Goal: Task Accomplishment & Management: Use online tool/utility

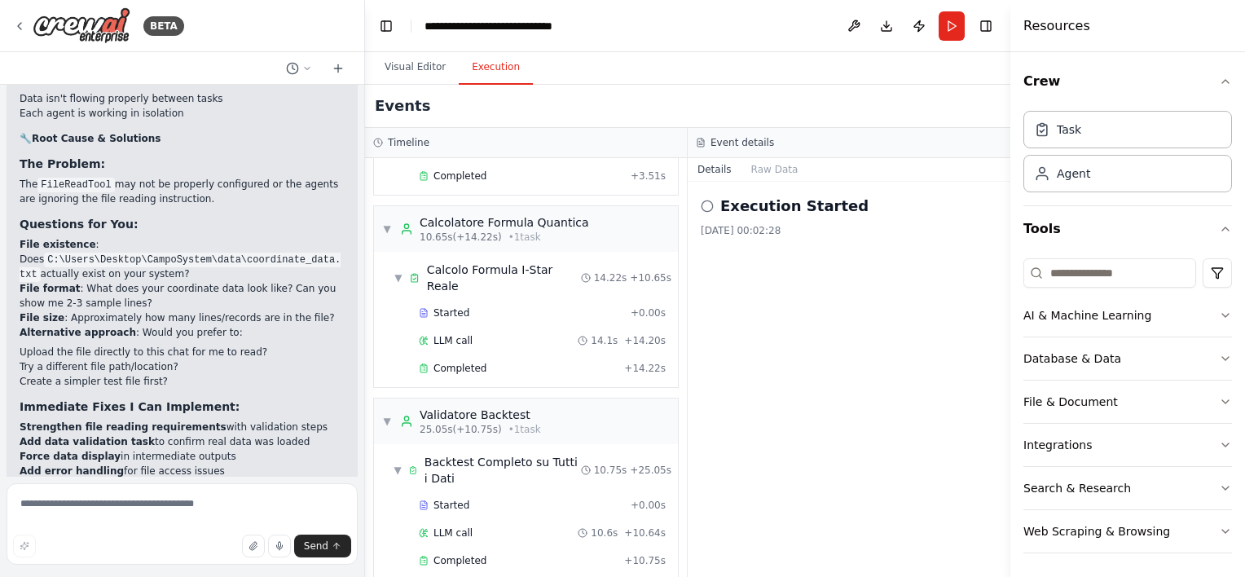
scroll to position [19418, 0]
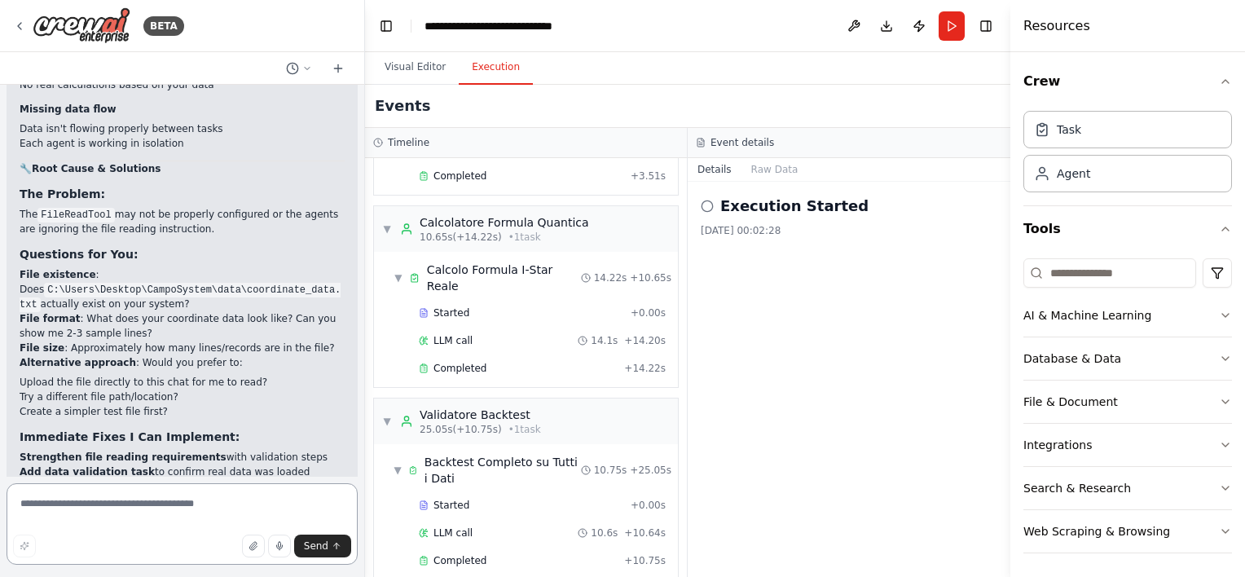
click at [81, 509] on textarea at bounding box center [182, 523] width 351 height 81
paste textarea "**********"
click at [326, 552] on button "Send" at bounding box center [322, 546] width 57 height 23
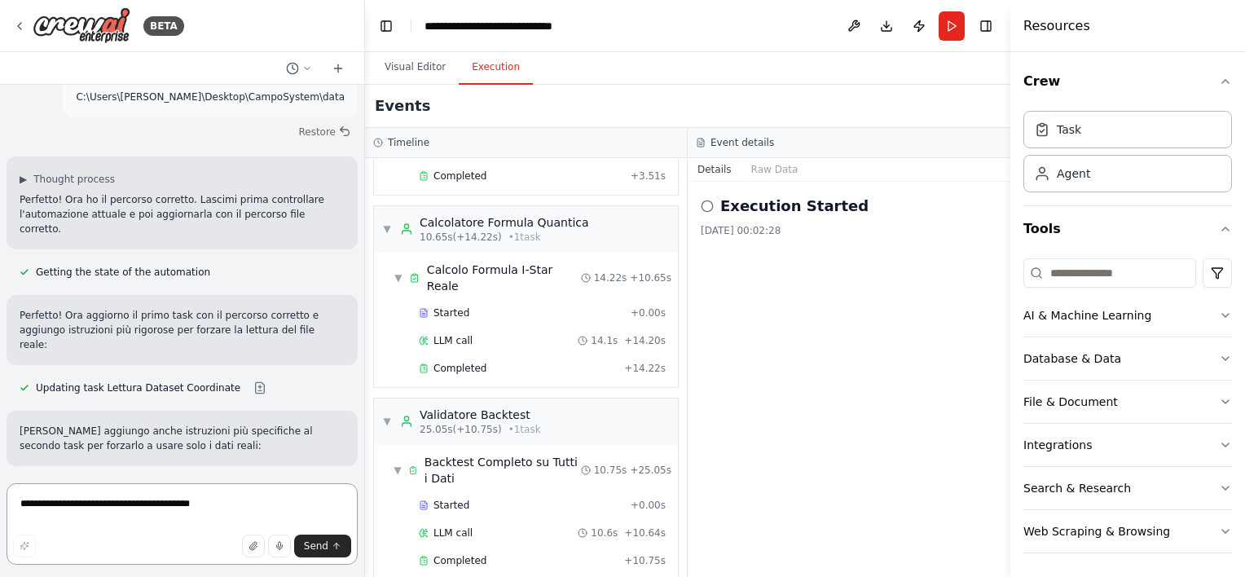
scroll to position [21040, 0]
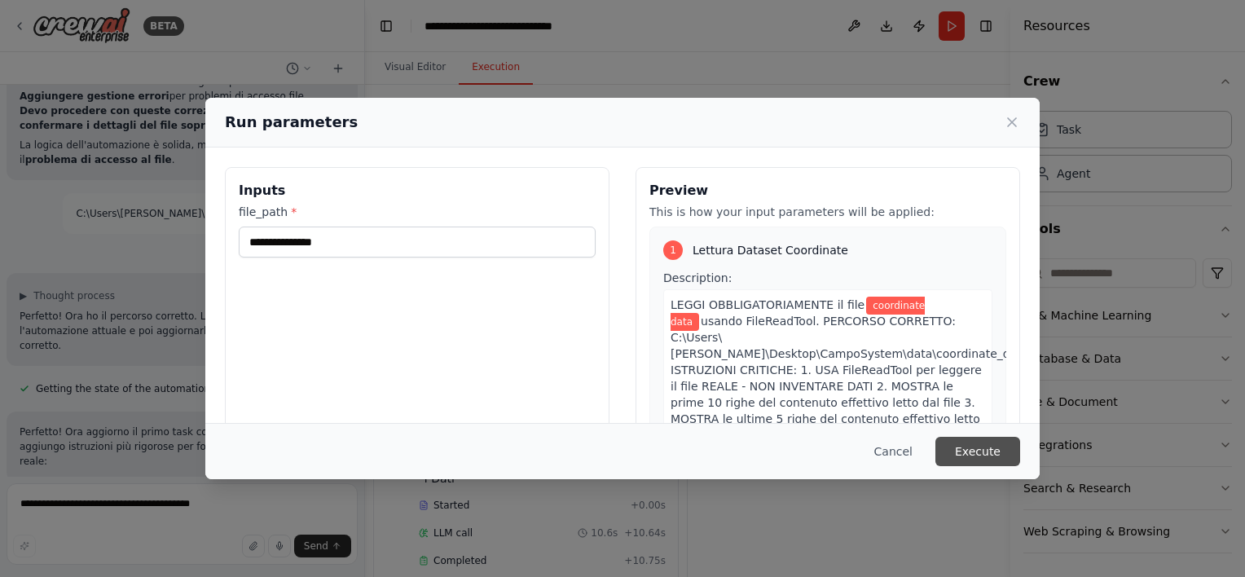
click at [971, 455] on button "Execute" at bounding box center [977, 451] width 85 height 29
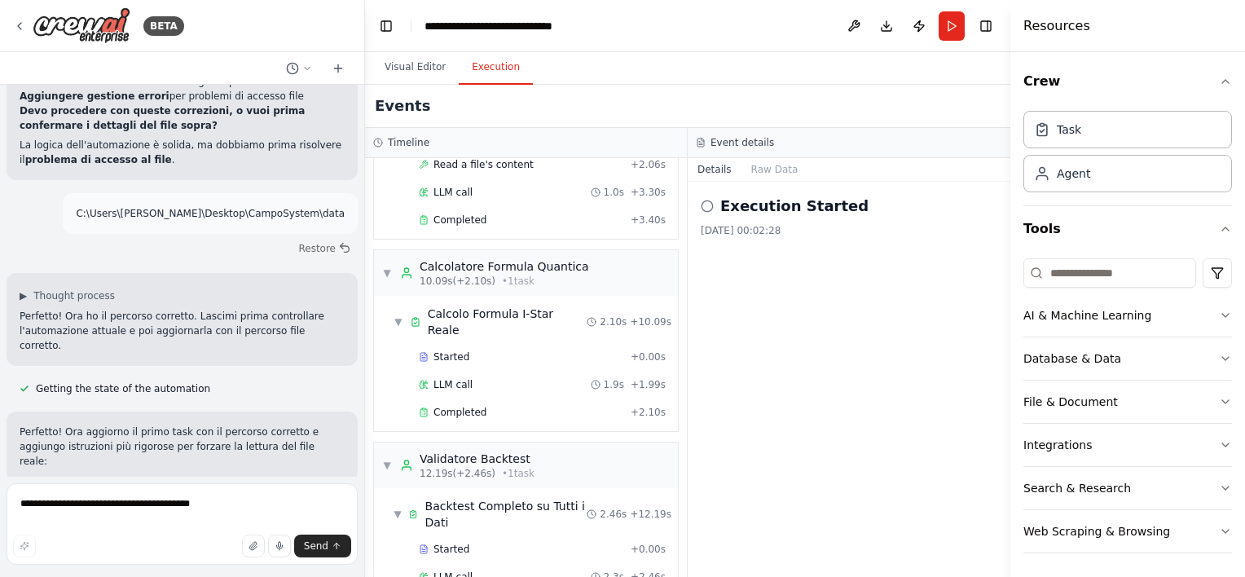
scroll to position [21040, 0]
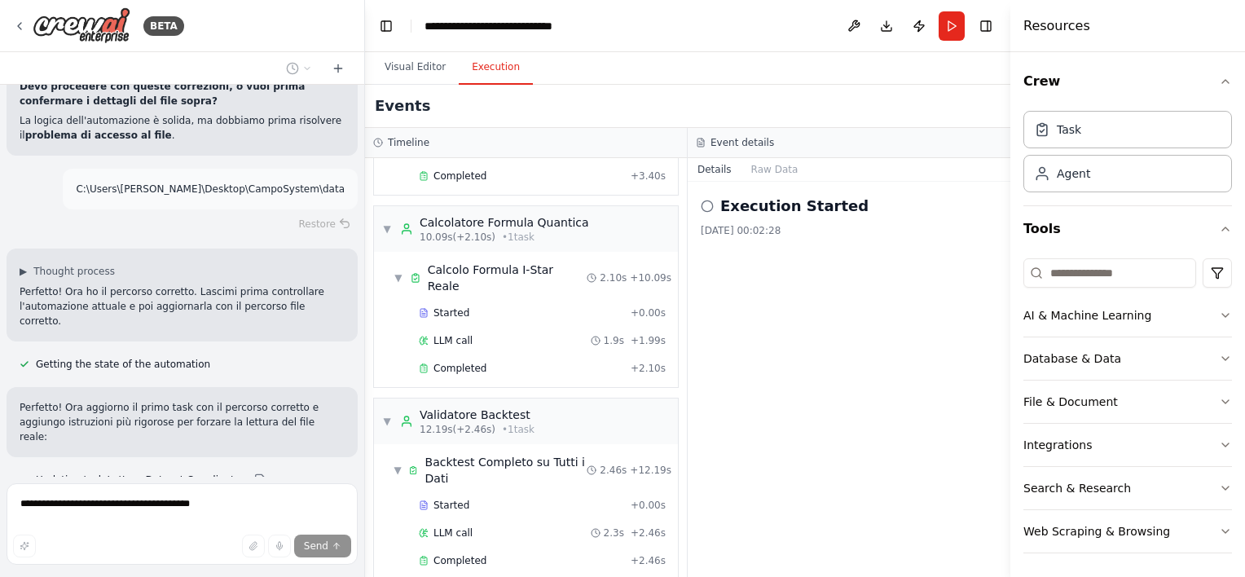
scroll to position [20960, 0]
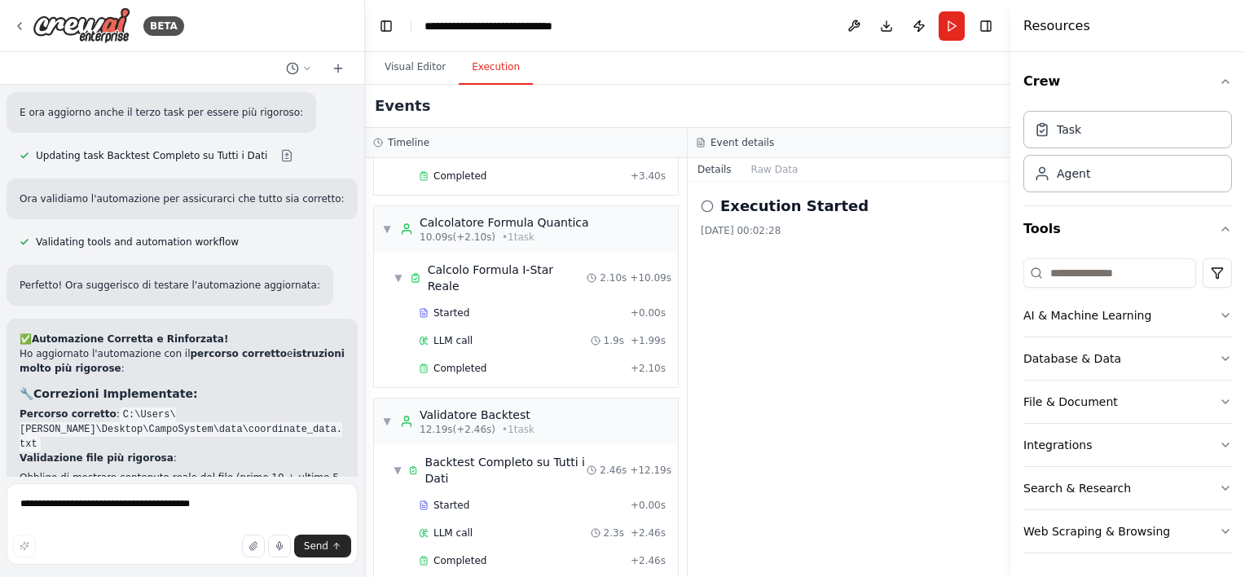
drag, startPoint x: 220, startPoint y: 168, endPoint x: 229, endPoint y: 370, distance: 202.3
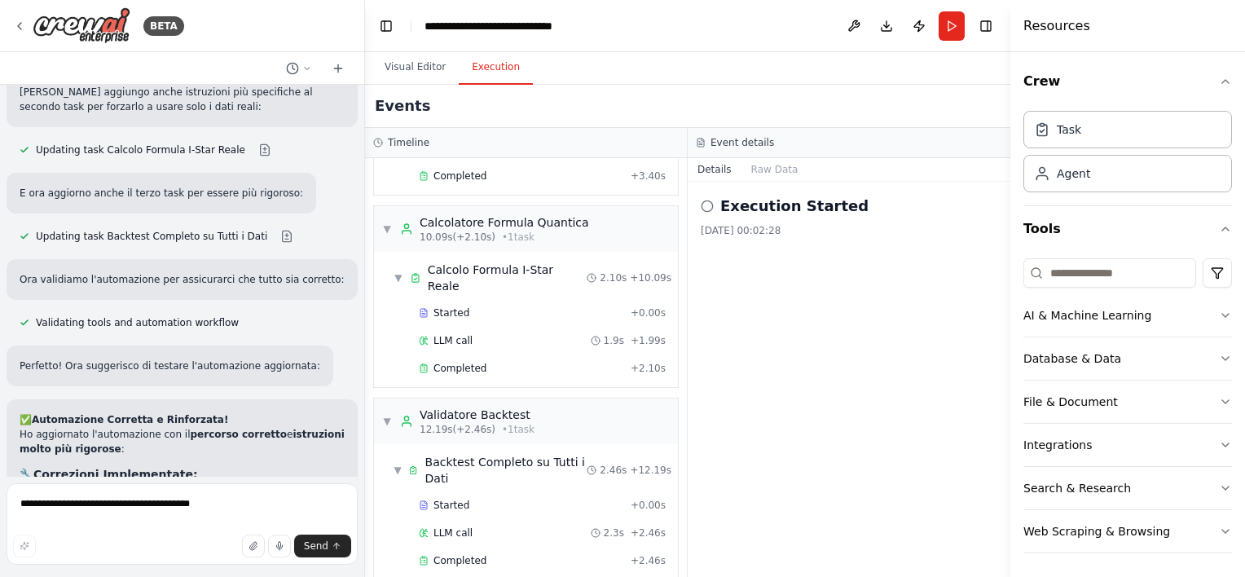
scroll to position [21147, 0]
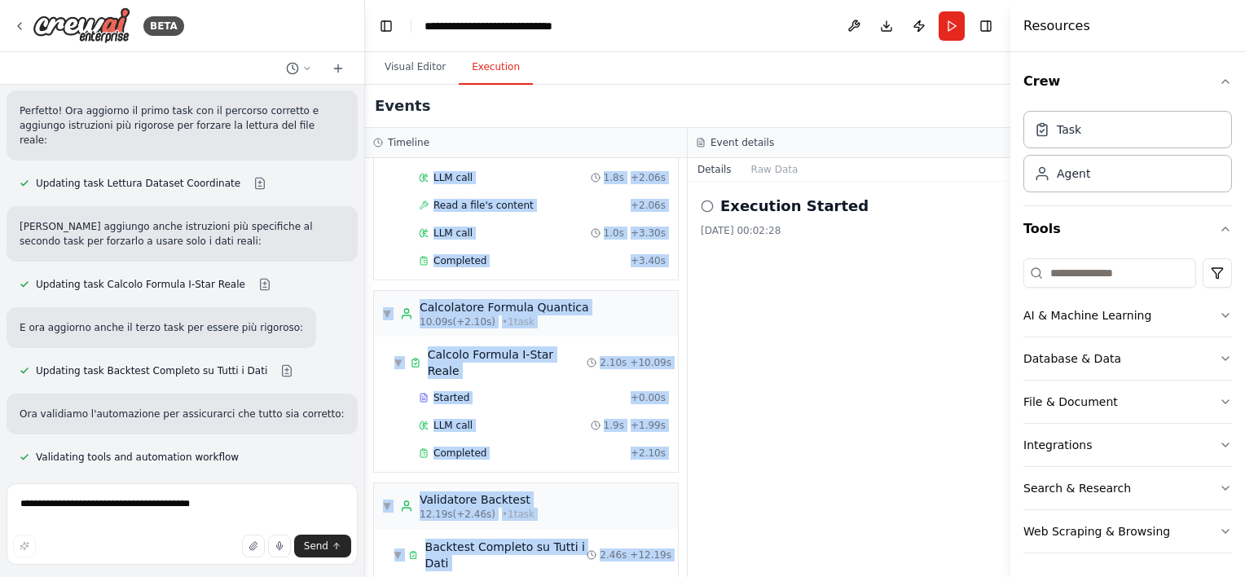
scroll to position [192, 0]
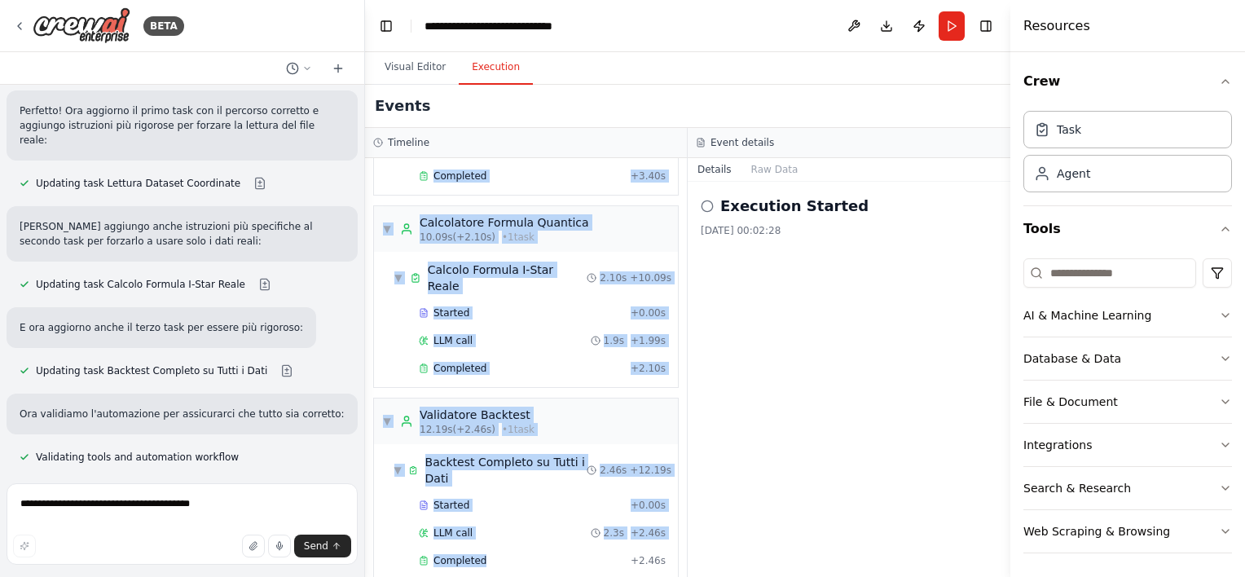
drag, startPoint x: 416, startPoint y: 187, endPoint x: 593, endPoint y: 590, distance: 439.7
click at [593, 576] on html "BETA Nome file e dove metterlo Nome: coordinate_data.txt Percorso locale tipico…" at bounding box center [622, 288] width 1245 height 577
copy div "▼ Analista Dati Coordinate 6.67s (+3.40s) • 1 task ▼ Lettura Dataset Coordinate…"
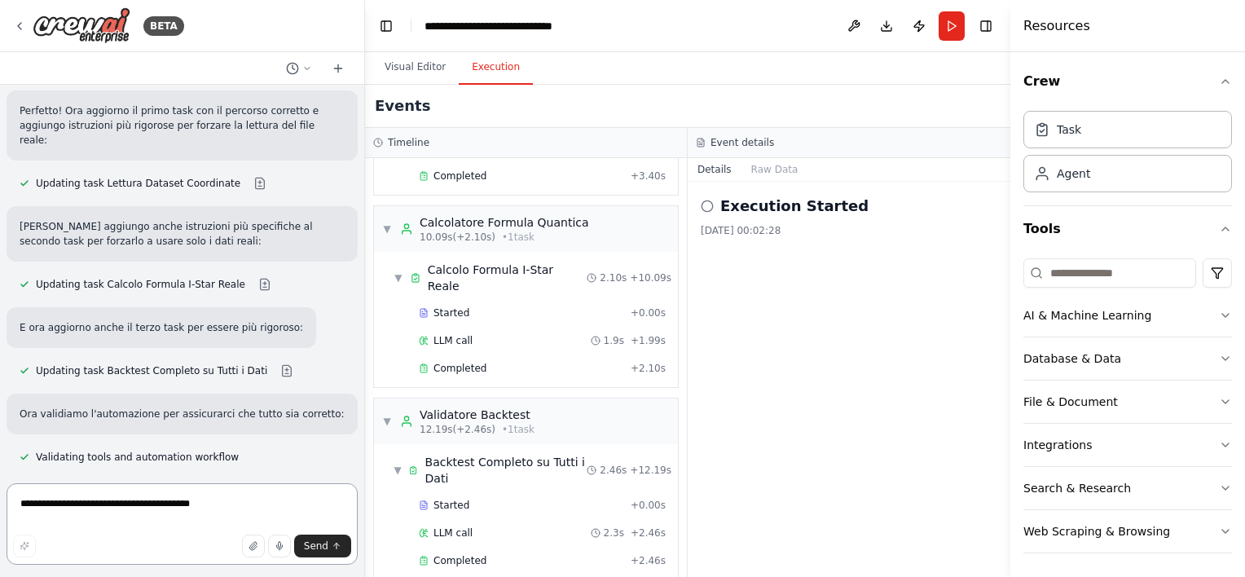
paste textarea "**********"
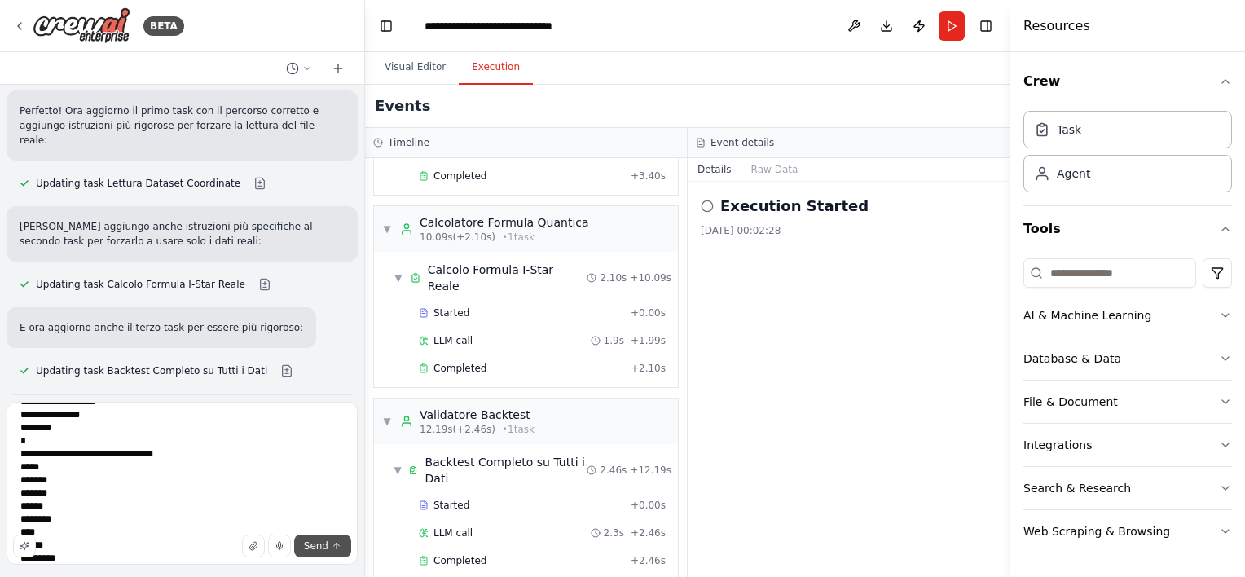
click at [314, 548] on span "Send" at bounding box center [316, 545] width 24 height 13
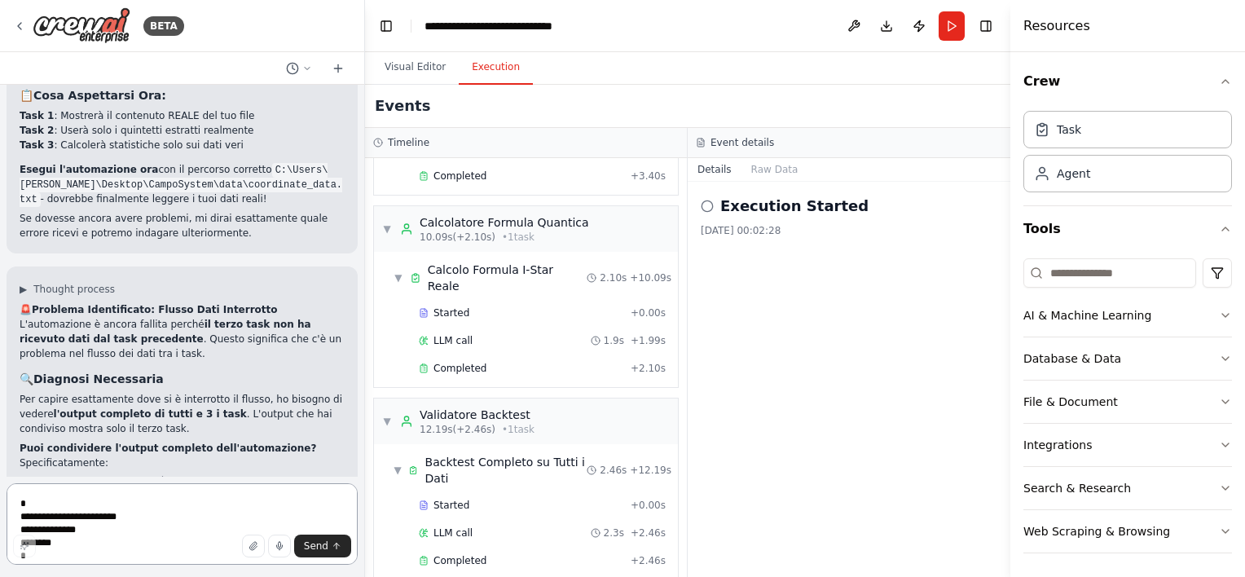
scroll to position [22138, 0]
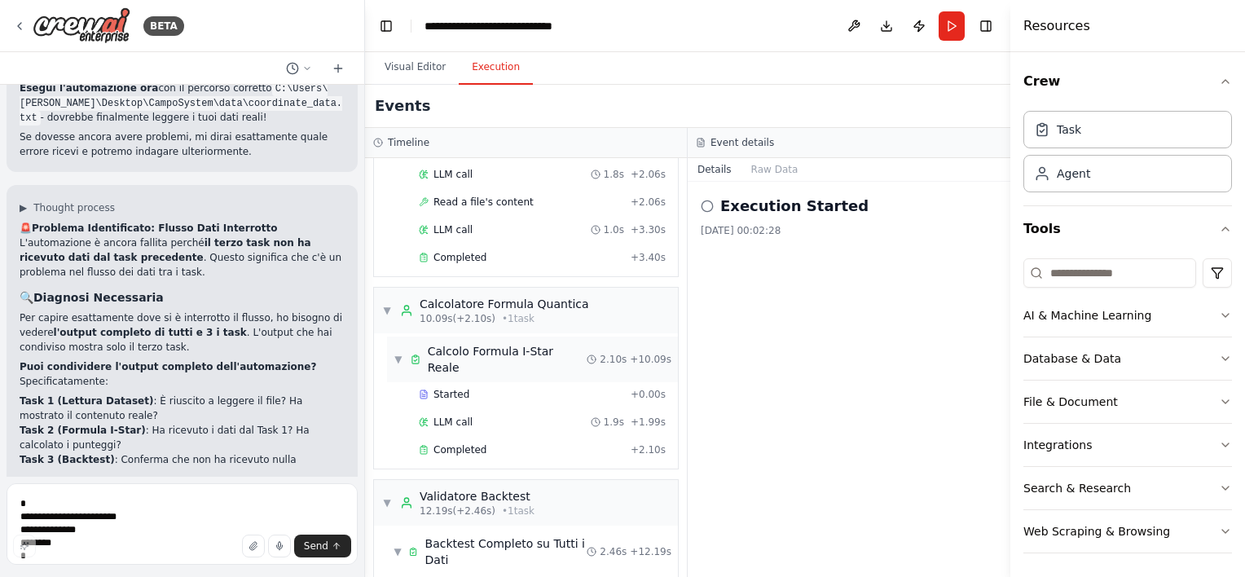
click at [396, 353] on span "▼" at bounding box center [399, 359] width 10 height 13
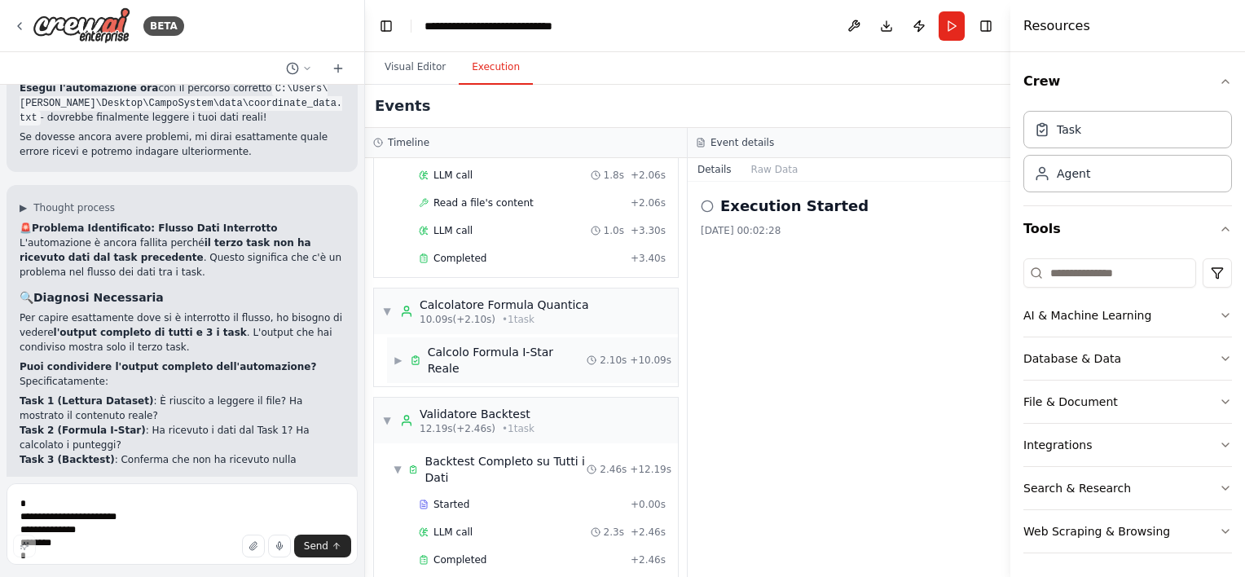
click at [396, 354] on span "▶" at bounding box center [399, 360] width 10 height 13
click at [385, 309] on span "▼" at bounding box center [387, 311] width 10 height 13
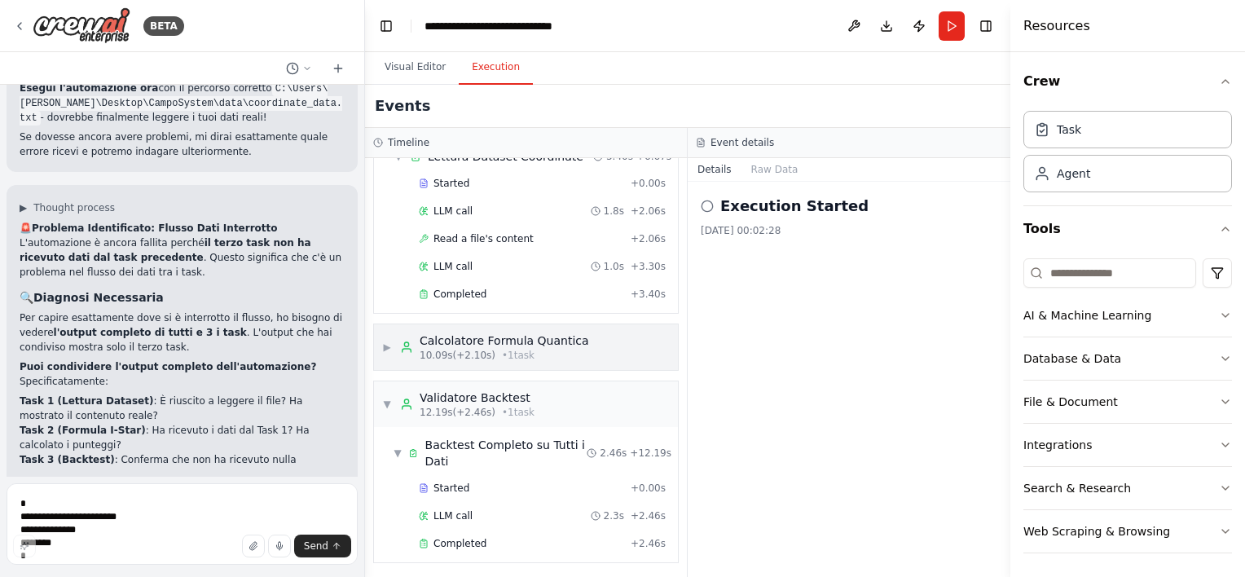
scroll to position [0, 0]
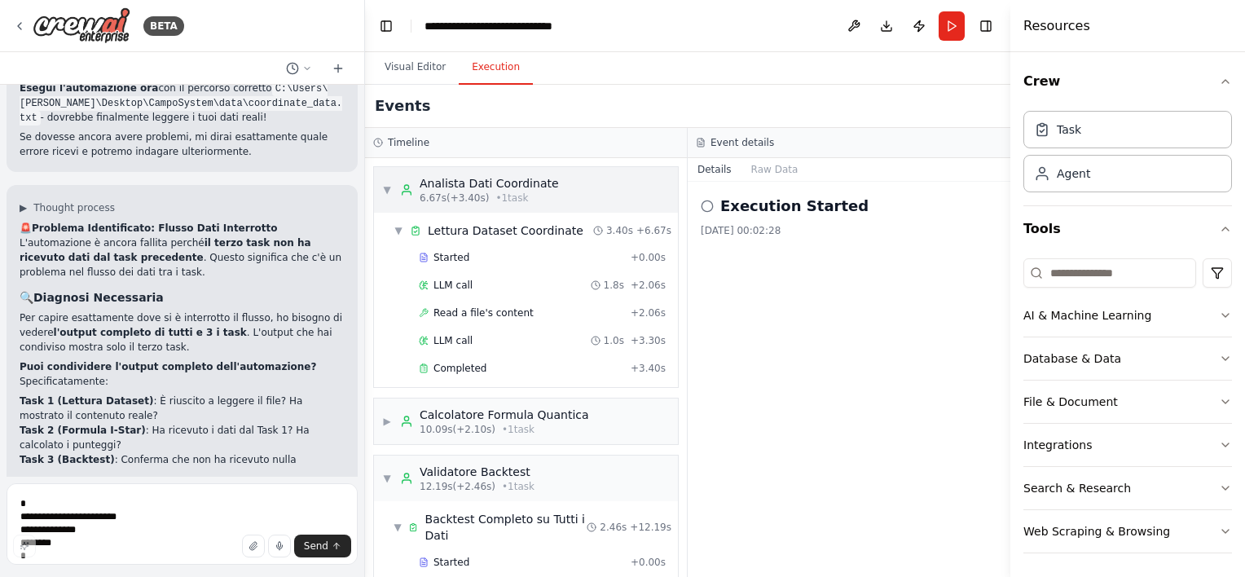
click at [389, 187] on span "▼" at bounding box center [387, 189] width 10 height 13
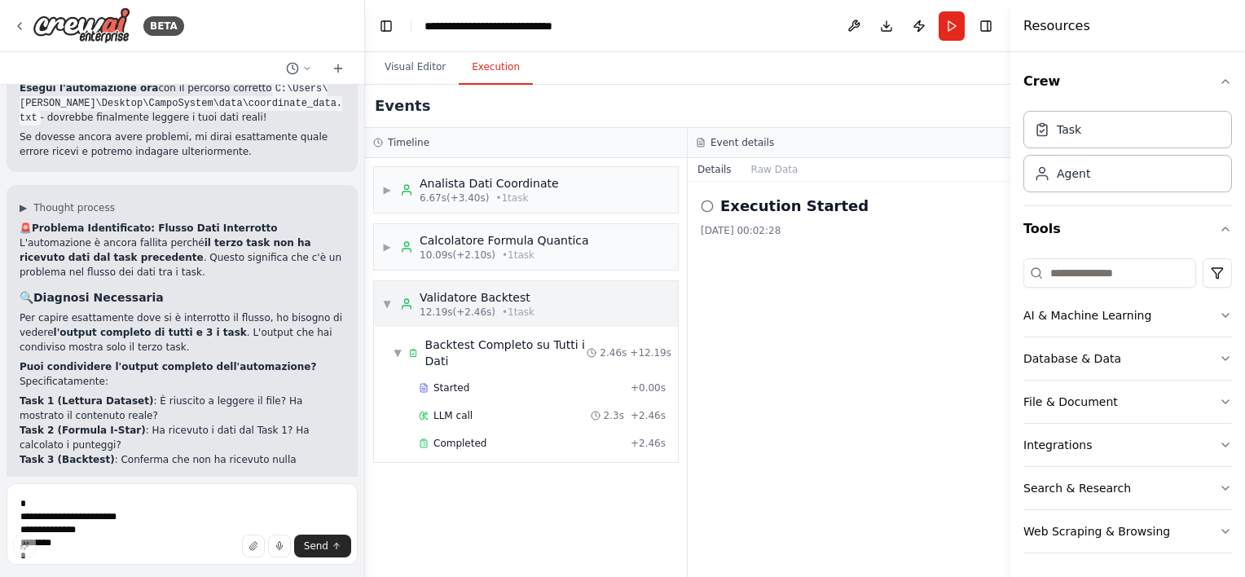
click at [391, 297] on span "▼" at bounding box center [387, 303] width 10 height 13
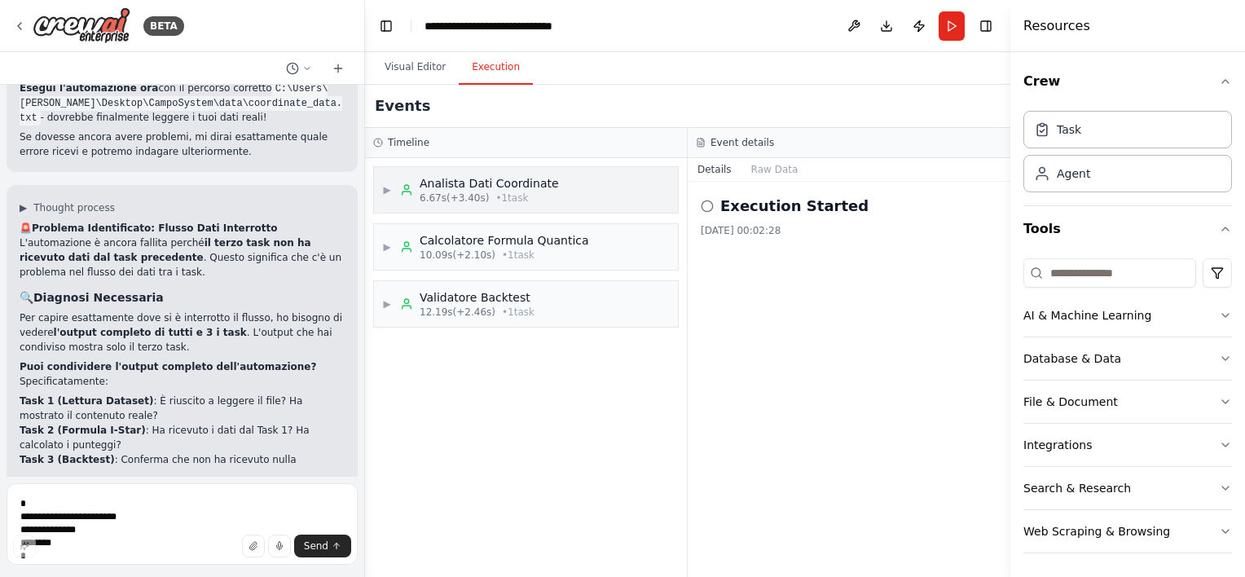
click at [392, 186] on span "▶" at bounding box center [387, 189] width 10 height 13
click at [394, 186] on div "▶ Analista Dati Coordinate 6.67s (+3.40s) • 1 task" at bounding box center [470, 189] width 177 height 29
click at [388, 191] on span "▶" at bounding box center [387, 189] width 10 height 13
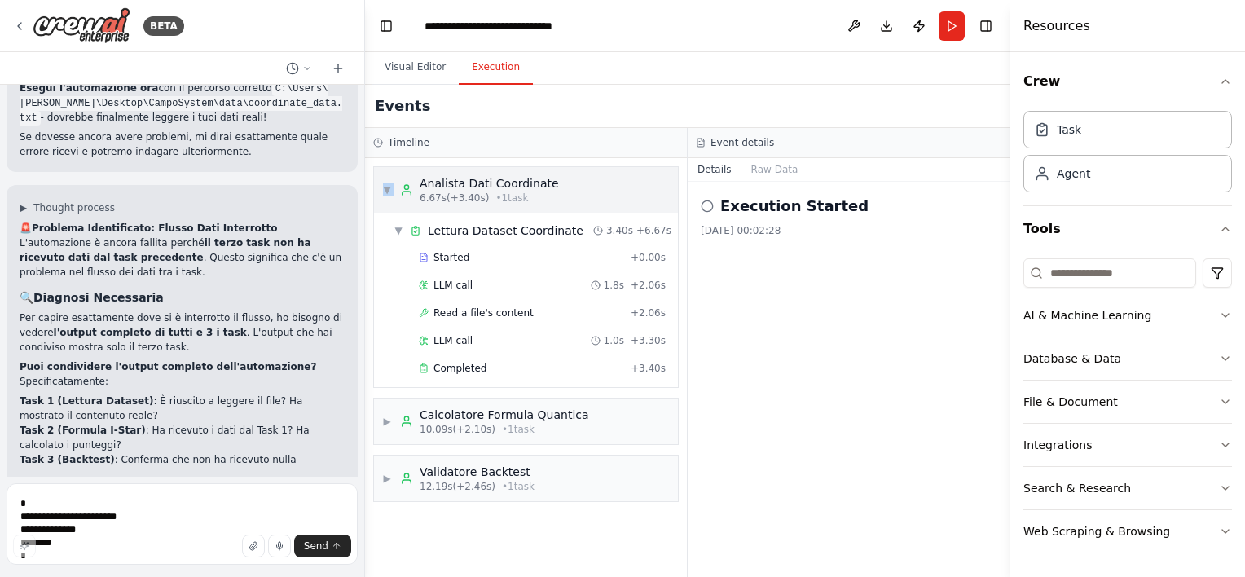
click at [388, 191] on span "▼" at bounding box center [387, 189] width 10 height 13
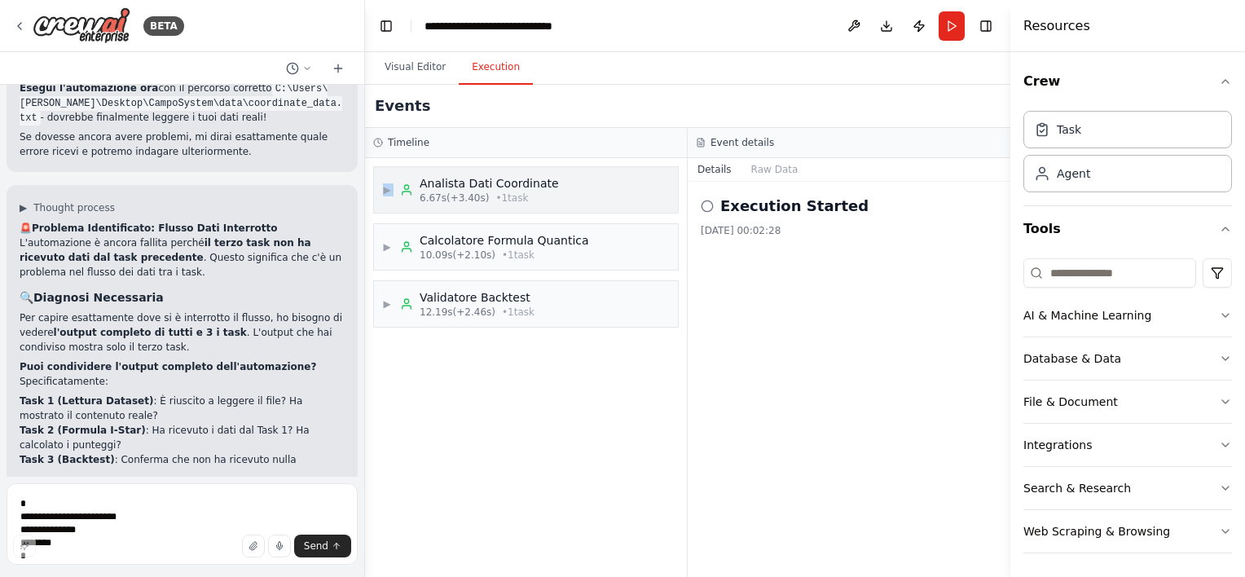
click at [388, 189] on span "▶" at bounding box center [387, 189] width 10 height 13
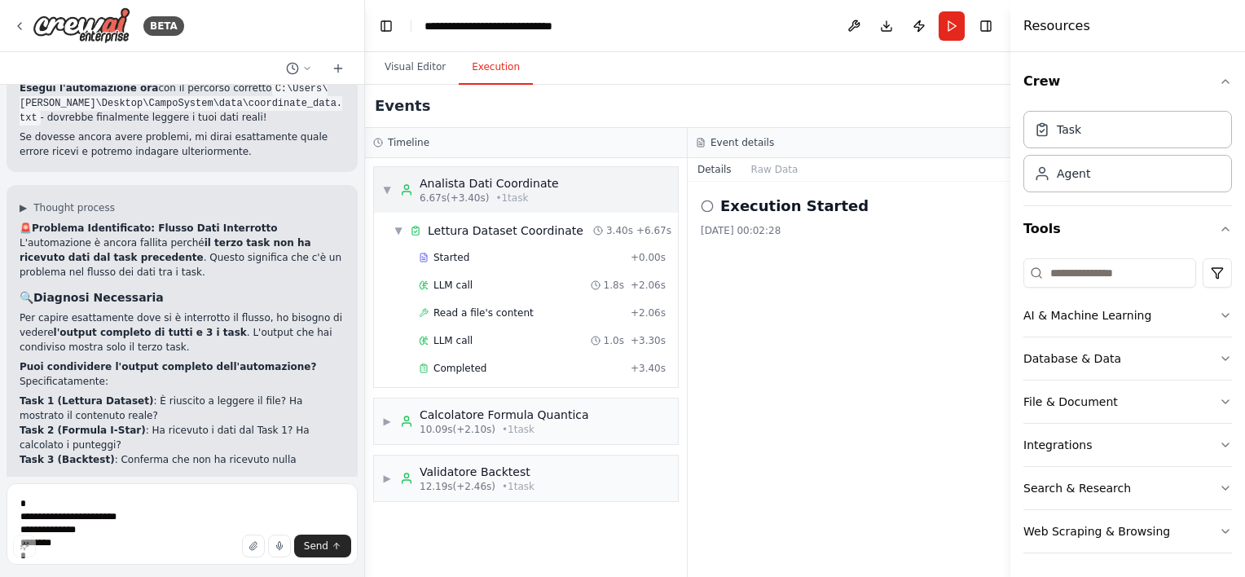
click at [461, 189] on div "Analista Dati Coordinate" at bounding box center [489, 183] width 139 height 16
drag, startPoint x: 388, startPoint y: 414, endPoint x: 402, endPoint y: 398, distance: 21.4
click at [388, 415] on span "▶" at bounding box center [387, 421] width 10 height 13
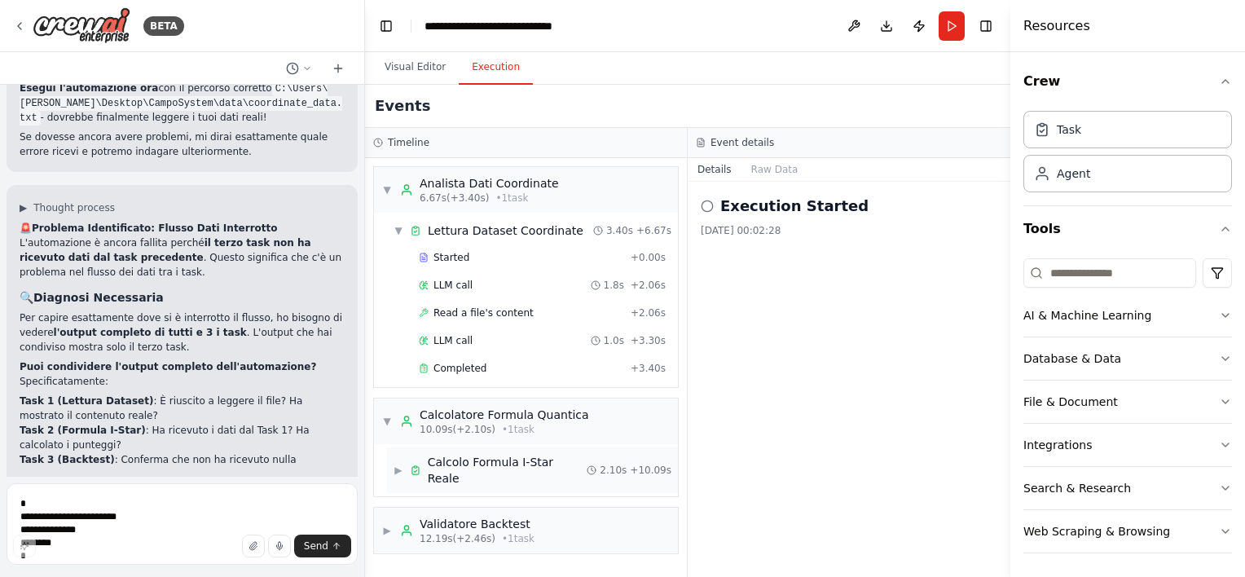
click at [404, 466] on div "▶ Calcolo Formula I-Star Reale" at bounding box center [490, 470] width 193 height 33
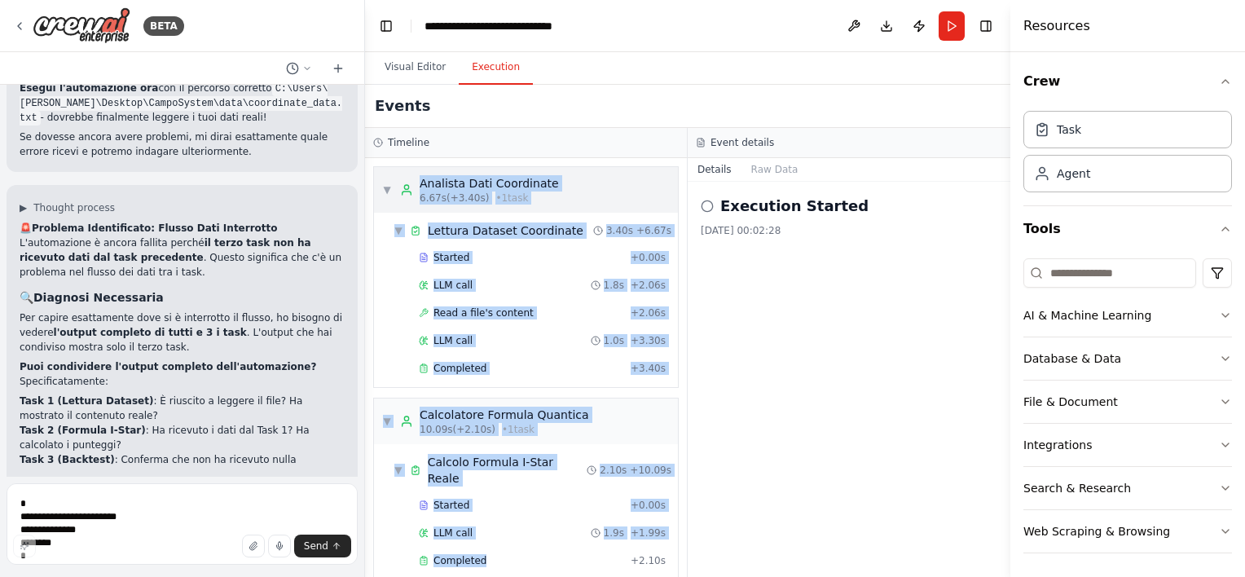
drag, startPoint x: 509, startPoint y: 483, endPoint x: 412, endPoint y: 169, distance: 329.1
click at [412, 169] on div "▼ Analista Dati Coordinate 6.67s (+3.40s) • 1 task ▼ Lettura Dataset Coordinate…" at bounding box center [526, 367] width 322 height 419
drag, startPoint x: 412, startPoint y: 169, endPoint x: 462, endPoint y: 199, distance: 58.1
copy div "Analista Dati Coordinate 6.67s (+3.40s) • 1 task ▼ Lettura Dataset Coordinate 3…"
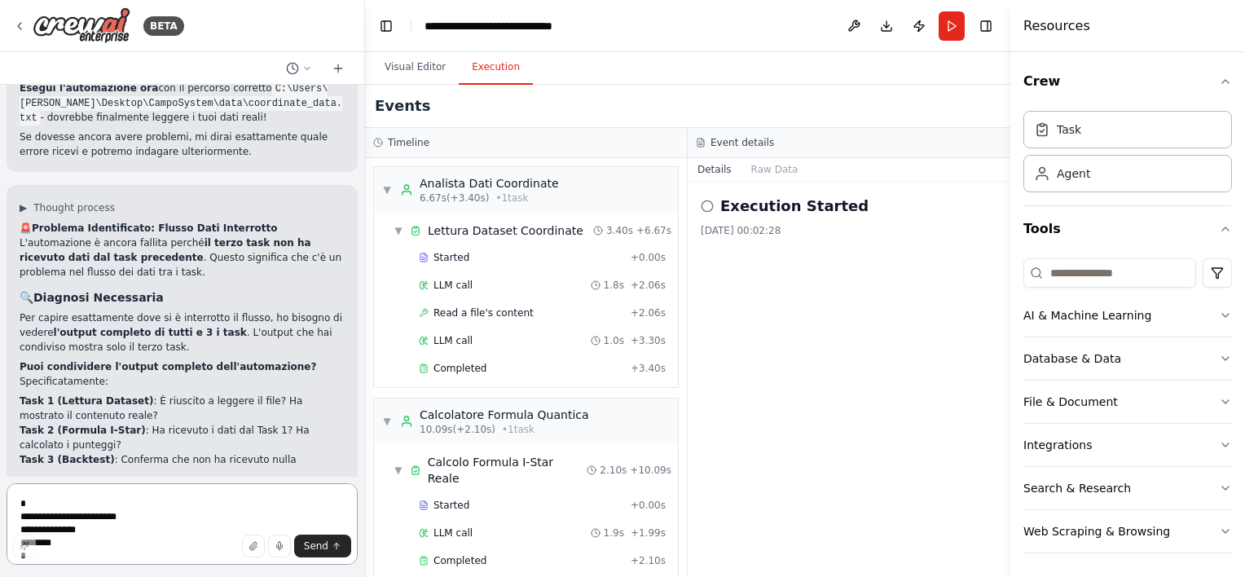
paste textarea "**********"
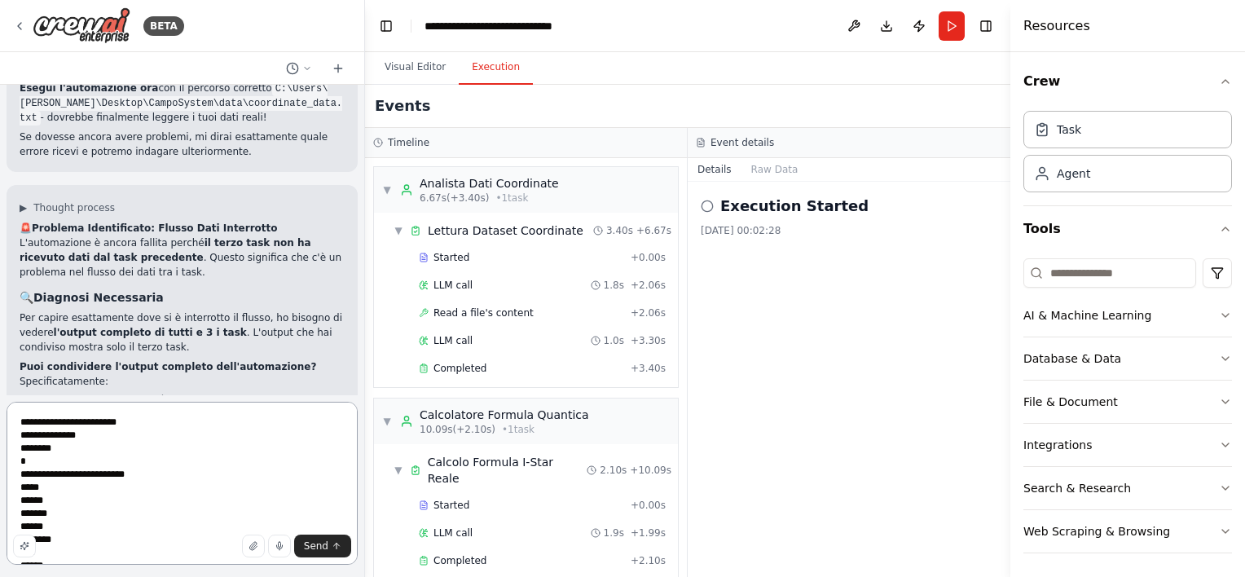
scroll to position [281, 0]
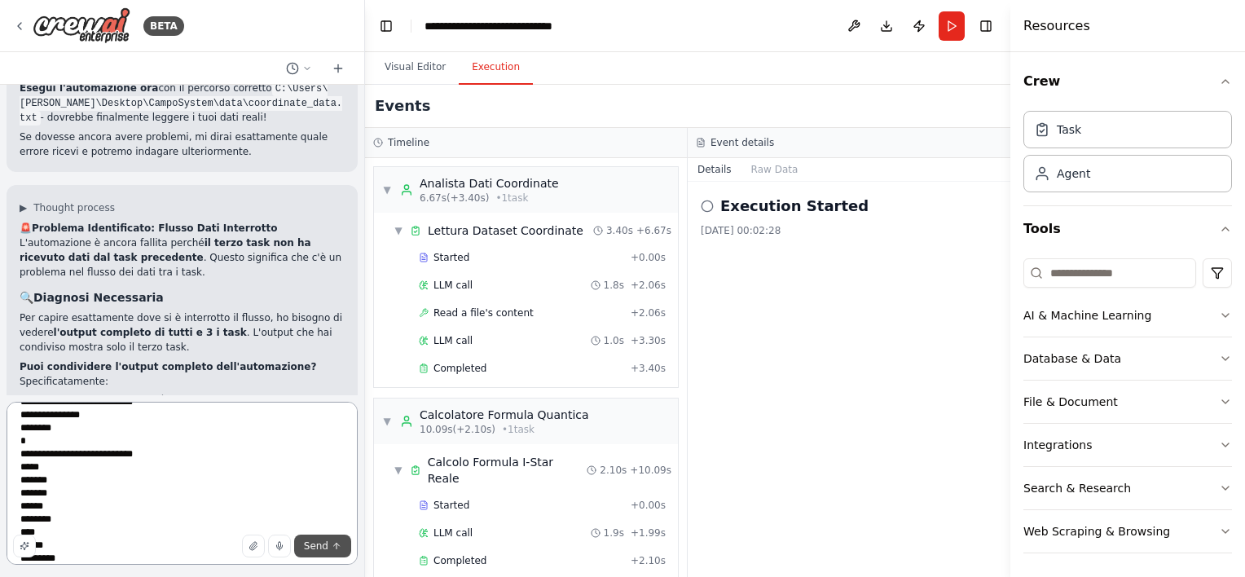
type textarea "**********"
click at [305, 550] on button "Send" at bounding box center [322, 546] width 57 height 23
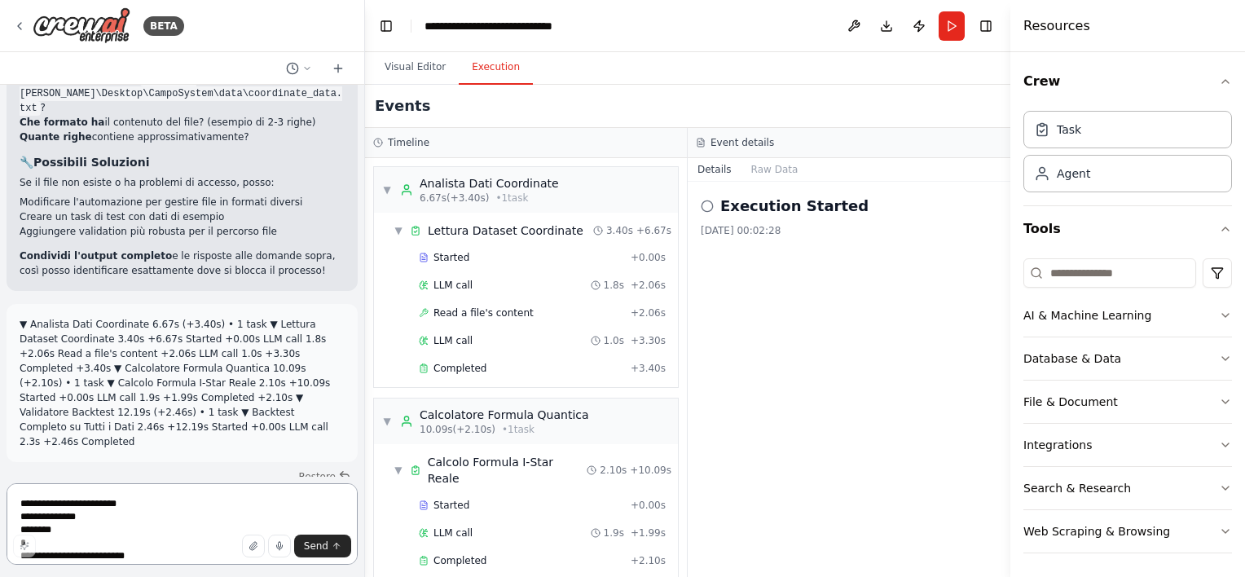
scroll to position [22666, 0]
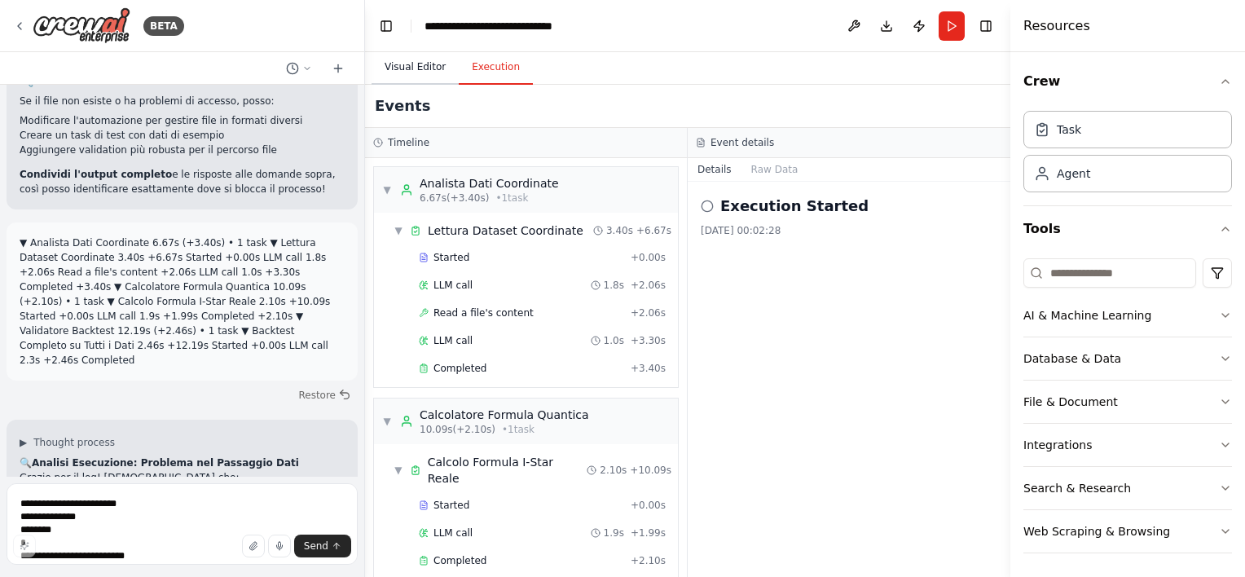
click at [413, 77] on button "Visual Editor" at bounding box center [415, 68] width 87 height 34
click at [499, 68] on button "Execution" at bounding box center [496, 68] width 74 height 34
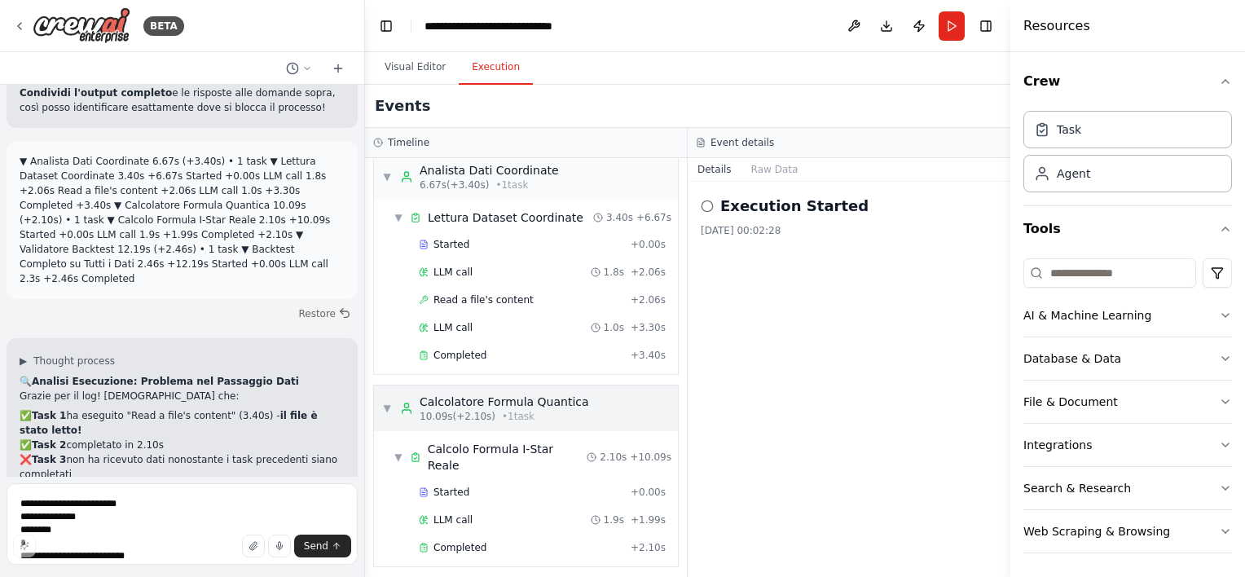
scroll to position [0, 0]
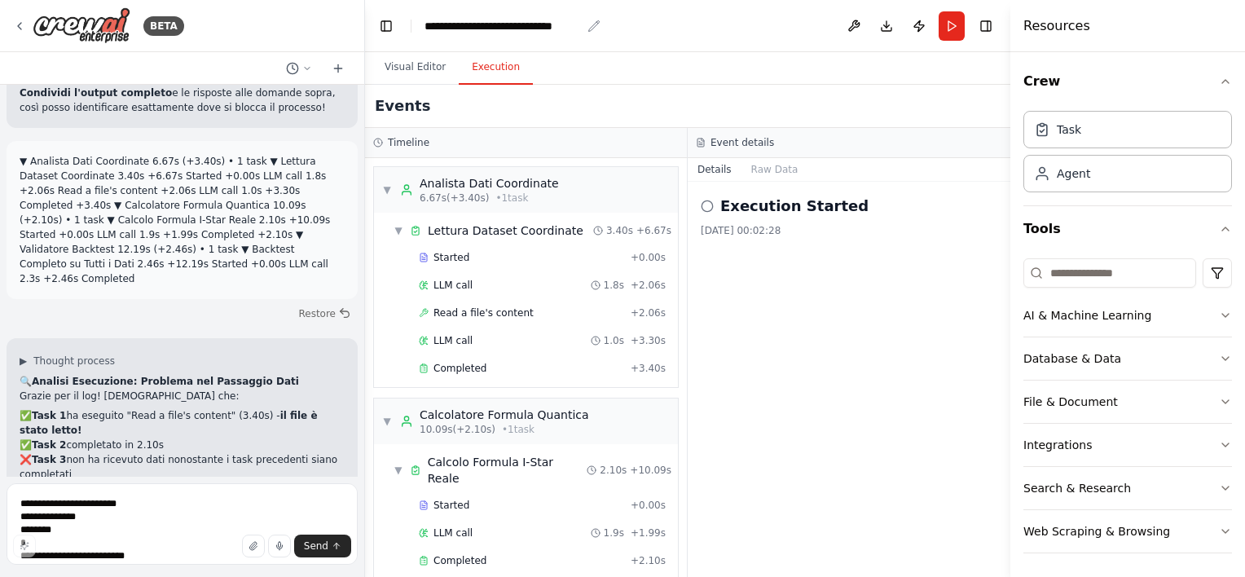
click at [579, 20] on div "**********" at bounding box center [503, 26] width 156 height 16
click at [540, 48] on header "**********" at bounding box center [687, 26] width 645 height 52
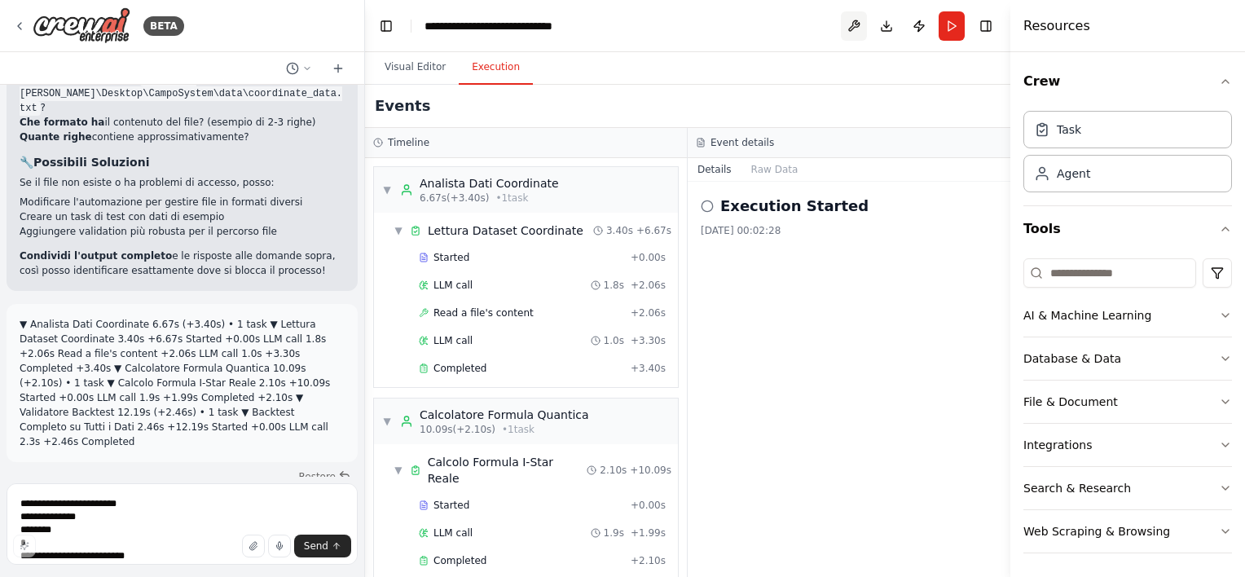
click at [855, 27] on button at bounding box center [854, 25] width 26 height 29
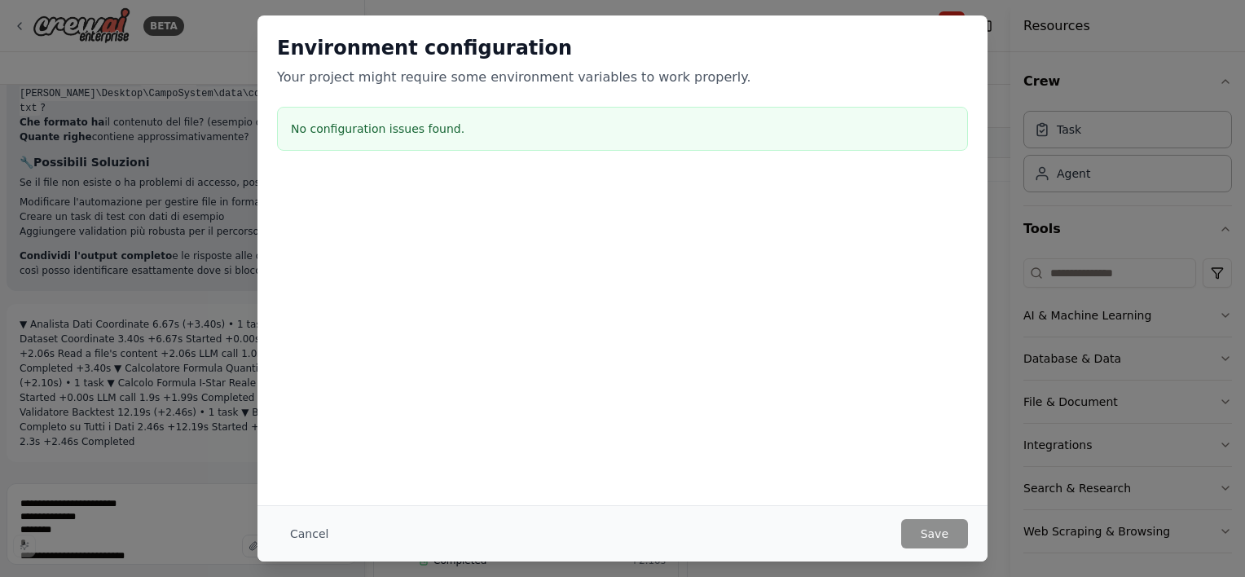
click at [218, 130] on div "Environment configuration Your project might require some environment variables…" at bounding box center [622, 288] width 1245 height 577
click at [716, 401] on div "Environment configuration Your project might require some environment variables…" at bounding box center [622, 260] width 730 height 490
click at [322, 538] on button "Cancel" at bounding box center [309, 533] width 64 height 29
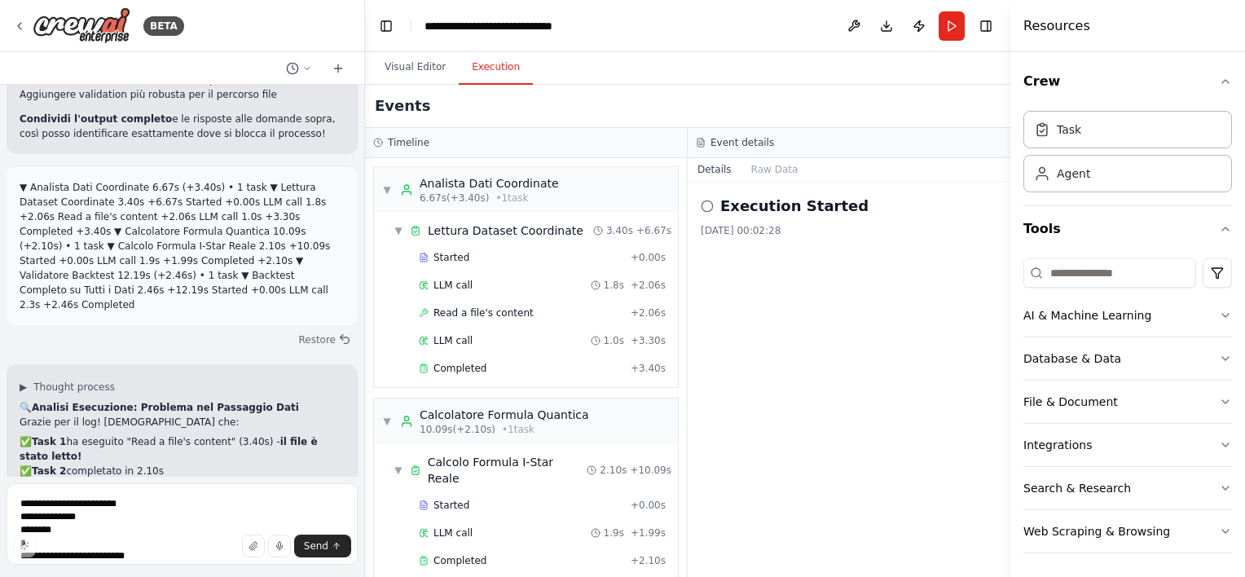
scroll to position [22748, 0]
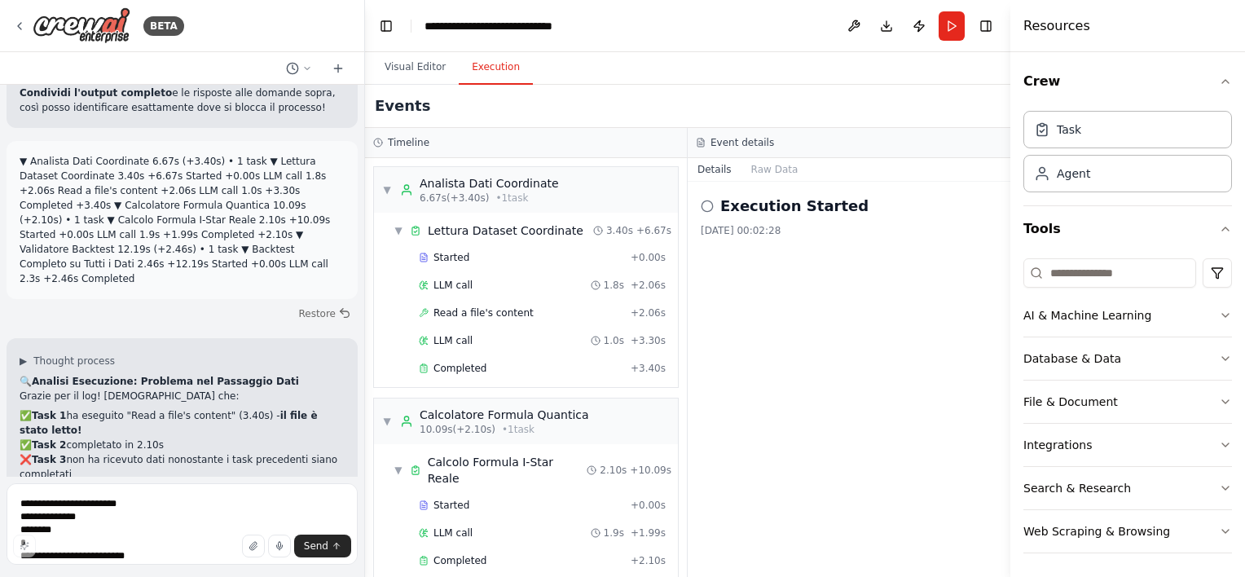
click at [759, 139] on h3 "Event details" at bounding box center [743, 142] width 64 height 13
click at [377, 140] on icon at bounding box center [378, 143] width 10 height 10
click at [416, 143] on h3 "Timeline" at bounding box center [409, 142] width 42 height 13
click at [422, 65] on button "Visual Editor" at bounding box center [415, 68] width 87 height 34
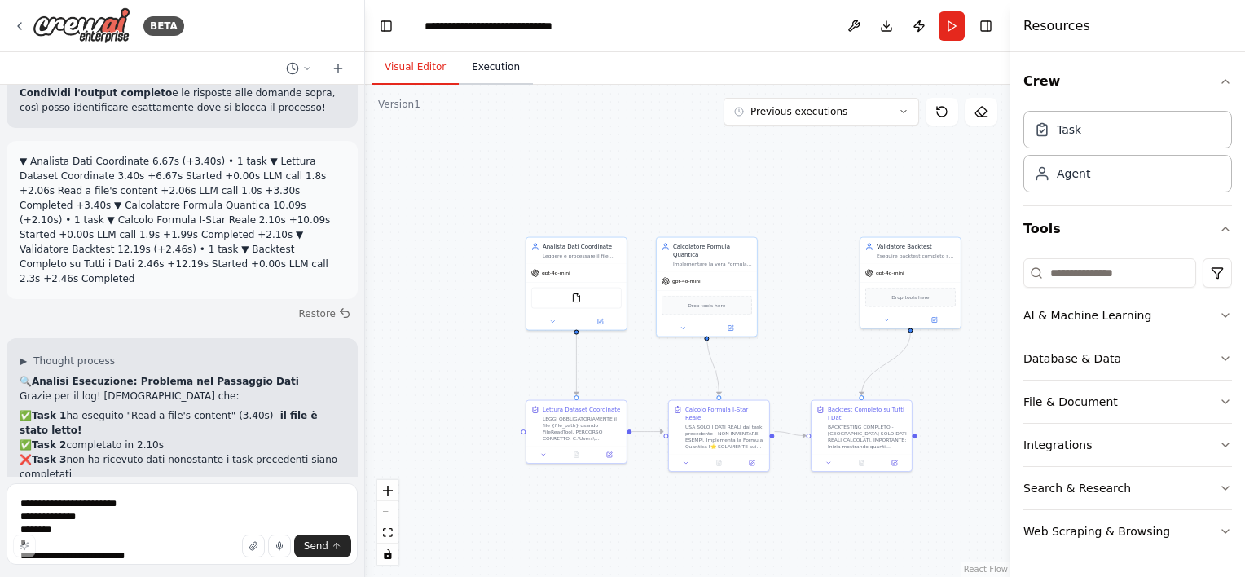
click at [475, 67] on button "Execution" at bounding box center [496, 68] width 74 height 34
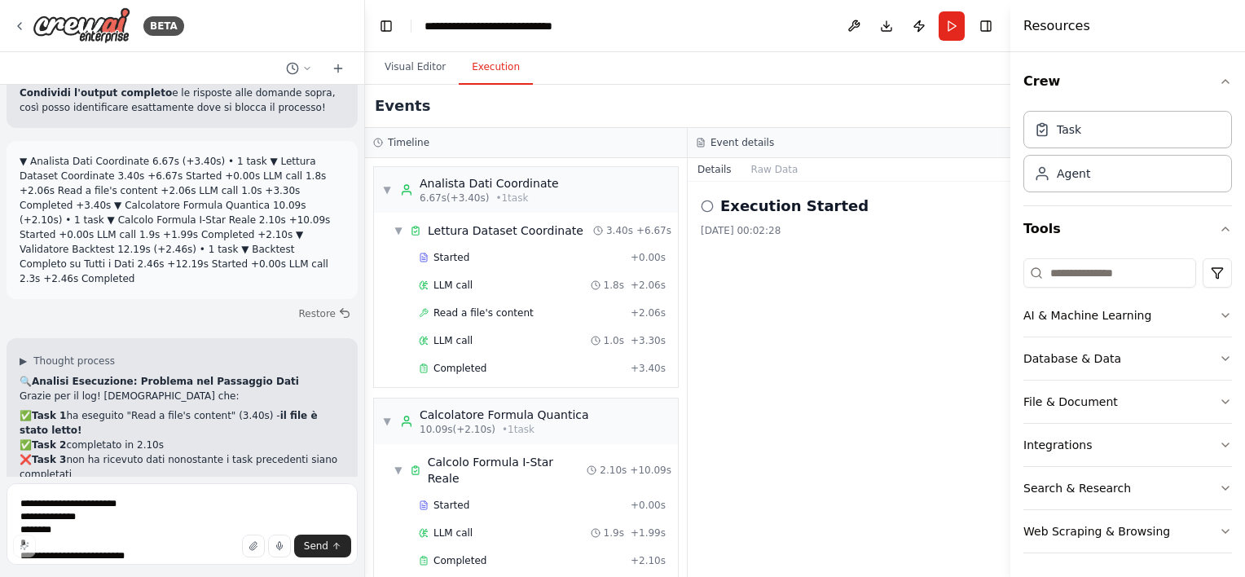
click at [475, 67] on button "Execution" at bounding box center [496, 68] width 74 height 34
click at [439, 71] on button "Visual Editor" at bounding box center [415, 68] width 87 height 34
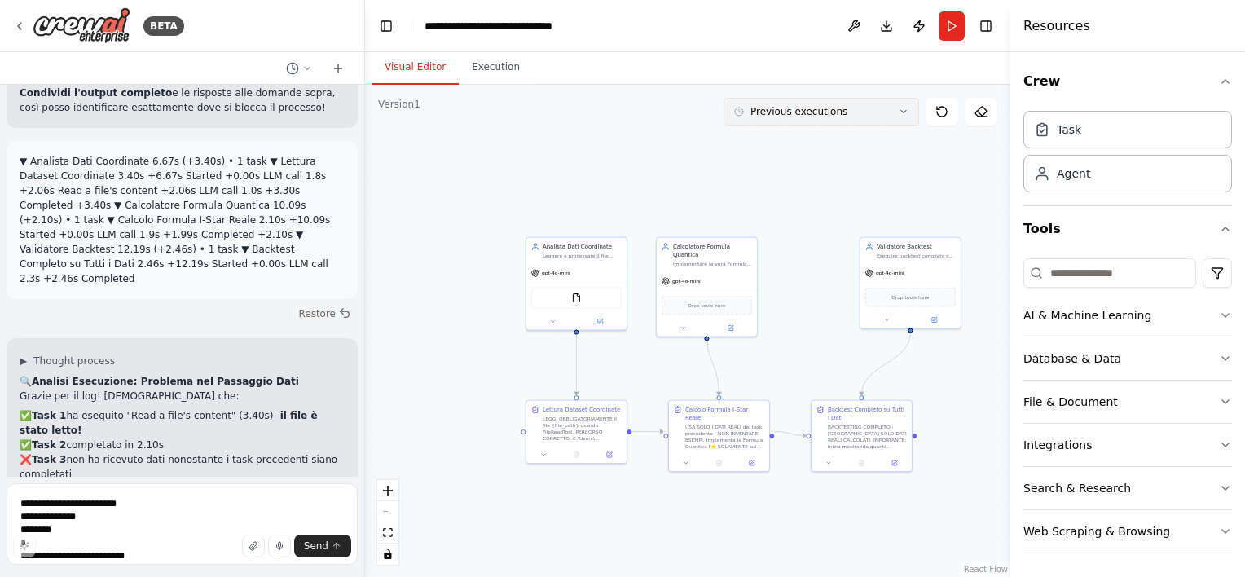
click at [899, 117] on button "Previous executions" at bounding box center [822, 112] width 196 height 28
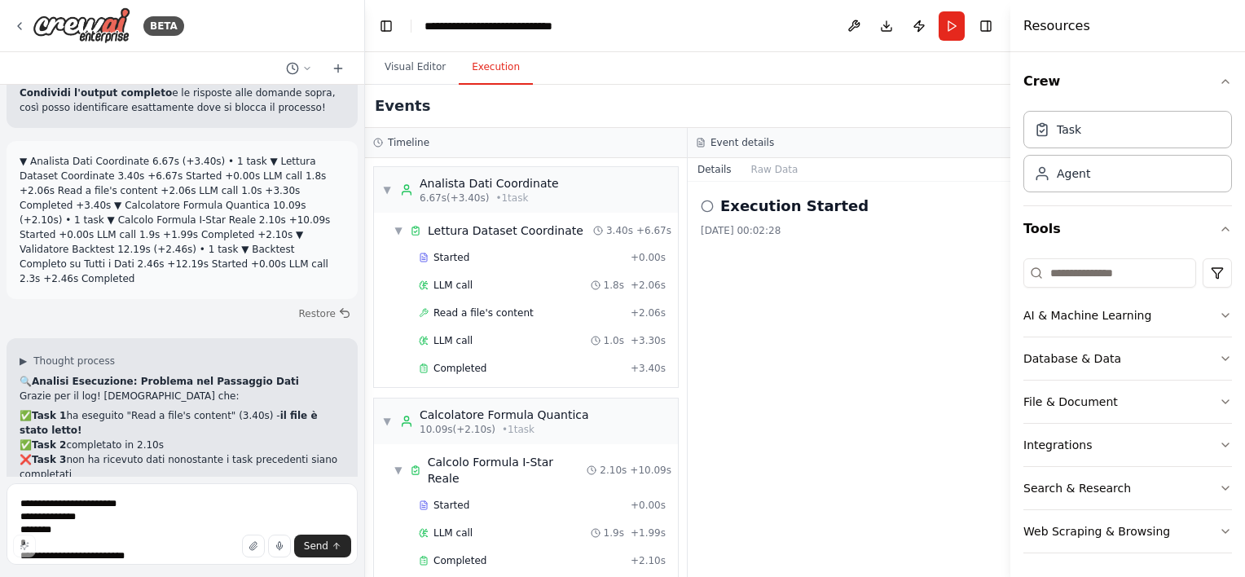
click at [492, 65] on button "Execution" at bounding box center [496, 68] width 74 height 34
click at [532, 31] on div "**********" at bounding box center [503, 26] width 156 height 16
click at [510, 34] on header "**********" at bounding box center [687, 26] width 645 height 52
click at [488, 24] on div "**********" at bounding box center [503, 26] width 156 height 16
click at [1204, 394] on button "File & Document" at bounding box center [1127, 402] width 209 height 42
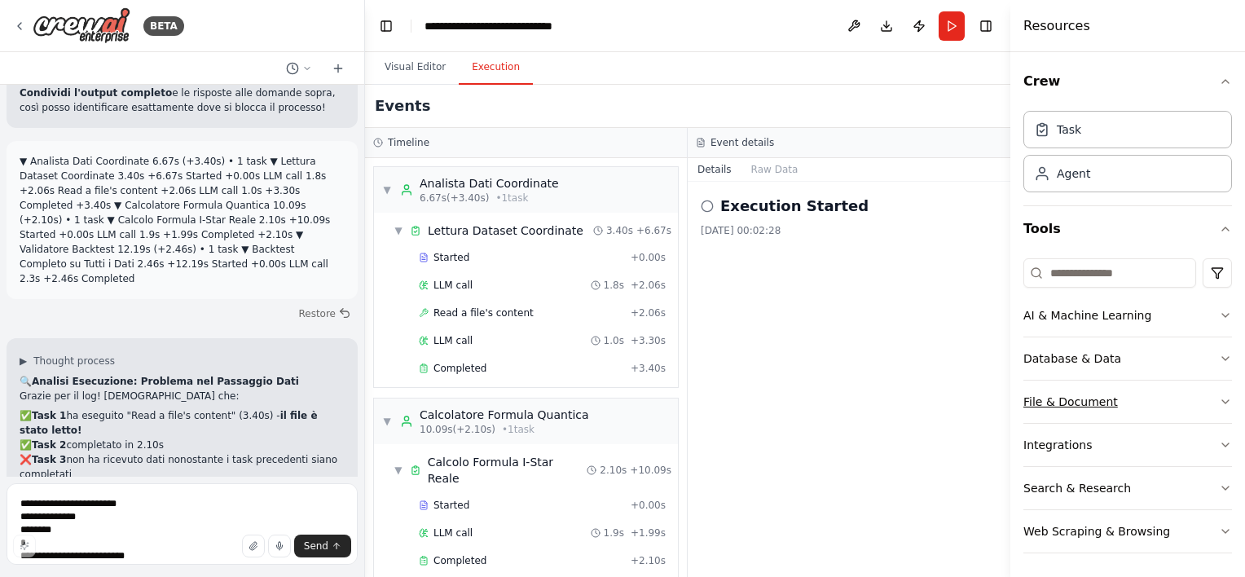
click at [1204, 394] on button "File & Document" at bounding box center [1127, 402] width 209 height 42
click at [1204, 403] on button "File & Document" at bounding box center [1127, 402] width 209 height 42
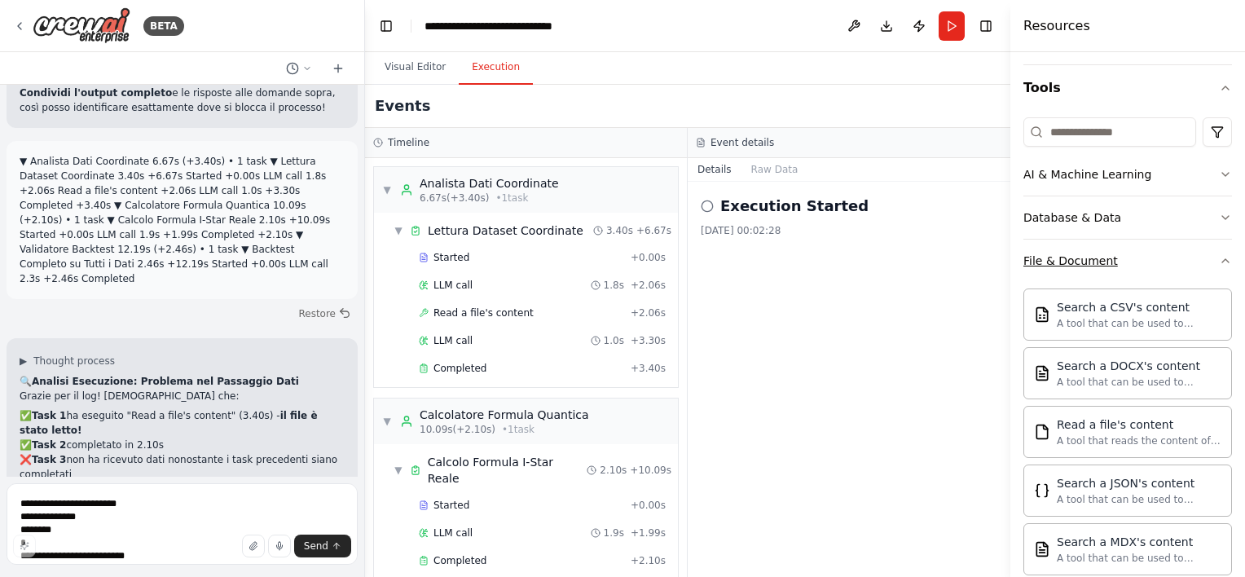
scroll to position [163, 0]
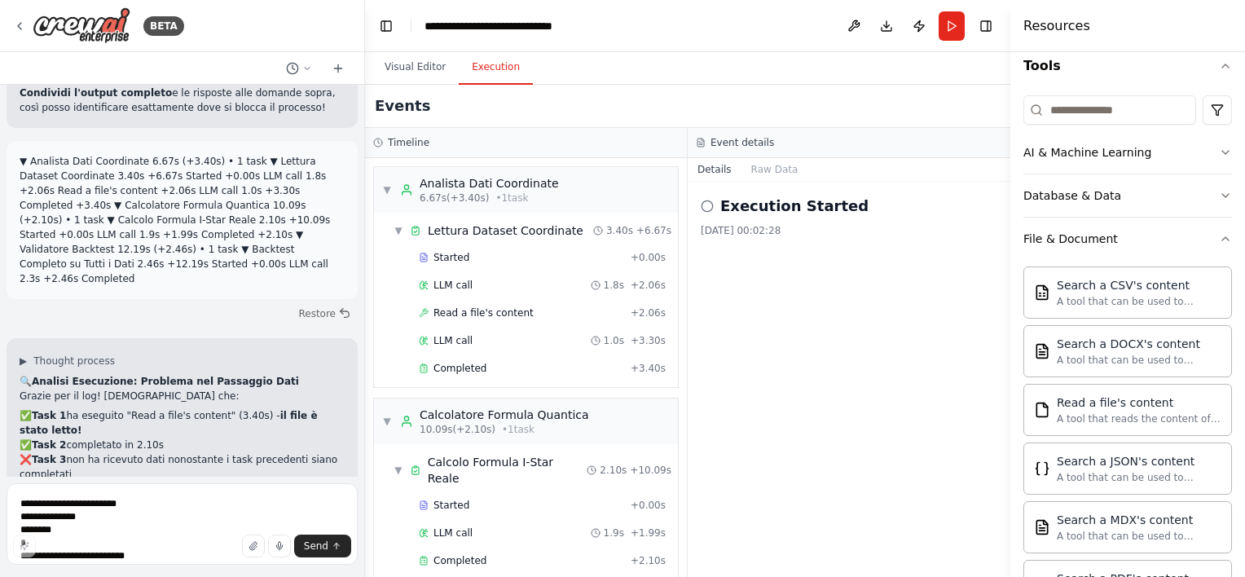
click at [933, 388] on div "Execution Started 28/09/2025, 00:02:28" at bounding box center [849, 379] width 323 height 395
click at [1053, 242] on div "File & Document" at bounding box center [1070, 239] width 95 height 16
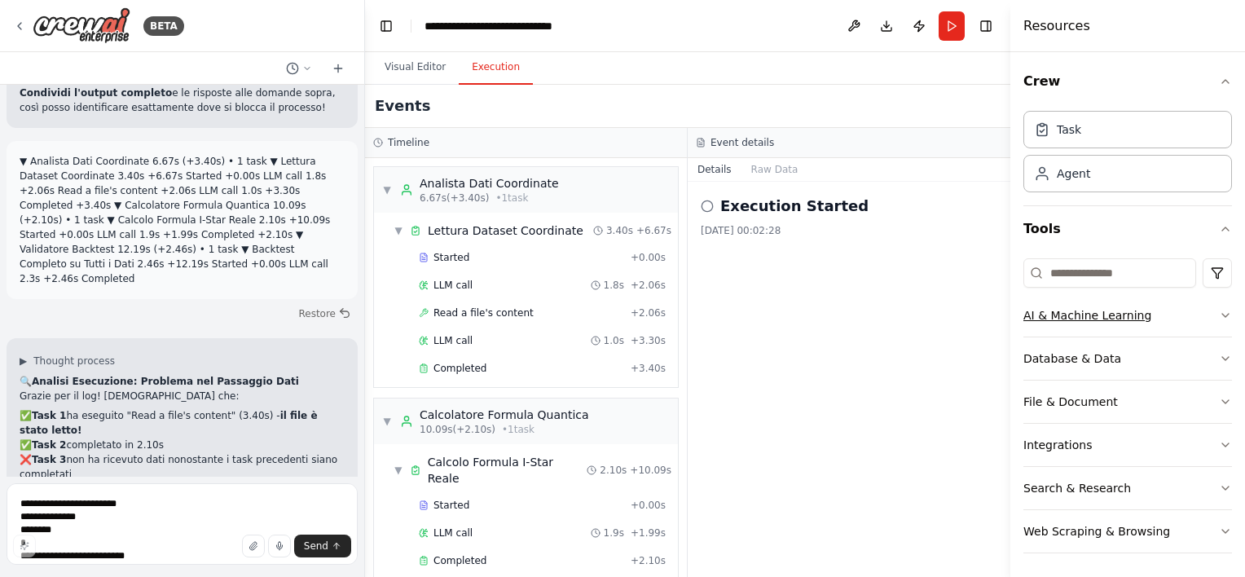
click at [1203, 310] on button "AI & Machine Learning" at bounding box center [1127, 315] width 209 height 42
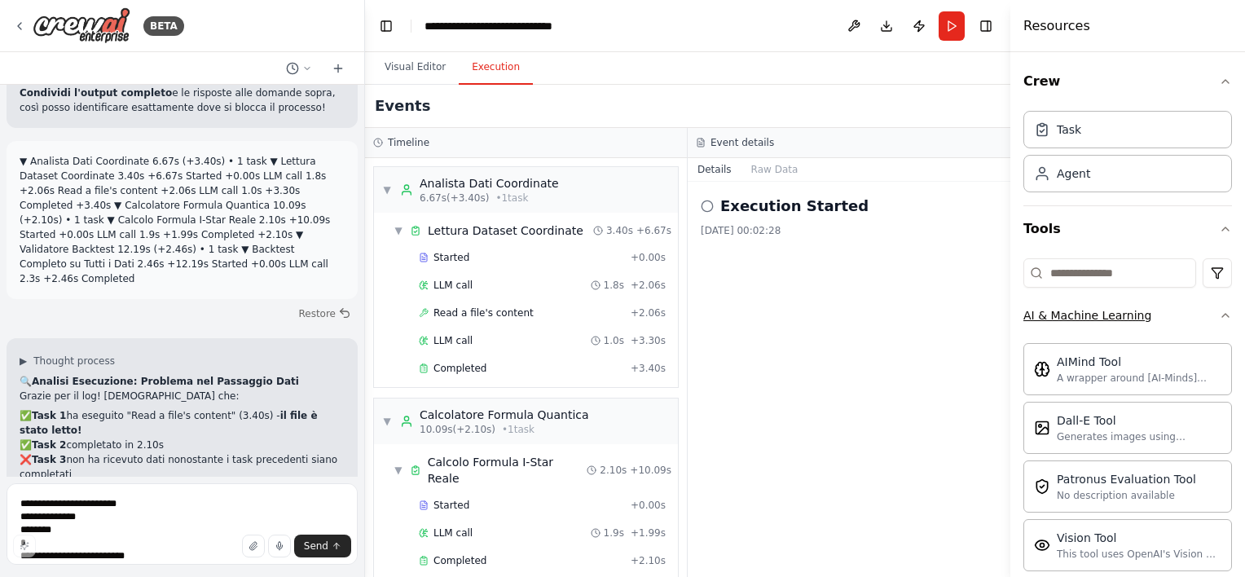
click at [1203, 309] on button "AI & Machine Learning" at bounding box center [1127, 315] width 209 height 42
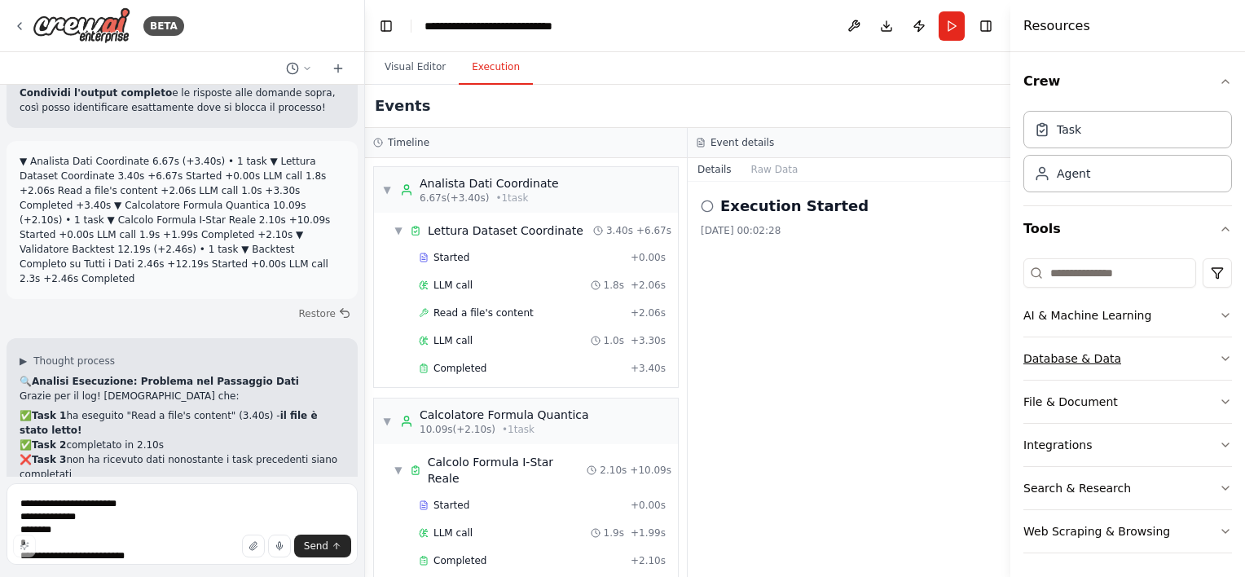
click at [1219, 359] on icon "button" at bounding box center [1225, 358] width 13 height 13
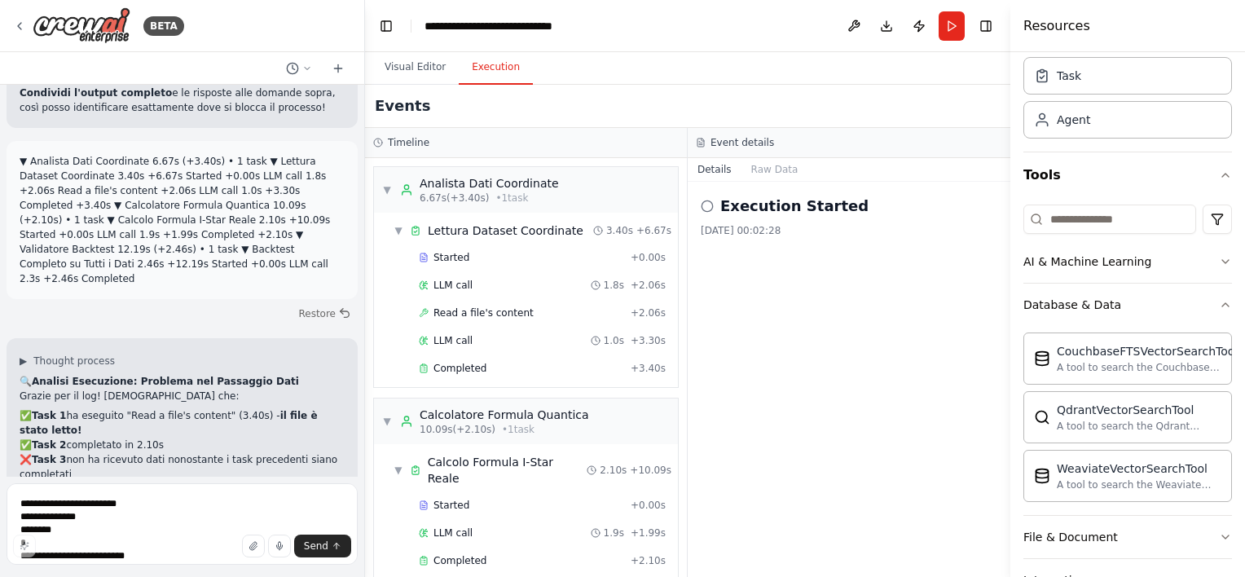
scroll to position [81, 0]
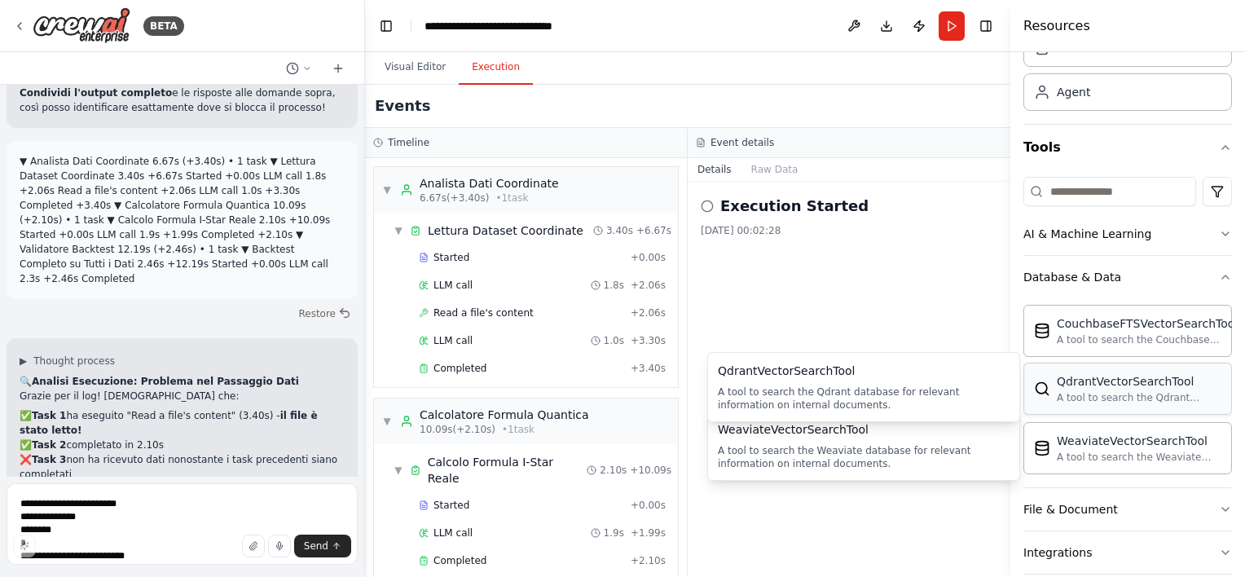
click at [1118, 374] on div "QdrantVectorSearchTool" at bounding box center [1139, 381] width 165 height 16
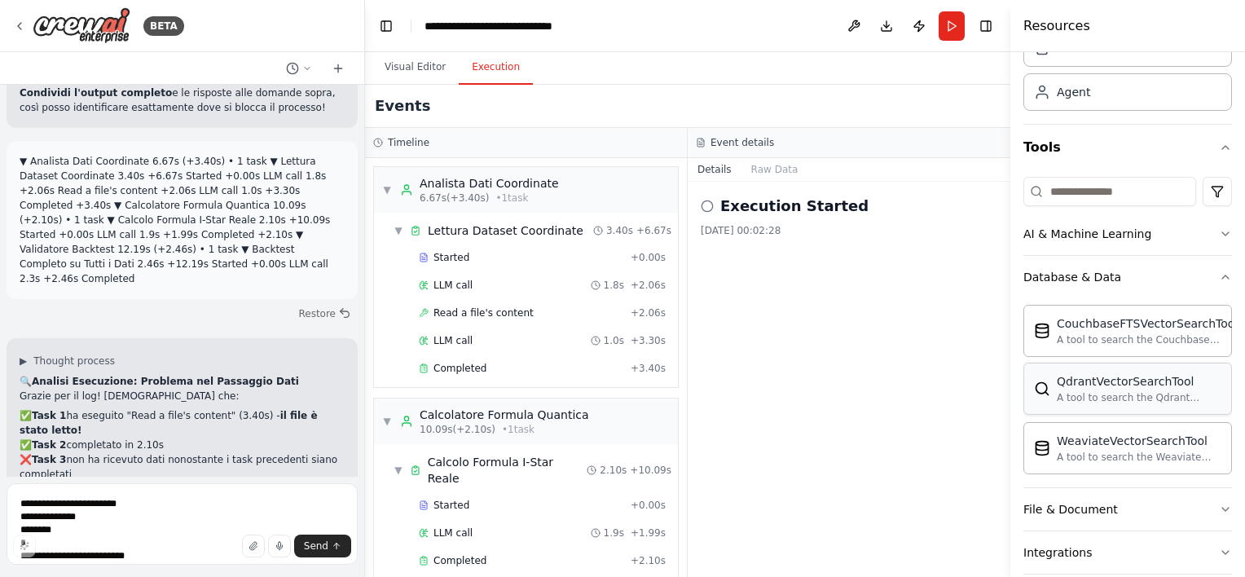
click at [1105, 391] on div "A tool to search the Qdrant database for relevant information on internal docum…" at bounding box center [1139, 397] width 165 height 13
click at [1111, 326] on div "CouchbaseFTSVectorSearchTool" at bounding box center [1147, 323] width 181 height 16
click at [1114, 463] on div "WeaviateVectorSearchTool A tool to search the Weaviate database for relevant in…" at bounding box center [1127, 447] width 209 height 52
click at [967, 368] on div "Execution Started 28/09/2025, 00:02:28" at bounding box center [849, 379] width 323 height 395
click at [1219, 279] on icon "button" at bounding box center [1225, 277] width 13 height 13
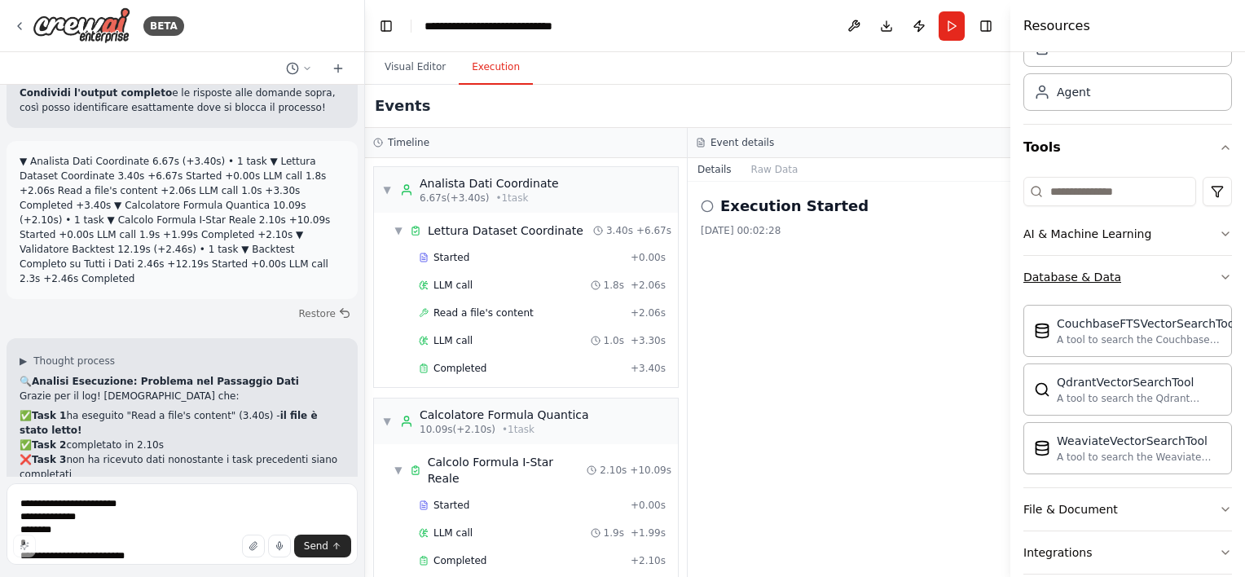
scroll to position [0, 0]
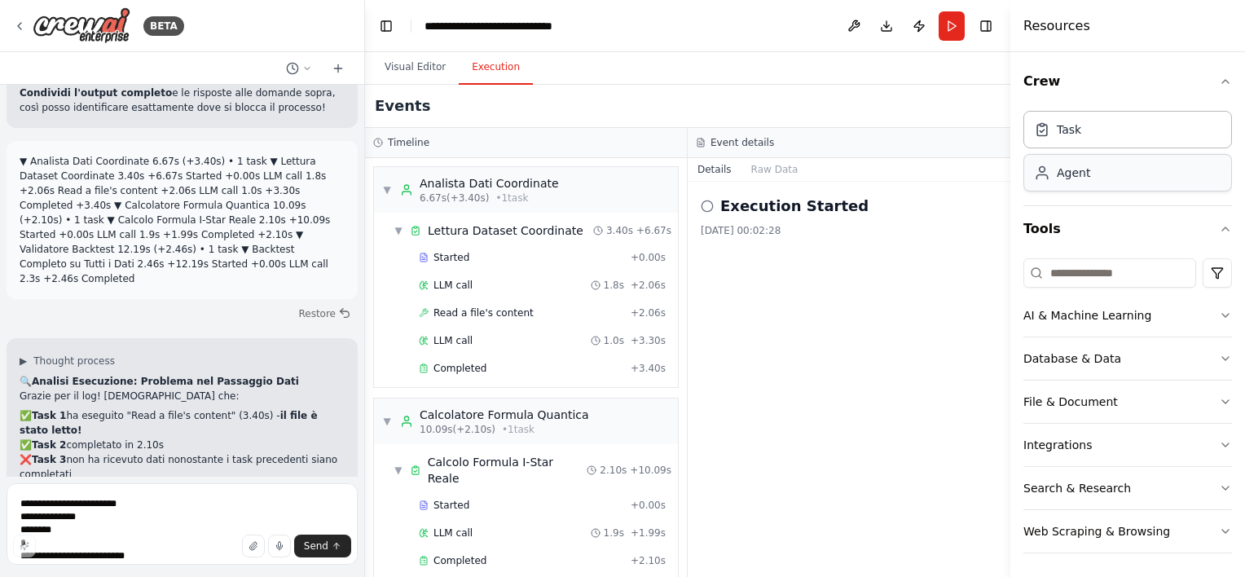
click at [1091, 170] on div "Agent" at bounding box center [1127, 172] width 209 height 37
click at [1085, 271] on input at bounding box center [1109, 272] width 173 height 29
drag, startPoint x: 104, startPoint y: 379, endPoint x: 183, endPoint y: 376, distance: 78.3
copy strong "testo/contenuto"
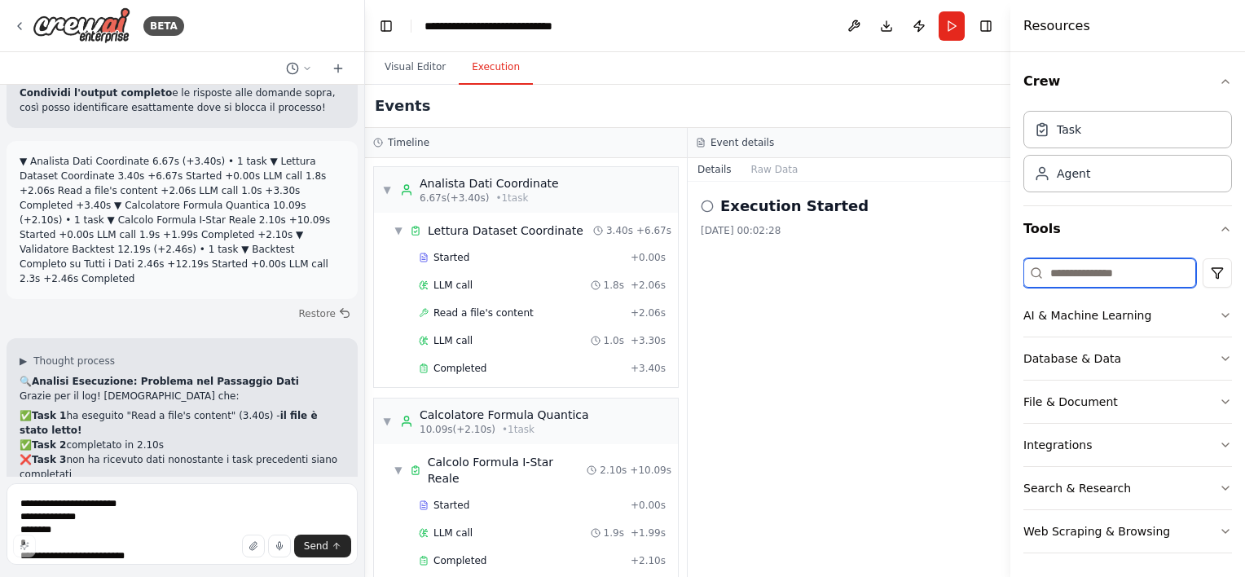
paste input "**********"
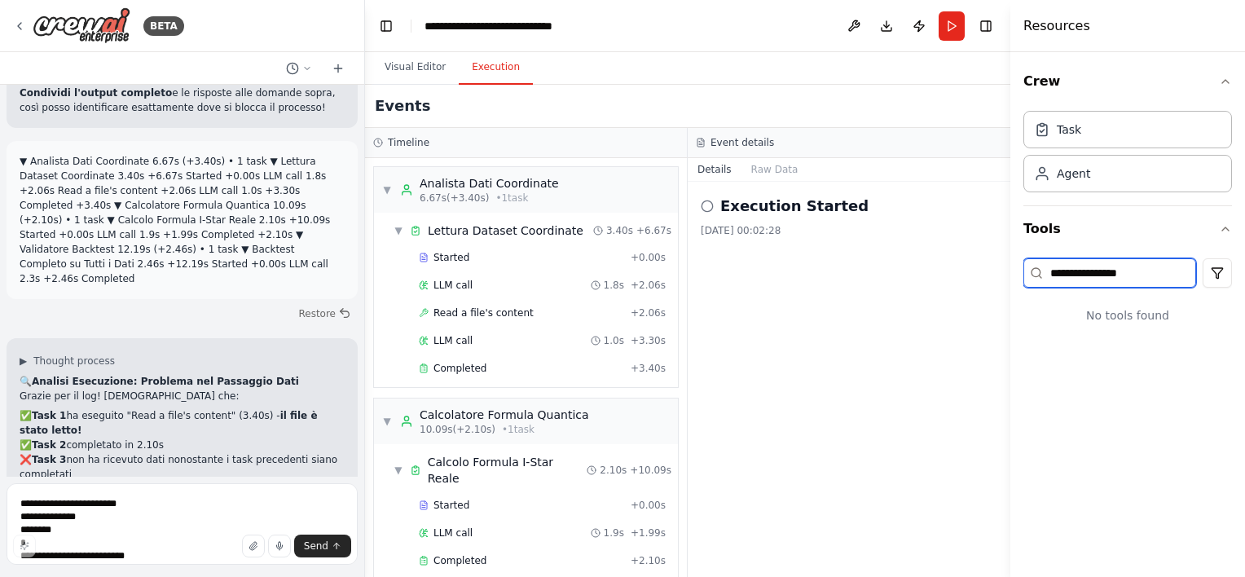
type input "**********"
click at [1031, 275] on icon at bounding box center [1036, 272] width 13 height 13
click at [755, 140] on h3 "Event details" at bounding box center [743, 142] width 64 height 13
drag, startPoint x: 755, startPoint y: 140, endPoint x: 766, endPoint y: 172, distance: 33.5
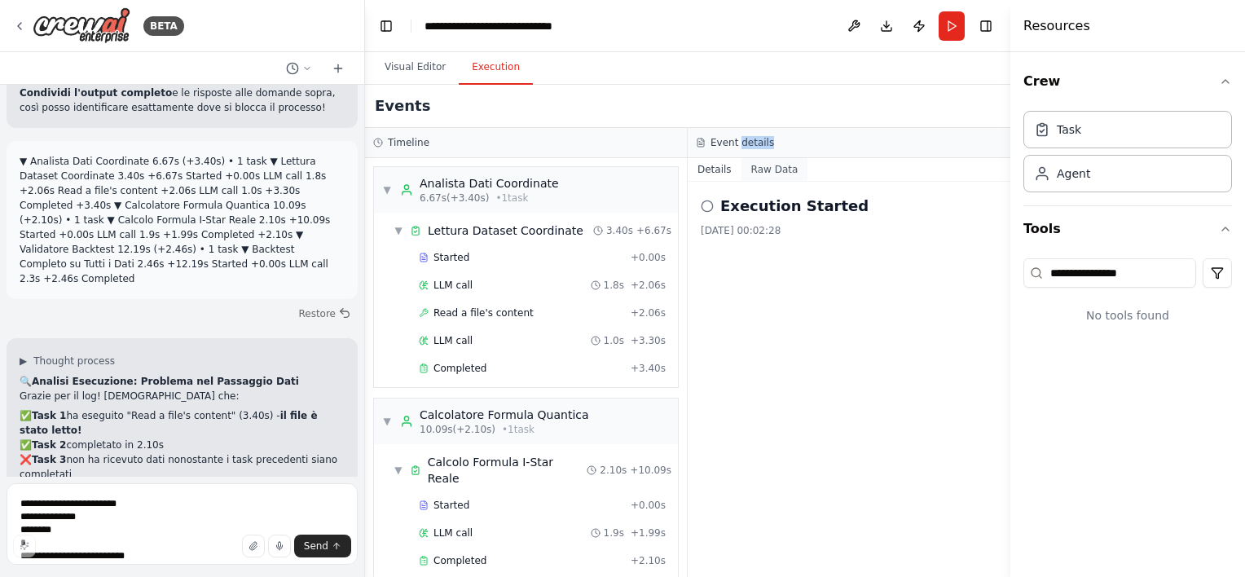
click at [766, 172] on button "Raw Data" at bounding box center [775, 169] width 67 height 23
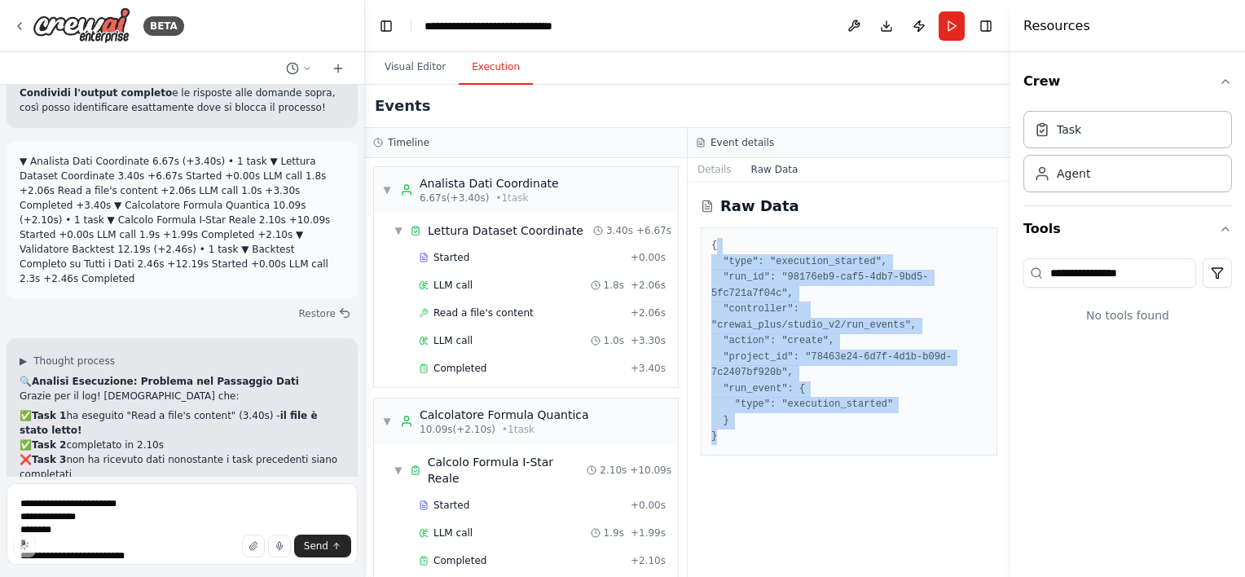
drag, startPoint x: 870, startPoint y: 406, endPoint x: 728, endPoint y: 240, distance: 217.9
click at [728, 240] on pre "{ "type": "execution_started", "run_id": "98176eb9-caf5-4db7-9bd5-5fc721a7f04c"…" at bounding box center [848, 341] width 275 height 207
drag, startPoint x: 728, startPoint y: 240, endPoint x: 750, endPoint y: 274, distance: 39.6
copy pre ""type": "execution_started", "run_id": "98176eb9-caf5-4db7-9bd5-5fc721a7f04c", …"
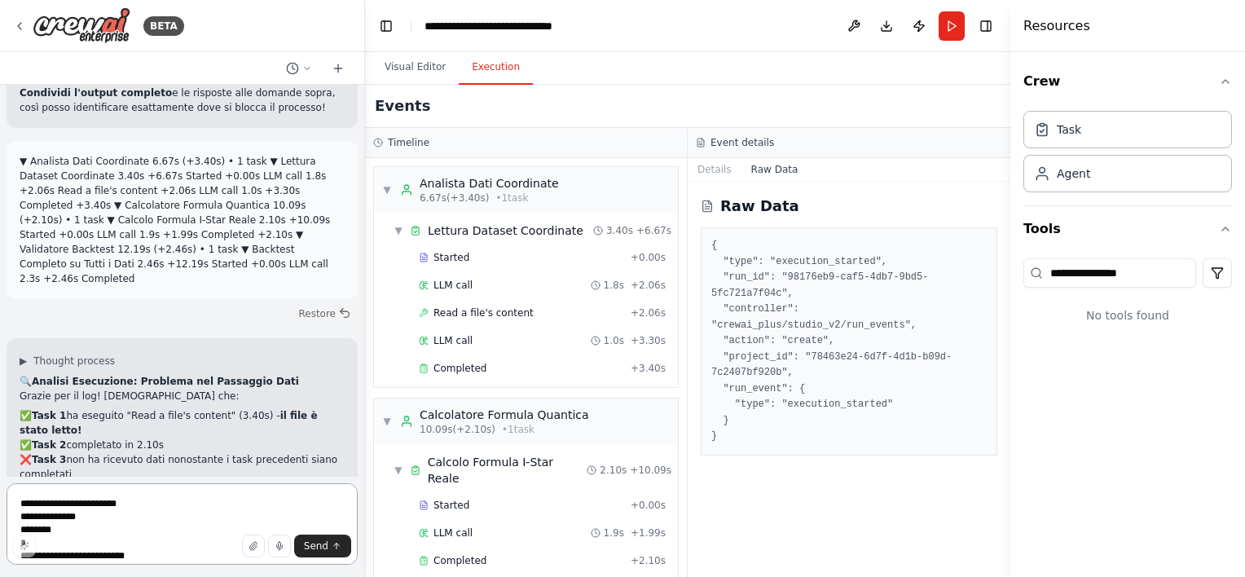
paste textarea "**********"
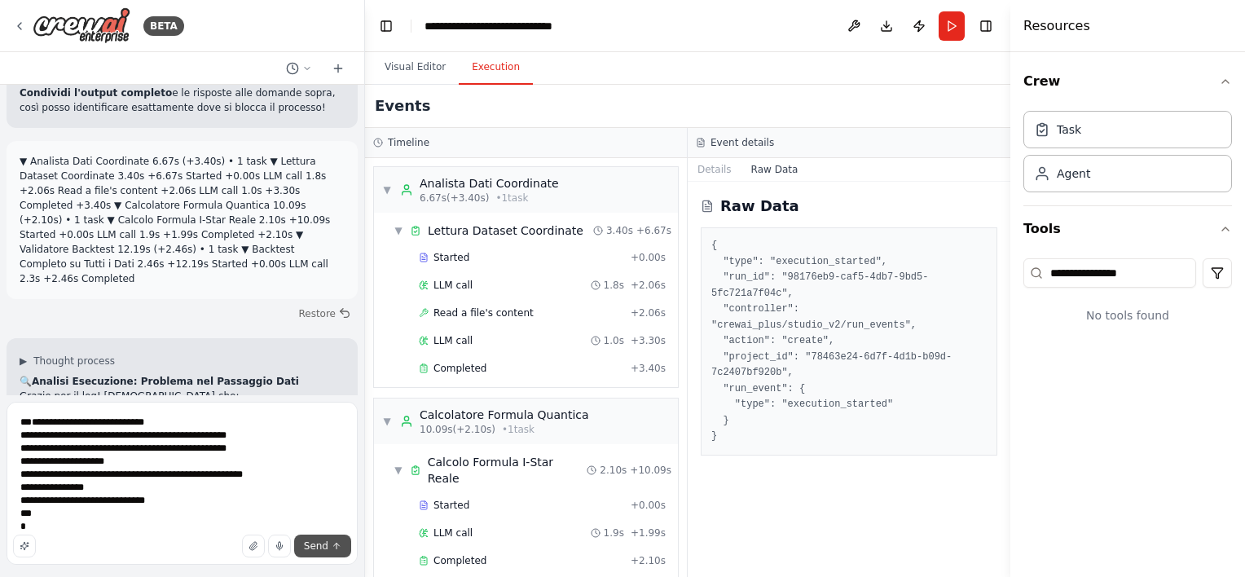
click at [334, 545] on icon "submit" at bounding box center [337, 545] width 6 height 3
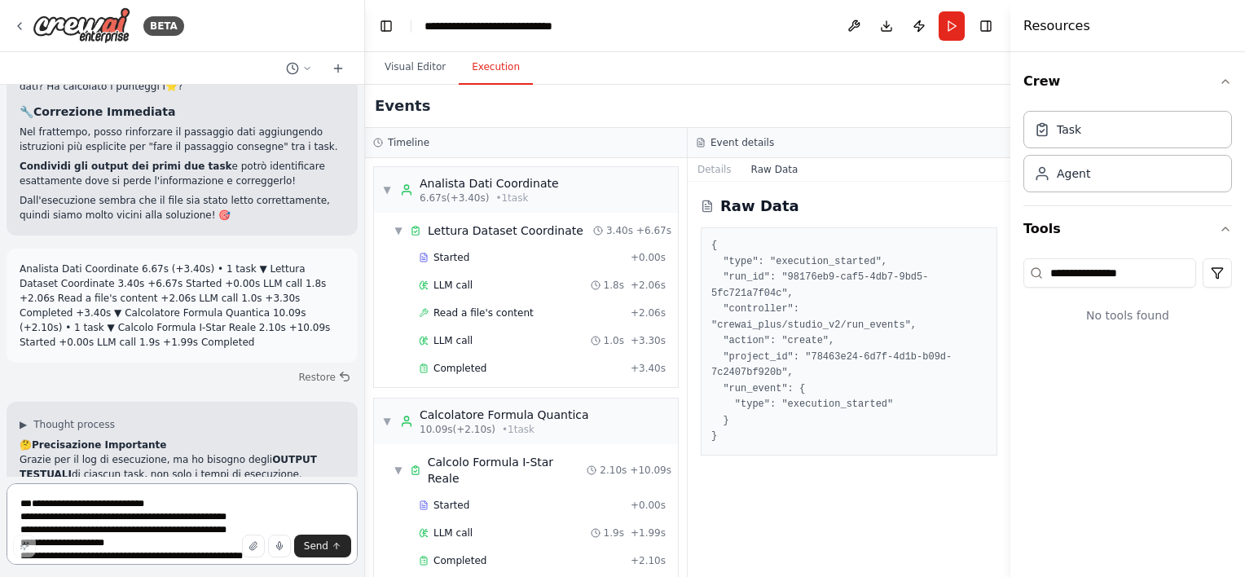
scroll to position [23238, 0]
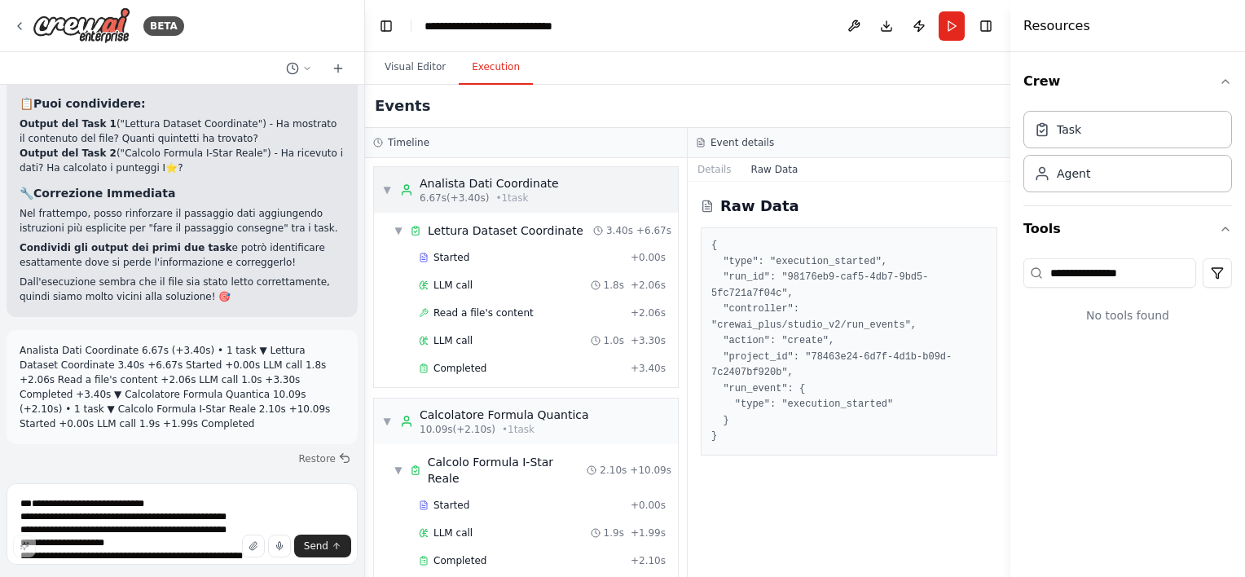
click at [437, 189] on div "Analista Dati Coordinate" at bounding box center [489, 183] width 139 height 16
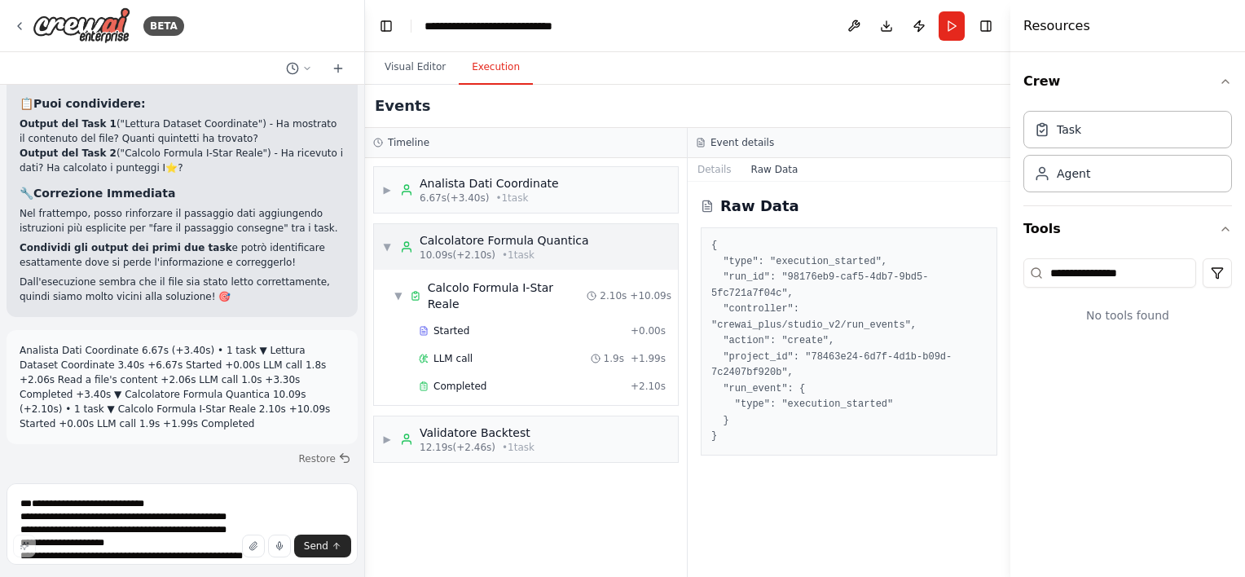
click at [442, 241] on div "Calcolatore Formula Quantica" at bounding box center [504, 240] width 169 height 16
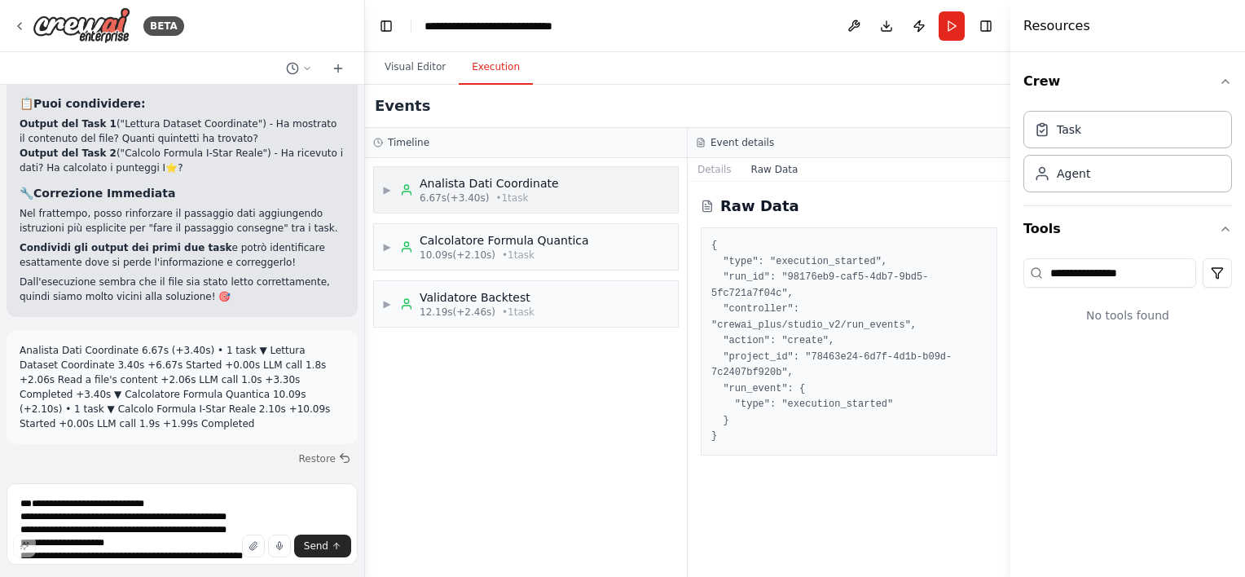
click at [586, 196] on div "▶ Analista Dati Coordinate 6.67s (+3.40s) • 1 task" at bounding box center [526, 190] width 304 height 46
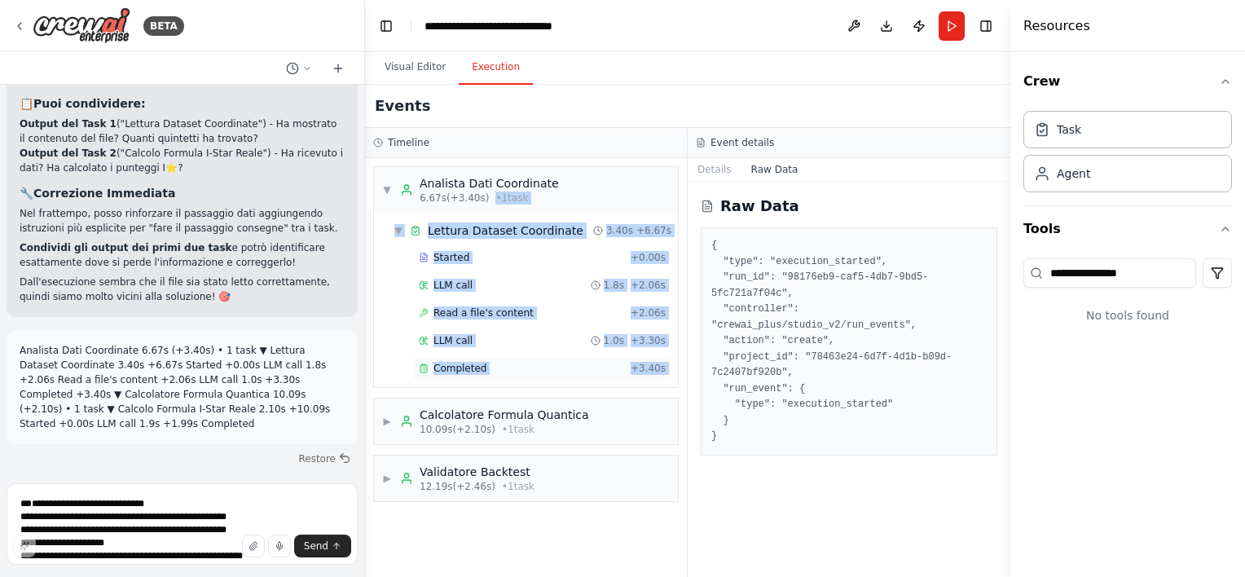
click at [459, 362] on span "Completed" at bounding box center [460, 368] width 53 height 13
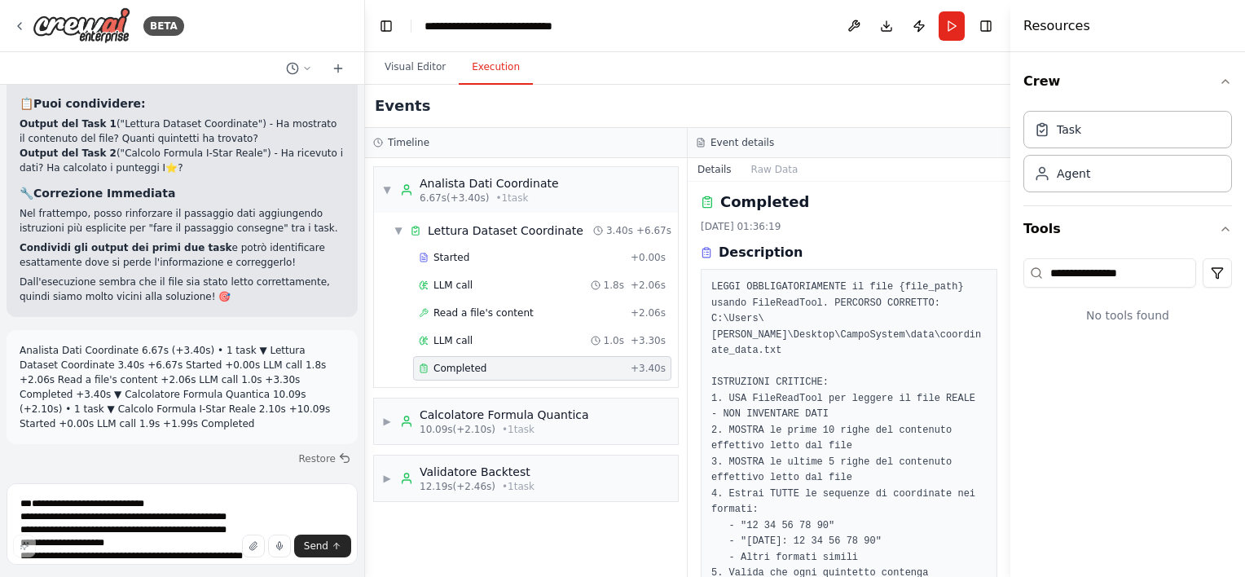
scroll to position [0, 0]
click at [464, 262] on div "Started" at bounding box center [521, 257] width 205 height 13
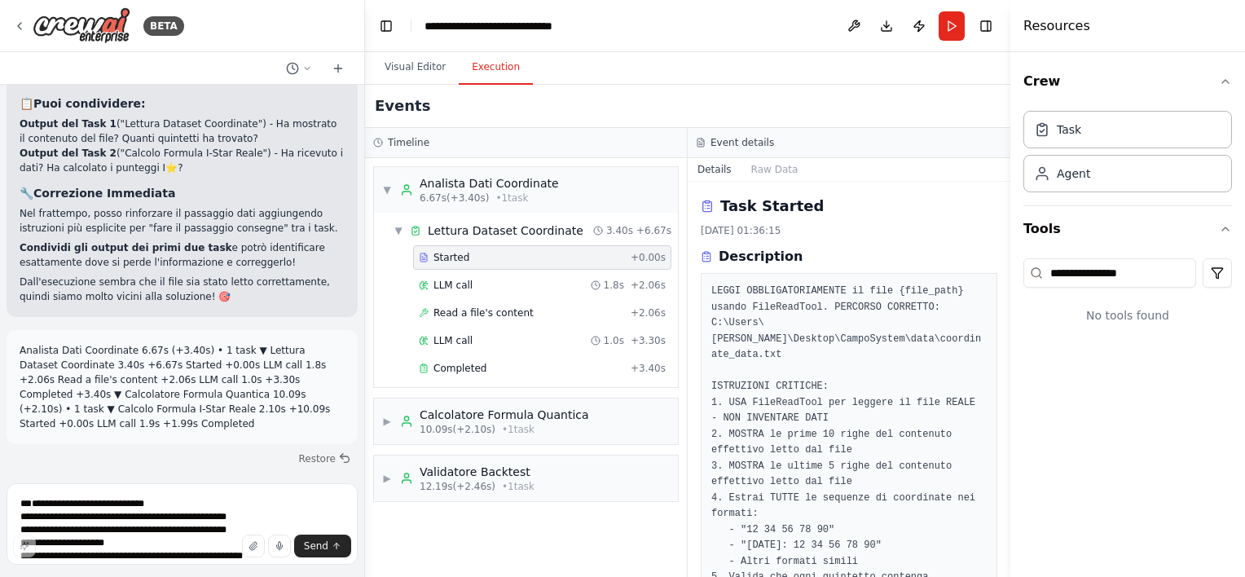
click at [464, 262] on div "Started" at bounding box center [521, 257] width 205 height 13
click at [450, 280] on span "LLM call" at bounding box center [453, 285] width 39 height 13
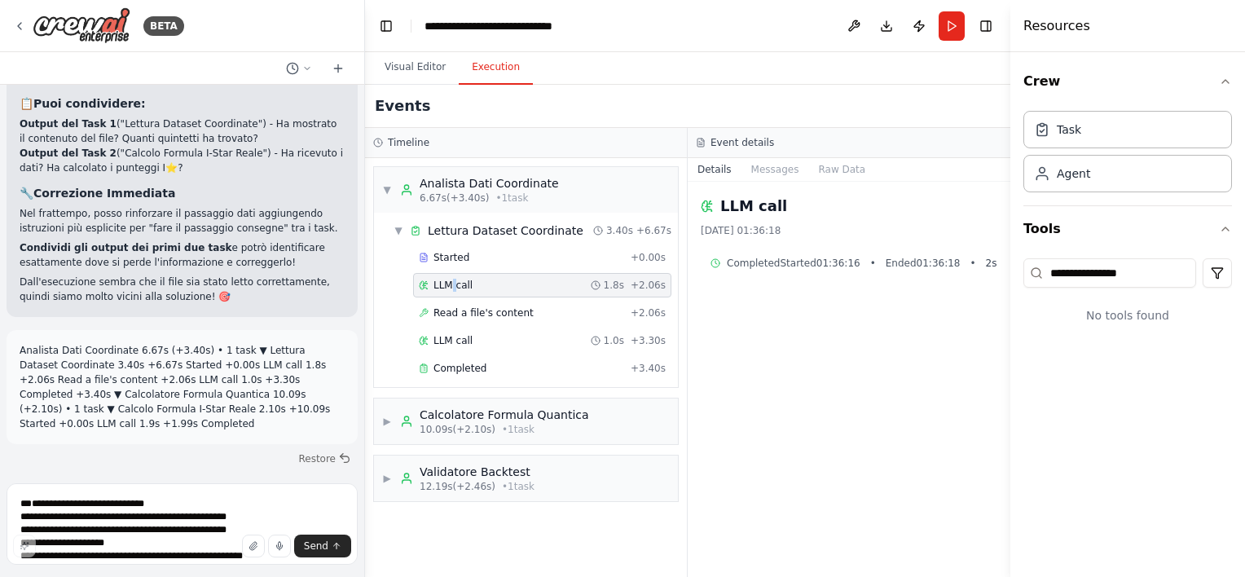
click at [450, 280] on span "LLM call" at bounding box center [453, 285] width 39 height 13
click at [439, 311] on span "Read a file's content" at bounding box center [484, 312] width 100 height 13
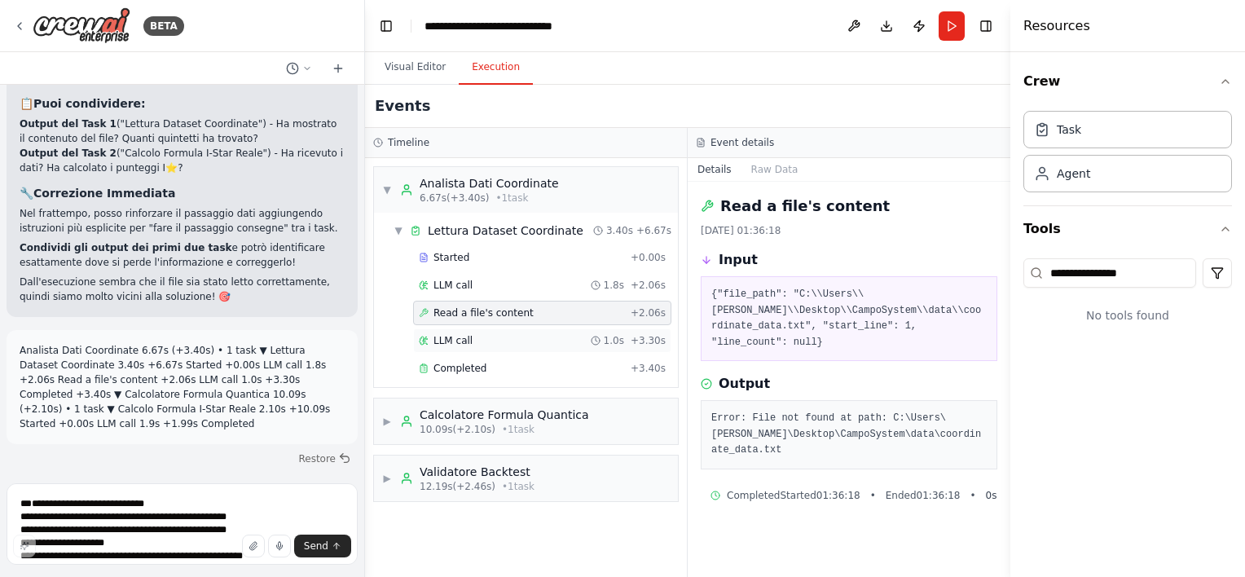
click at [447, 341] on span "LLM call" at bounding box center [453, 340] width 39 height 13
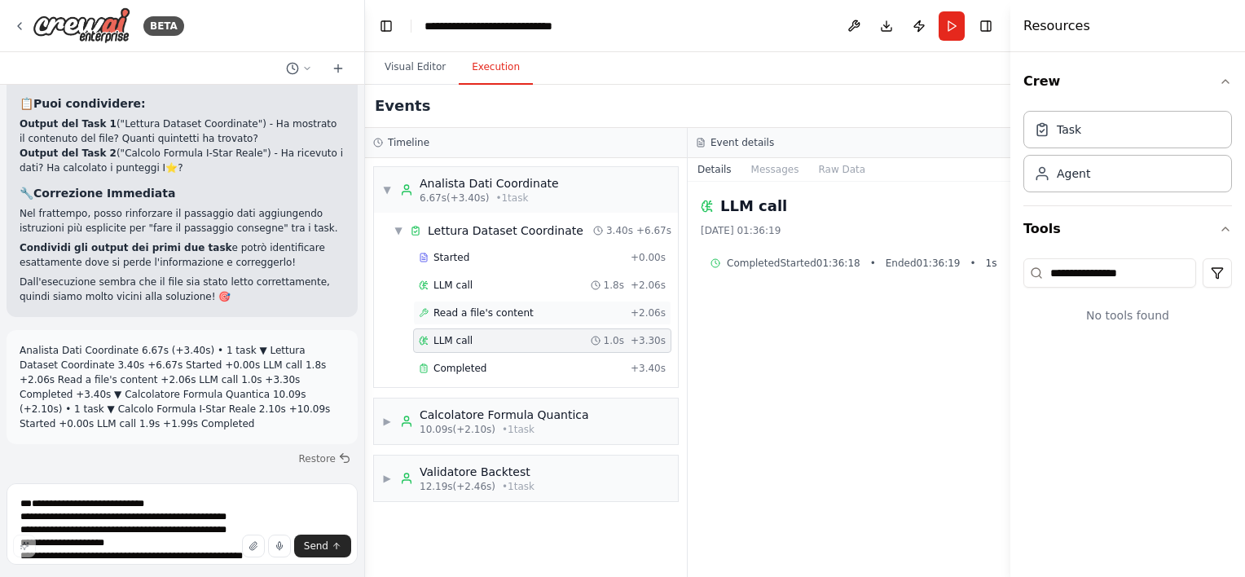
click at [447, 308] on span "Read a file's content" at bounding box center [484, 312] width 100 height 13
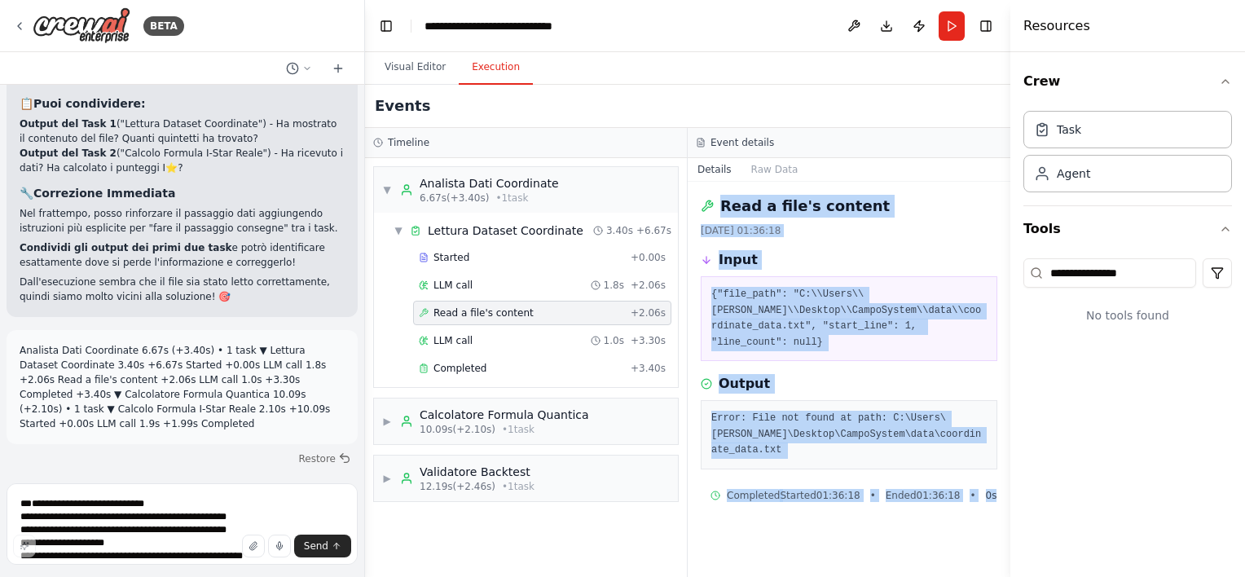
drag, startPoint x: 699, startPoint y: 199, endPoint x: 991, endPoint y: 482, distance: 406.8
click at [991, 482] on div "Read a file's content 28/09/2025, 01:36:18 Input {"file_path": "C:\\Users\\Gius…" at bounding box center [849, 379] width 323 height 395
click at [991, 482] on div "Completed Started 01:36:18 • Ended 01:36:18 • 0 s" at bounding box center [849, 495] width 297 height 26
copy div "Read a file's content 28/09/2025, 01:36:18 Input {"file_path": "C:\\Users\\Gius…"
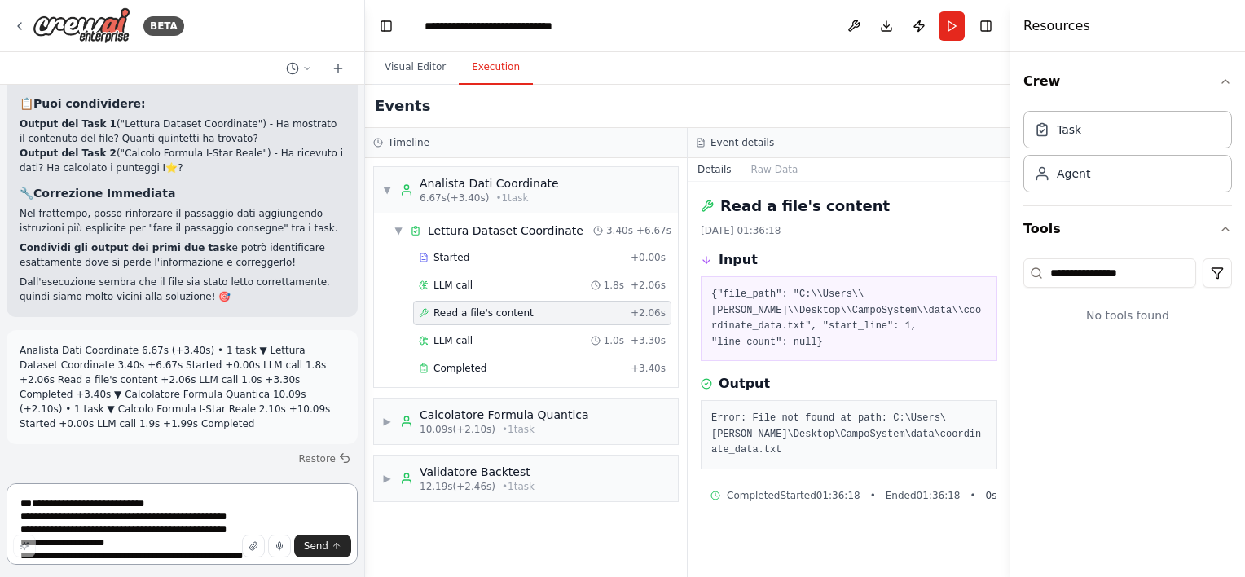
paste textarea "**********"
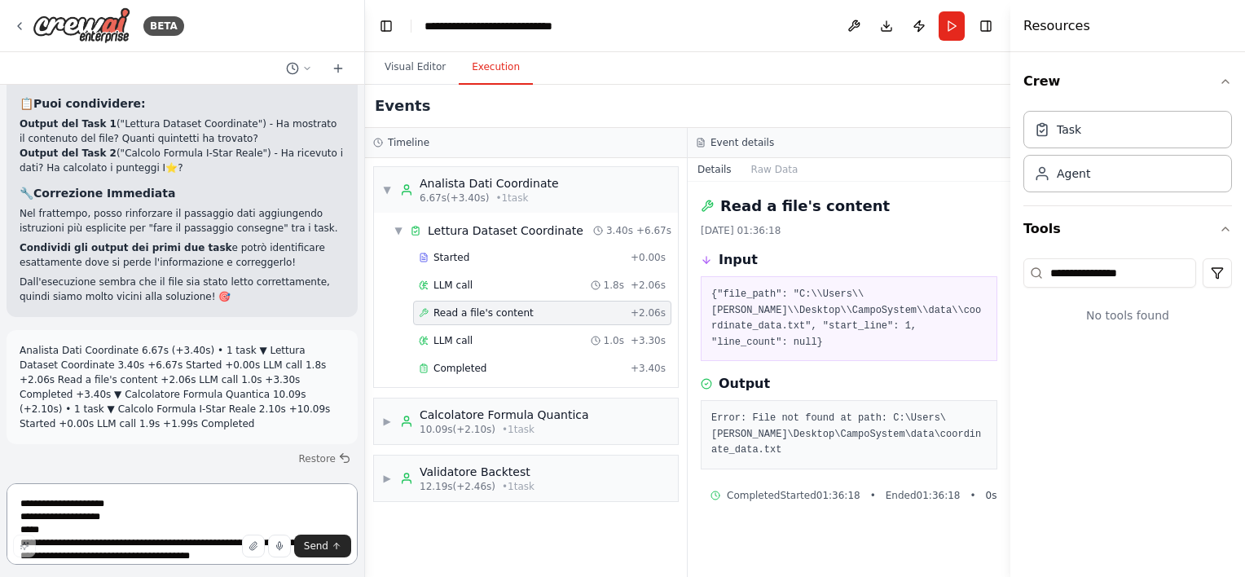
scroll to position [46, 0]
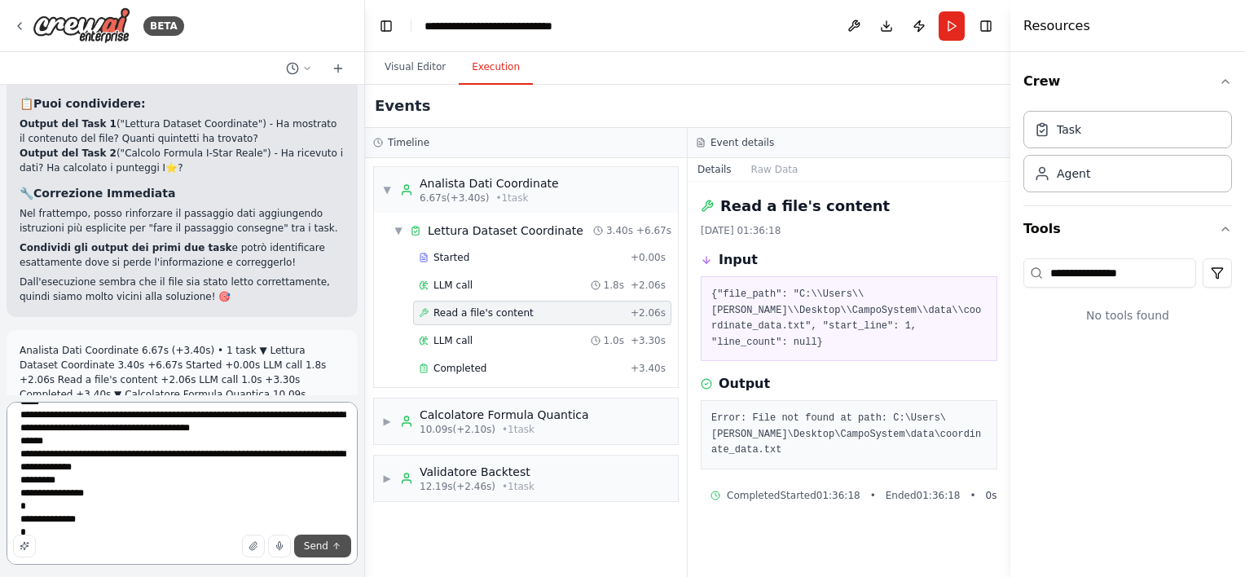
type textarea "**********"
click at [324, 539] on span "Send" at bounding box center [316, 545] width 24 height 13
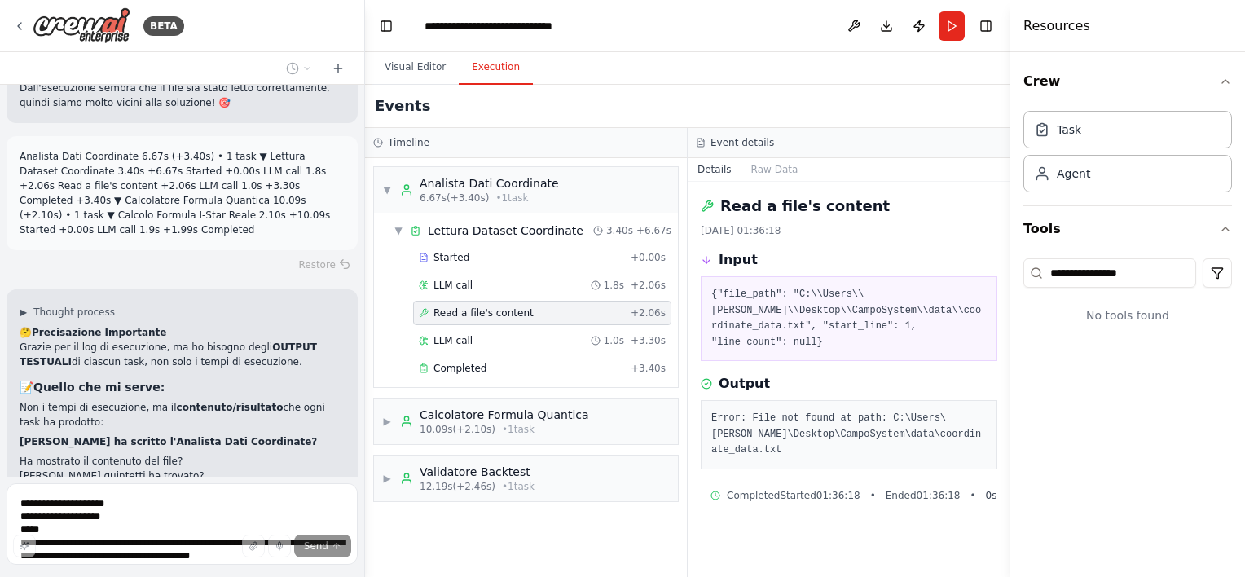
scroll to position [23510, 0]
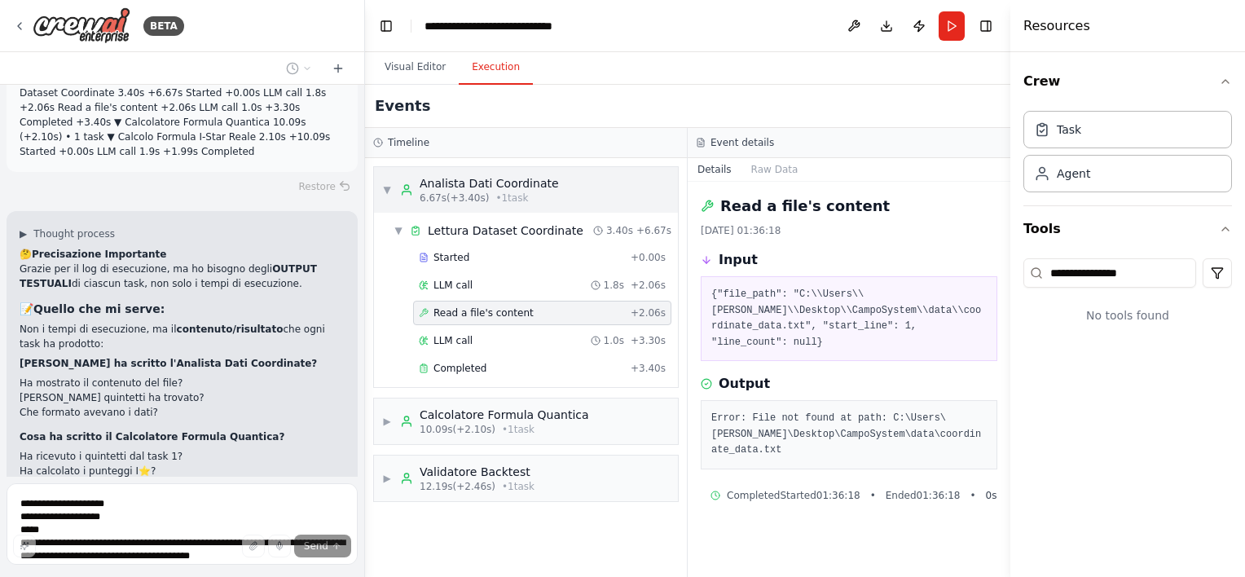
click at [394, 192] on div "▼ Analista Dati Coordinate 6.67s (+3.40s) • 1 task" at bounding box center [470, 189] width 177 height 29
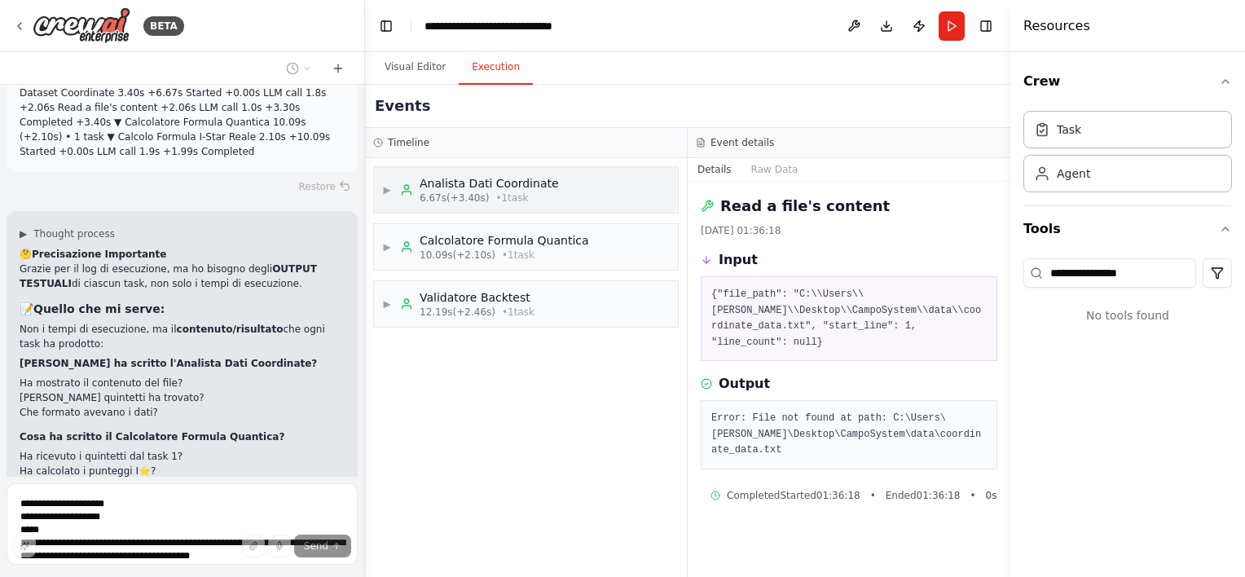
click at [456, 193] on span "6.67s (+3.40s)" at bounding box center [454, 197] width 69 height 13
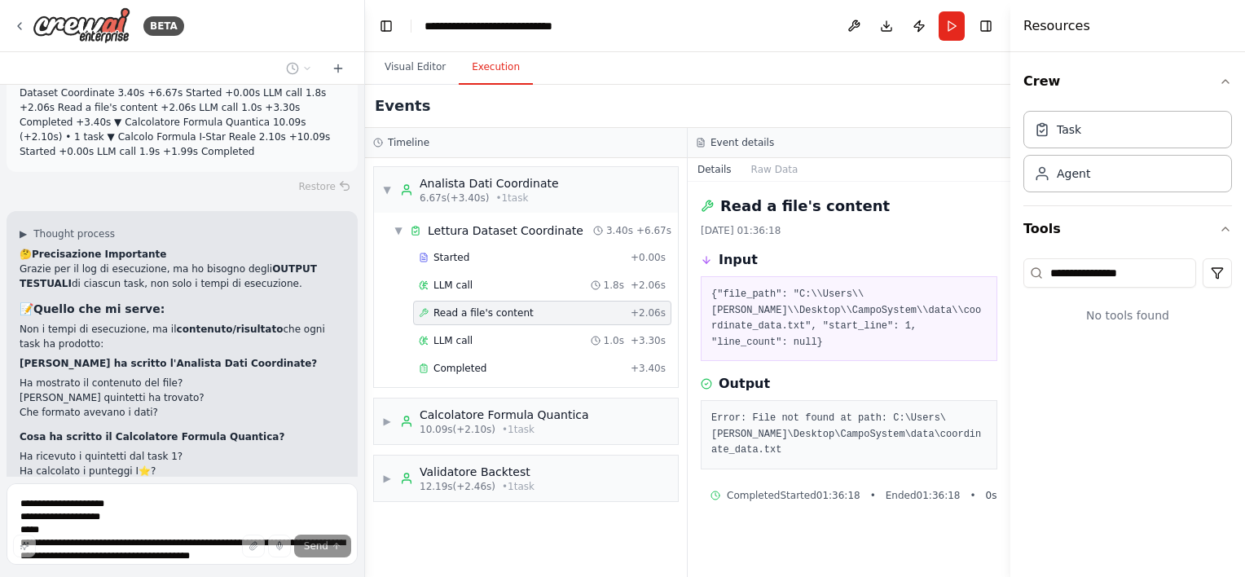
click at [479, 320] on div "Read a file's content + 2.06s" at bounding box center [542, 313] width 258 height 24
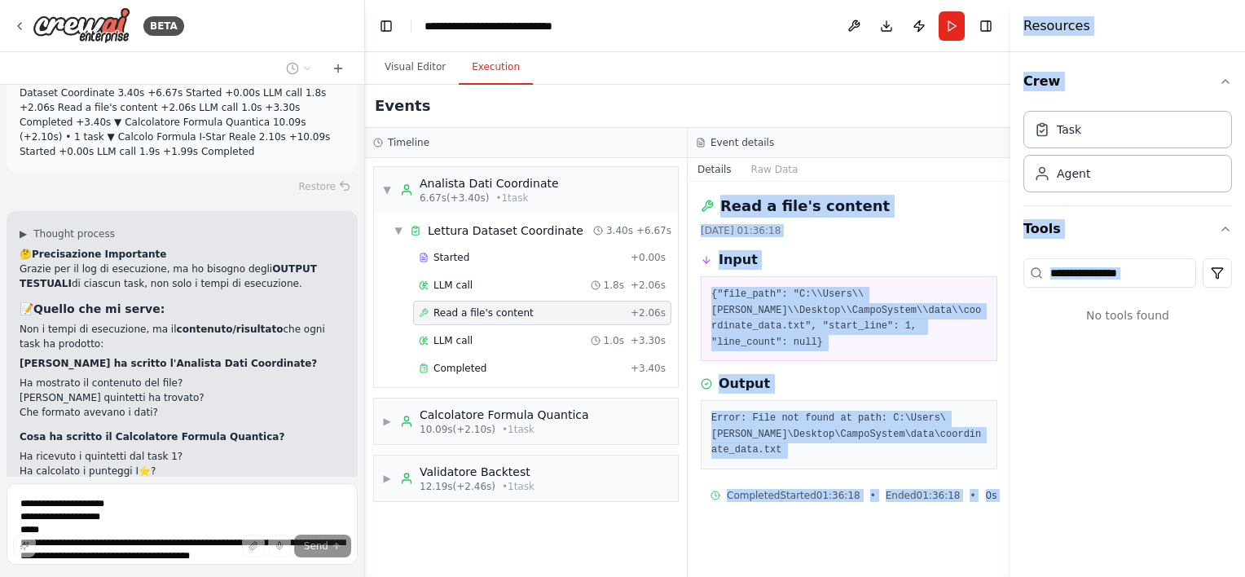
drag, startPoint x: 707, startPoint y: 205, endPoint x: 1020, endPoint y: 531, distance: 451.8
click at [1020, 531] on div "BETA Nome file e dove metterlo Nome: coordinate_data.txt Percorso locale tipico…" at bounding box center [622, 288] width 1245 height 577
click at [834, 250] on div "Input" at bounding box center [849, 260] width 297 height 20
drag, startPoint x: 714, startPoint y: 209, endPoint x: 860, endPoint y: 407, distance: 245.9
click at [993, 500] on div "Timeline ▼ Analista Dati Coordinate 6.67s (+3.40s) • 1 task ▼ Lettura Dataset C…" at bounding box center [687, 352] width 645 height 449
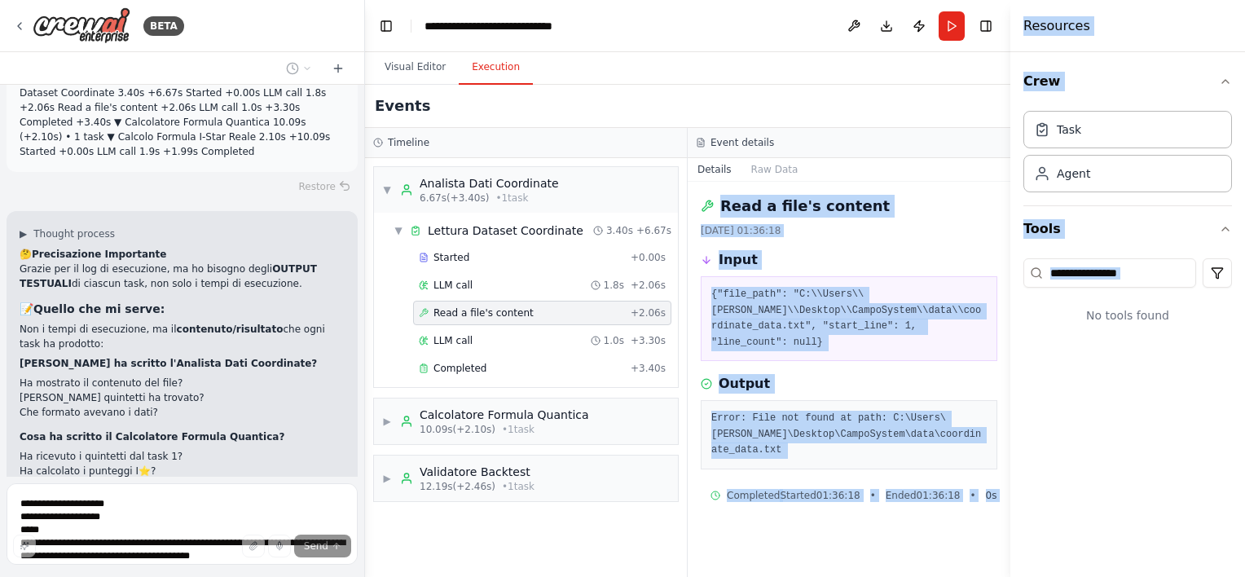
click at [991, 499] on div "Completed Started 01:36:18 • Ended 01:36:18 • 0 s" at bounding box center [849, 495] width 297 height 26
drag, startPoint x: 786, startPoint y: 330, endPoint x: 554, endPoint y: 315, distance: 231.9
click at [554, 315] on div "Read a file's content + 2.06s" at bounding box center [542, 312] width 247 height 13
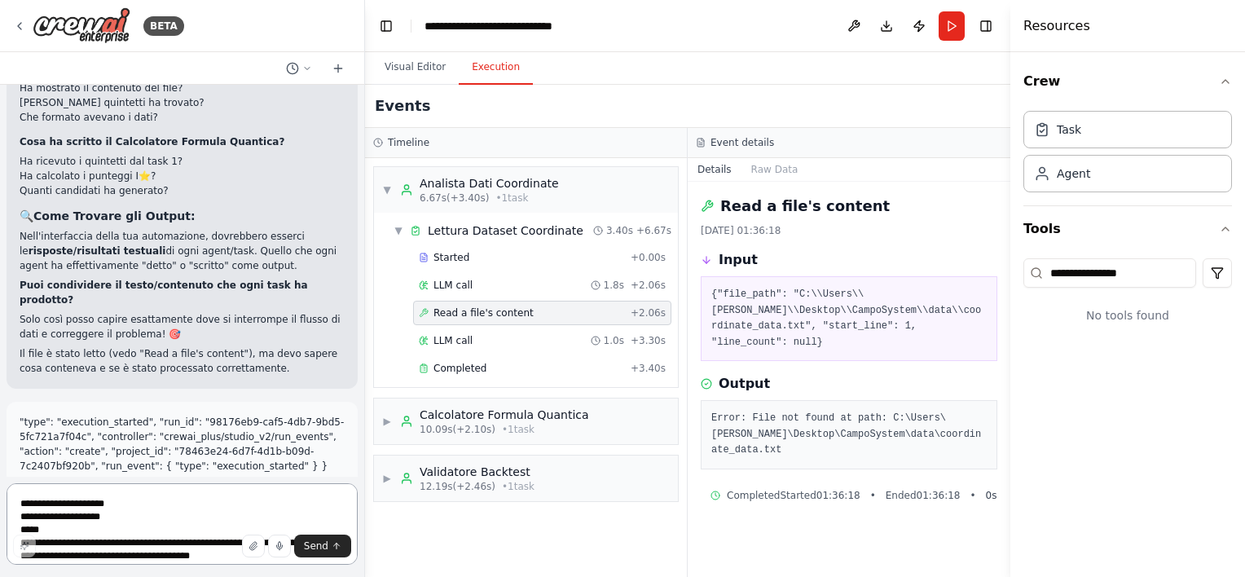
scroll to position [23853, 0]
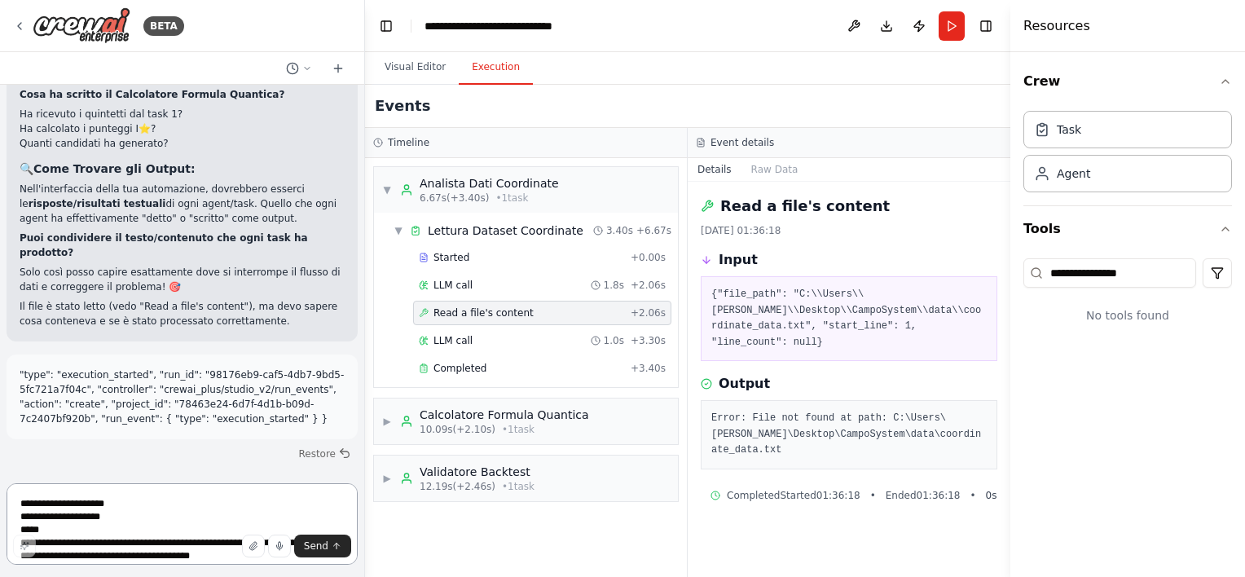
click at [105, 495] on textarea "**********" at bounding box center [182, 523] width 351 height 81
click at [326, 548] on span "Send" at bounding box center [316, 545] width 24 height 13
click at [343, 548] on button "Send" at bounding box center [322, 546] width 57 height 23
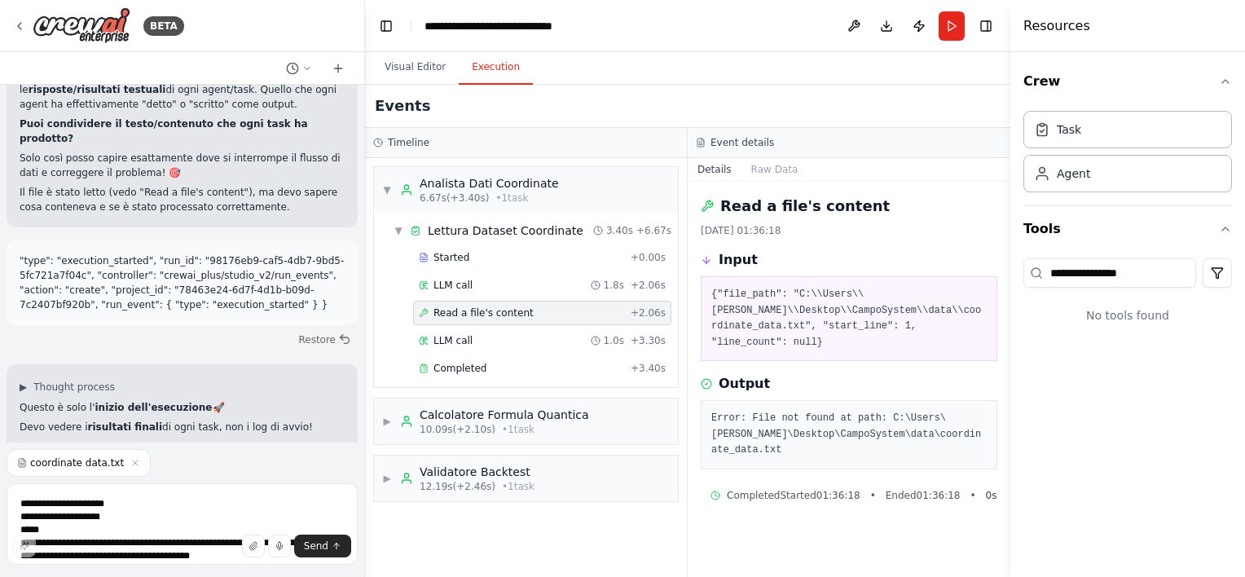
scroll to position [23968, 0]
click at [335, 547] on icon "submit" at bounding box center [337, 546] width 10 height 10
click at [130, 467] on icon "button" at bounding box center [135, 463] width 10 height 10
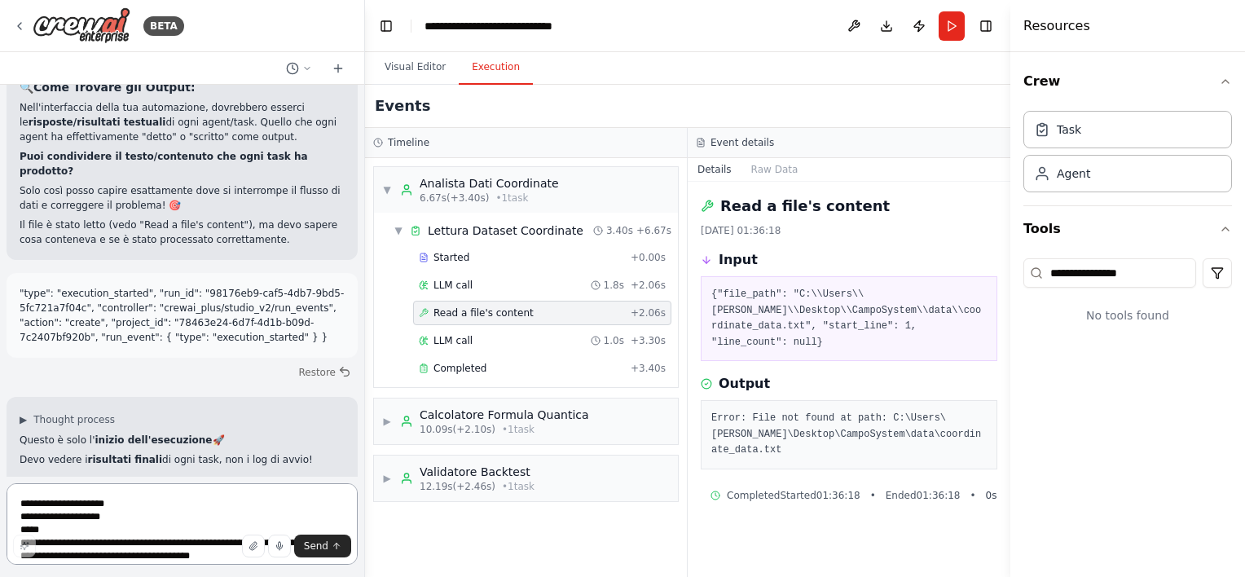
click at [101, 505] on textarea "**********" at bounding box center [182, 523] width 351 height 81
click at [256, 545] on icon "button" at bounding box center [252, 546] width 7 height 8
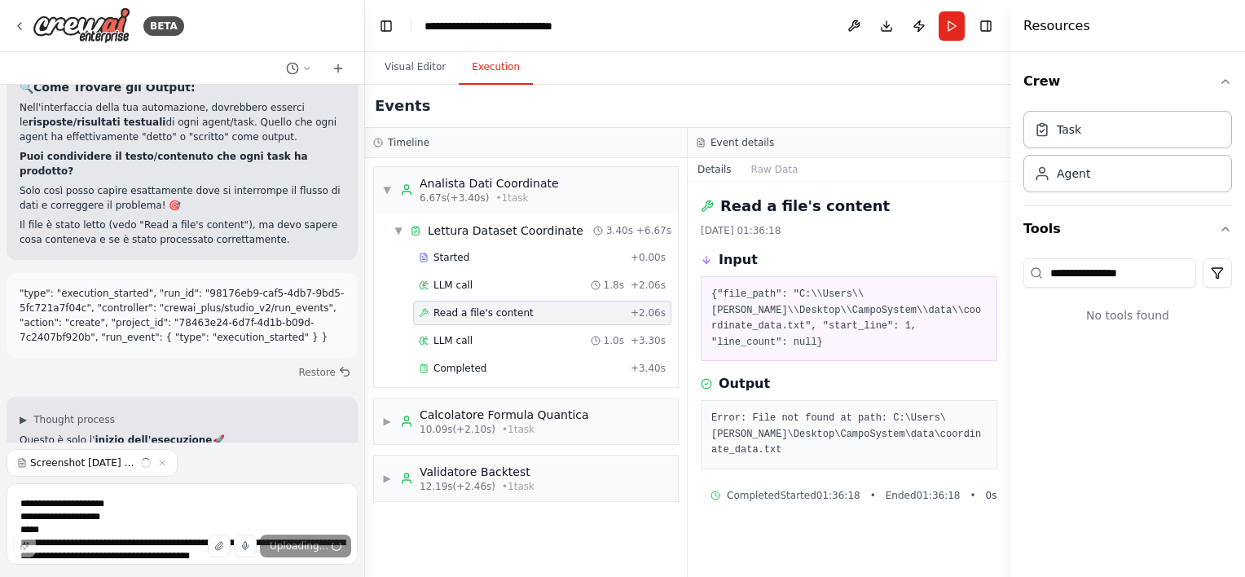
scroll to position [23968, 0]
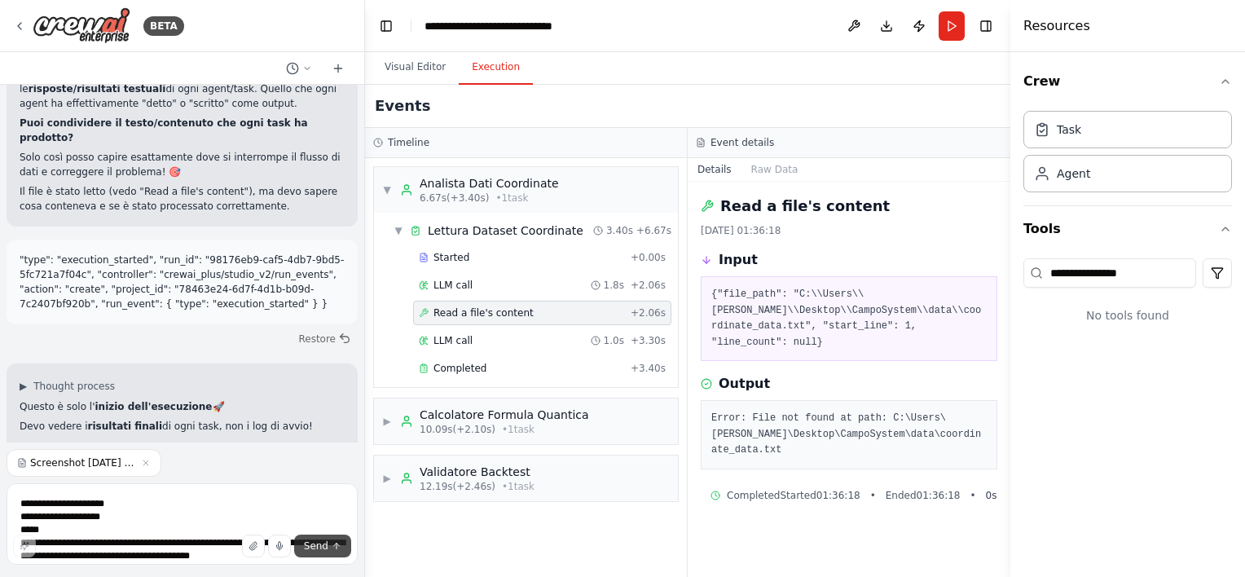
click at [326, 546] on span "Send" at bounding box center [316, 545] width 24 height 13
click at [341, 543] on icon "submit" at bounding box center [337, 546] width 10 height 10
click at [178, 512] on textarea "**********" at bounding box center [182, 523] width 351 height 81
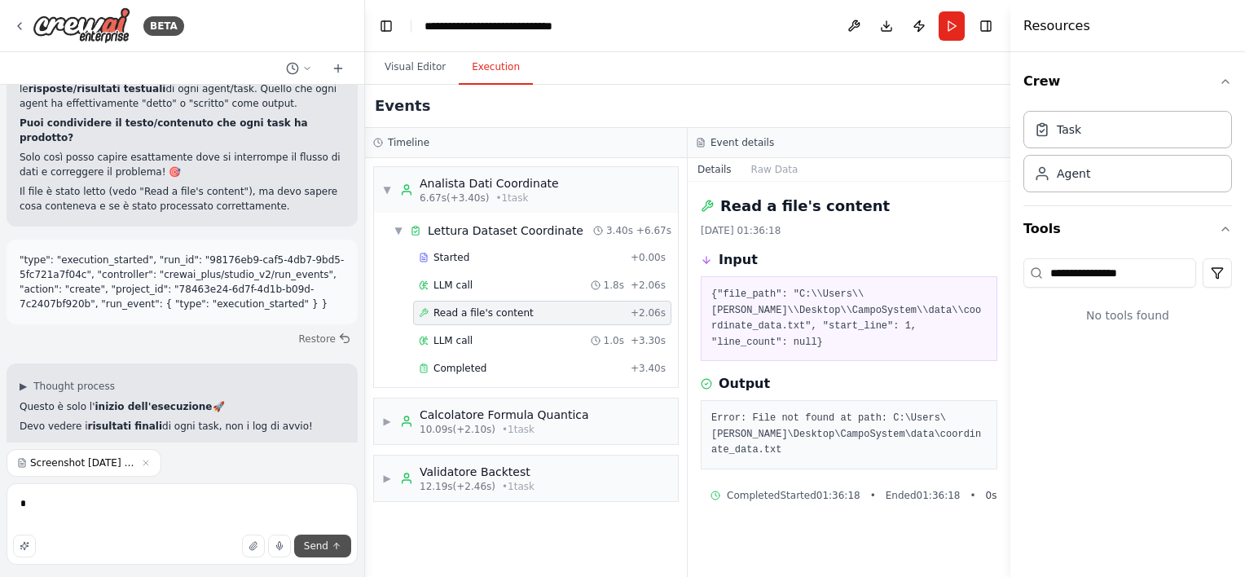
click at [340, 552] on button "Send" at bounding box center [322, 546] width 57 height 23
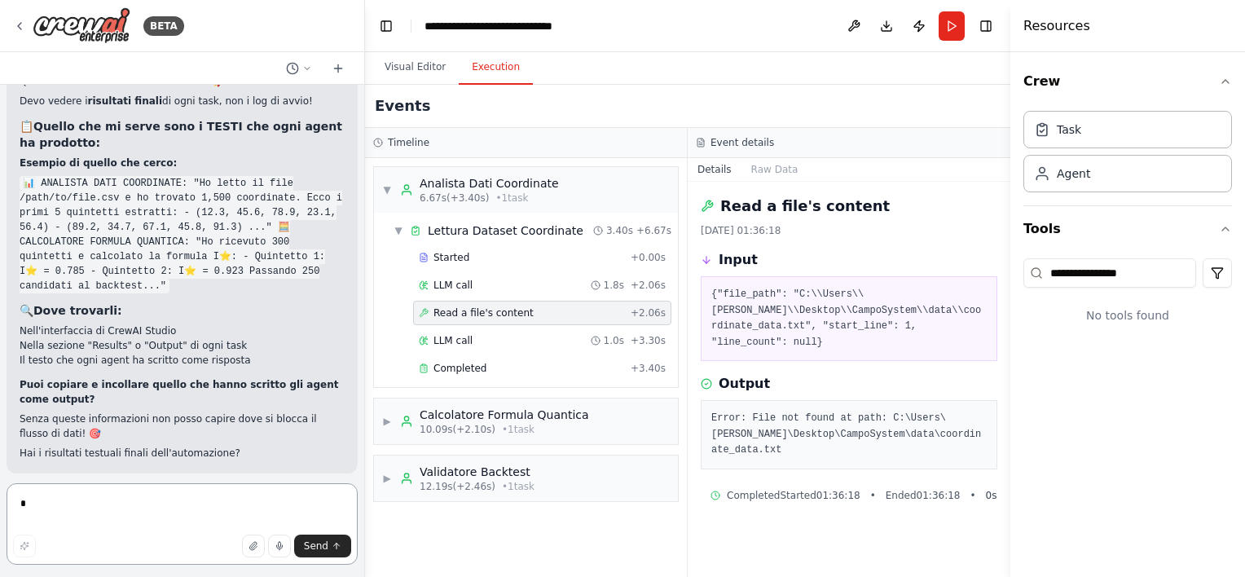
scroll to position [24374, 0]
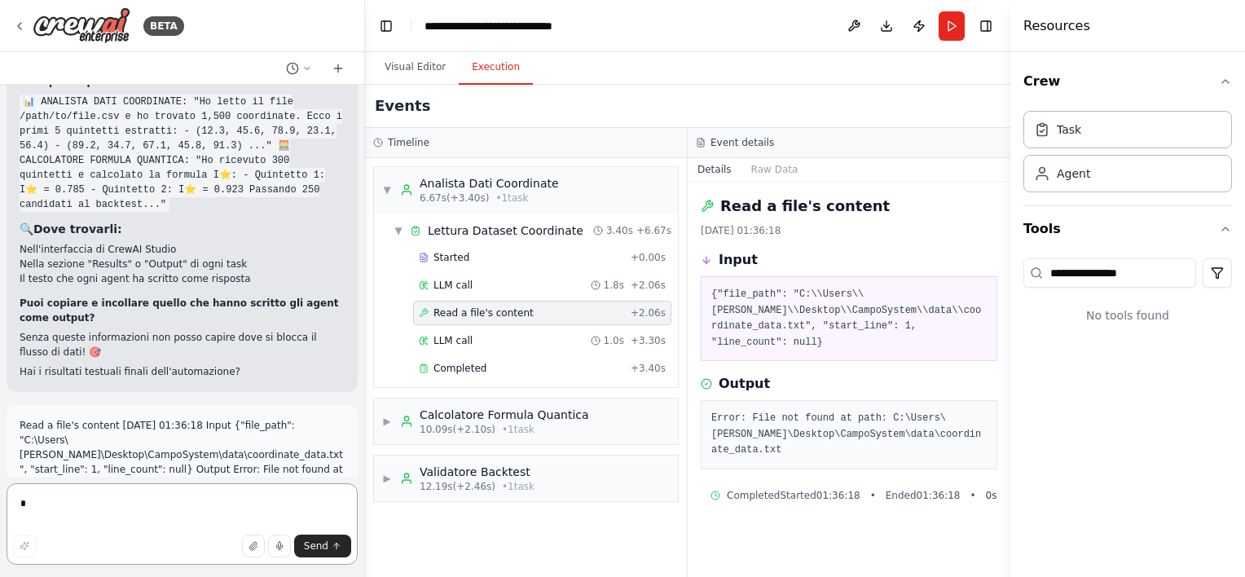
paste textarea "**********"
type textarea "**********"
click at [325, 552] on button "Send" at bounding box center [322, 546] width 57 height 23
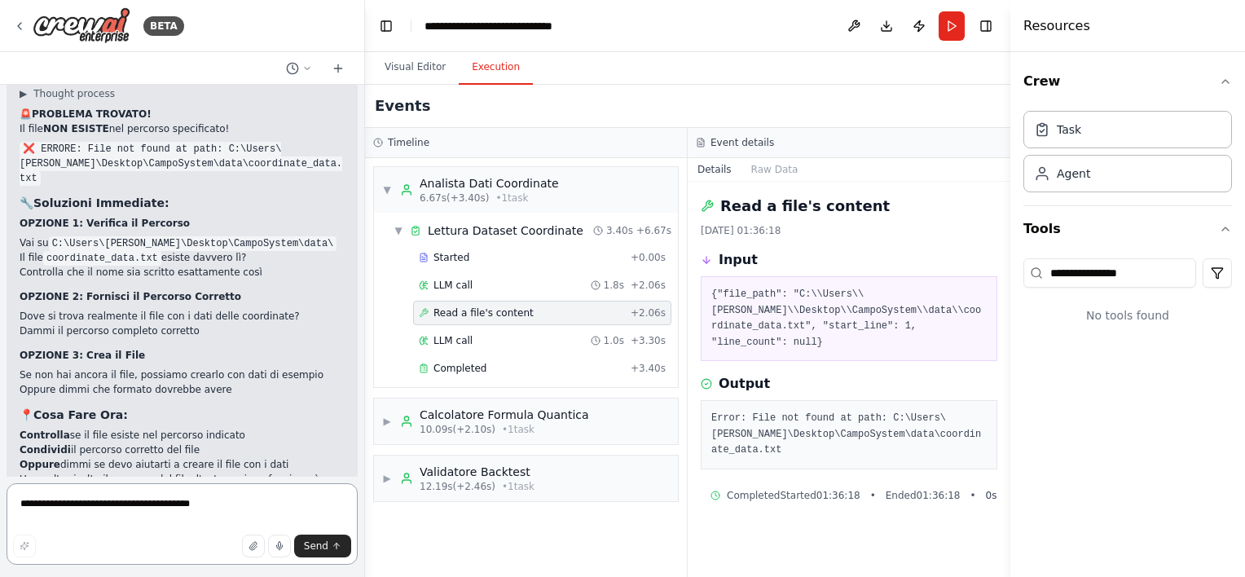
scroll to position [24891, 0]
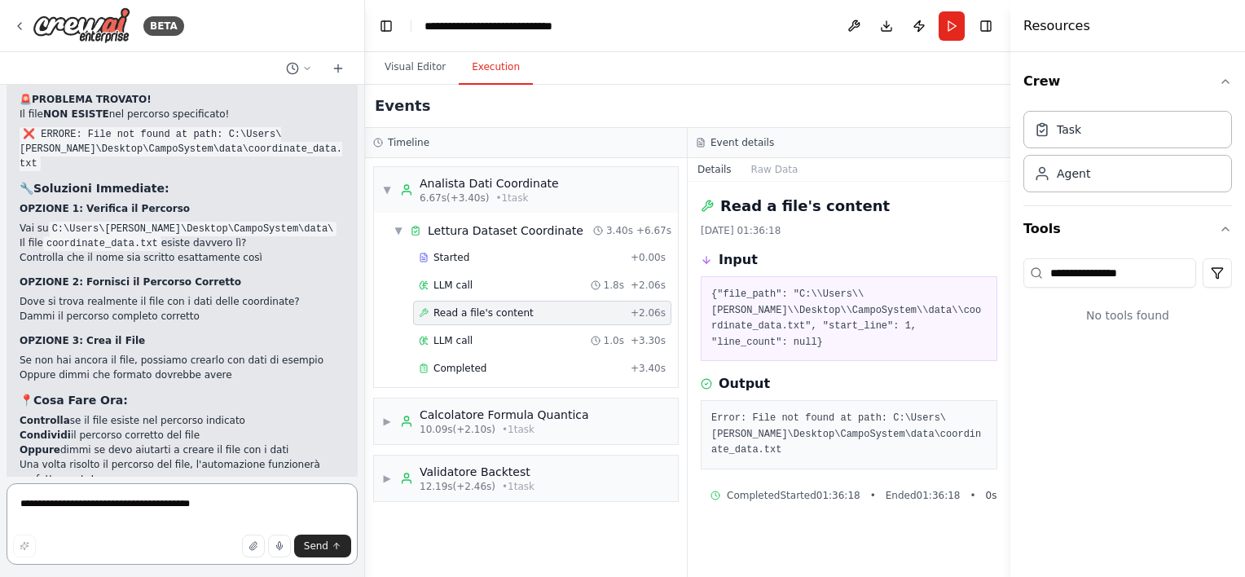
paste textarea
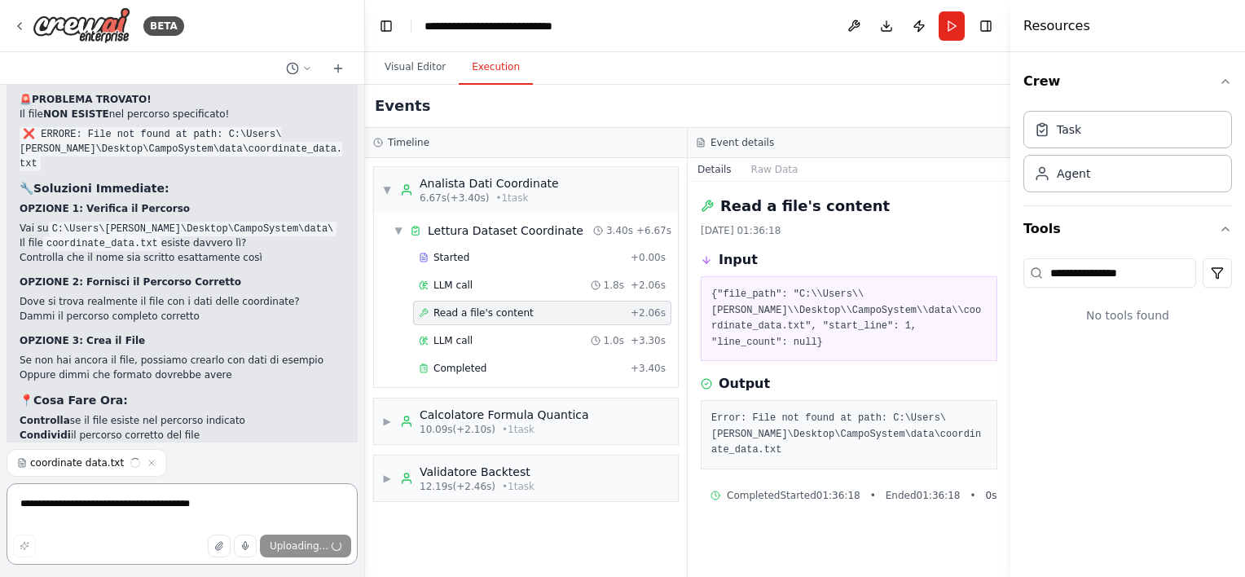
click at [117, 502] on textarea "**********" at bounding box center [182, 523] width 351 height 81
type textarea "*"
click at [321, 556] on button "Send" at bounding box center [322, 546] width 57 height 23
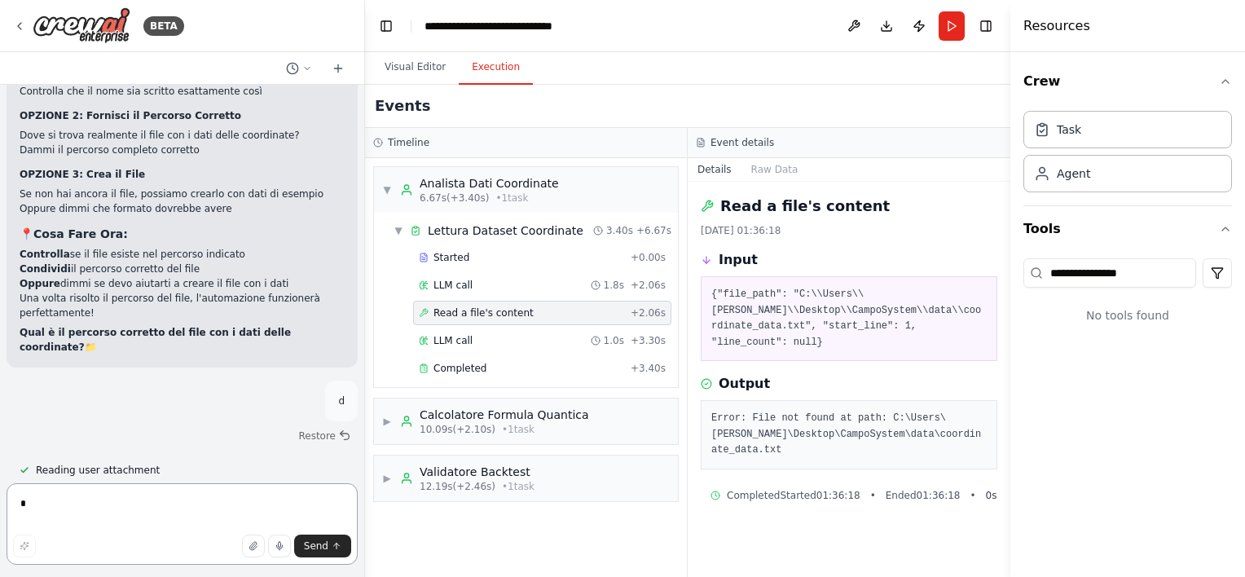
scroll to position [25072, 0]
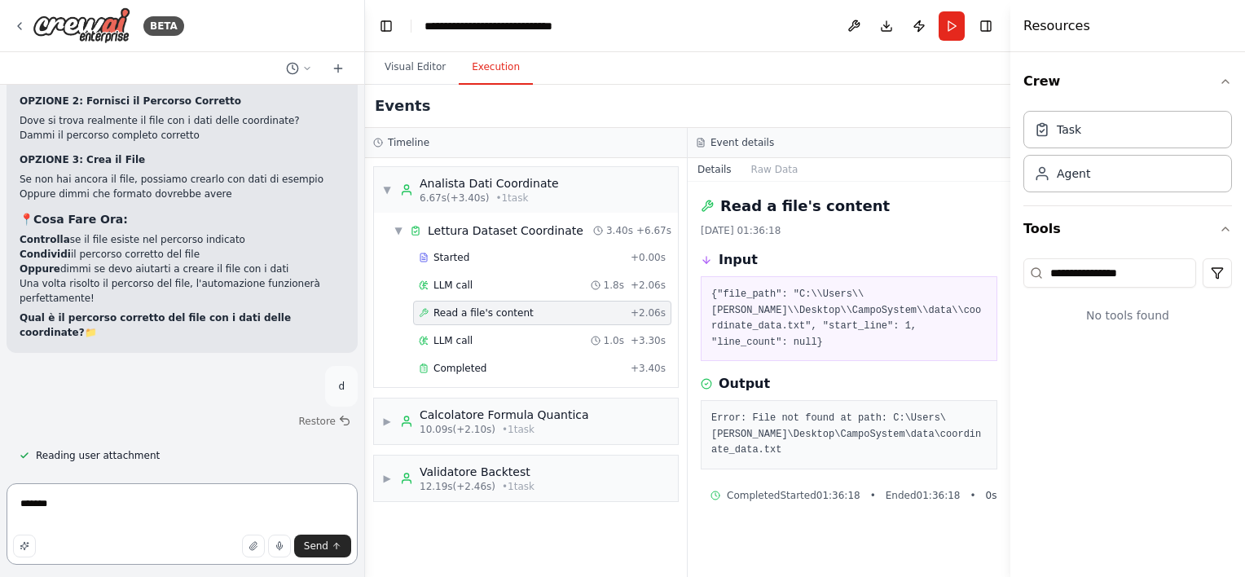
type textarea "********"
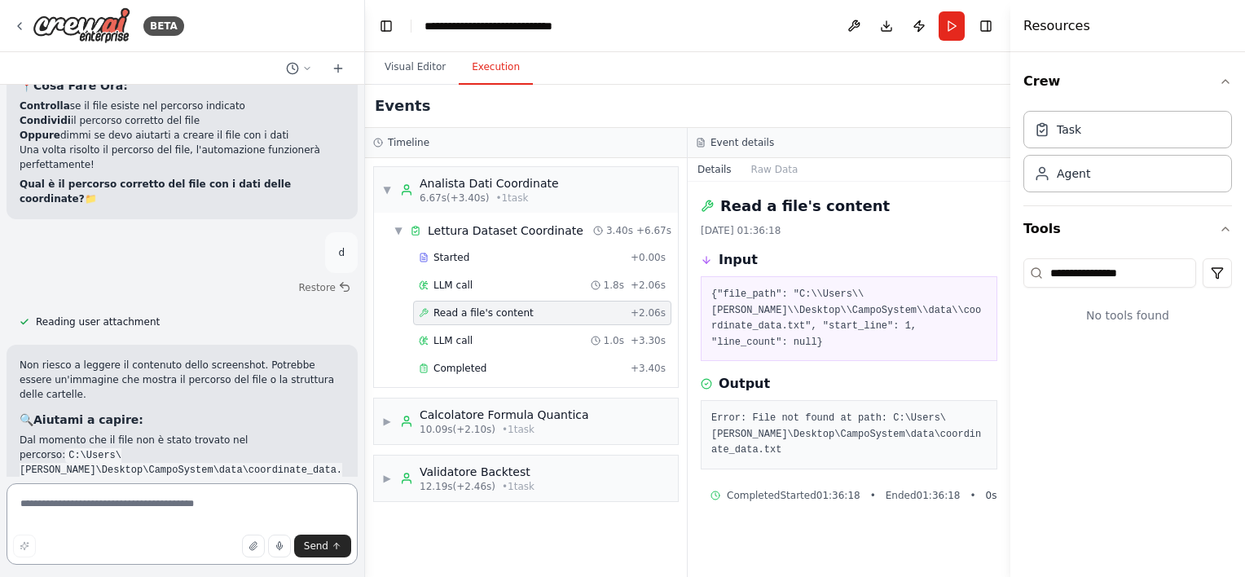
scroll to position [25220, 0]
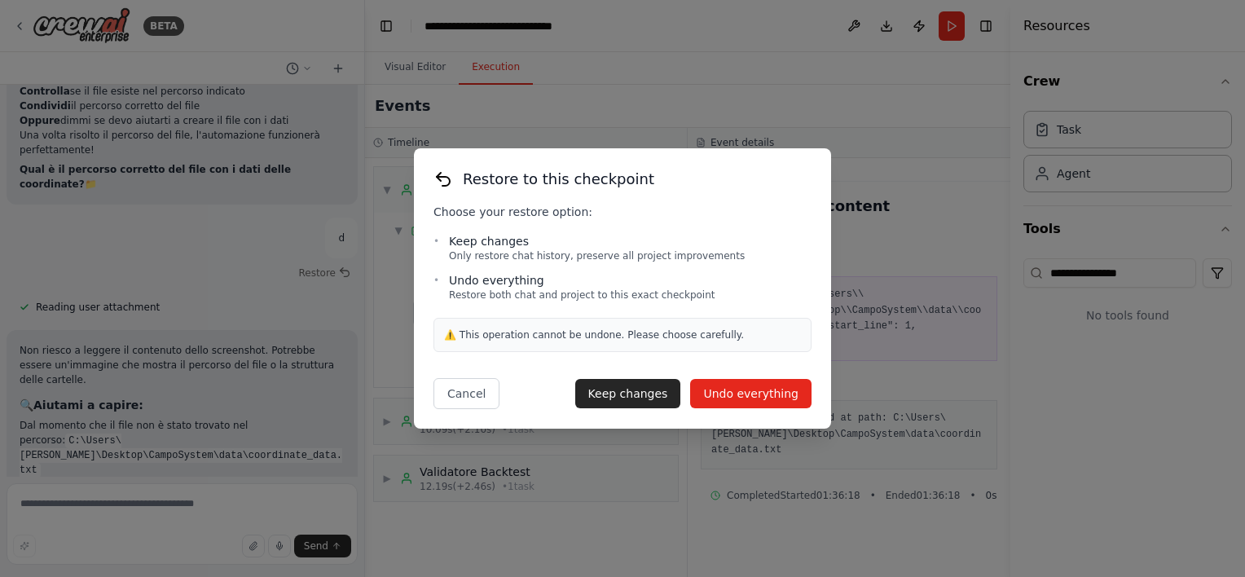
click at [753, 398] on button "Undo everything" at bounding box center [750, 393] width 121 height 29
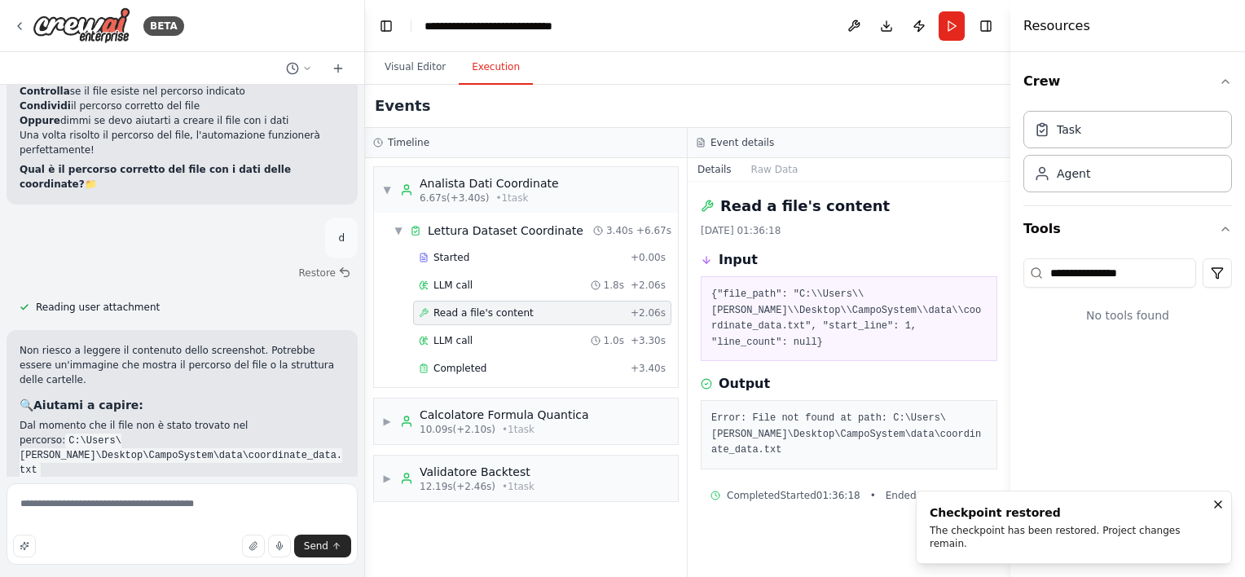
scroll to position [25072, 0]
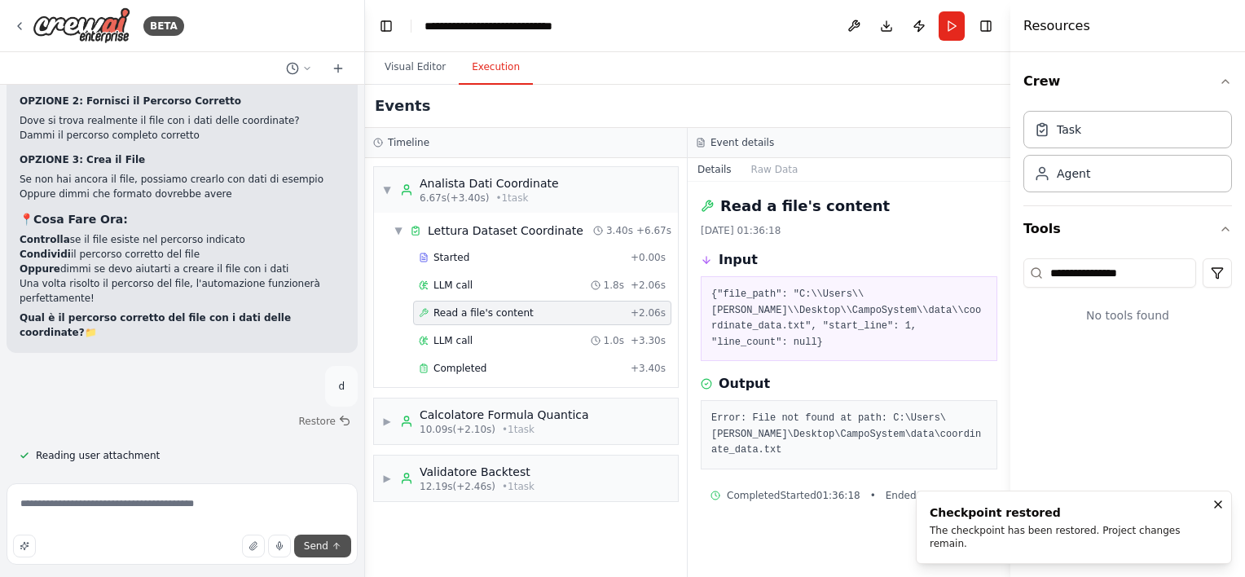
click at [323, 554] on button "Send" at bounding box center [322, 546] width 57 height 23
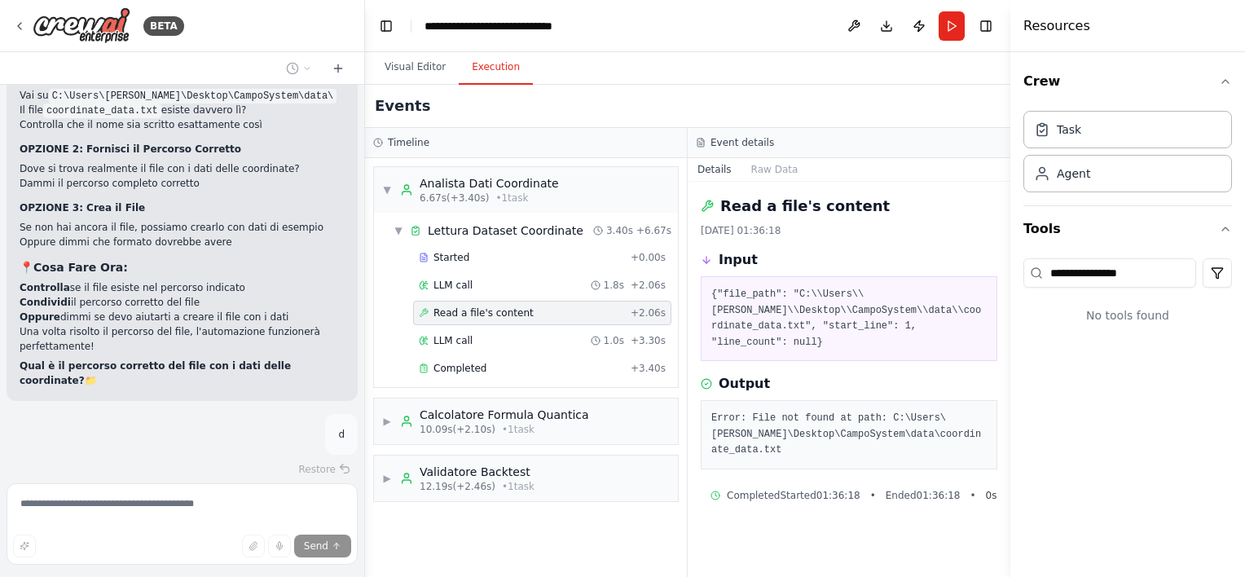
scroll to position [25122, 0]
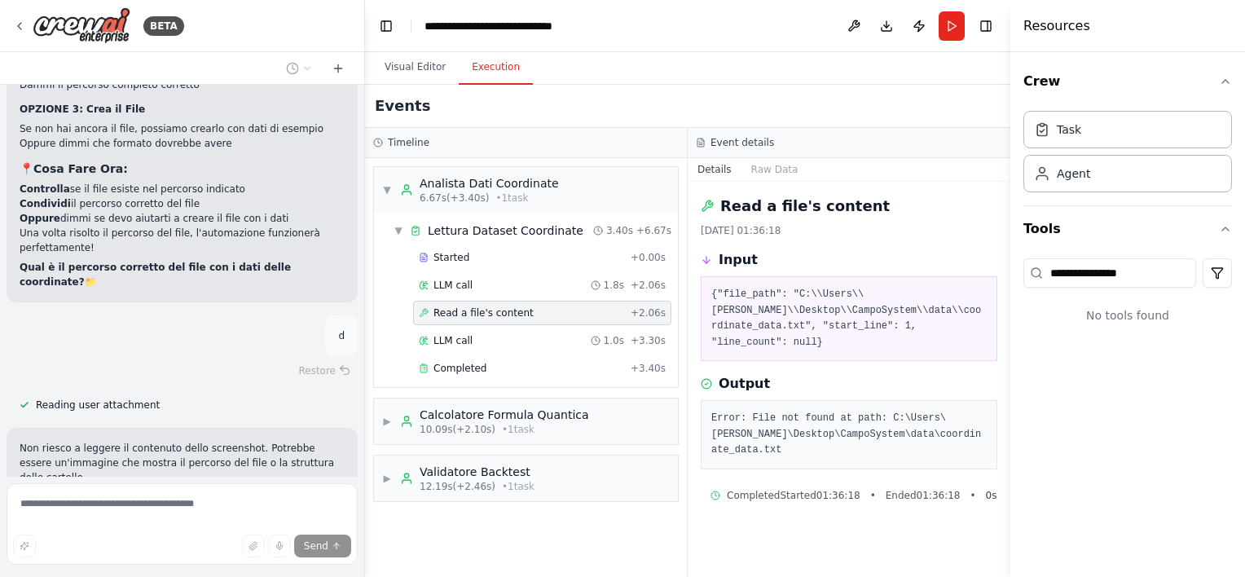
drag, startPoint x: 124, startPoint y: 378, endPoint x: 90, endPoint y: 404, distance: 42.4
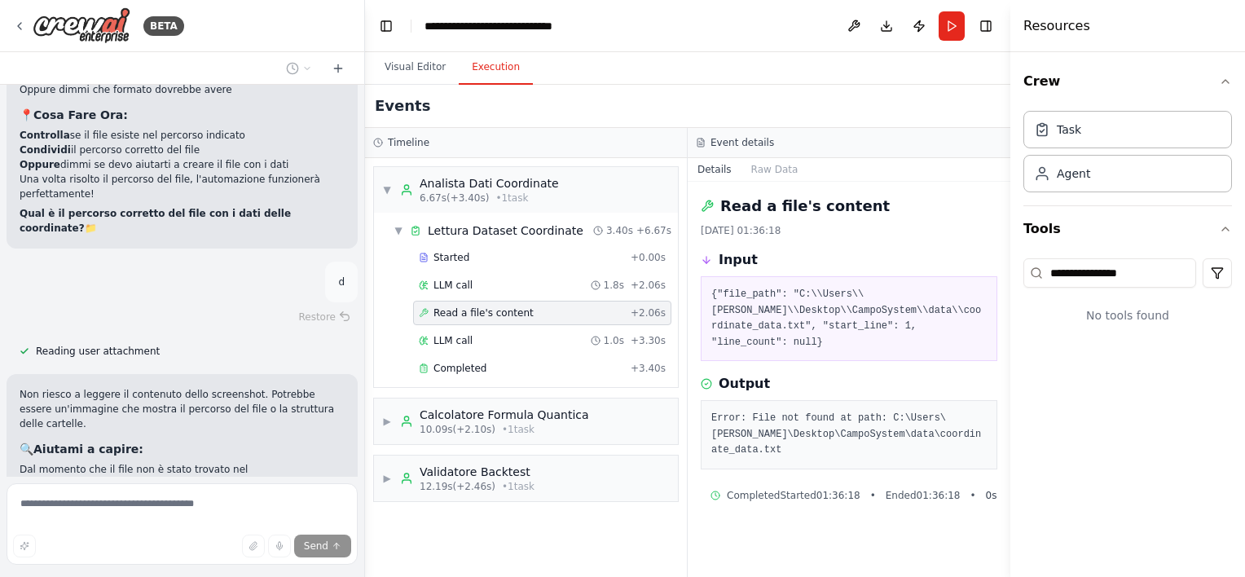
scroll to position [25204, 0]
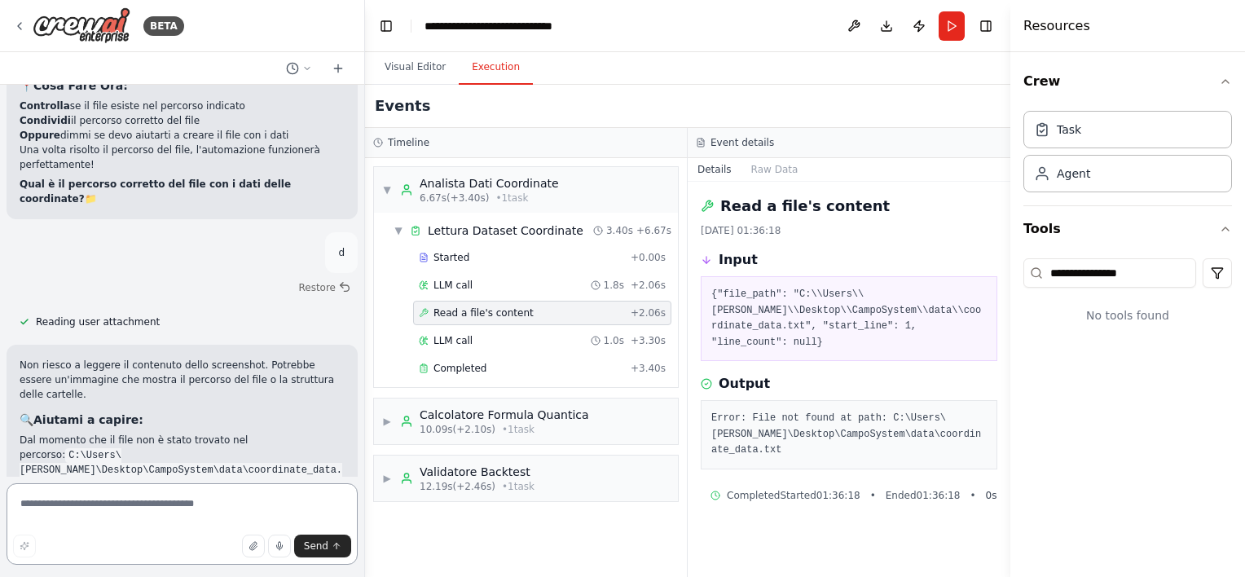
drag, startPoint x: 111, startPoint y: 315, endPoint x: 74, endPoint y: 335, distance: 41.6
click at [72, 335] on div "Nome file e dove metterlo Nome: coordinate_data.txt Percorso locale tipico: Des…" at bounding box center [182, 281] width 364 height 392
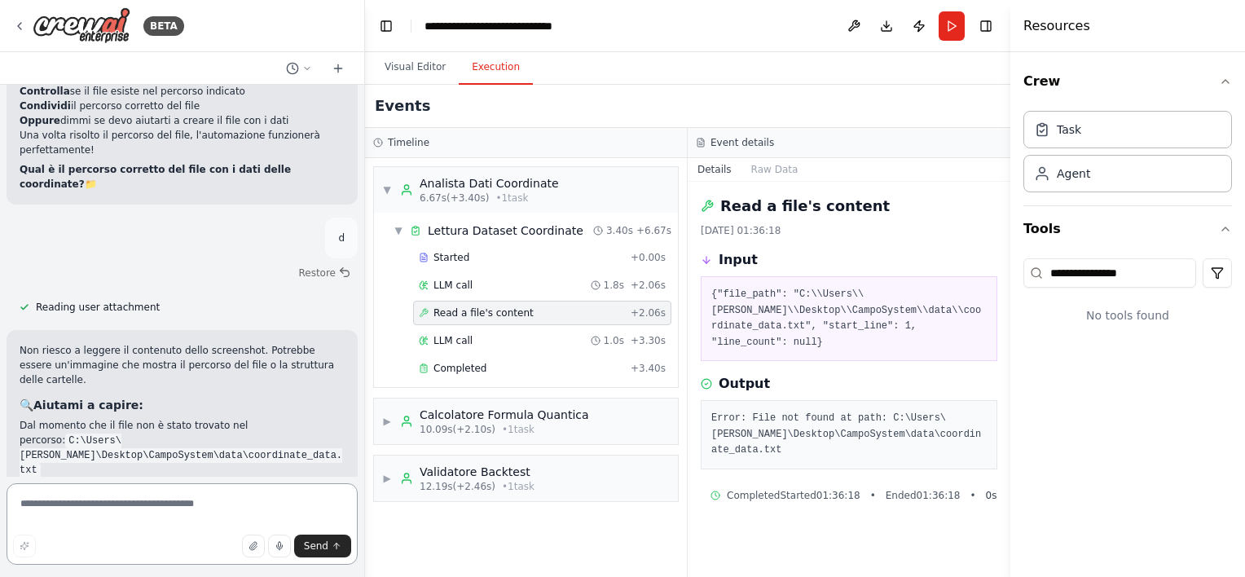
click at [117, 516] on textarea at bounding box center [182, 523] width 351 height 81
type textarea "*******"
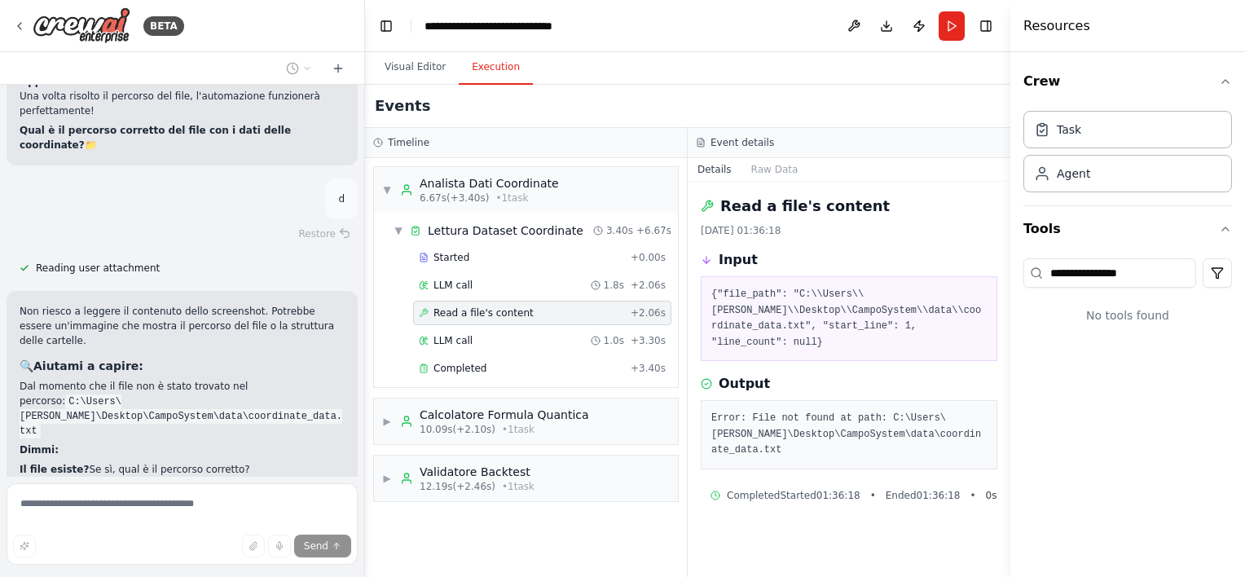
scroll to position [25352, 0]
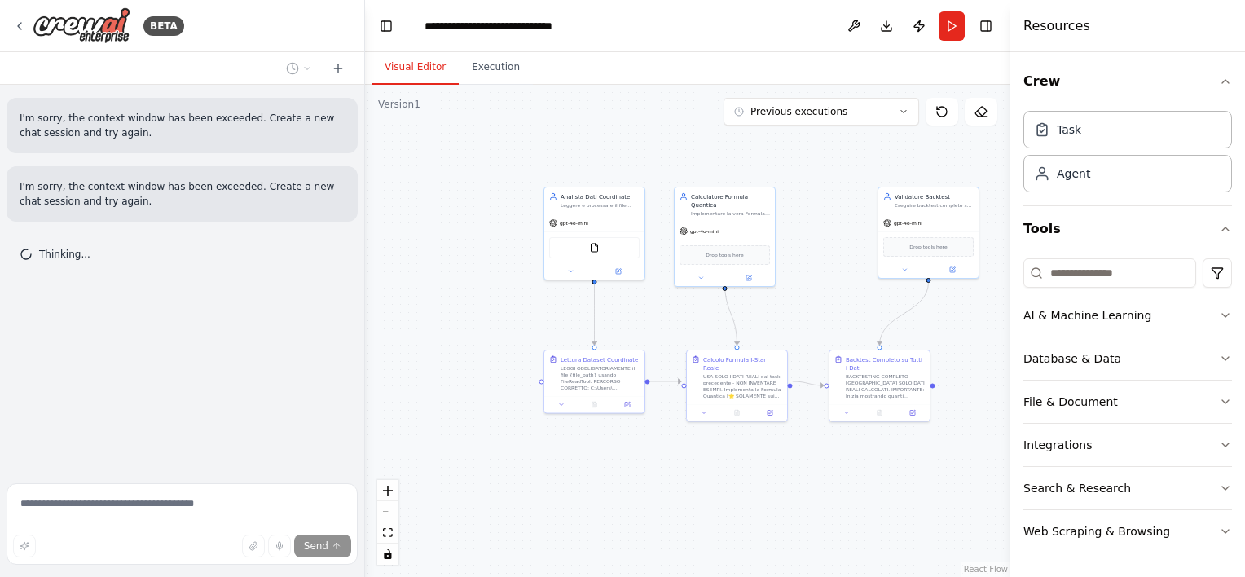
drag, startPoint x: 880, startPoint y: 223, endPoint x: 762, endPoint y: 266, distance: 125.8
click at [762, 266] on div ".deletable-edge-delete-btn { width: 20px; height: 20px; border: 0px solid #ffff…" at bounding box center [687, 331] width 645 height 492
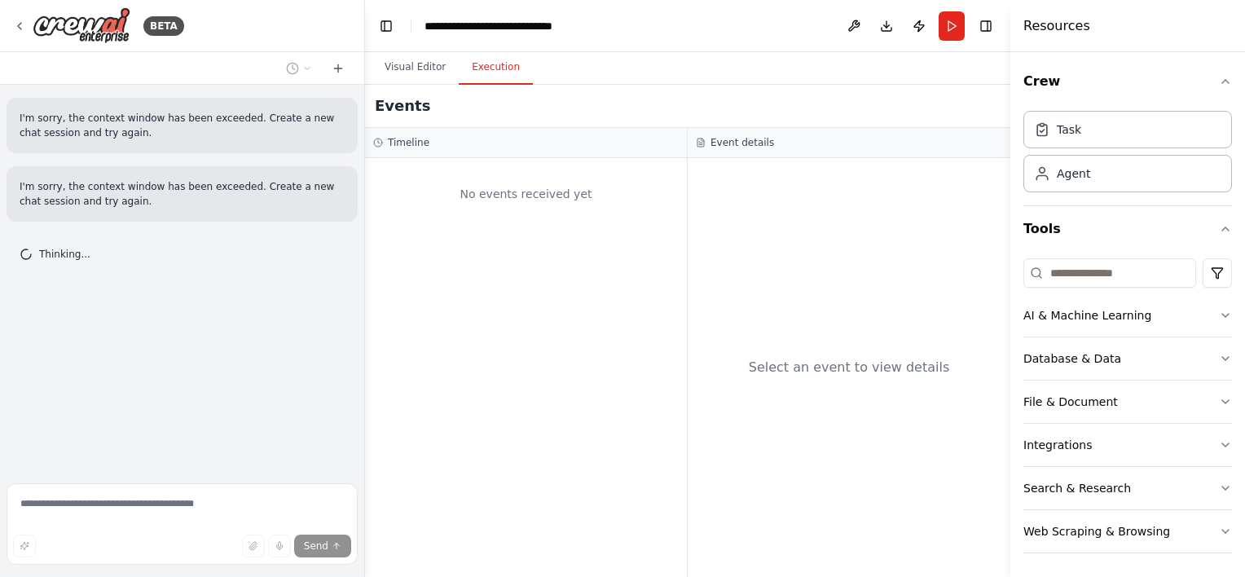
click at [487, 72] on button "Execution" at bounding box center [496, 68] width 74 height 34
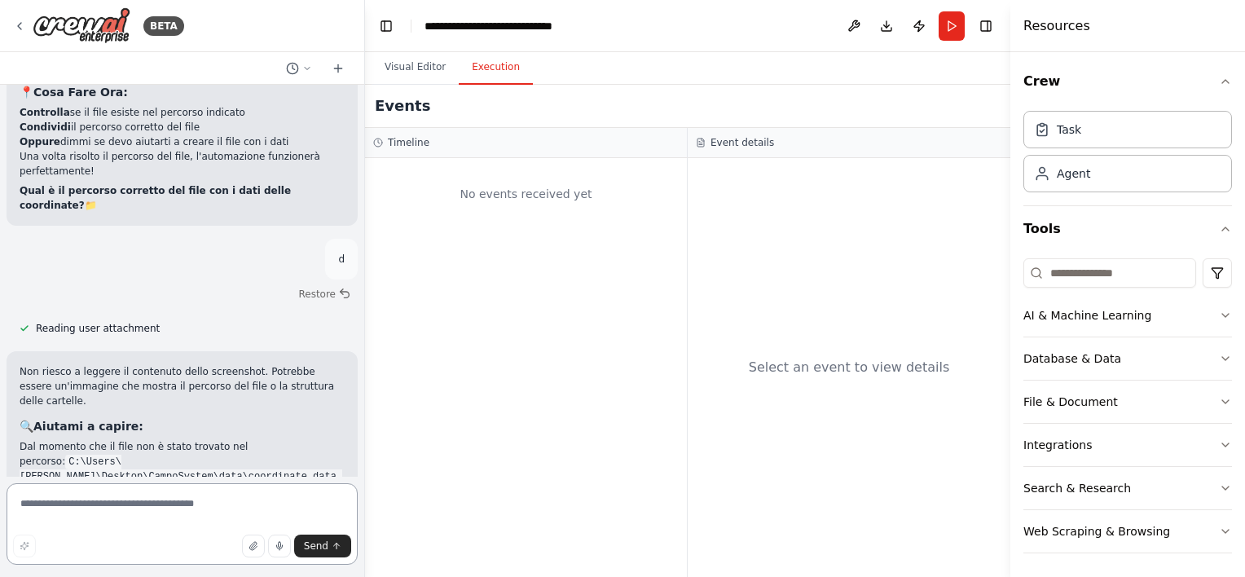
scroll to position [25205, 0]
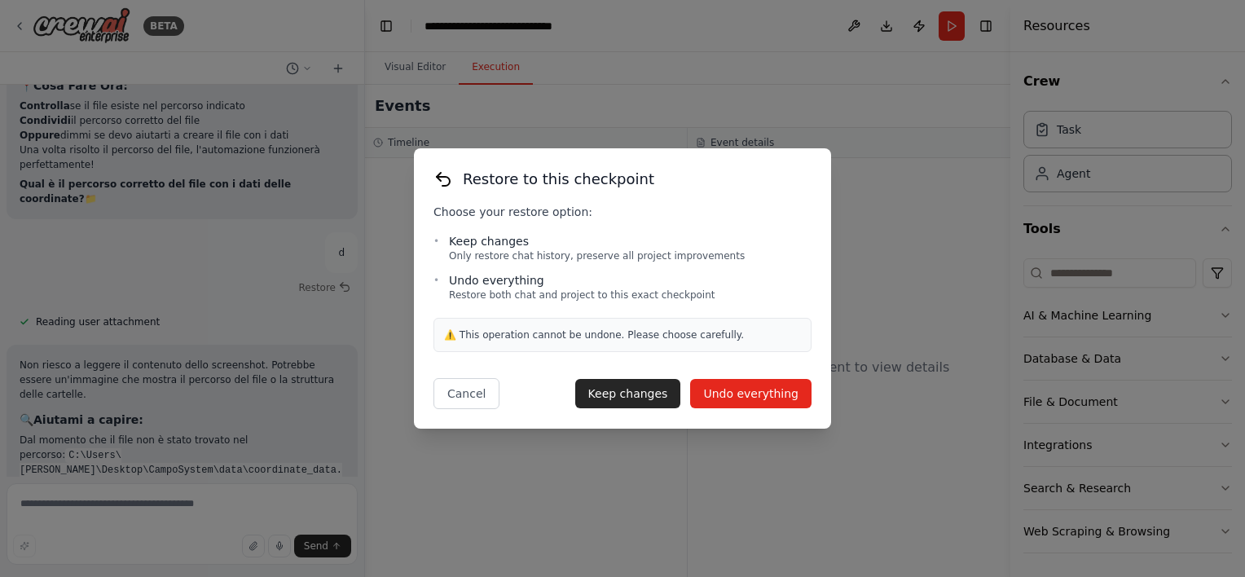
click at [748, 388] on button "Undo everything" at bounding box center [750, 393] width 121 height 29
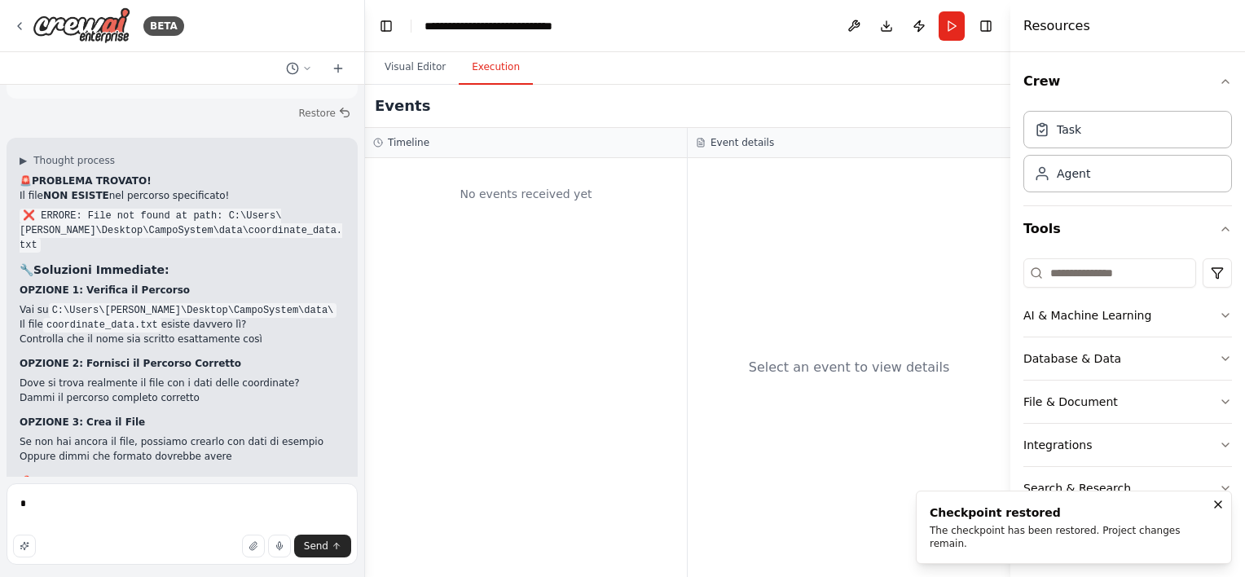
scroll to position [24891, 0]
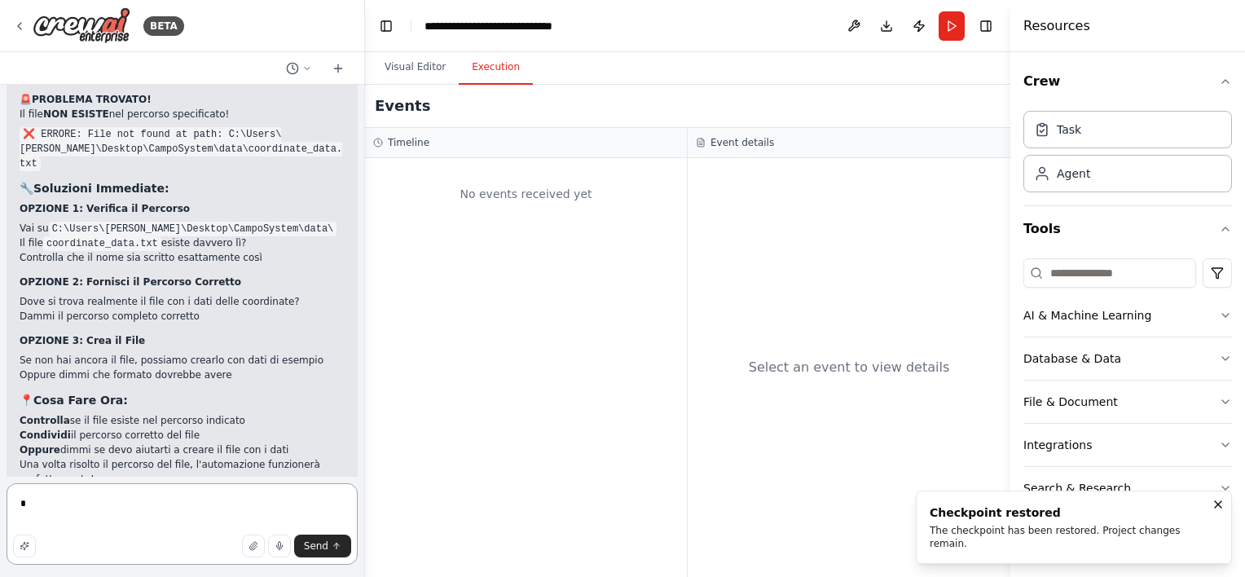
click at [68, 495] on textarea "*" at bounding box center [182, 523] width 351 height 81
type textarea "*"
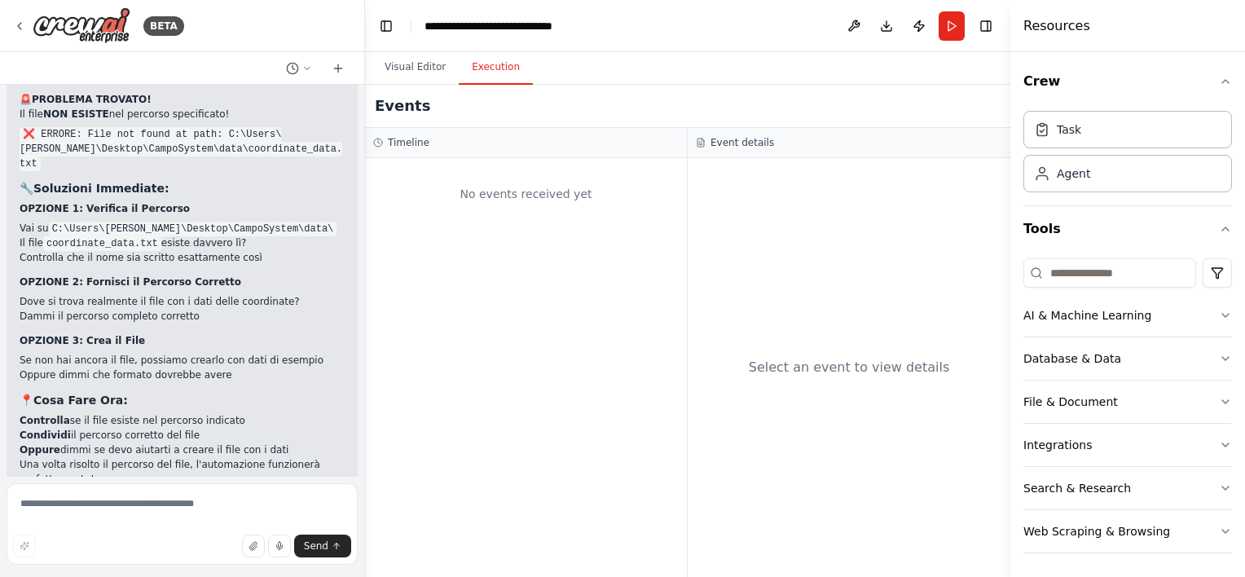
drag, startPoint x: 15, startPoint y: 262, endPoint x: 137, endPoint y: 269, distance: 122.4
drag, startPoint x: 137, startPoint y: 269, endPoint x: 103, endPoint y: 270, distance: 34.2
copy code "coordinate_data.txt"
paste textarea "**********"
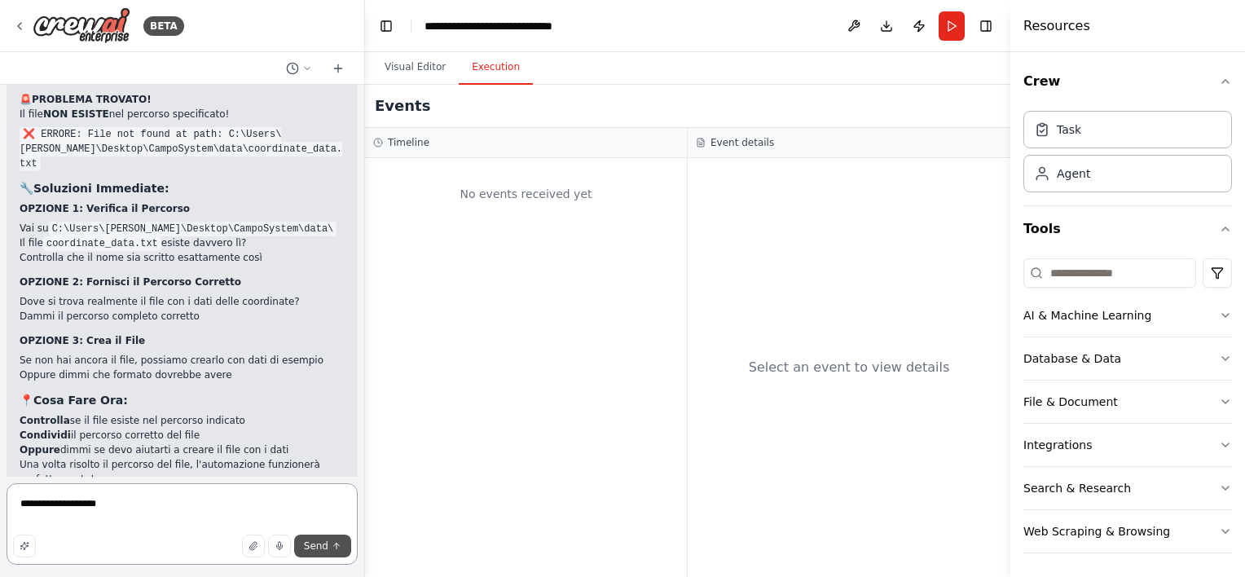
type textarea "**********"
click at [323, 544] on span "Send" at bounding box center [316, 545] width 24 height 13
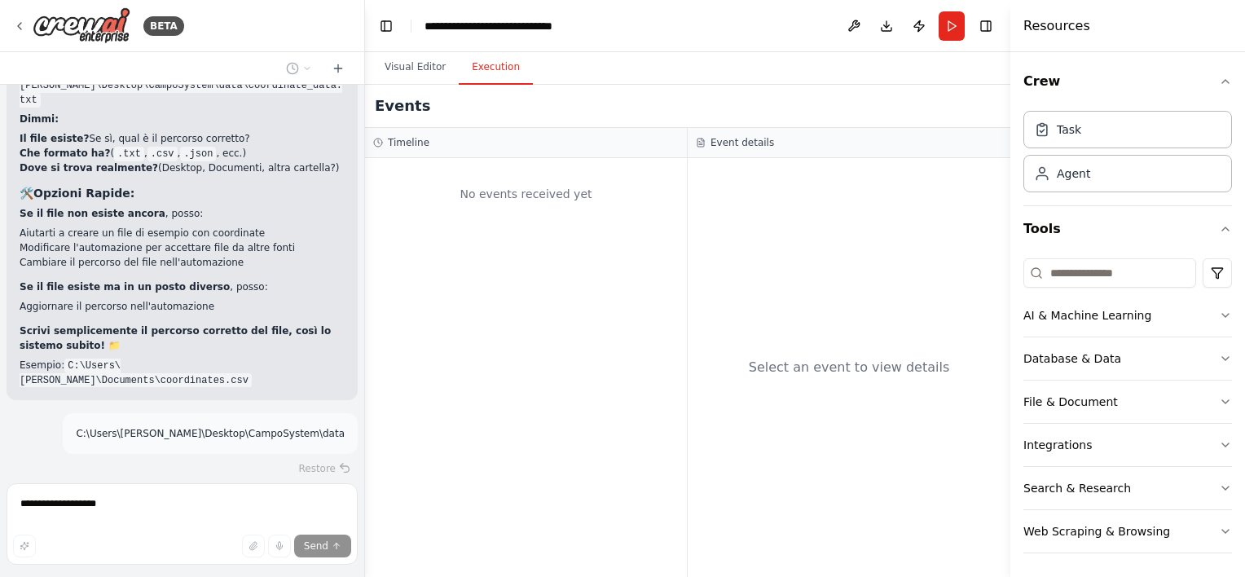
scroll to position [25604, 0]
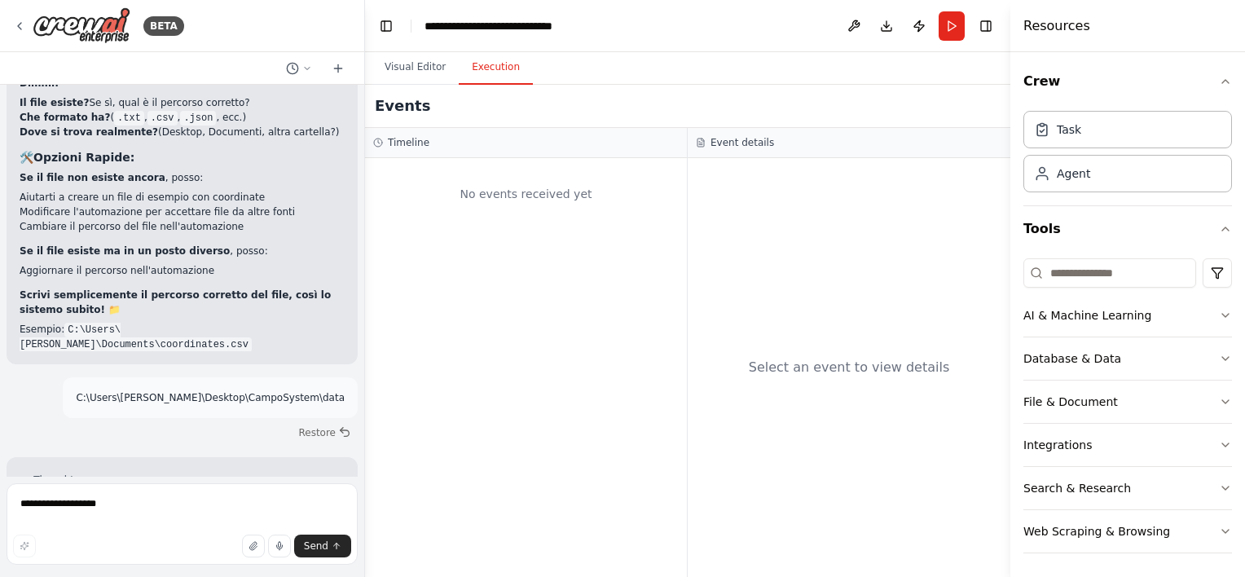
scroll to position [25640, 0]
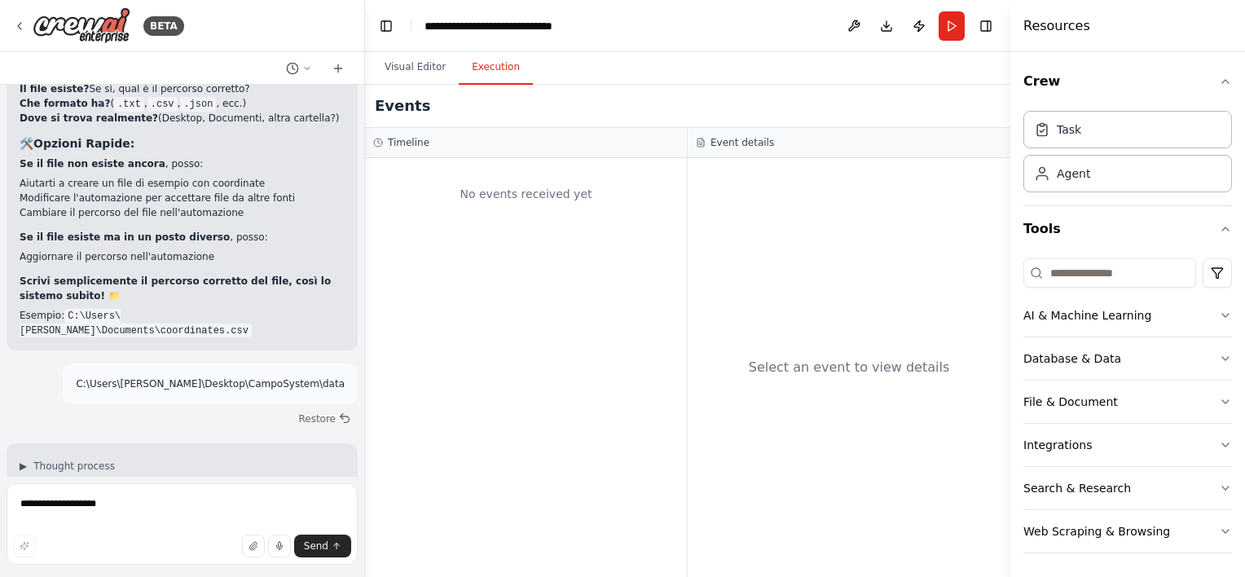
click at [0, 348] on html "BETA Nome file e dove metterlo Nome: coordinate_data.txt Percorso locale tipico…" at bounding box center [622, 288] width 1245 height 577
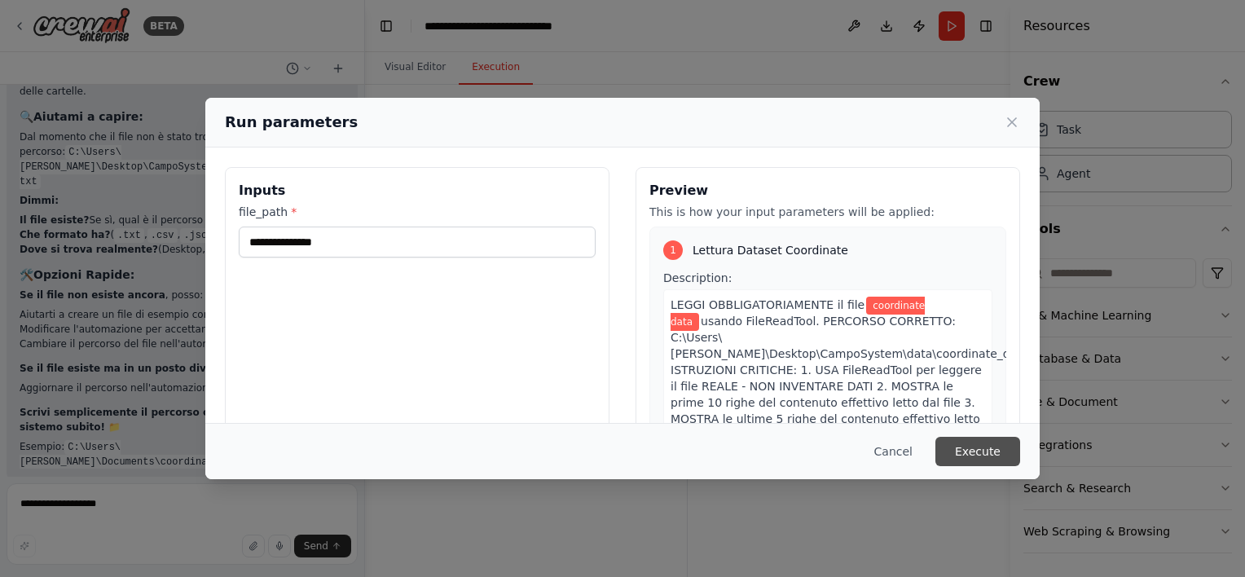
click at [971, 446] on button "Execute" at bounding box center [977, 451] width 85 height 29
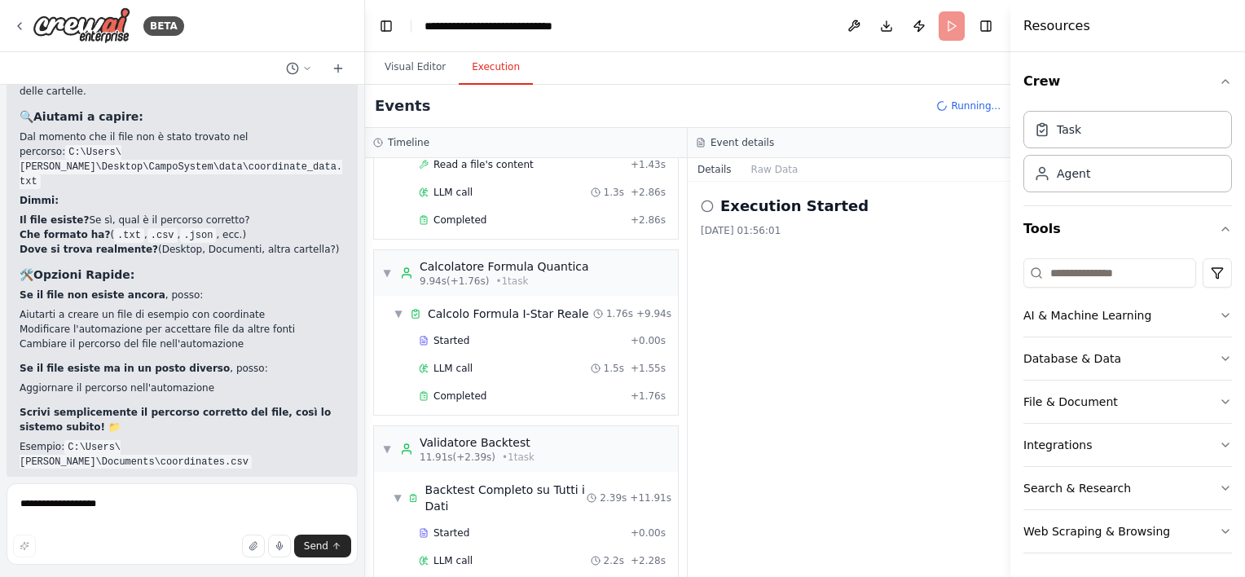
scroll to position [192, 0]
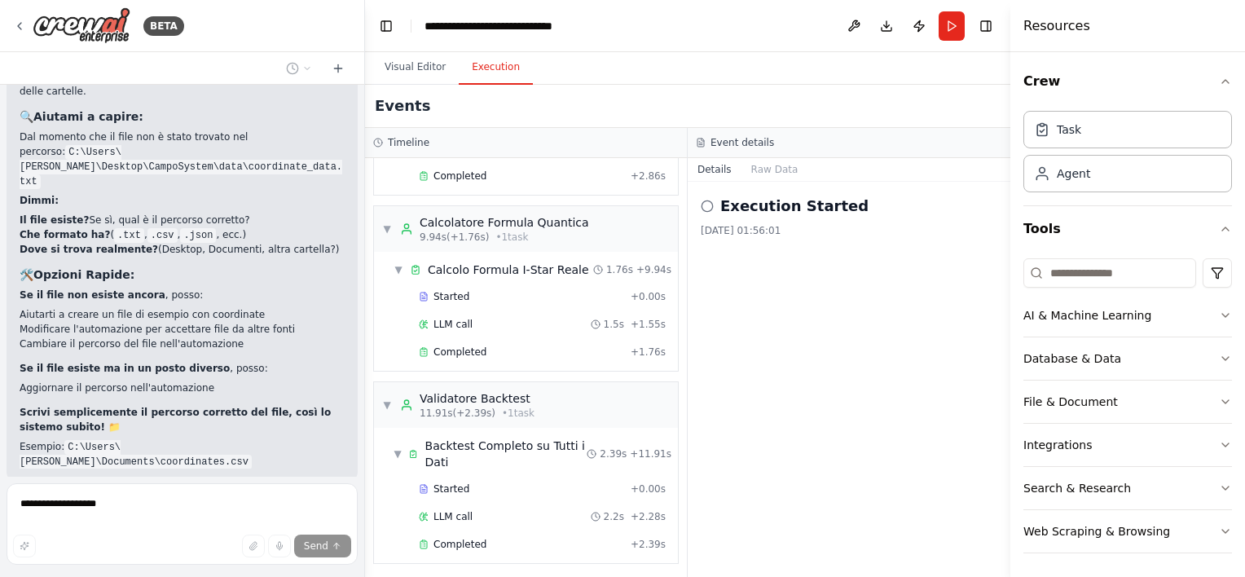
scroll to position [25561, 0]
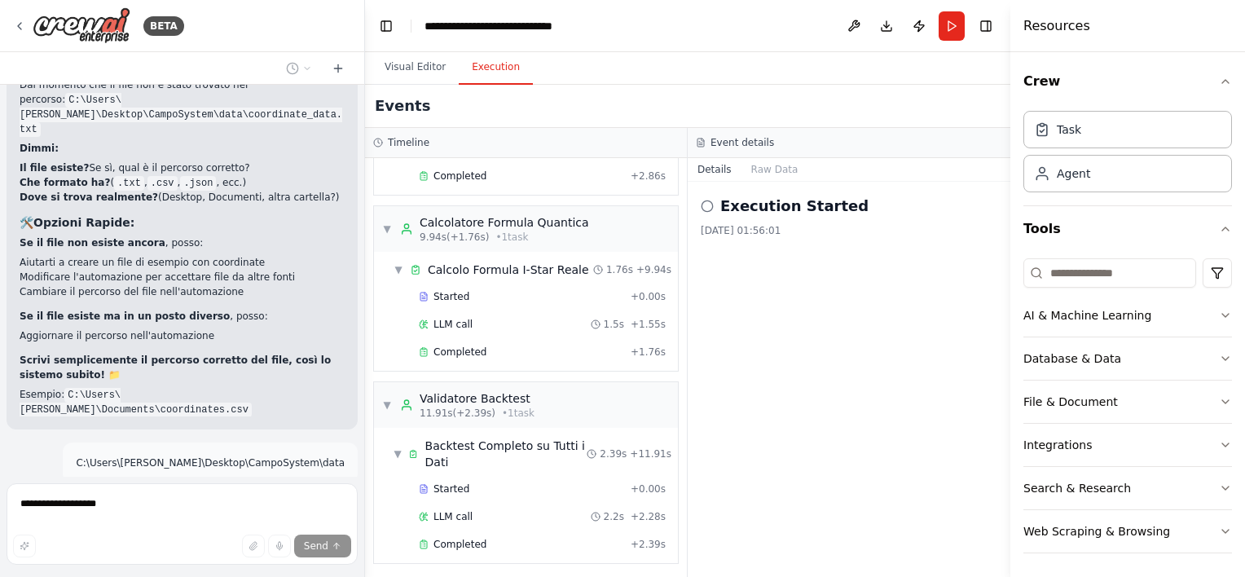
click at [5, 338] on button "Toggle Sidebar" at bounding box center [-1, 288] width 13 height 577
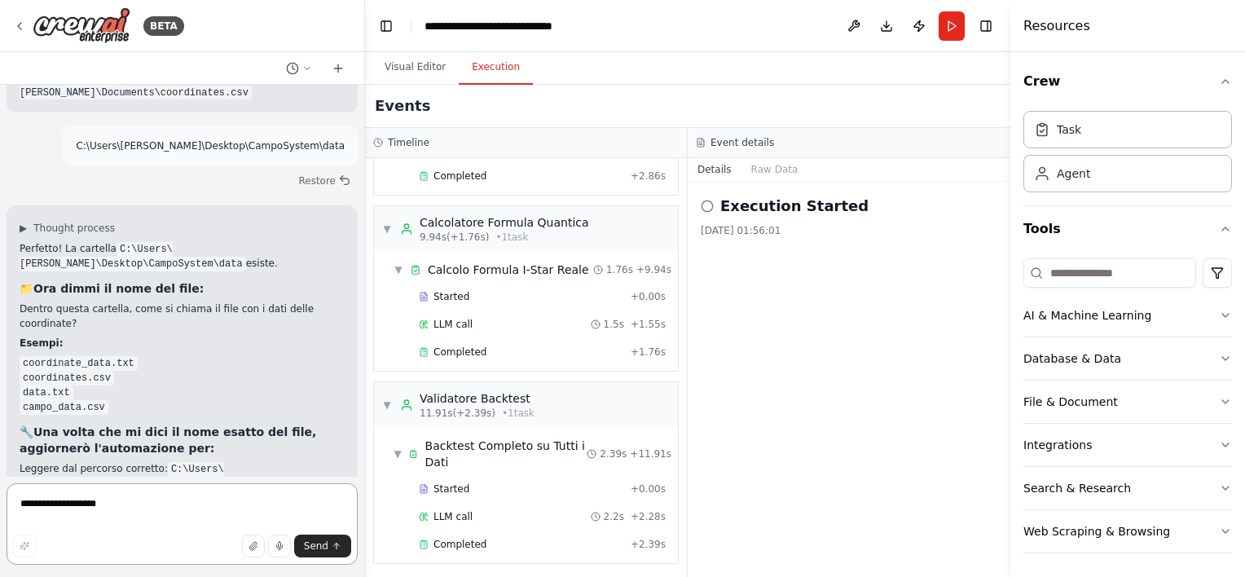
scroll to position [25878, 0]
click at [126, 512] on textarea "**********" at bounding box center [182, 523] width 351 height 81
type textarea "**********"
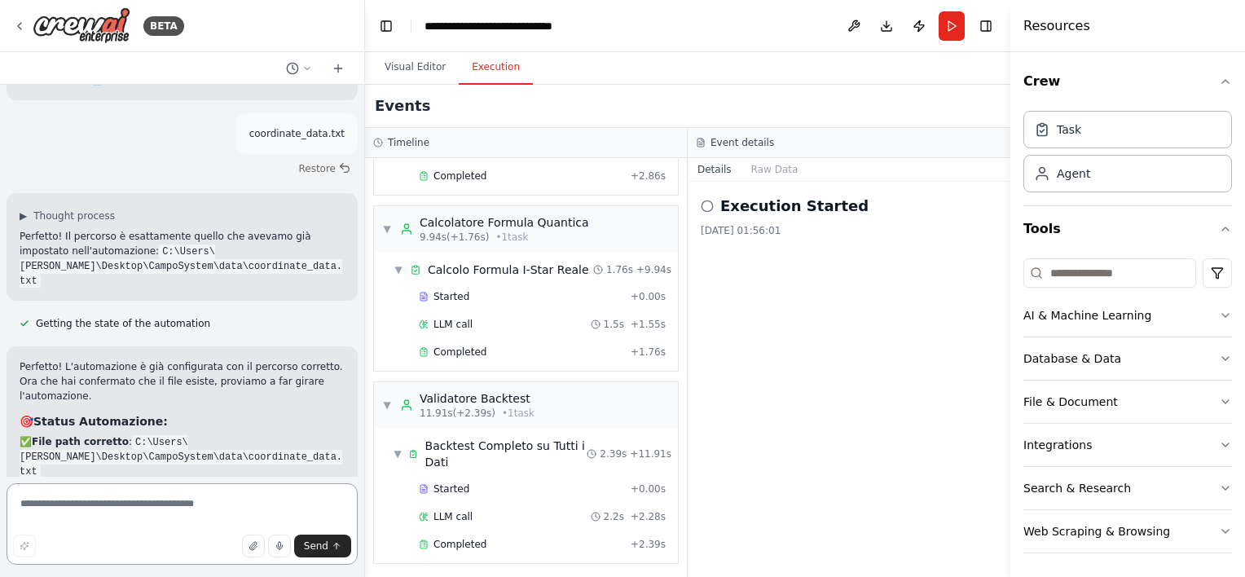
scroll to position [26369, 0]
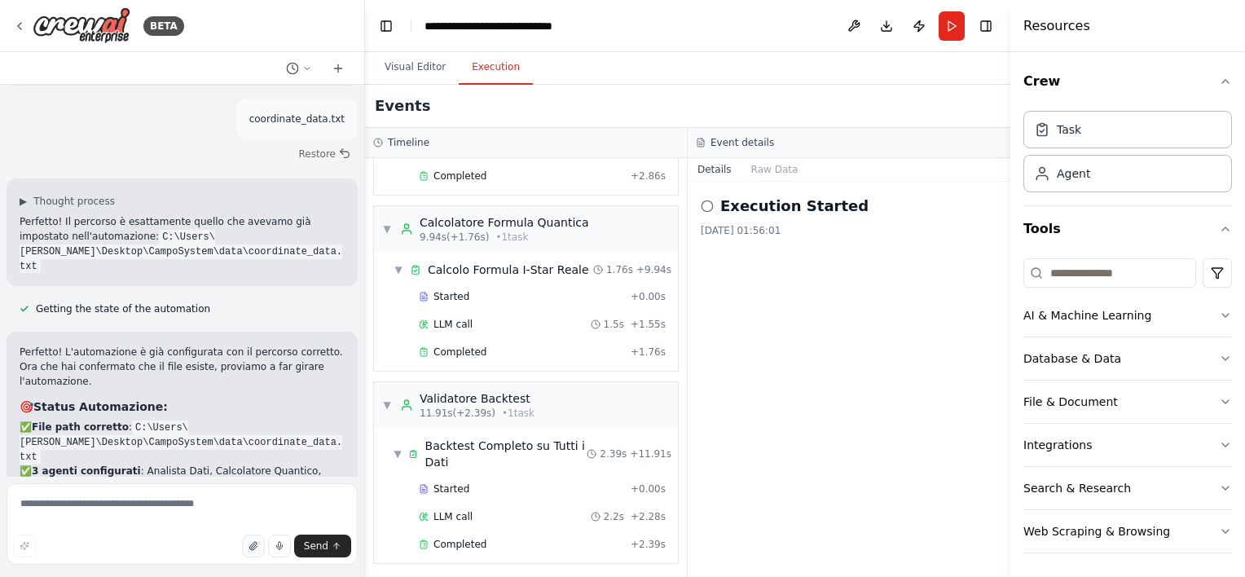
click at [256, 545] on icon "button" at bounding box center [252, 546] width 7 height 8
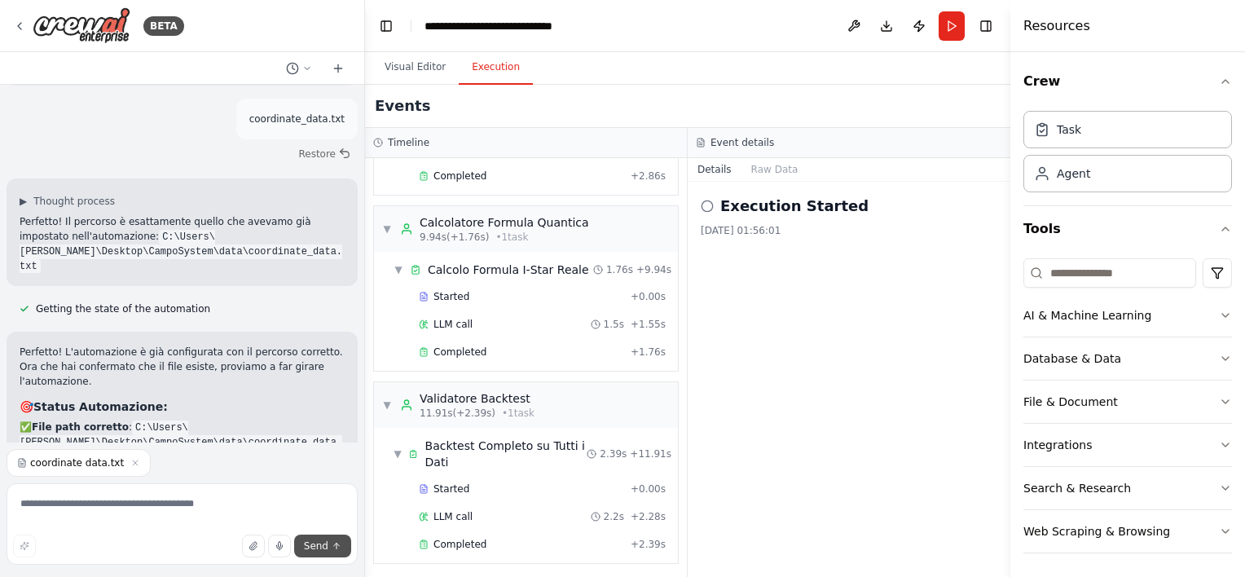
click at [342, 548] on button "Send" at bounding box center [322, 546] width 57 height 23
click at [327, 547] on span "Send" at bounding box center [316, 545] width 24 height 13
click at [161, 522] on textarea at bounding box center [182, 523] width 351 height 81
click at [319, 544] on span "Send" at bounding box center [316, 545] width 24 height 13
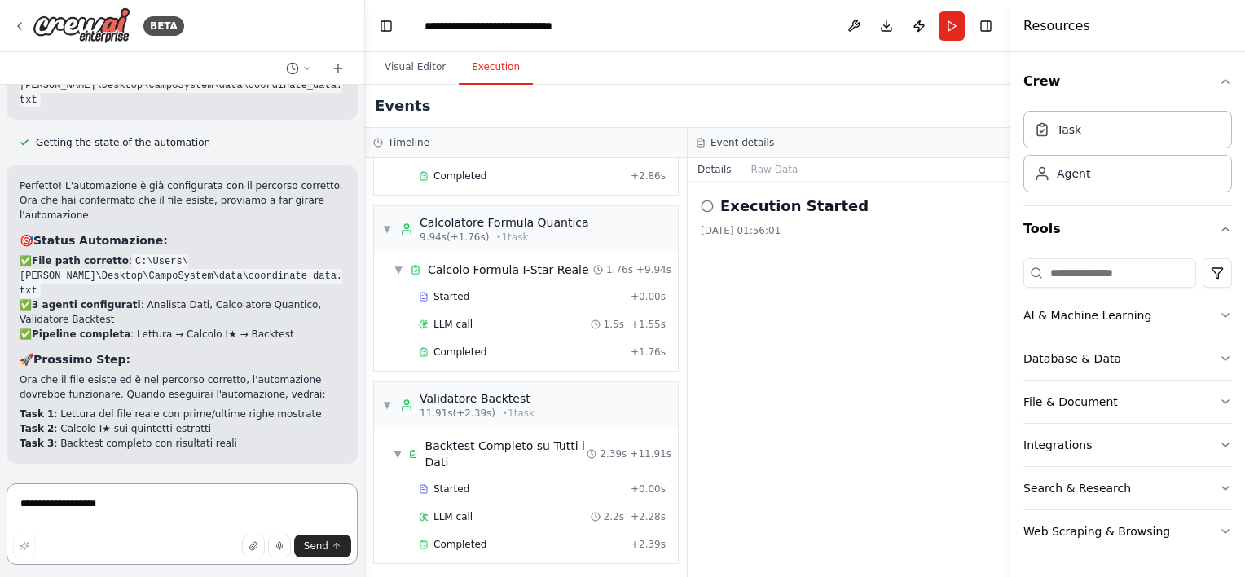
scroll to position [26550, 0]
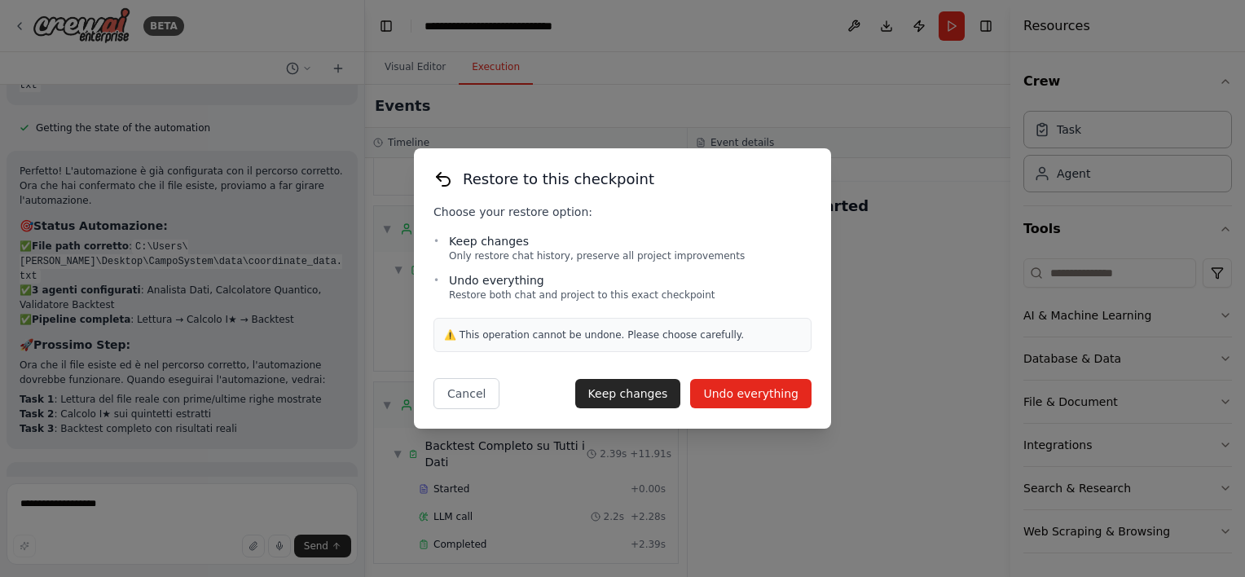
click at [780, 400] on button "Undo everything" at bounding box center [750, 393] width 121 height 29
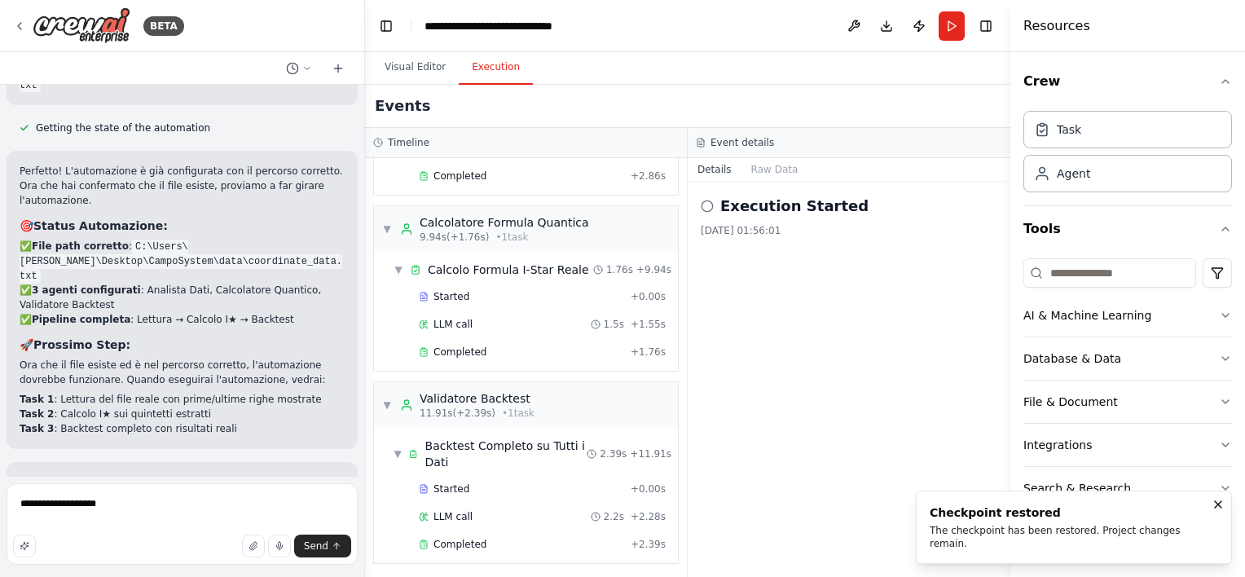
scroll to position [26369, 0]
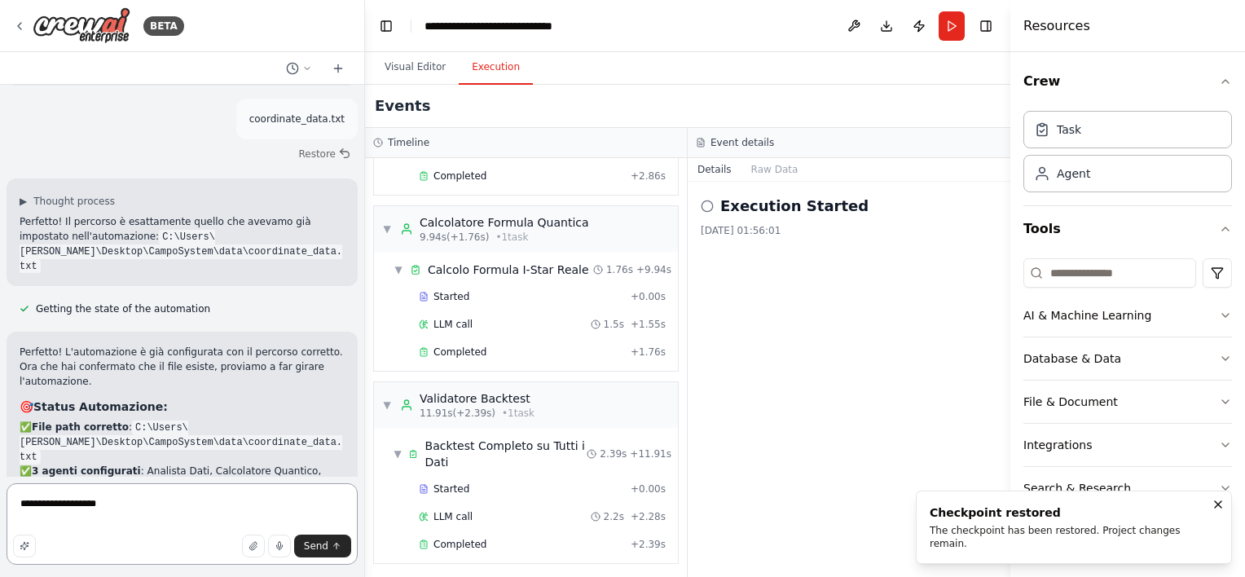
click at [115, 502] on textarea "**********" at bounding box center [182, 523] width 351 height 81
type textarea "*"
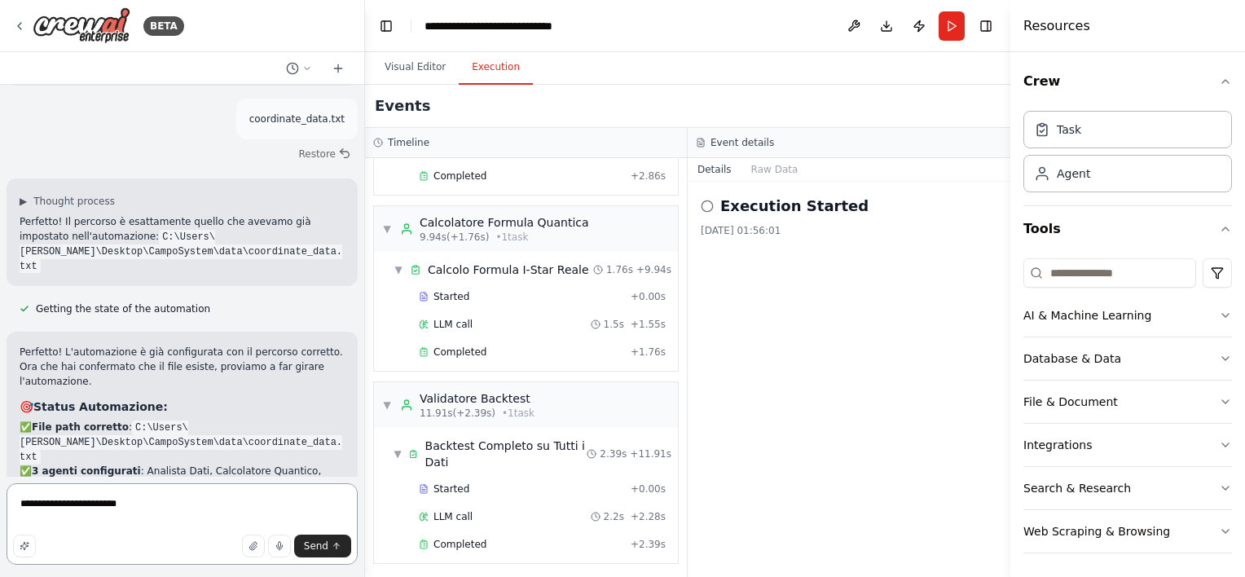
type textarea "**********"
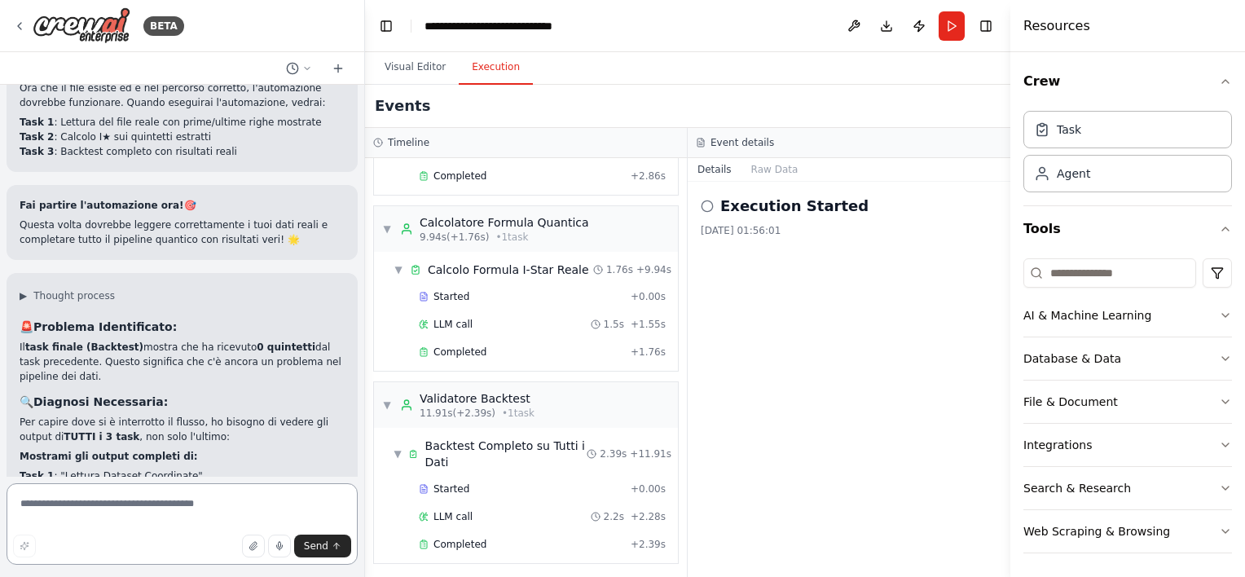
scroll to position [26799, 0]
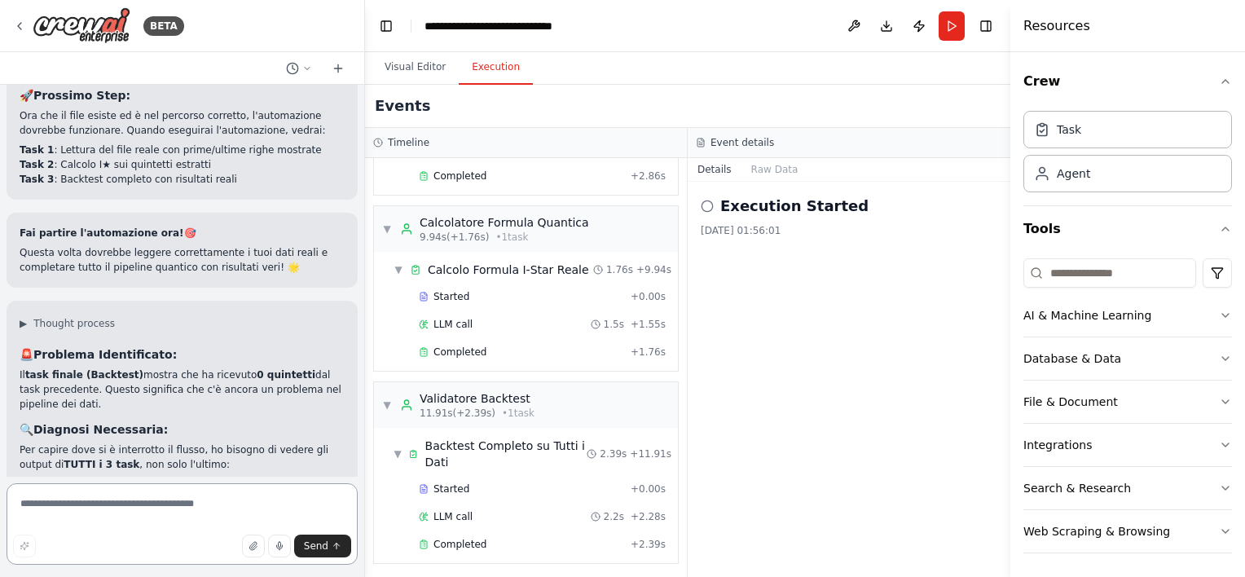
paste textarea "**********"
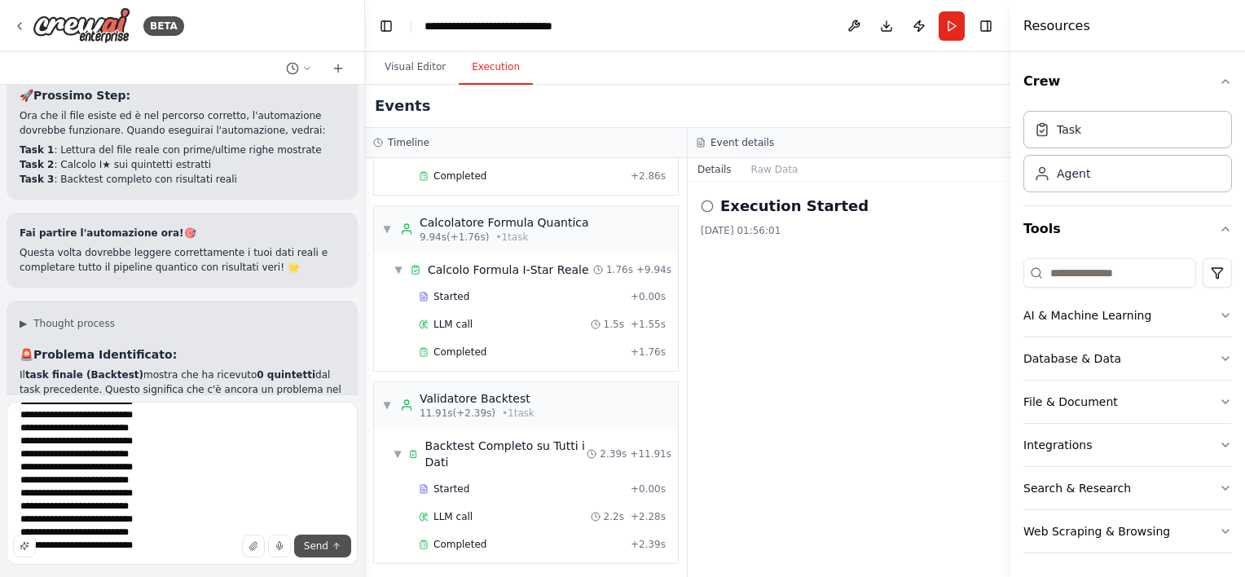
click at [319, 554] on button "Send" at bounding box center [322, 546] width 57 height 23
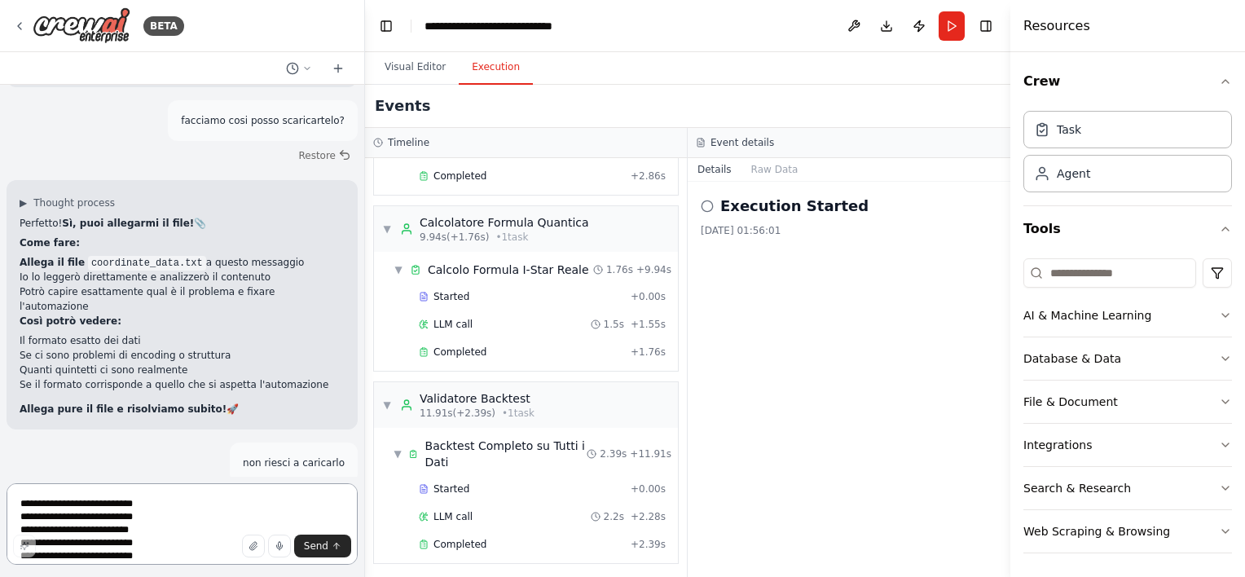
scroll to position [27551, 0]
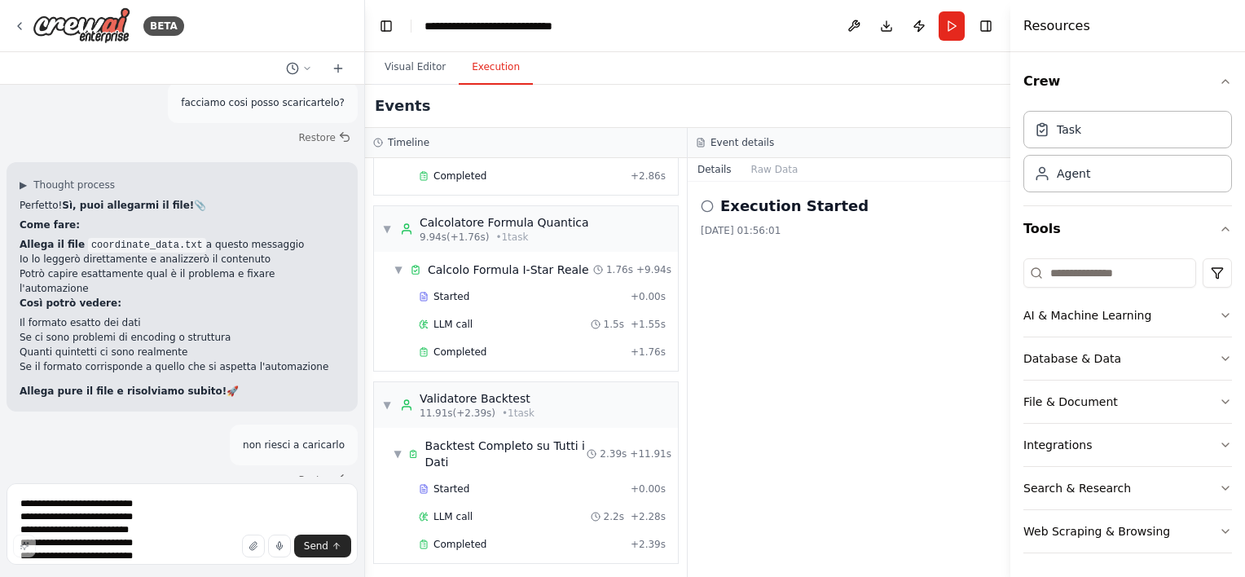
drag, startPoint x: 8, startPoint y: 268, endPoint x: 215, endPoint y: 272, distance: 207.0
copy li "✅ Tutte le città insieme (mixing dei dati)"
paste textarea
drag, startPoint x: 7, startPoint y: 301, endPoint x: 260, endPoint y: 306, distance: 253.5
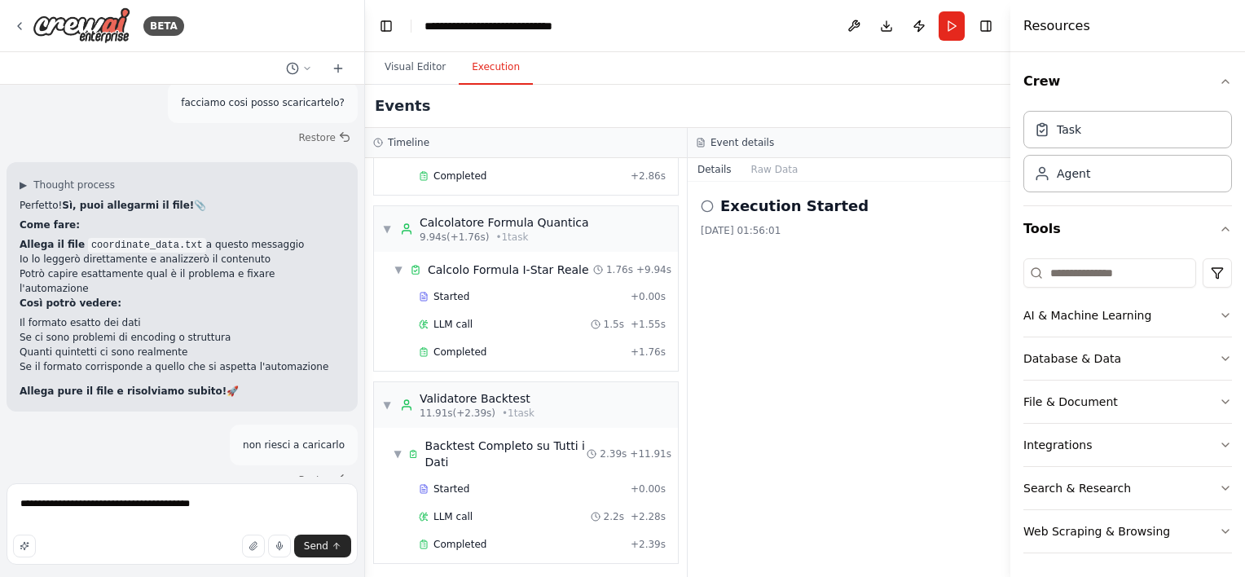
drag, startPoint x: 260, startPoint y: 306, endPoint x: 202, endPoint y: 306, distance: 57.9
drag, startPoint x: 202, startPoint y: 306, endPoint x: 121, endPoint y: 235, distance: 108.0
click at [218, 505] on textarea "**********" at bounding box center [182, 523] width 351 height 81
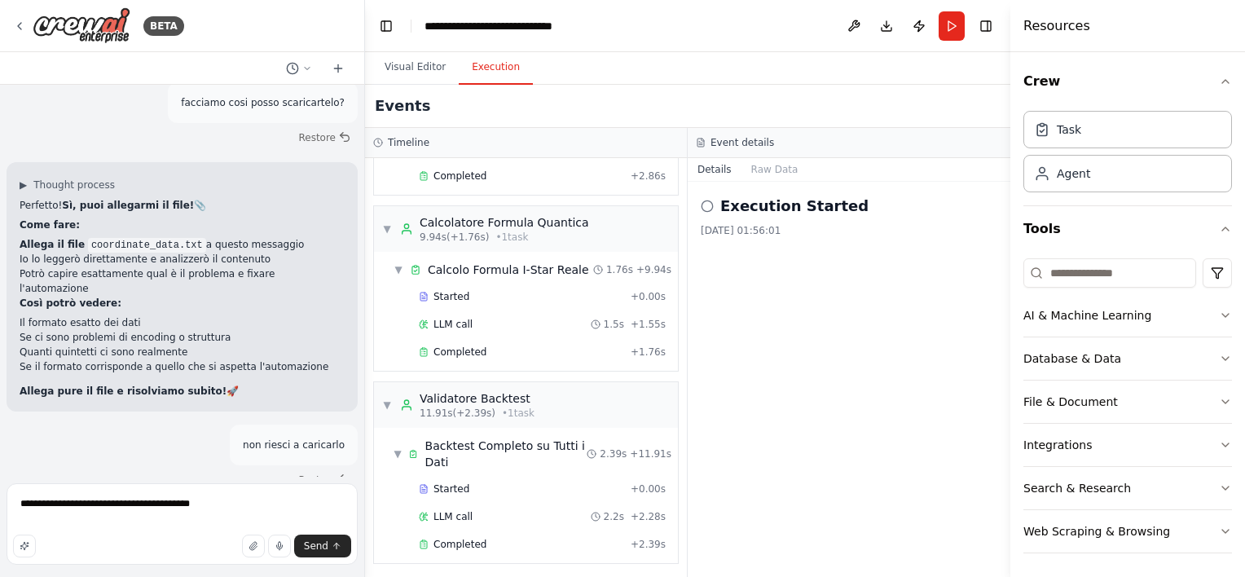
drag, startPoint x: 26, startPoint y: 163, endPoint x: 305, endPoint y: 457, distance: 405.2
copy div "▶ Loremip dolorsi 🎯 Ametcons! Ad elitsed do eiusmodt! 🔍 Incidid utl Etdolor: Ma…"
click at [200, 502] on textarea "**********" at bounding box center [182, 523] width 351 height 81
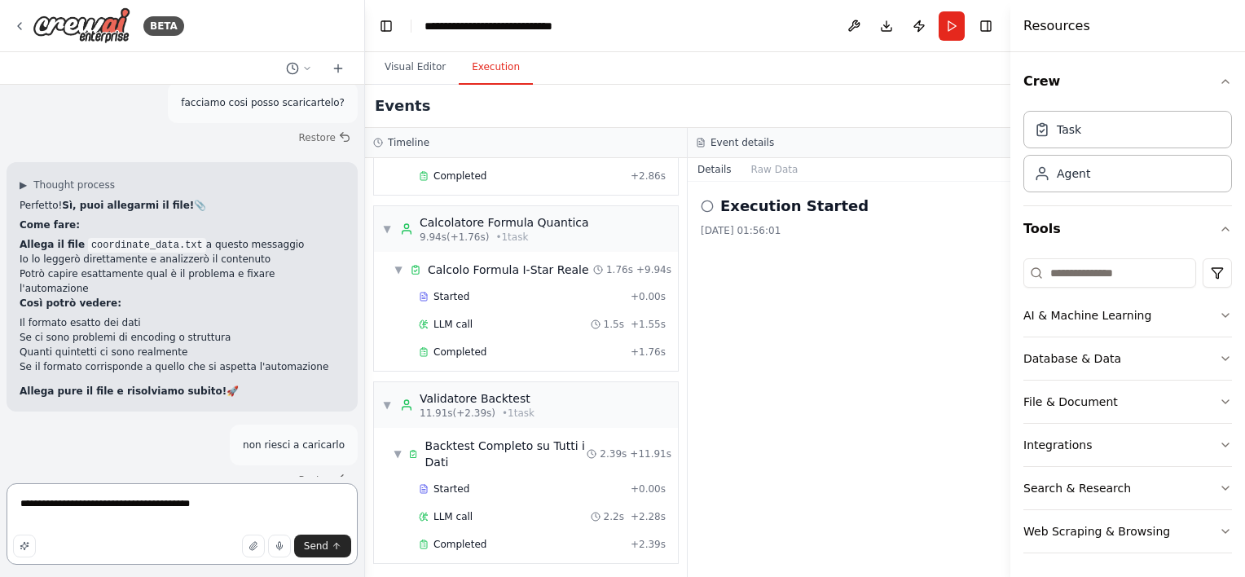
click at [200, 502] on textarea "**********" at bounding box center [182, 523] width 351 height 81
type textarea "*"
paste textarea "**********"
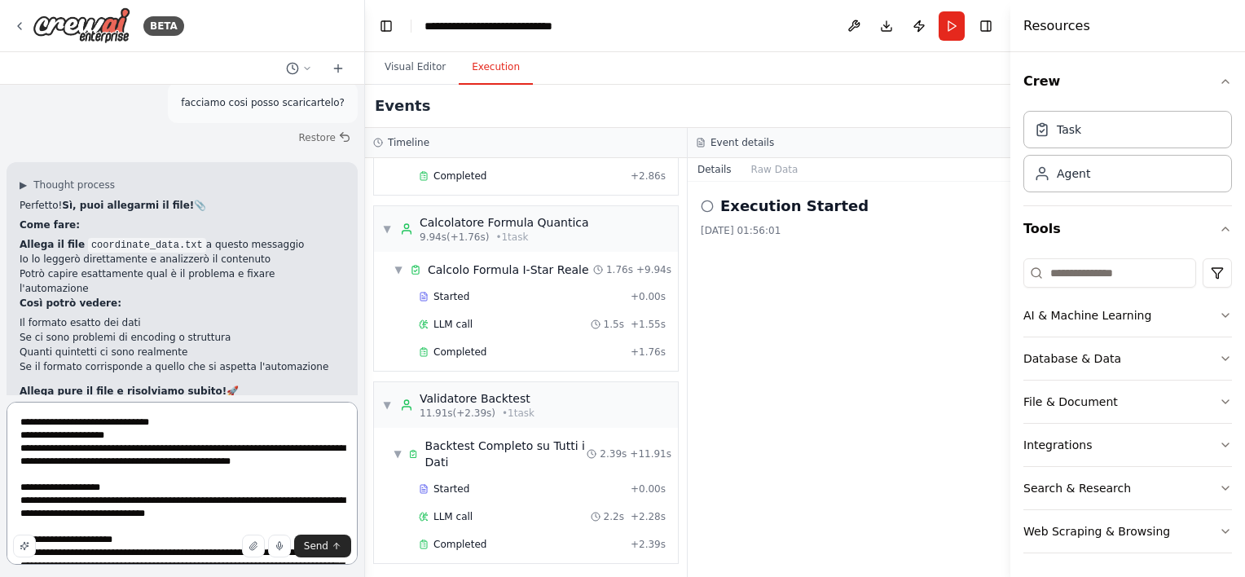
scroll to position [777, 0]
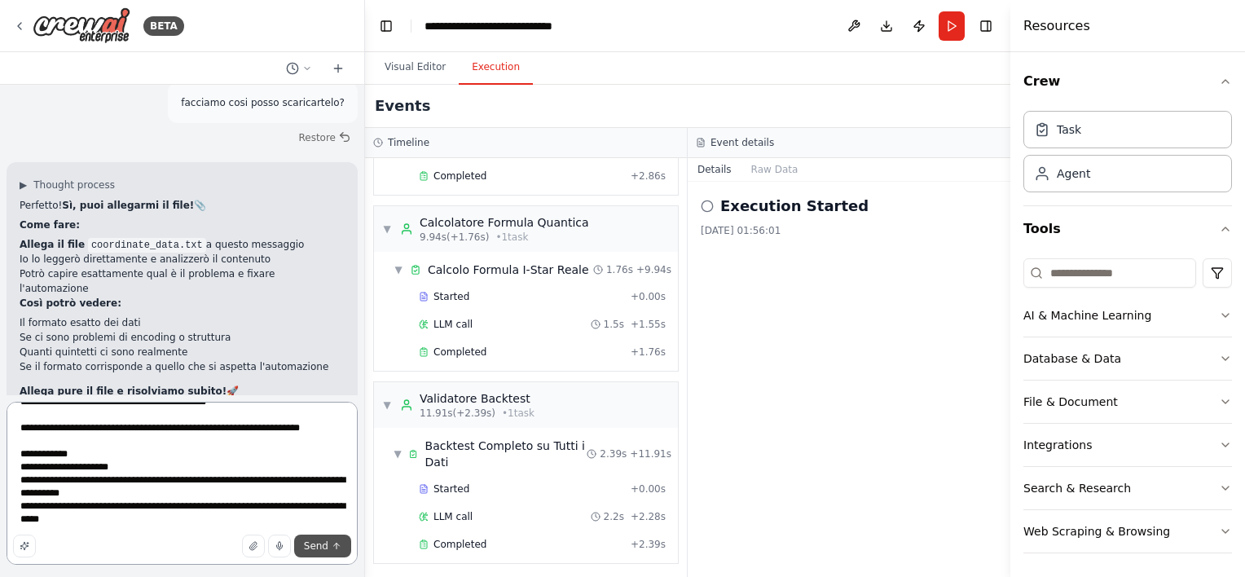
type textarea "**********"
click at [310, 548] on span "Send" at bounding box center [316, 545] width 24 height 13
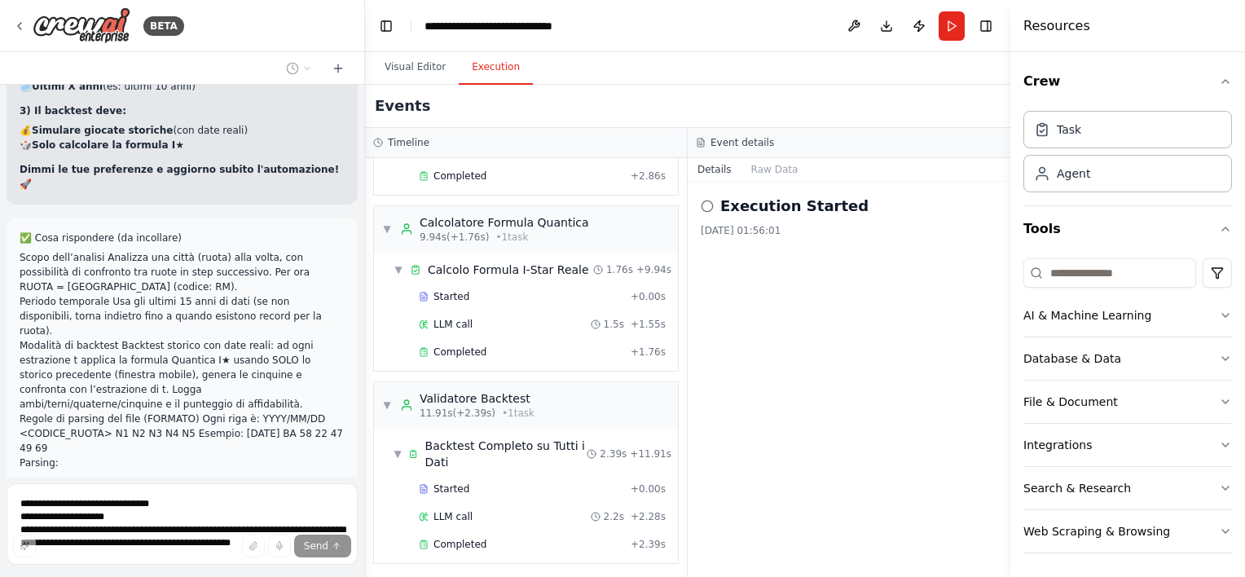
scroll to position [28986, 0]
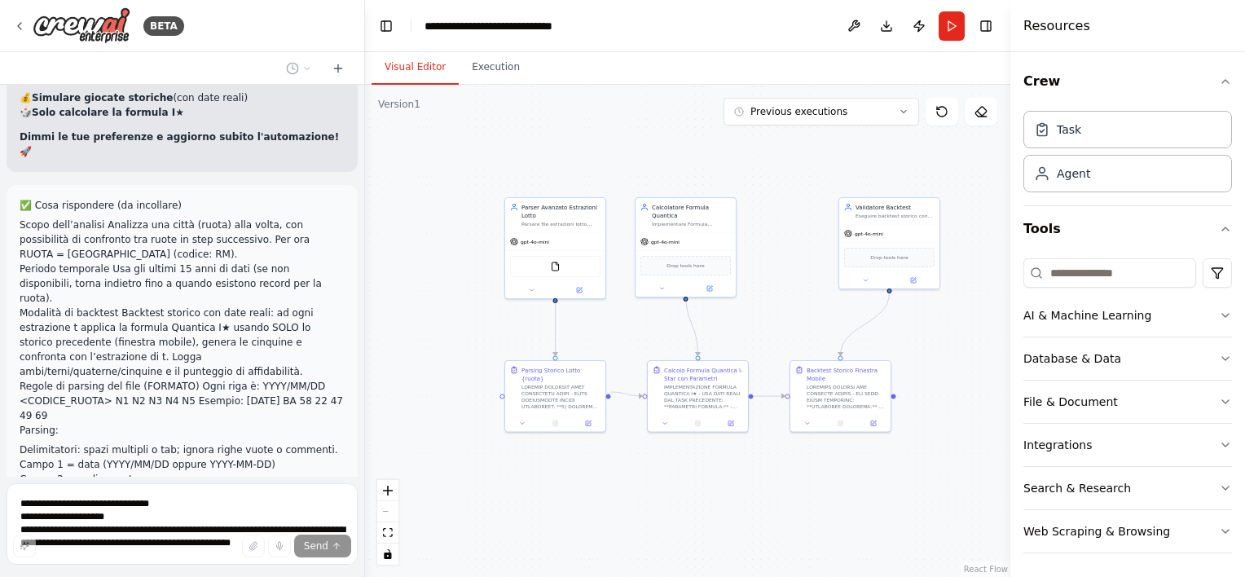
click at [419, 68] on button "Visual Editor" at bounding box center [415, 68] width 87 height 34
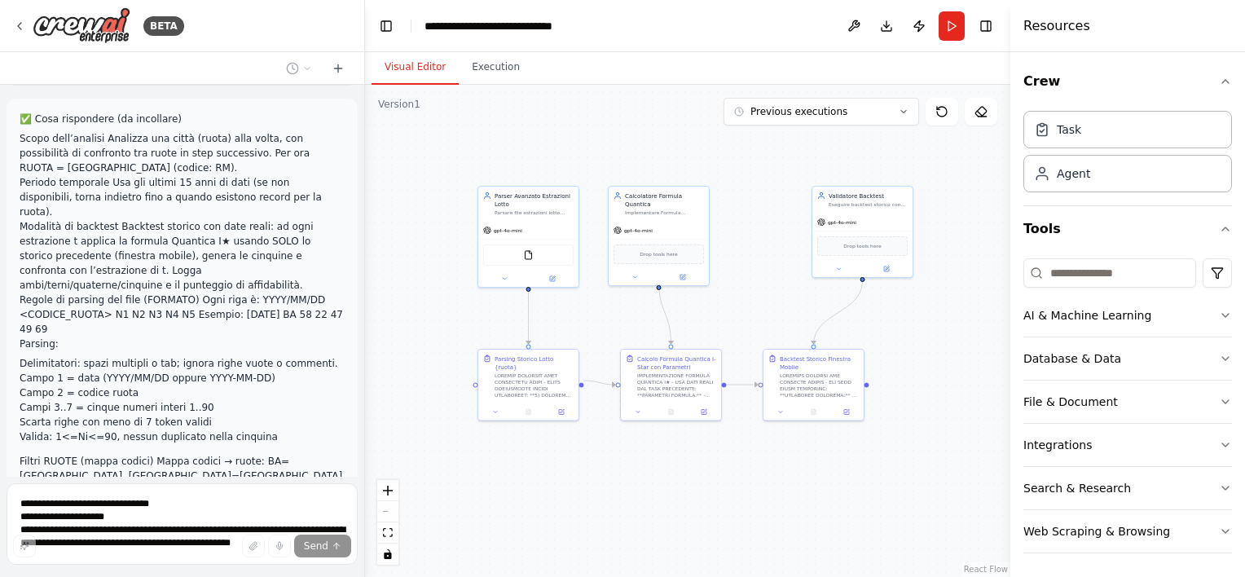
drag, startPoint x: 764, startPoint y: 238, endPoint x: 756, endPoint y: 240, distance: 8.3
click at [756, 240] on div ".deletable-edge-delete-btn { width: 20px; height: 20px; border: 0px solid #ffff…" at bounding box center [687, 331] width 645 height 492
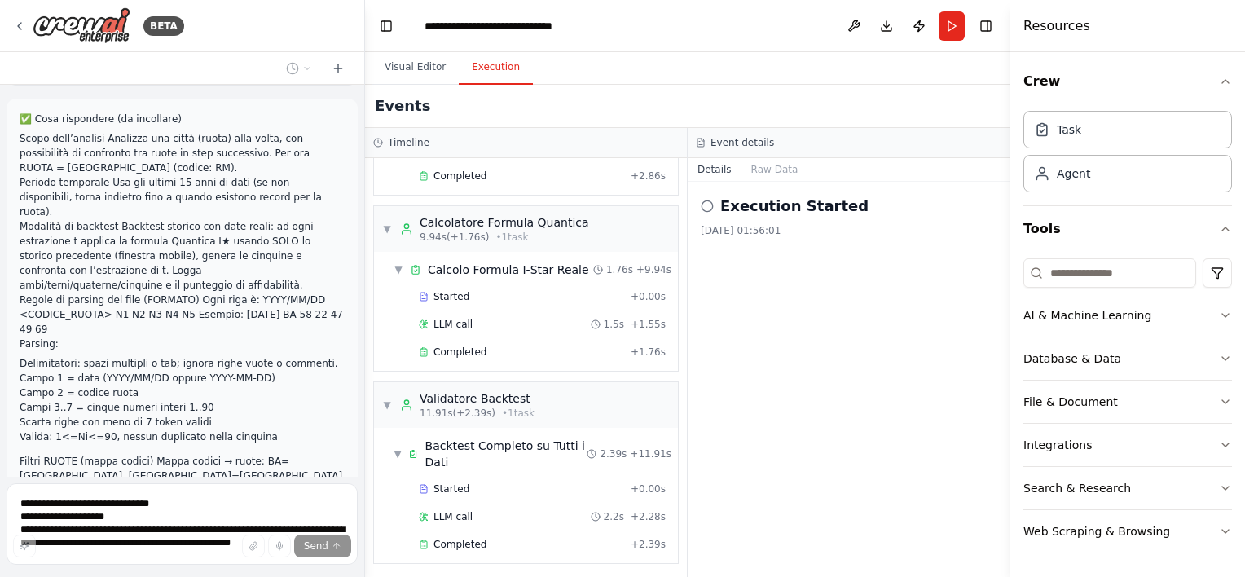
click at [512, 68] on button "Execution" at bounding box center [496, 68] width 74 height 34
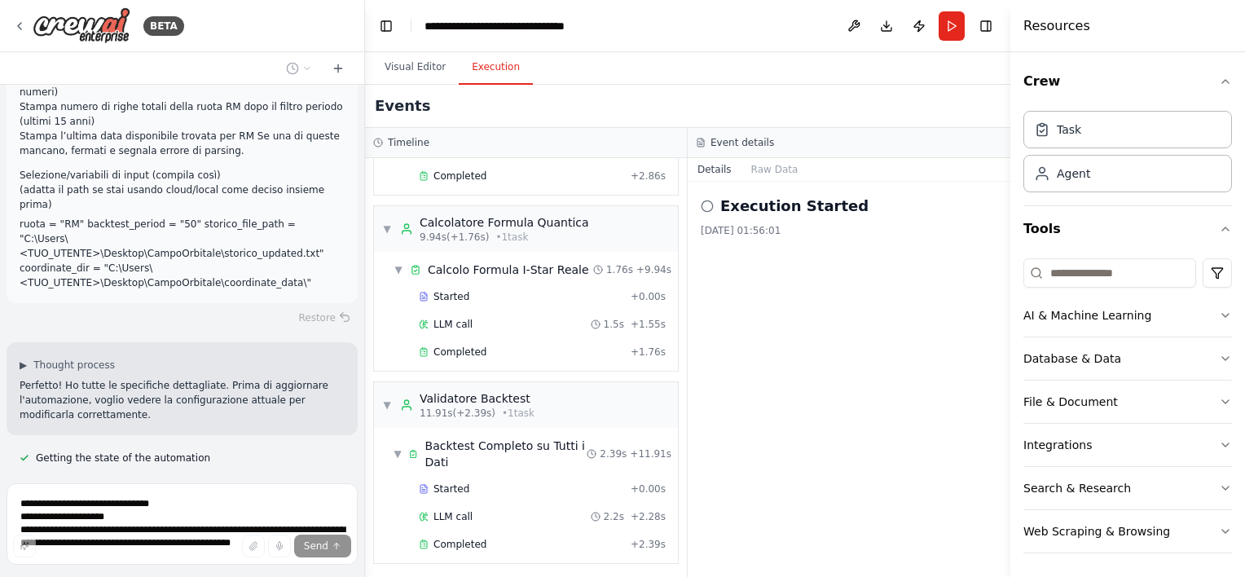
scroll to position [29824, 0]
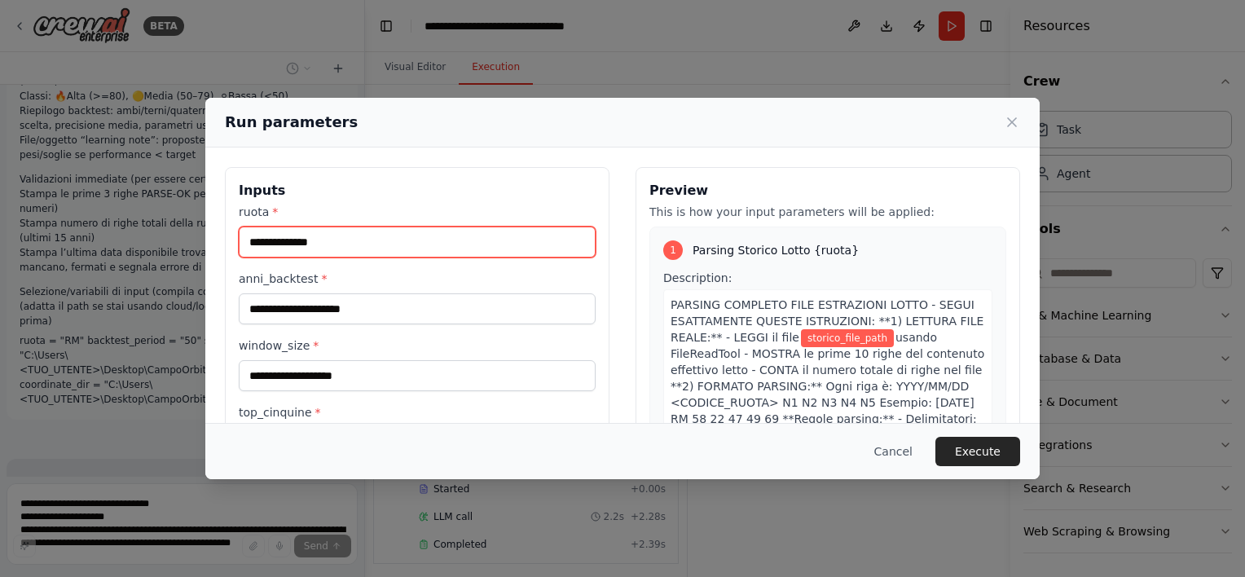
click at [361, 242] on input "ruota *" at bounding box center [417, 242] width 357 height 31
type input "*****"
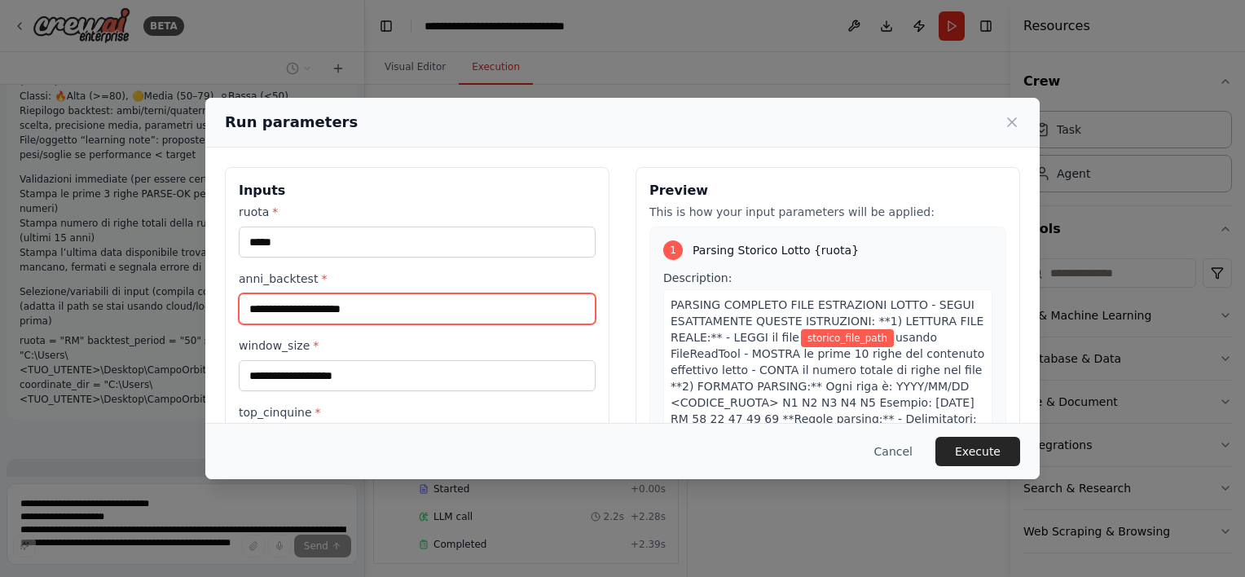
click at [365, 311] on input "anni_backtest *" at bounding box center [417, 308] width 357 height 31
type input "**"
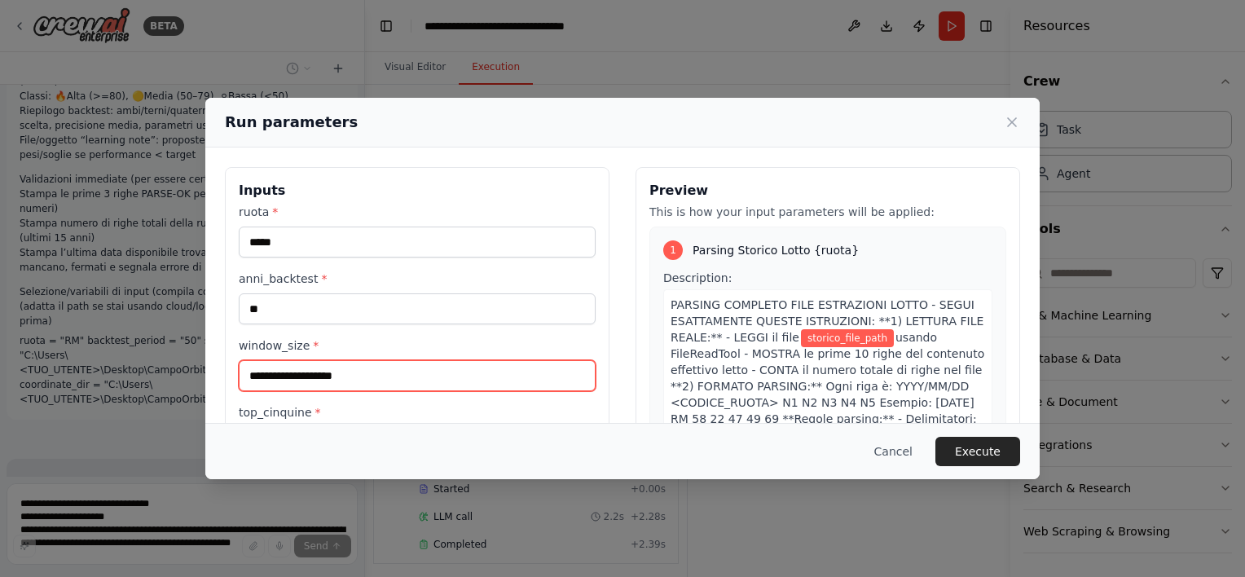
click at [309, 386] on input "window_size *" at bounding box center [417, 375] width 357 height 31
type input "**"
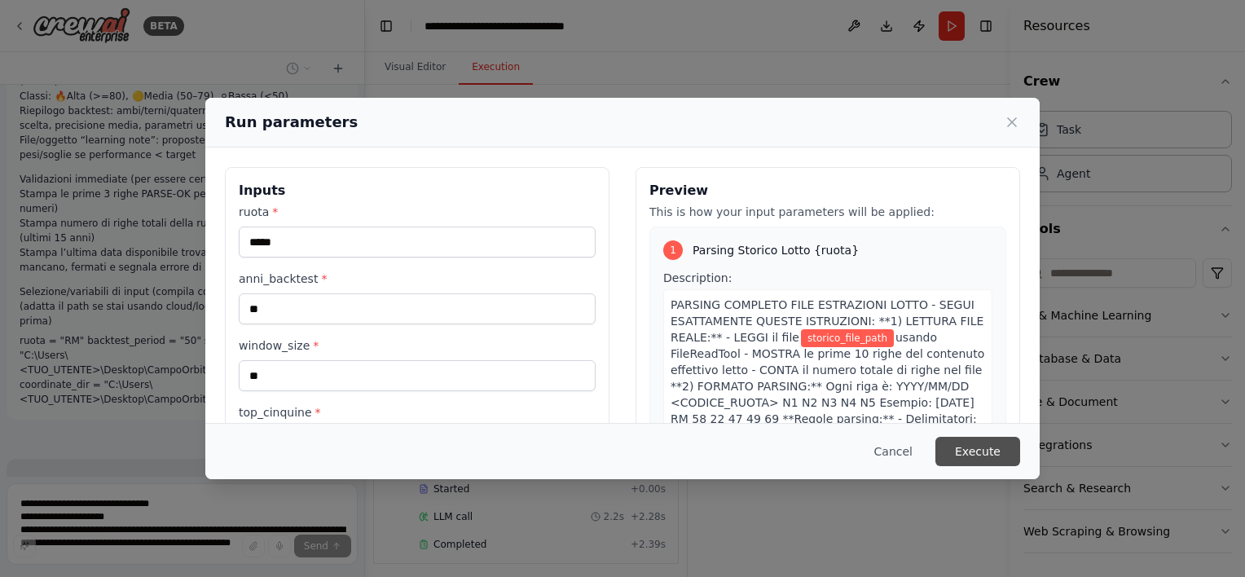
click at [966, 446] on button "Execute" at bounding box center [977, 451] width 85 height 29
click at [1000, 453] on button "Execute" at bounding box center [977, 451] width 85 height 29
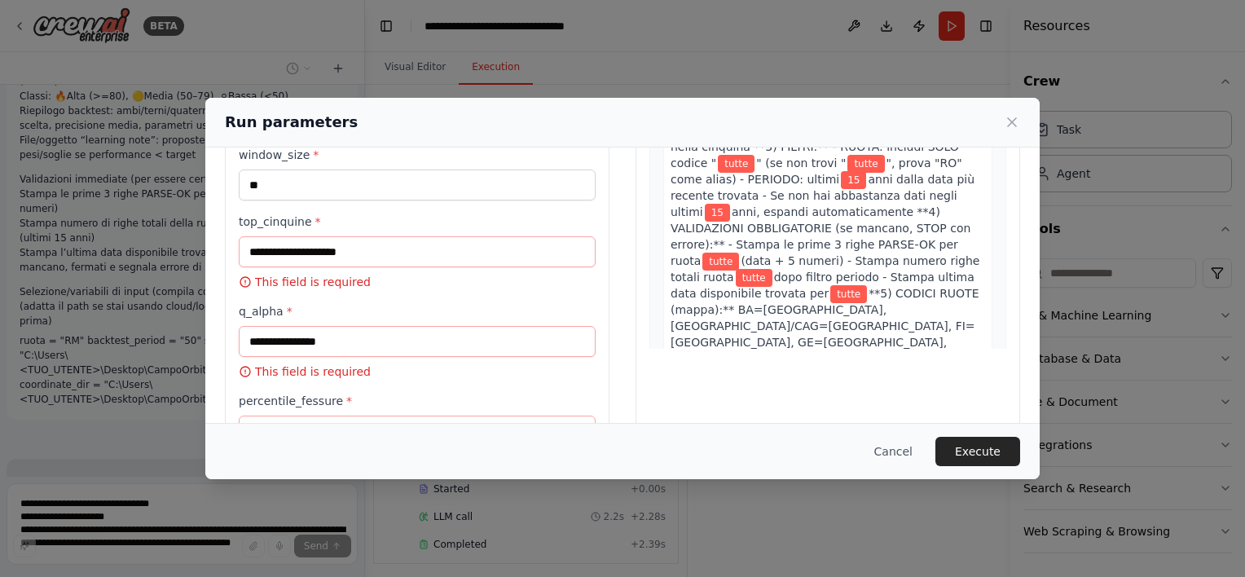
scroll to position [163, 0]
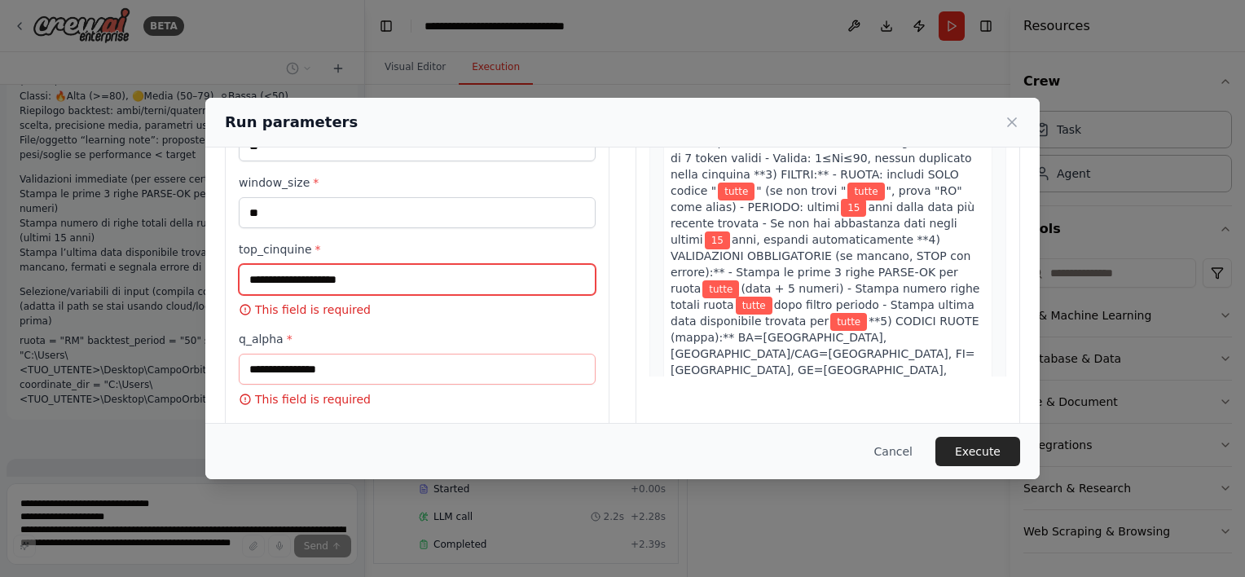
click at [368, 274] on input "top_cinquine *" at bounding box center [417, 279] width 357 height 31
click at [427, 331] on label "q_alpha *" at bounding box center [417, 339] width 357 height 16
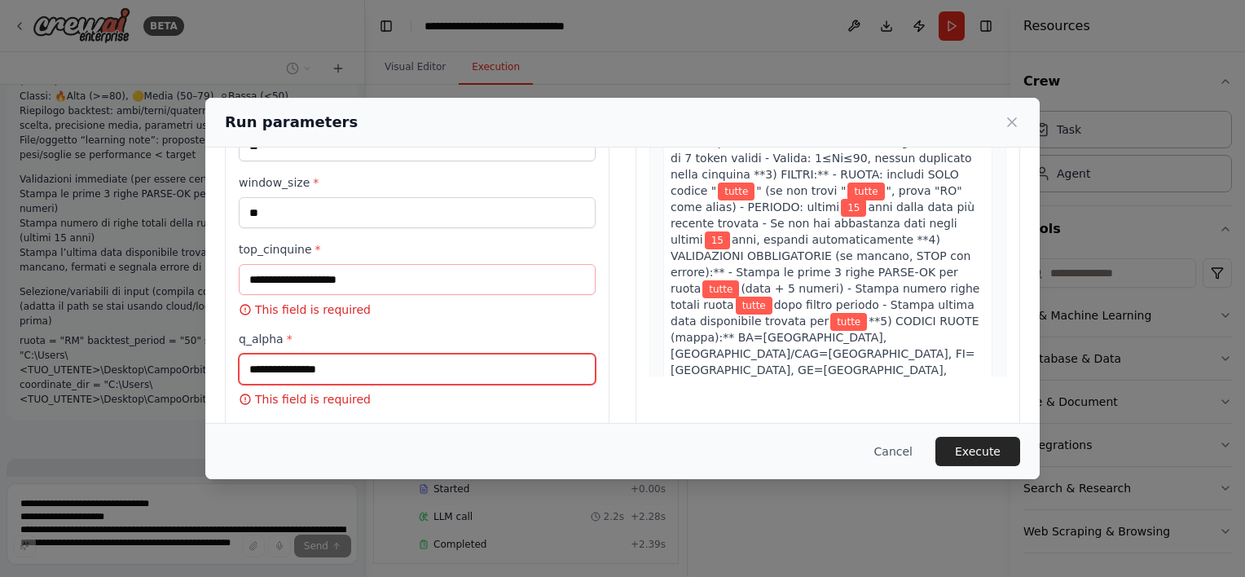
click at [427, 354] on input "q_alpha *" at bounding box center [417, 369] width 357 height 31
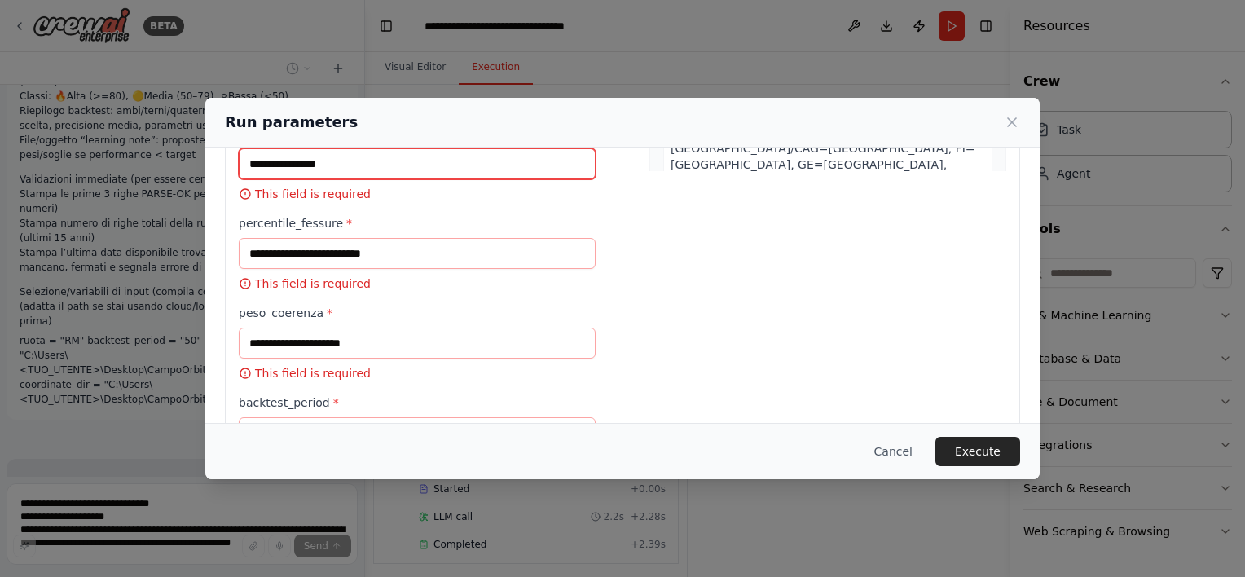
scroll to position [407, 0]
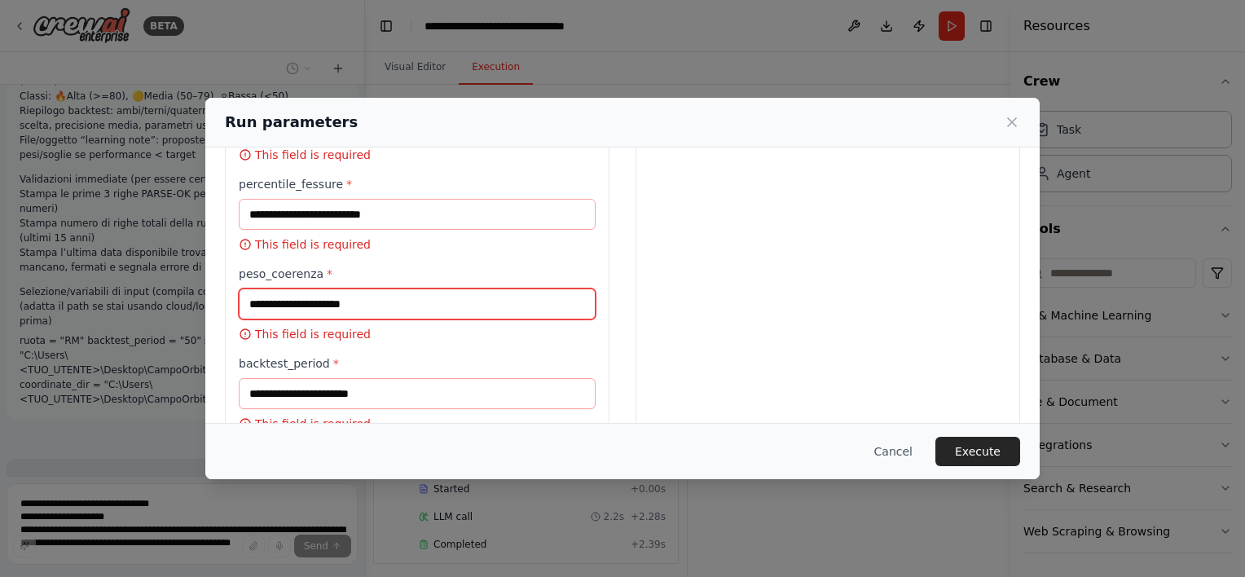
click at [437, 308] on input "peso_coerenza *" at bounding box center [417, 303] width 357 height 31
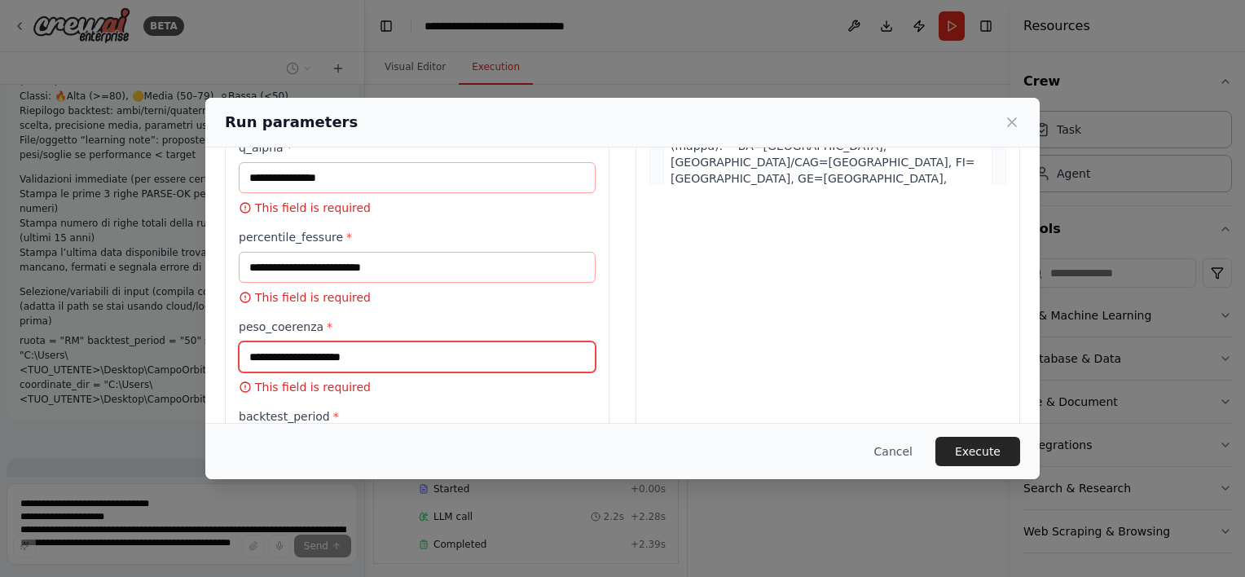
scroll to position [326, 0]
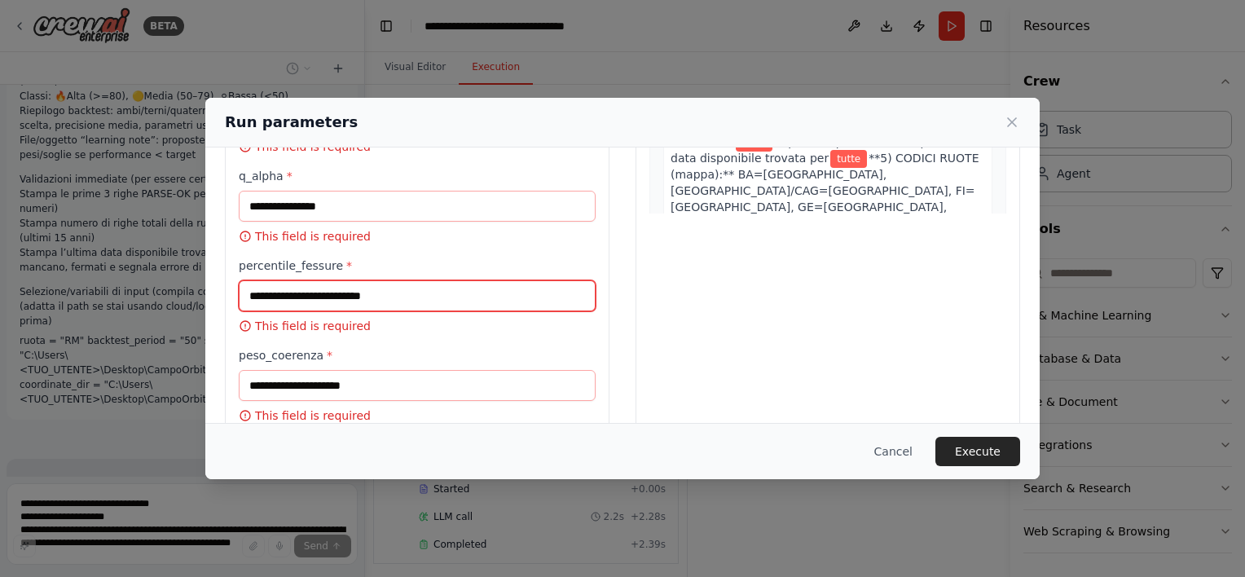
click at [469, 295] on input "percentile_fessure *" at bounding box center [417, 295] width 357 height 31
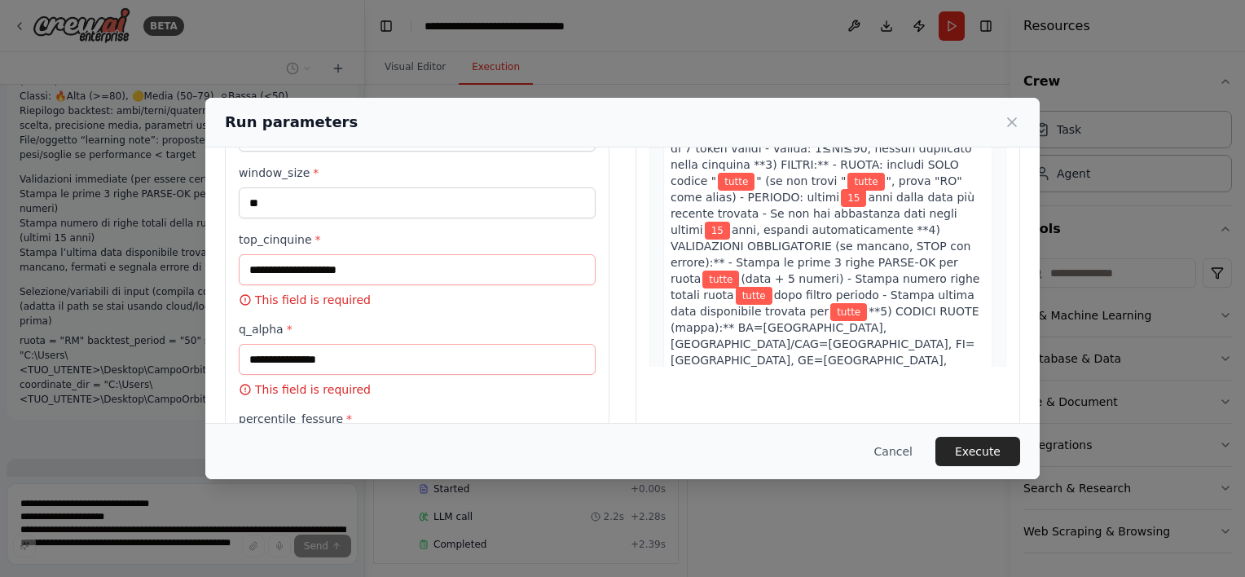
scroll to position [163, 0]
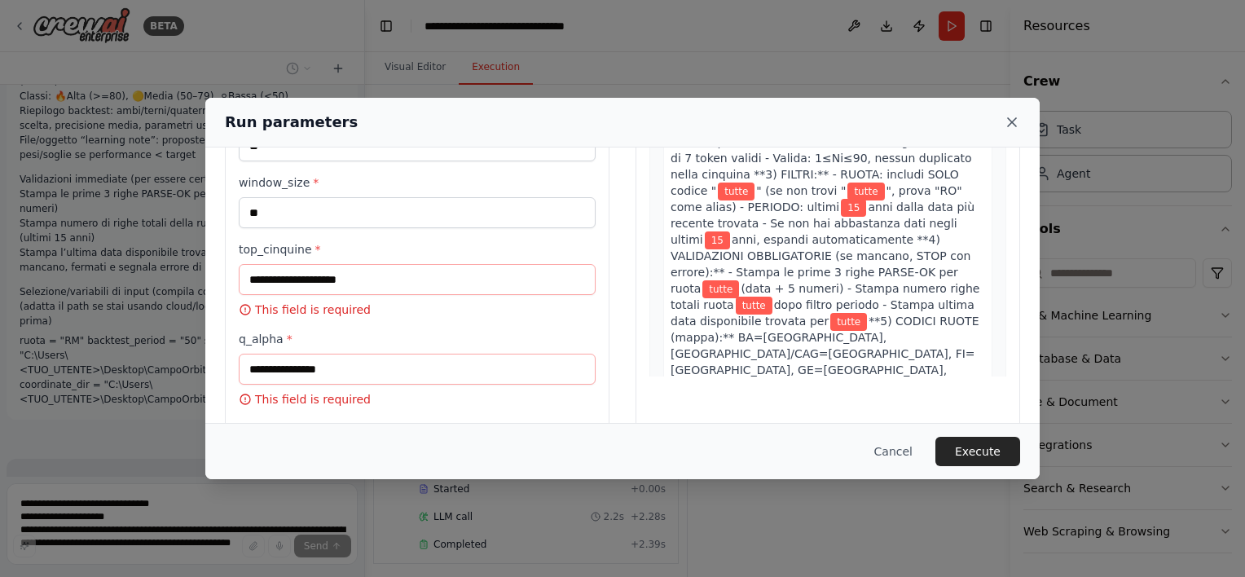
click at [1009, 124] on icon at bounding box center [1012, 122] width 16 height 16
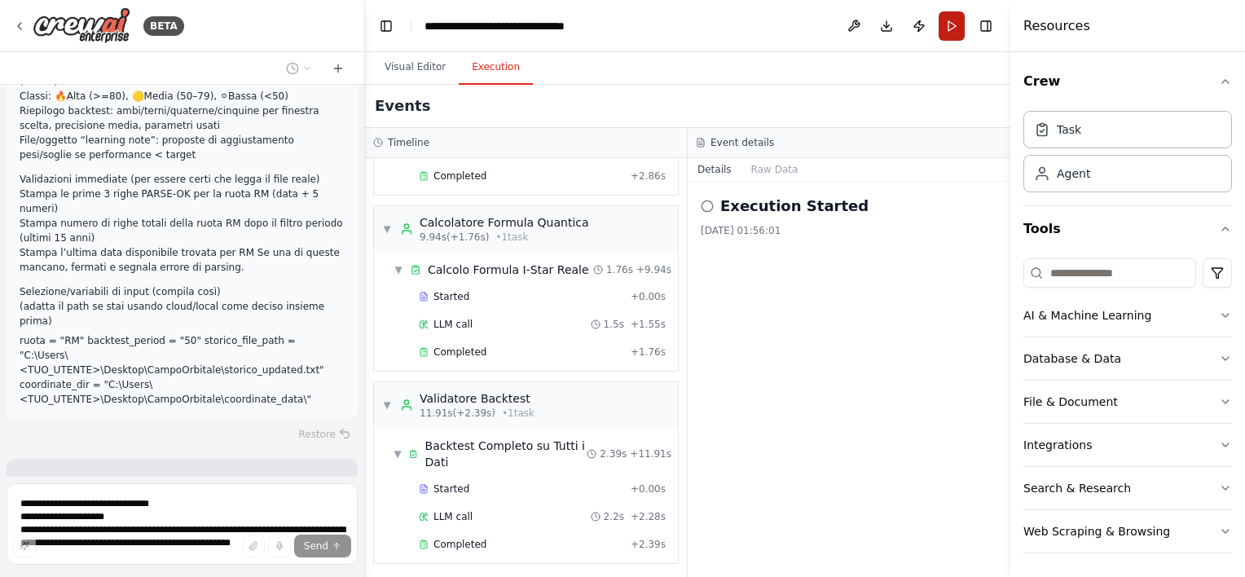
click at [952, 35] on button "Run" at bounding box center [952, 25] width 26 height 29
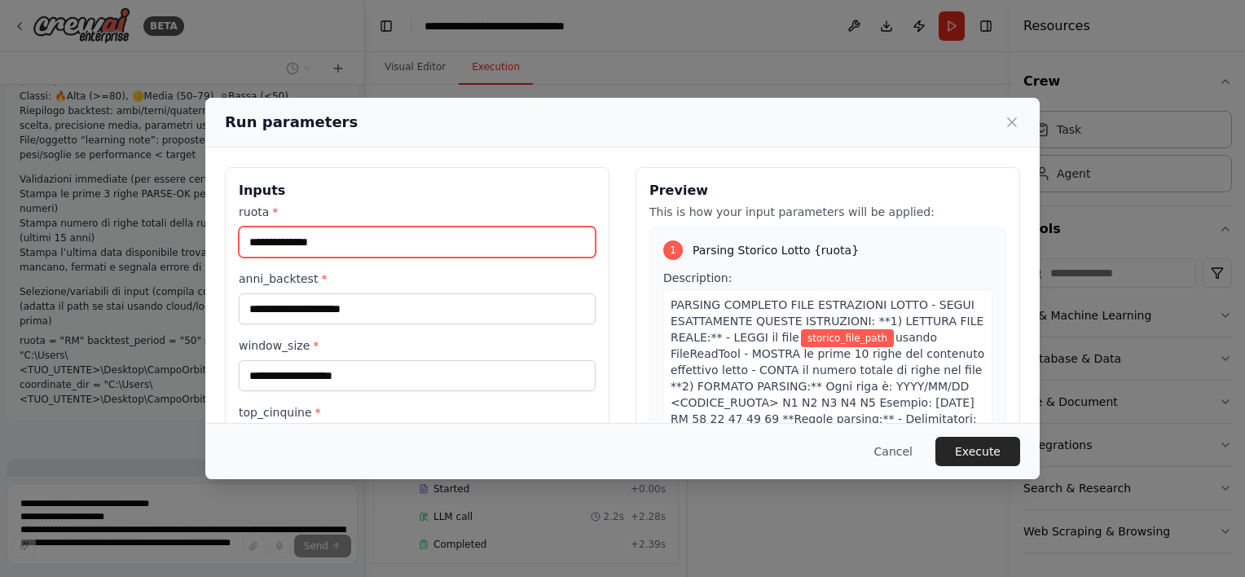
click at [313, 248] on input "ruota *" at bounding box center [417, 242] width 357 height 31
type input "*****"
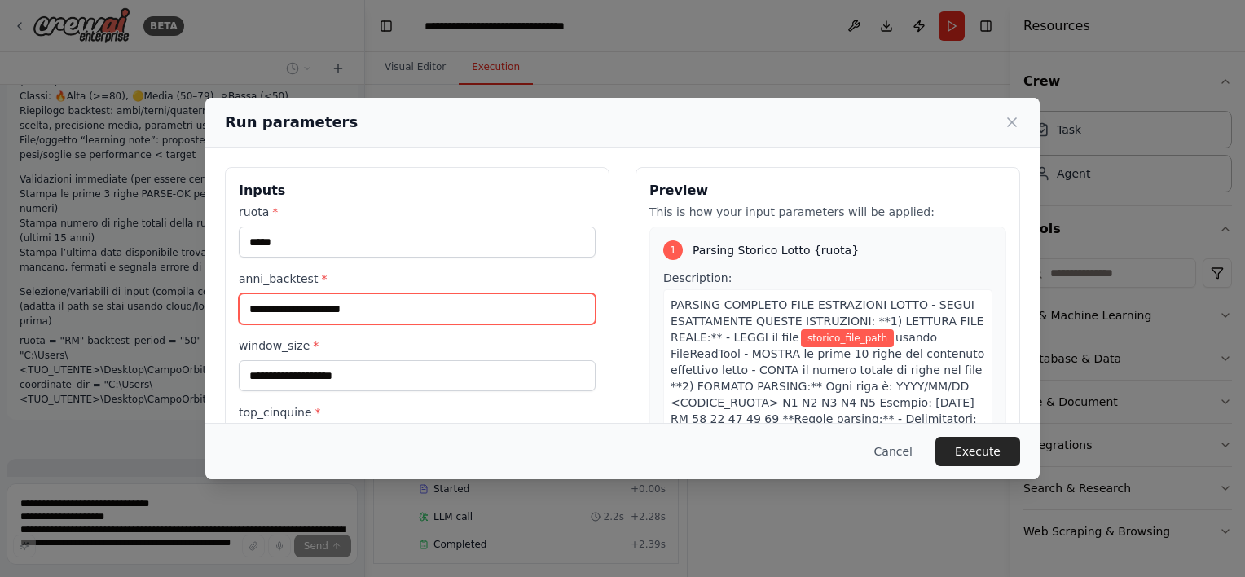
click at [329, 307] on input "anni_backtest *" at bounding box center [417, 308] width 357 height 31
type input "**"
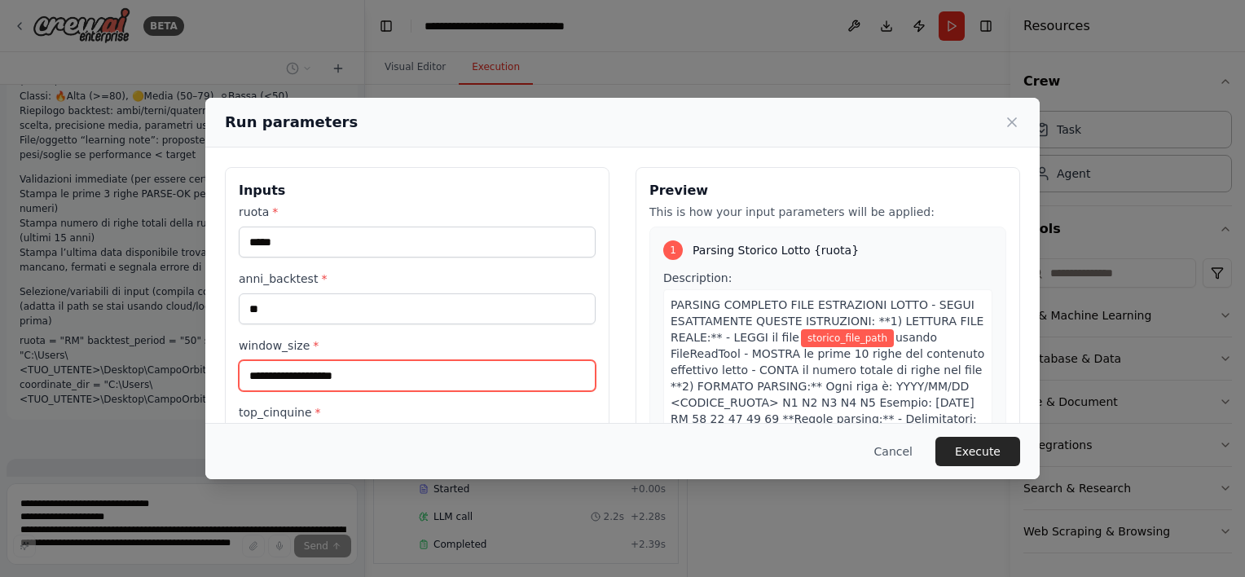
click at [362, 363] on input "window_size *" at bounding box center [417, 375] width 357 height 31
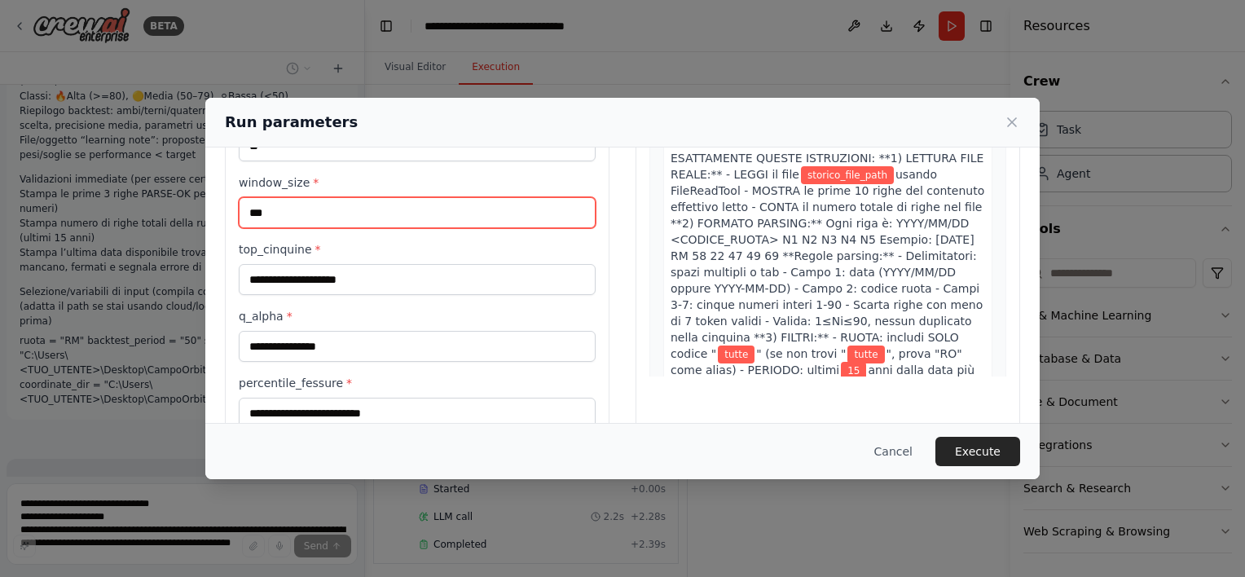
type input "***"
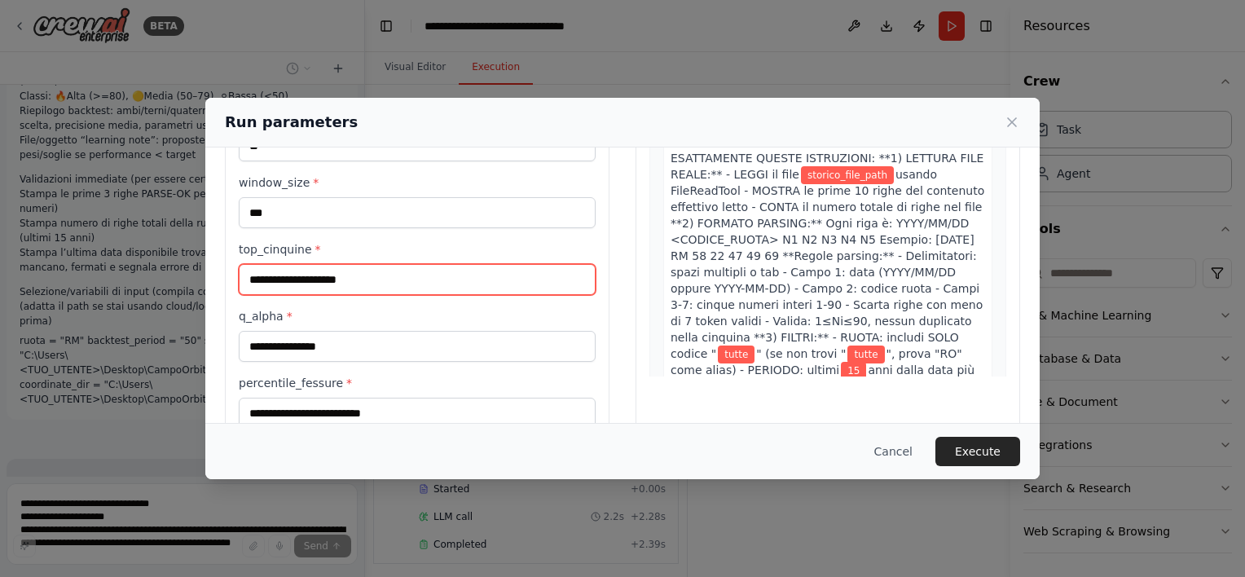
click at [376, 280] on input "top_cinquine *" at bounding box center [417, 279] width 357 height 31
drag, startPoint x: 511, startPoint y: 114, endPoint x: 564, endPoint y: 117, distance: 53.0
click at [564, 117] on div "Run parameters" at bounding box center [622, 122] width 795 height 23
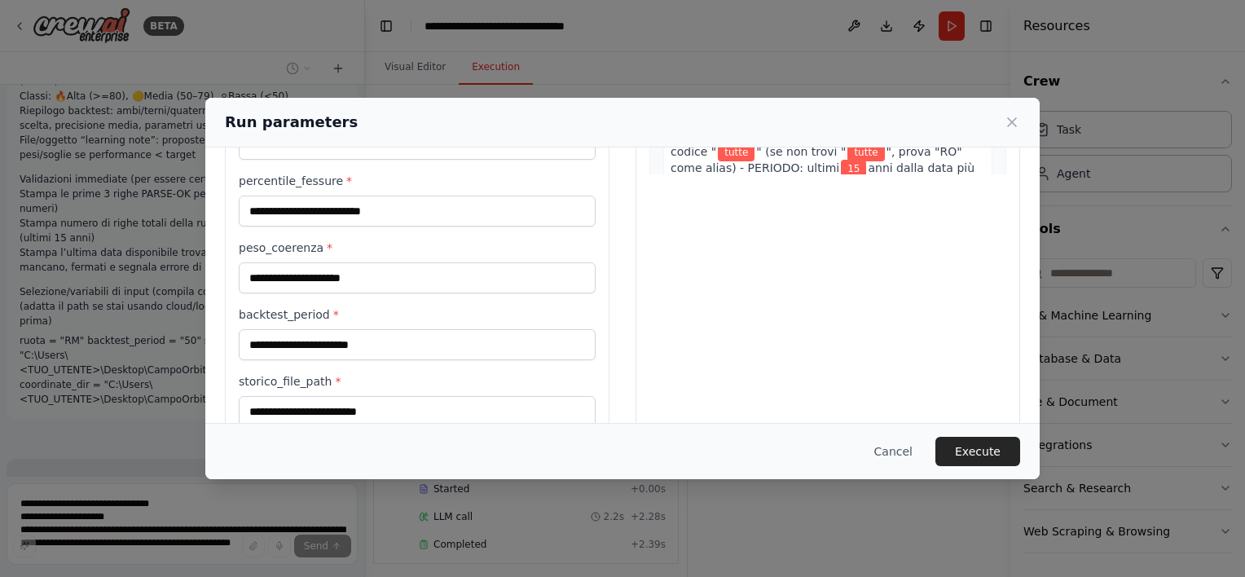
scroll to position [398, 0]
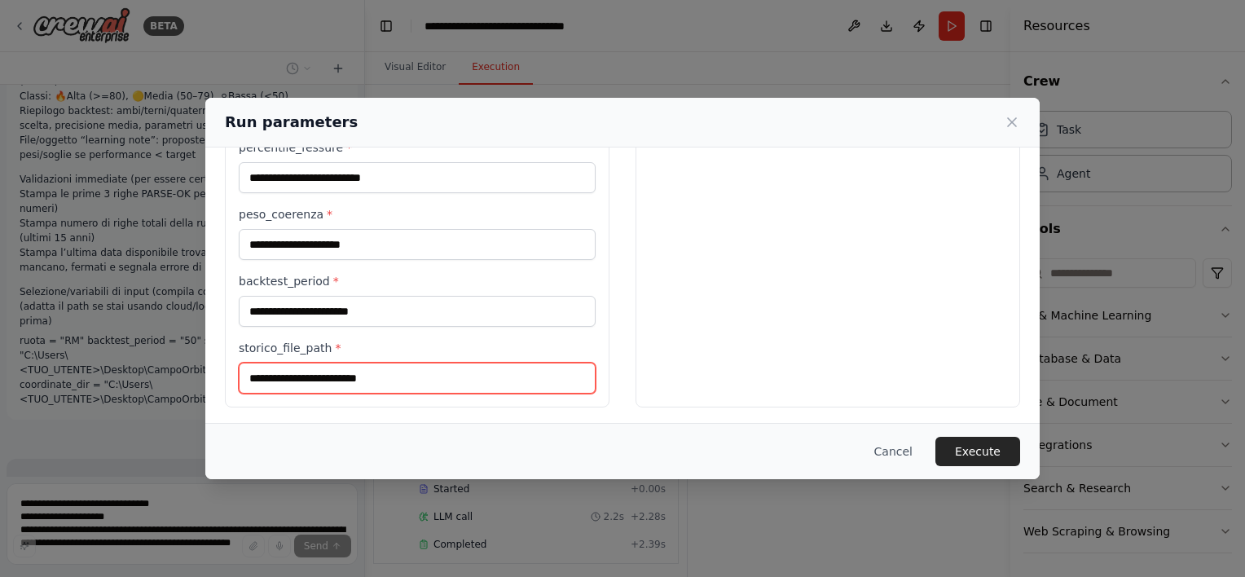
click at [401, 375] on input "storico_file_path *" at bounding box center [417, 378] width 357 height 31
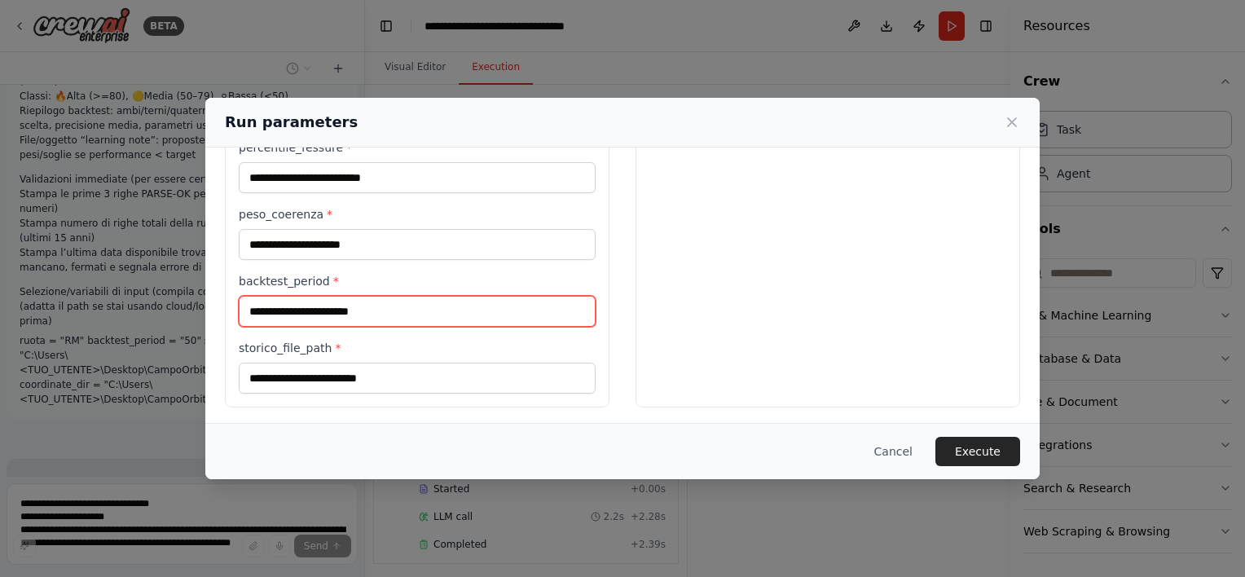
click at [381, 311] on input "backtest_period *" at bounding box center [417, 311] width 357 height 31
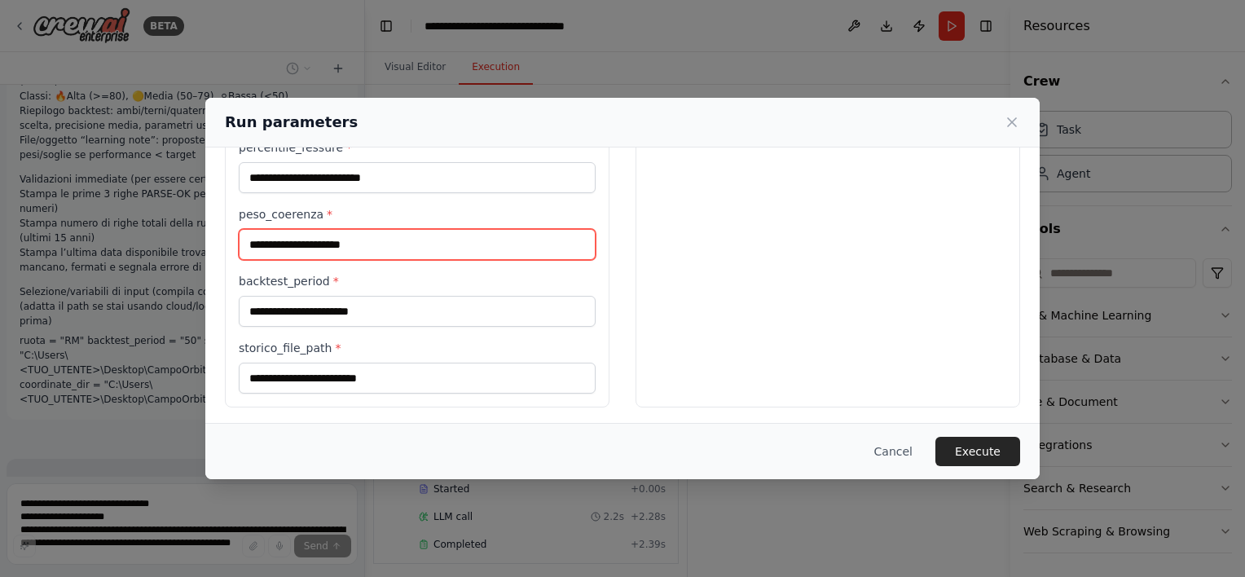
click at [381, 244] on input "peso_coerenza *" at bounding box center [417, 244] width 357 height 31
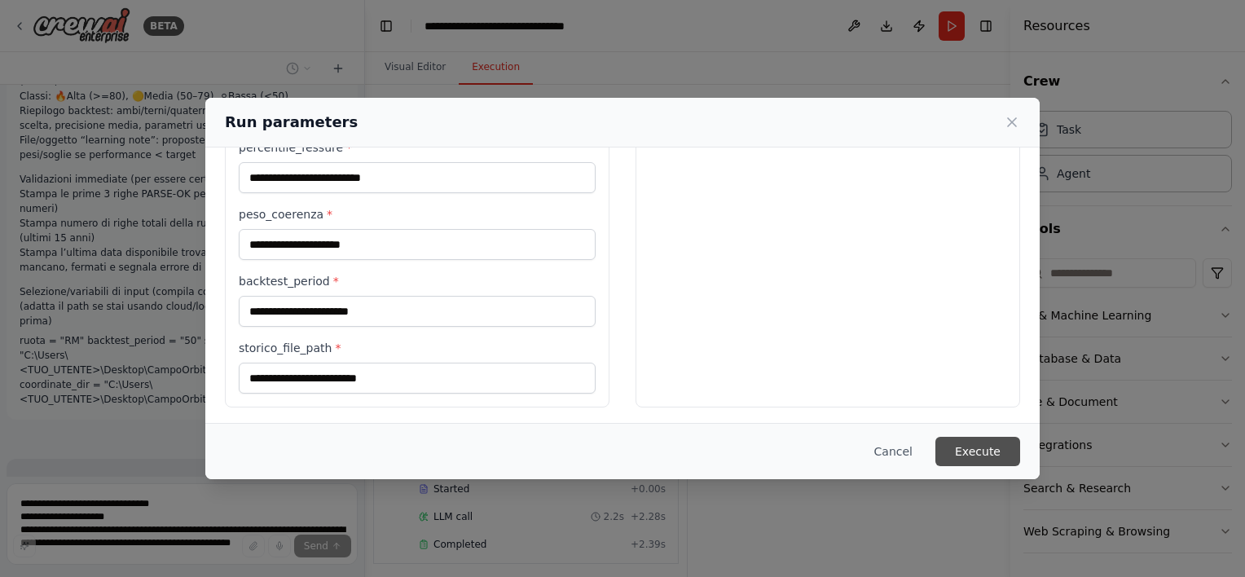
click at [959, 454] on button "Execute" at bounding box center [977, 451] width 85 height 29
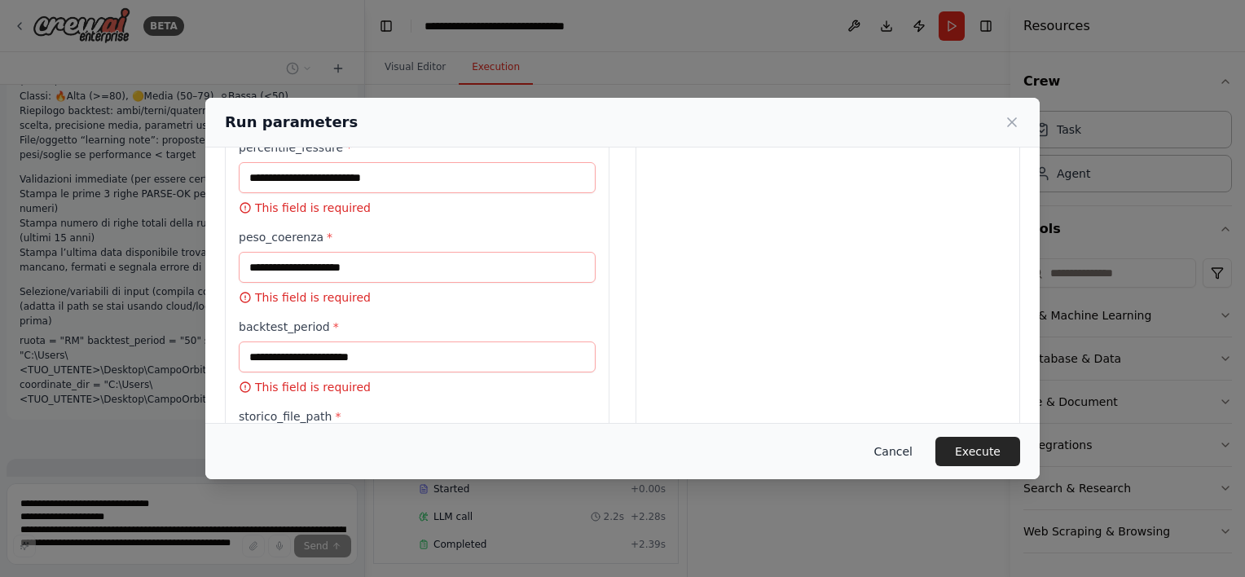
click at [897, 453] on button "Cancel" at bounding box center [893, 451] width 64 height 29
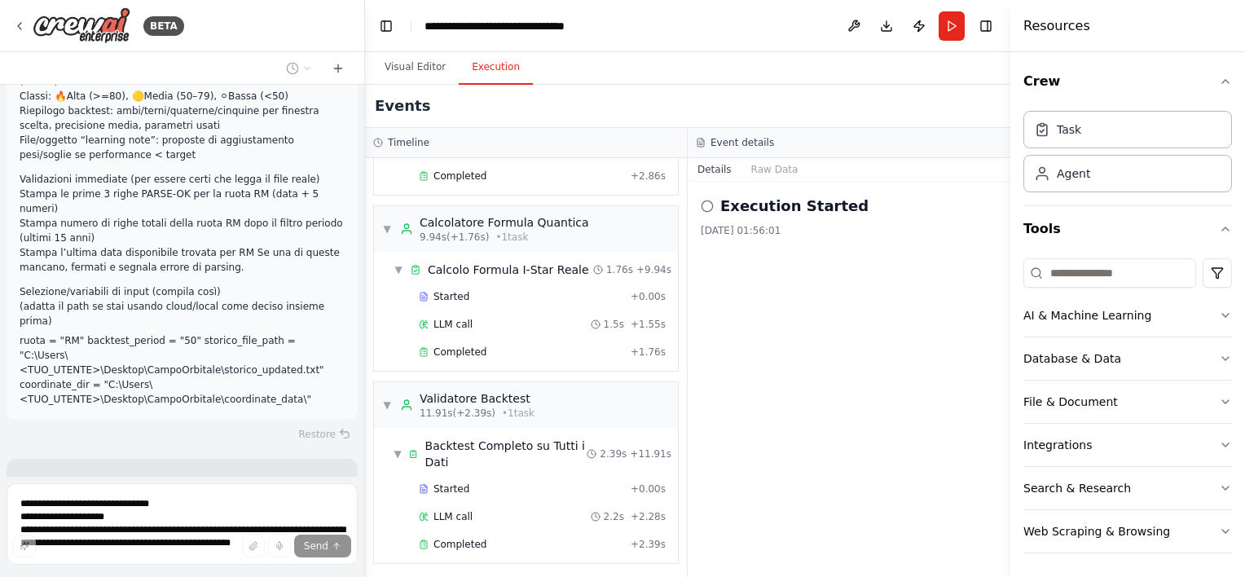
drag, startPoint x: 143, startPoint y: 435, endPoint x: 104, endPoint y: 440, distance: 38.6
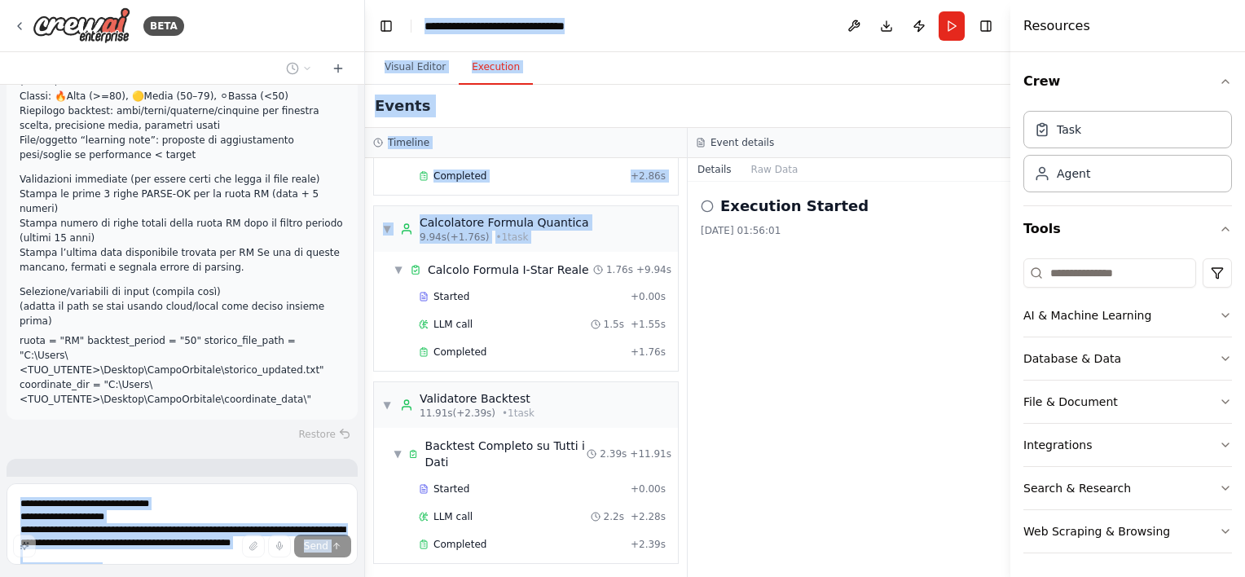
drag, startPoint x: 48, startPoint y: 363, endPoint x: -3, endPoint y: 279, distance: 98.4
click at [0, 279] on html "BETA Nome file e dove metterlo Nome: coordinate_data.txt Percorso locale tipico…" at bounding box center [622, 288] width 1245 height 577
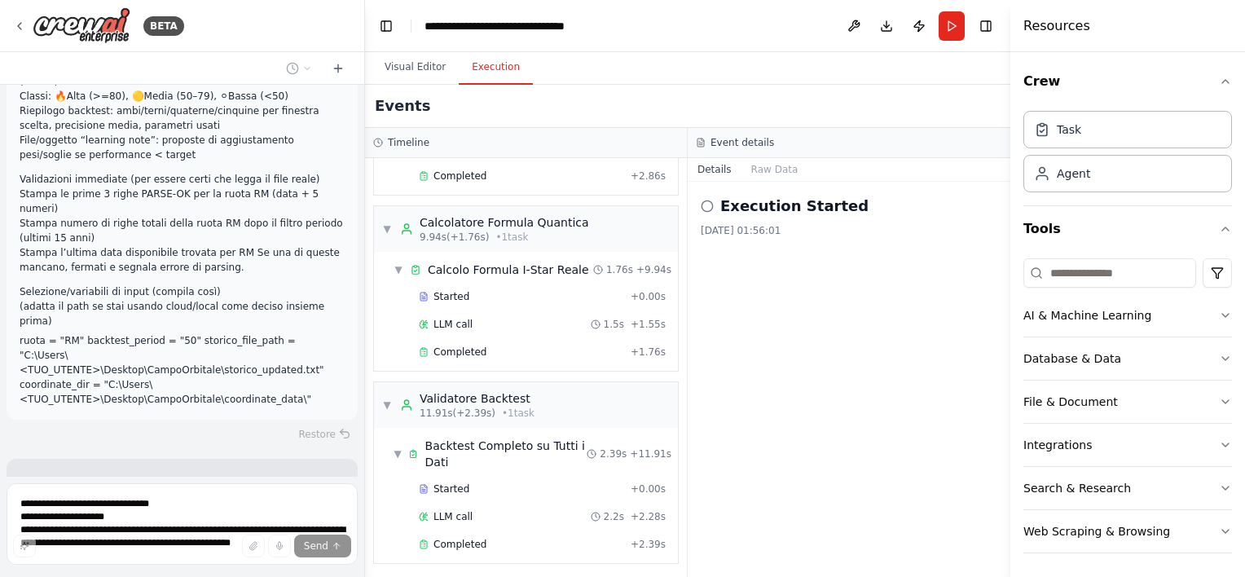
drag, startPoint x: 28, startPoint y: 287, endPoint x: 299, endPoint y: 362, distance: 281.5
drag, startPoint x: 299, startPoint y: 362, endPoint x: 164, endPoint y: 309, distance: 145.3
click at [951, 13] on button "Run" at bounding box center [952, 25] width 26 height 29
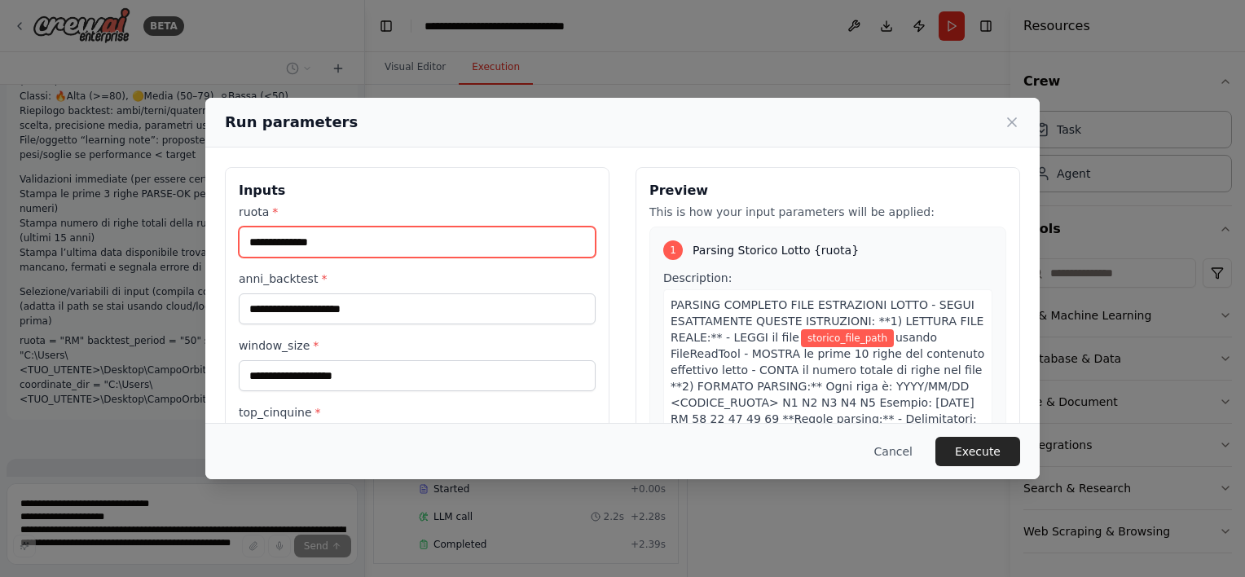
drag, startPoint x: 378, startPoint y: 208, endPoint x: 319, endPoint y: 236, distance: 65.2
paste input "**********"
type input "*"
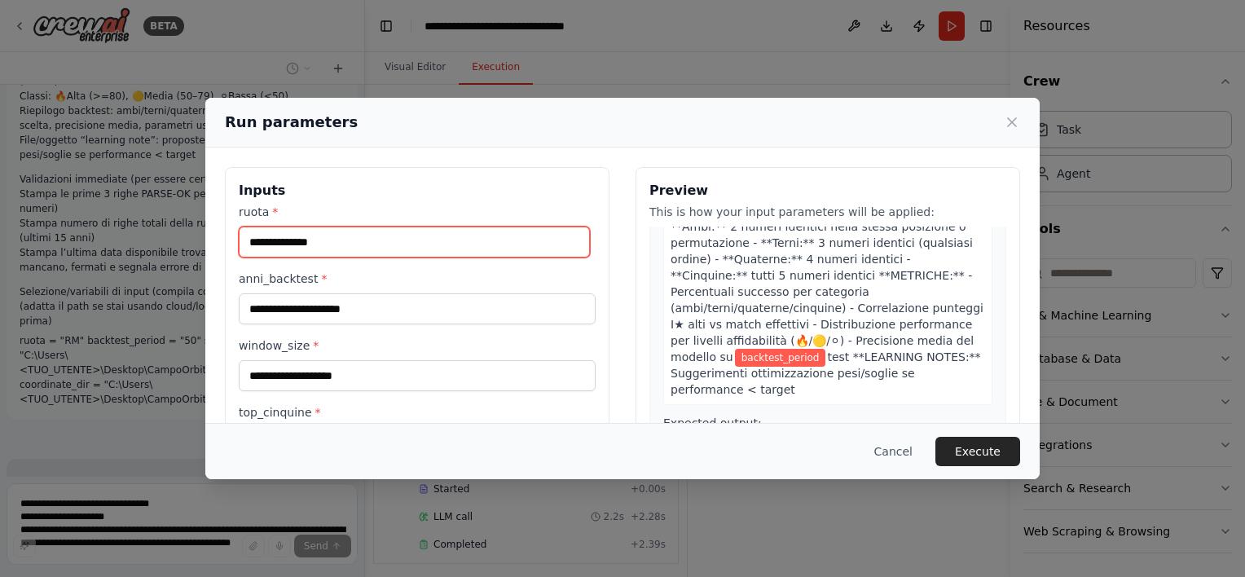
scroll to position [1794, 0]
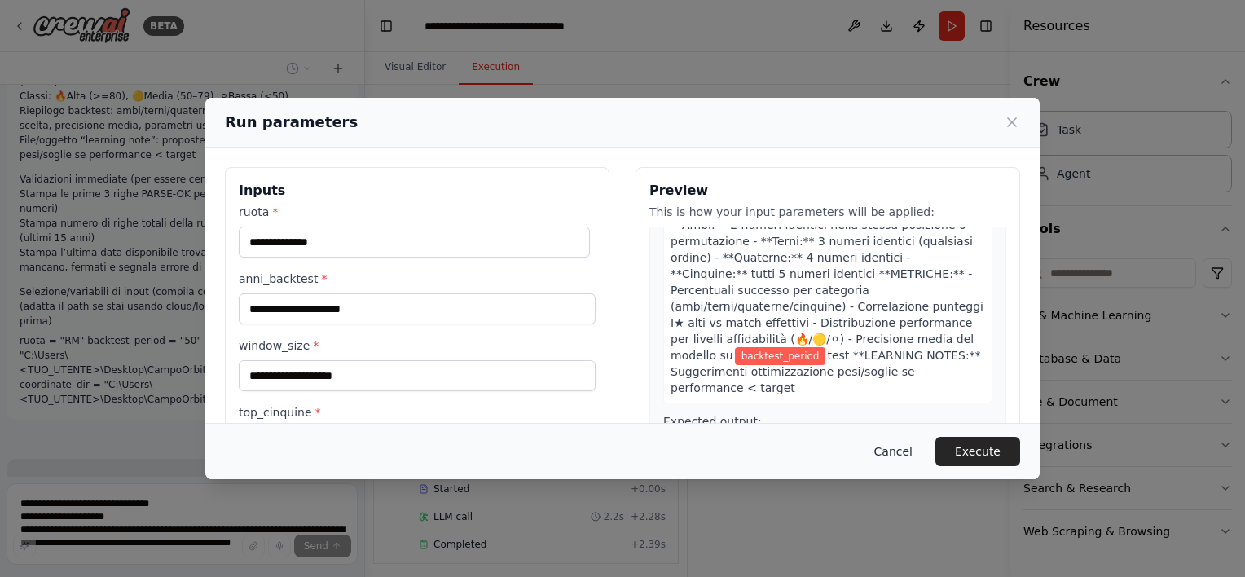
click at [903, 447] on button "Cancel" at bounding box center [893, 451] width 64 height 29
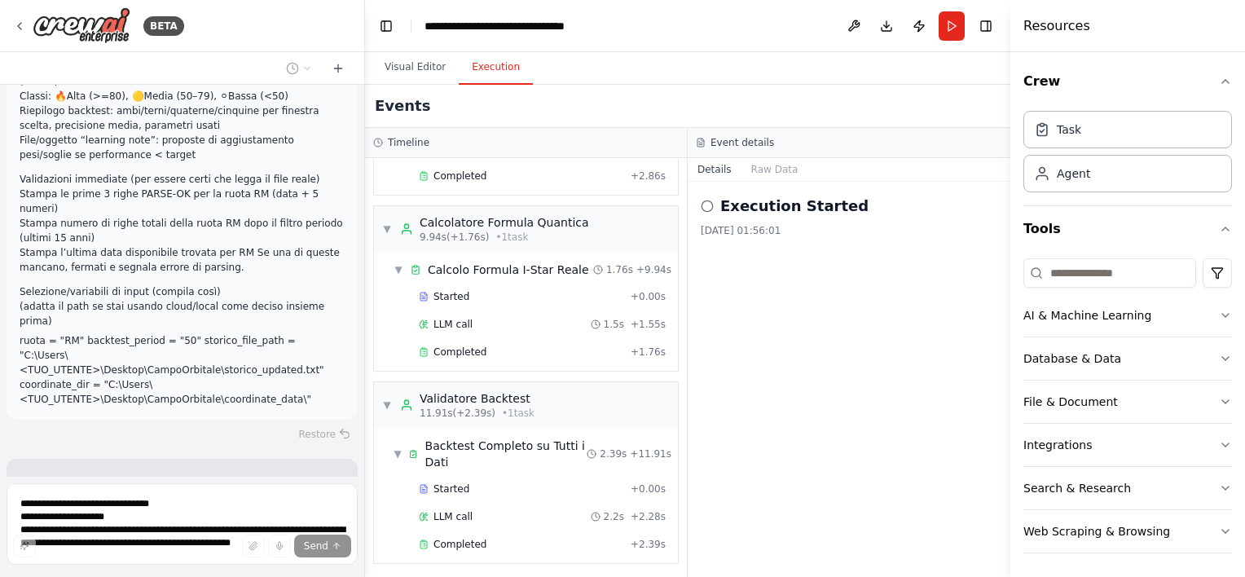
click at [206, 475] on div "Nome file e dove metterlo Nome: coordinate_data.txt Percorso locale tipico: Des…" at bounding box center [182, 281] width 364 height 392
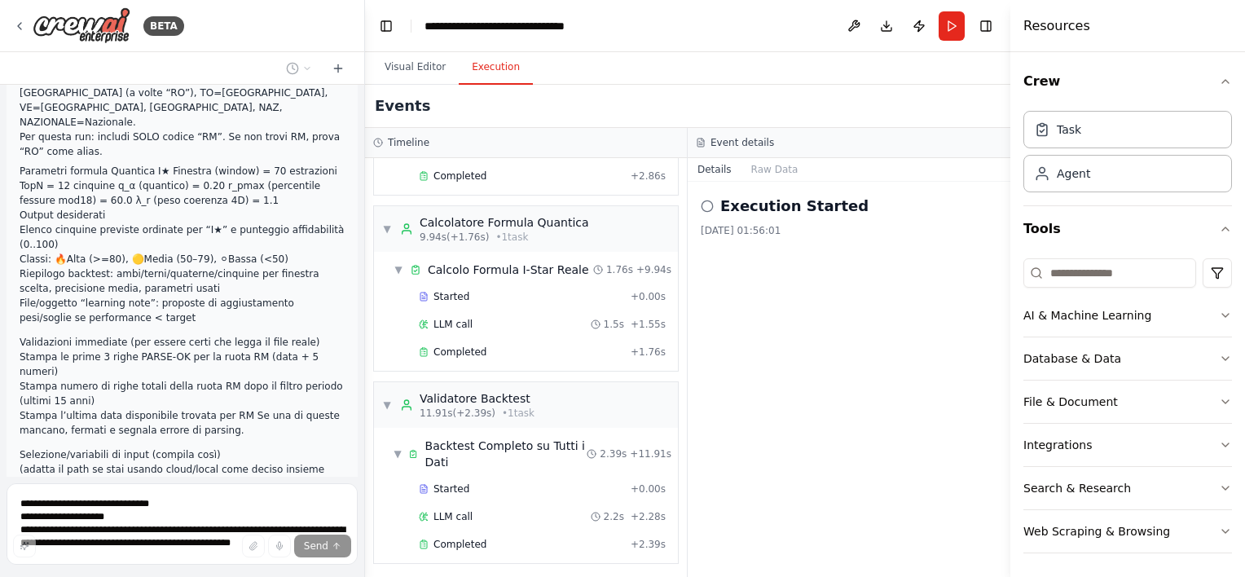
scroll to position [29611, 0]
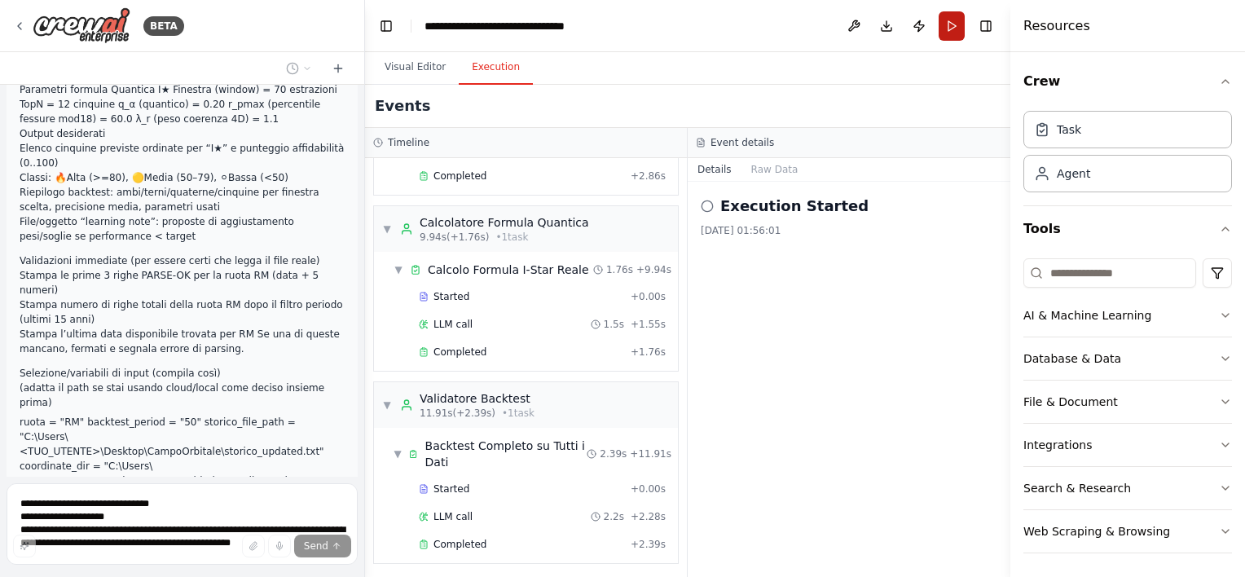
click at [957, 35] on button "Run" at bounding box center [952, 25] width 26 height 29
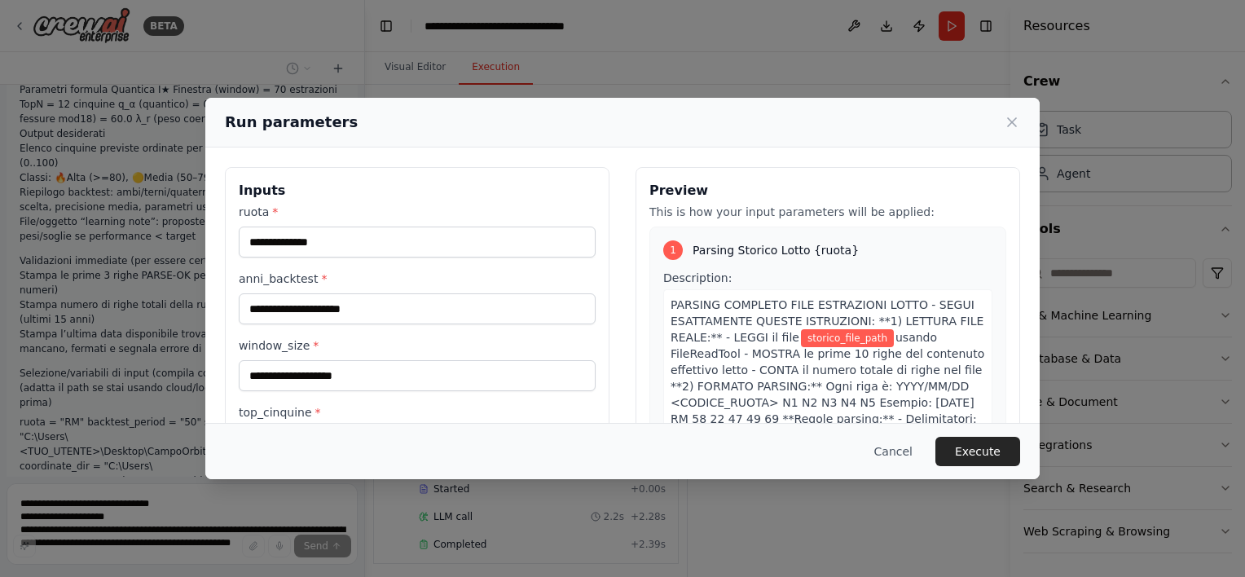
click at [346, 257] on div "ruota * anni_backtest * window_size * top_cinquine * q_alpha * percentile_fessu…" at bounding box center [417, 498] width 357 height 588
click at [346, 246] on input "ruota *" at bounding box center [417, 242] width 357 height 31
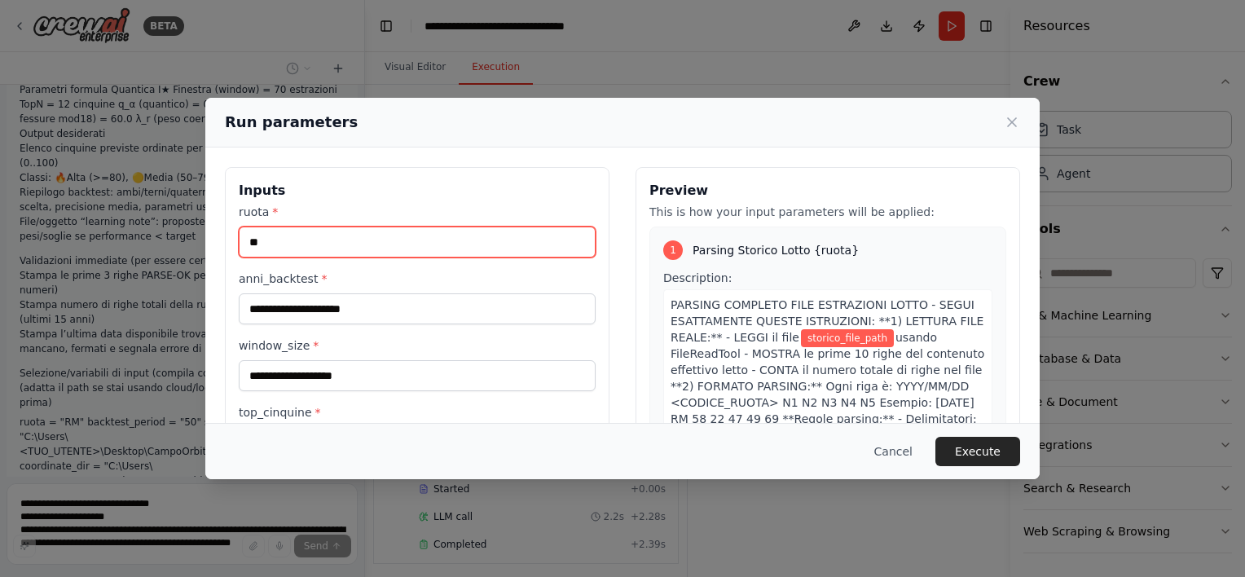
type input "*"
type input "**"
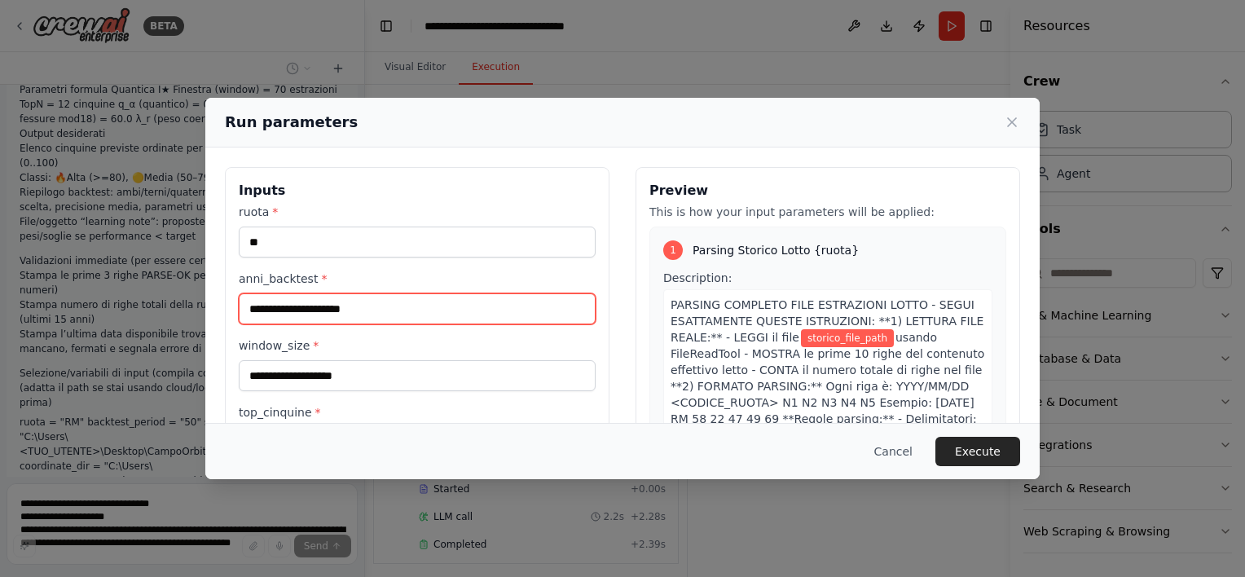
click at [320, 297] on input "anni_backtest *" at bounding box center [417, 308] width 357 height 31
type input "**"
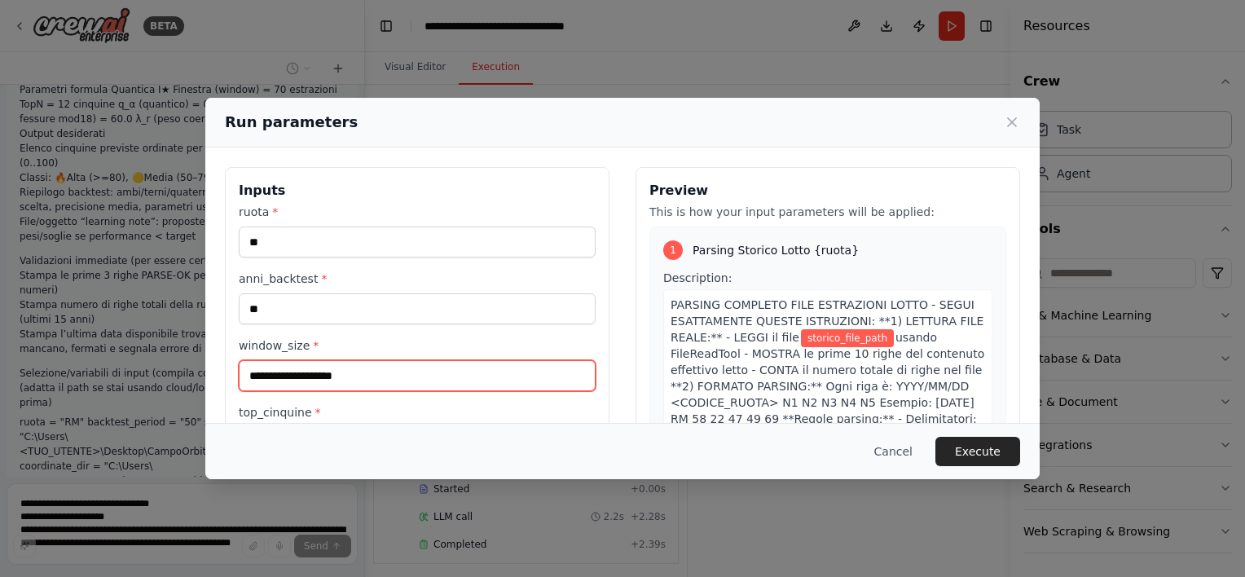
click at [286, 375] on input "window_size *" at bounding box center [417, 375] width 357 height 31
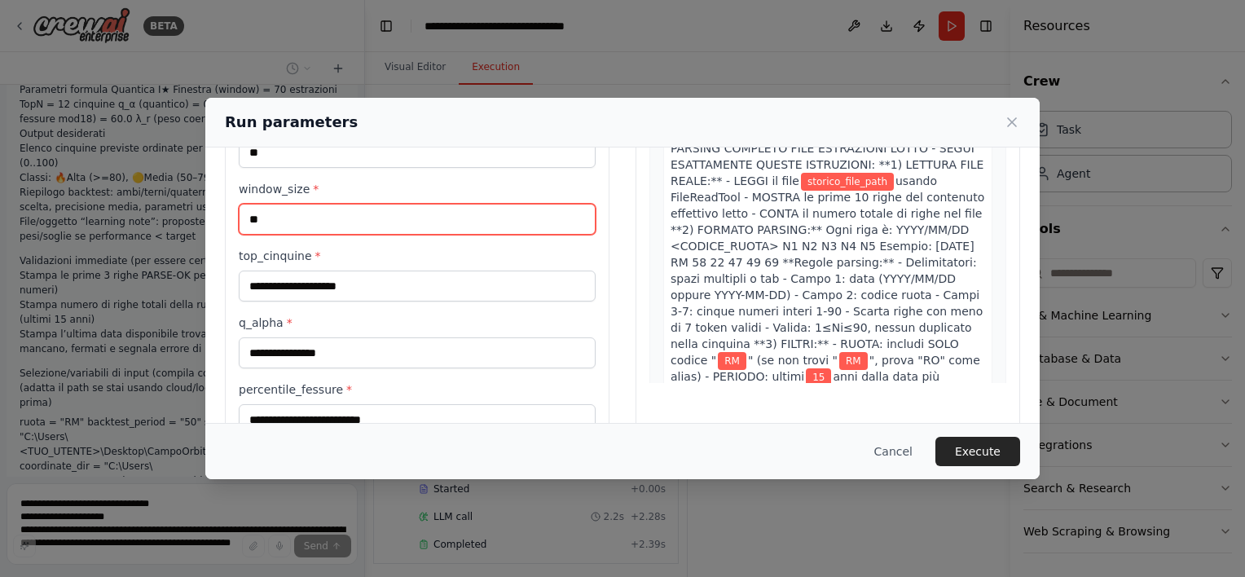
scroll to position [163, 0]
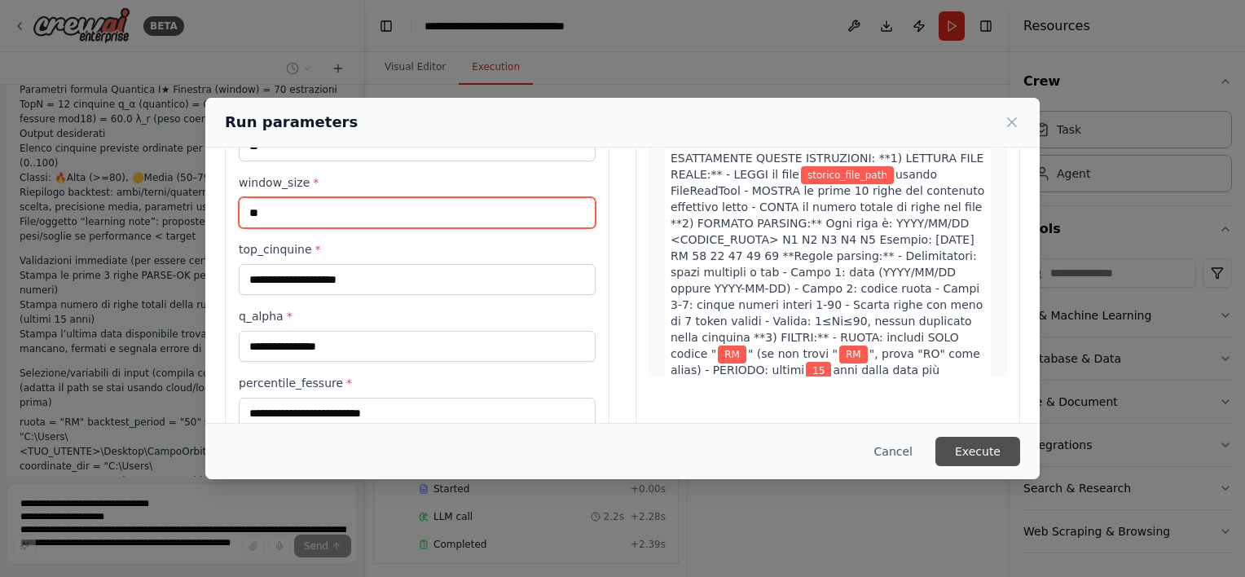
type input "**"
click at [975, 450] on button "Execute" at bounding box center [977, 451] width 85 height 29
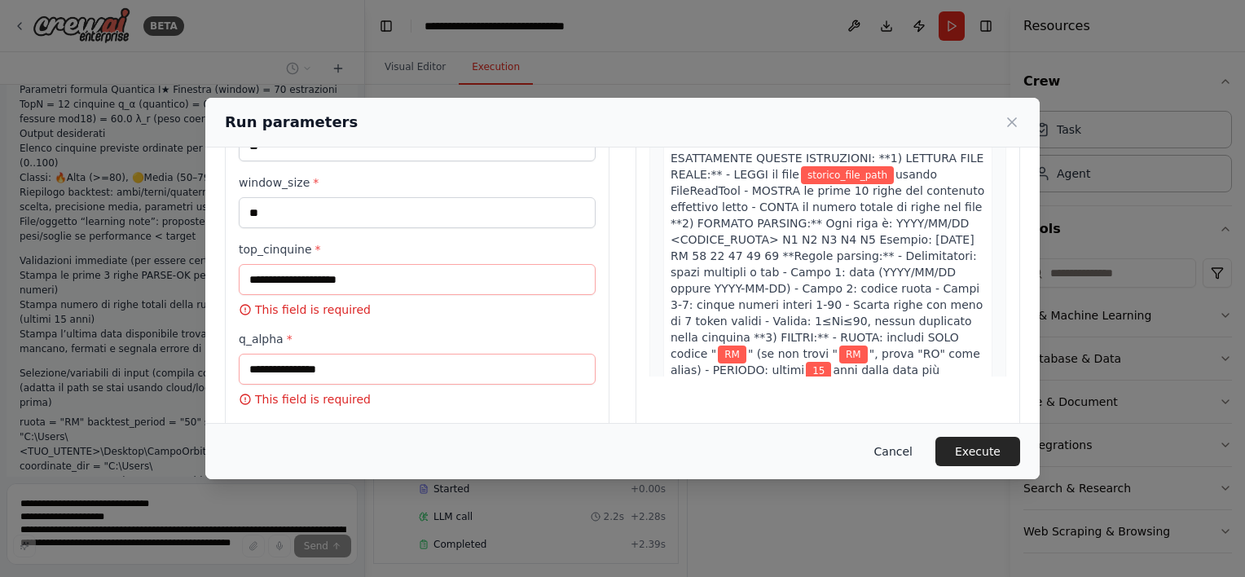
click at [910, 449] on button "Cancel" at bounding box center [893, 451] width 64 height 29
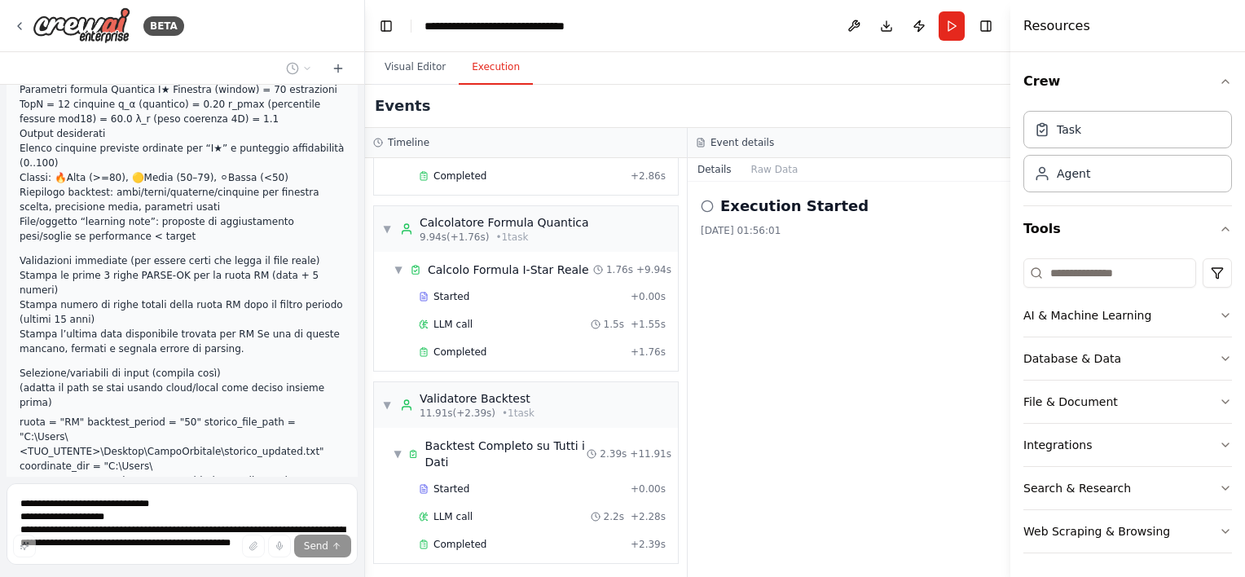
scroll to position [29692, 0]
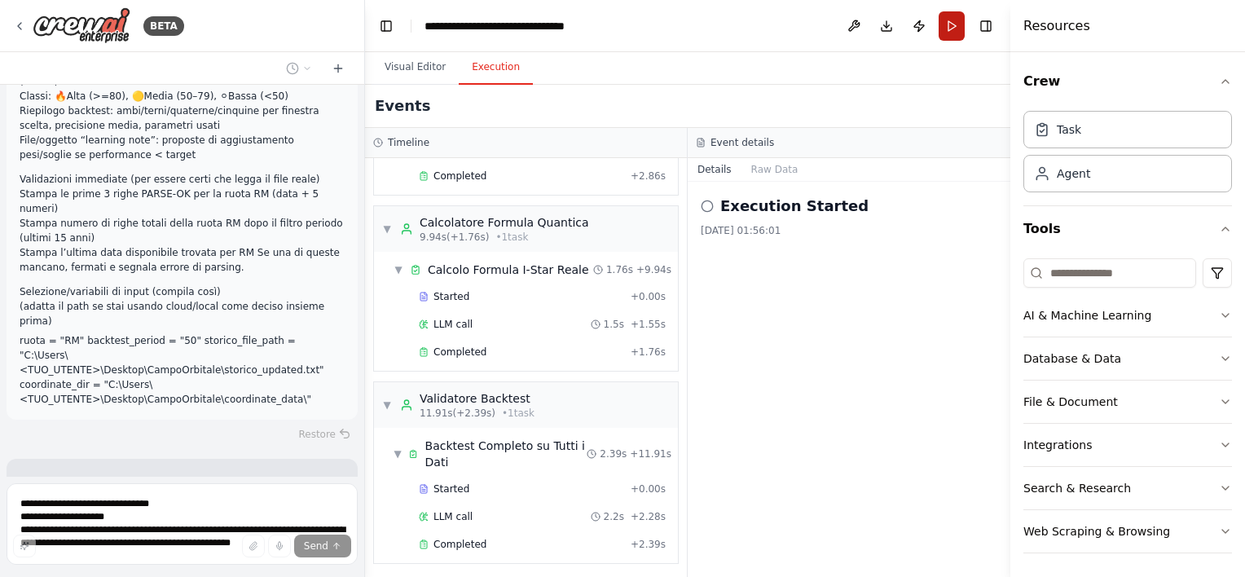
click at [948, 27] on button "Run" at bounding box center [952, 25] width 26 height 29
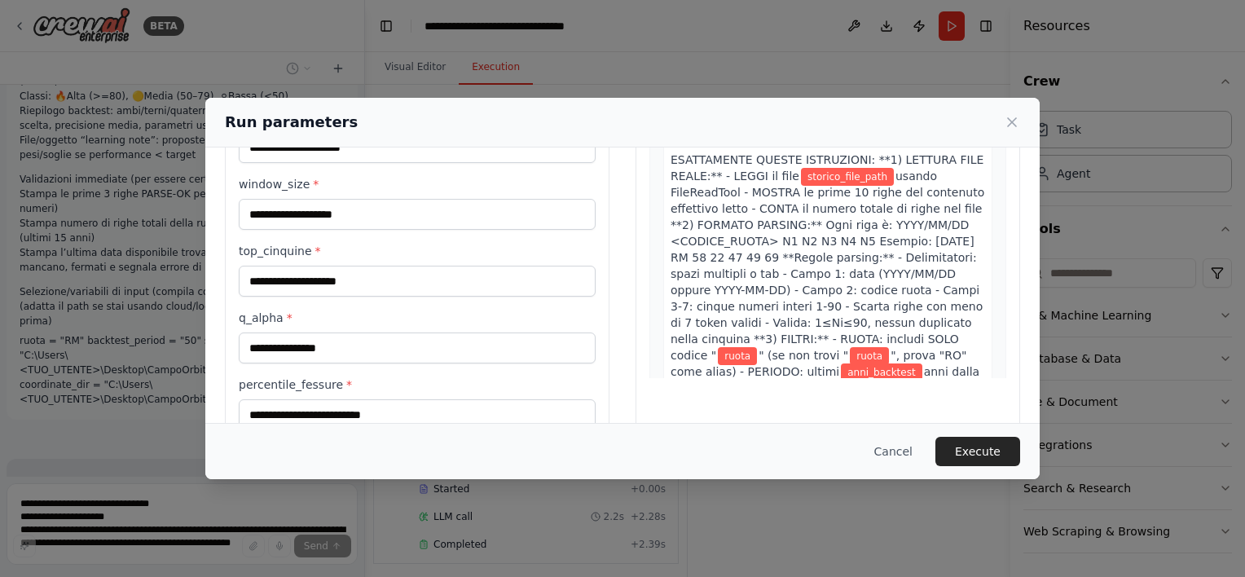
scroll to position [163, 0]
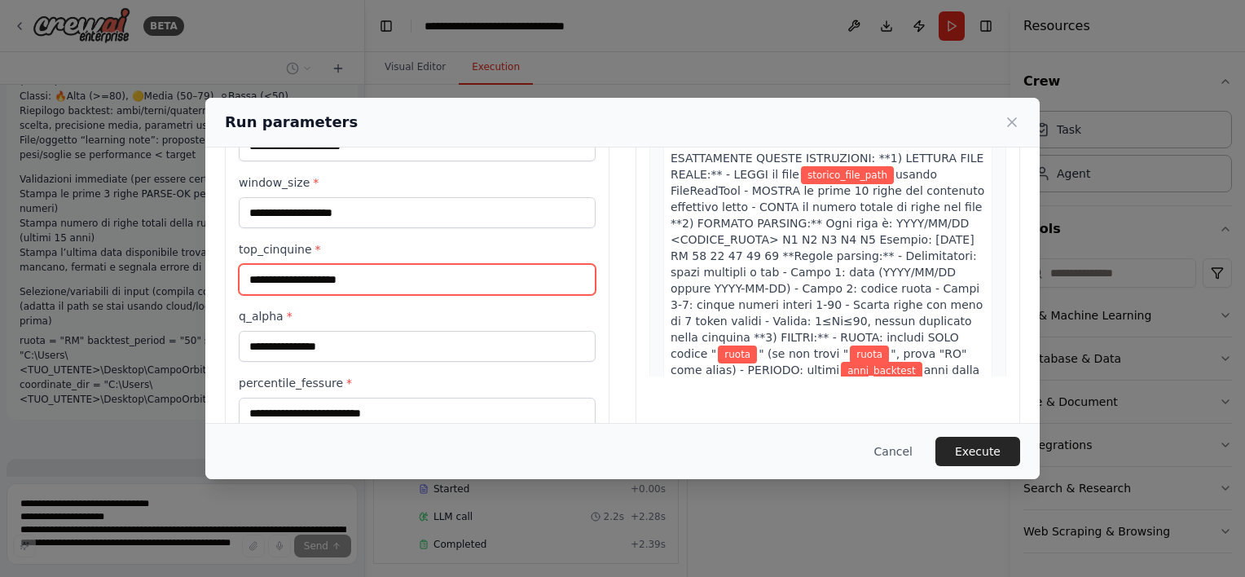
click at [339, 279] on input "top_cinquine *" at bounding box center [417, 279] width 357 height 31
click at [275, 278] on input "top_cinquine *" at bounding box center [417, 279] width 357 height 31
click at [380, 284] on input "top_cinquine *" at bounding box center [417, 279] width 357 height 31
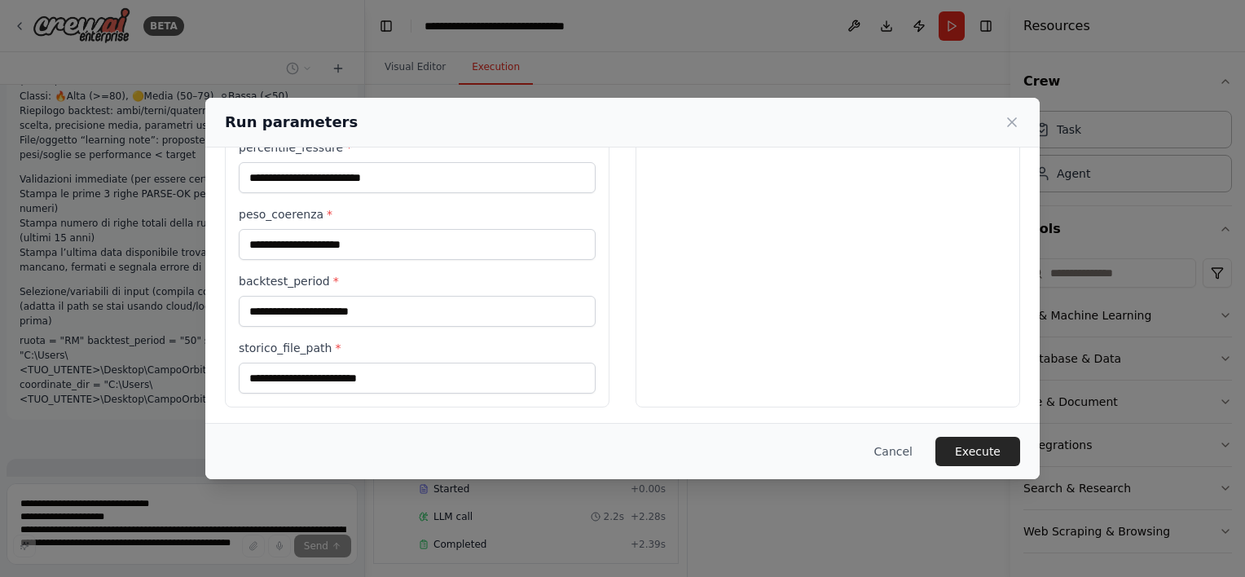
type input "*"
click at [354, 391] on div "Inputs ruota * anni_backtest * window_size * top_cinquine * * q_alpha * percent…" at bounding box center [417, 88] width 385 height 639
click at [354, 390] on input "storico_file_path *" at bounding box center [417, 378] width 357 height 31
click at [353, 387] on input "storico_file_path *" at bounding box center [417, 378] width 357 height 31
drag, startPoint x: 353, startPoint y: 387, endPoint x: 347, endPoint y: 376, distance: 12.8
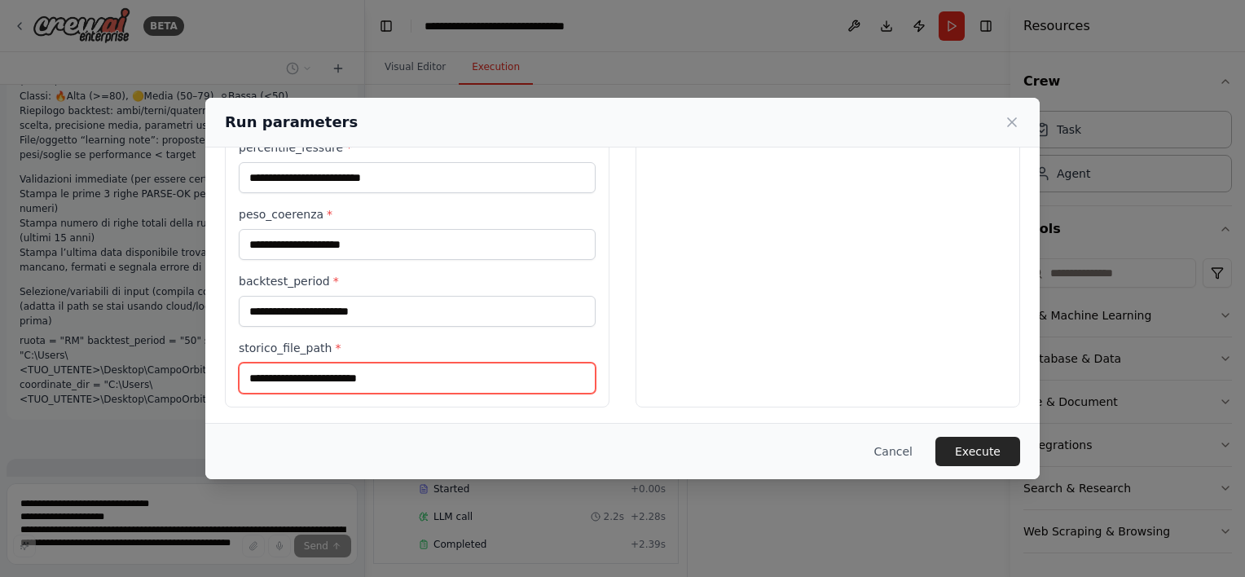
click at [352, 385] on input "storico_file_path *" at bounding box center [417, 378] width 357 height 31
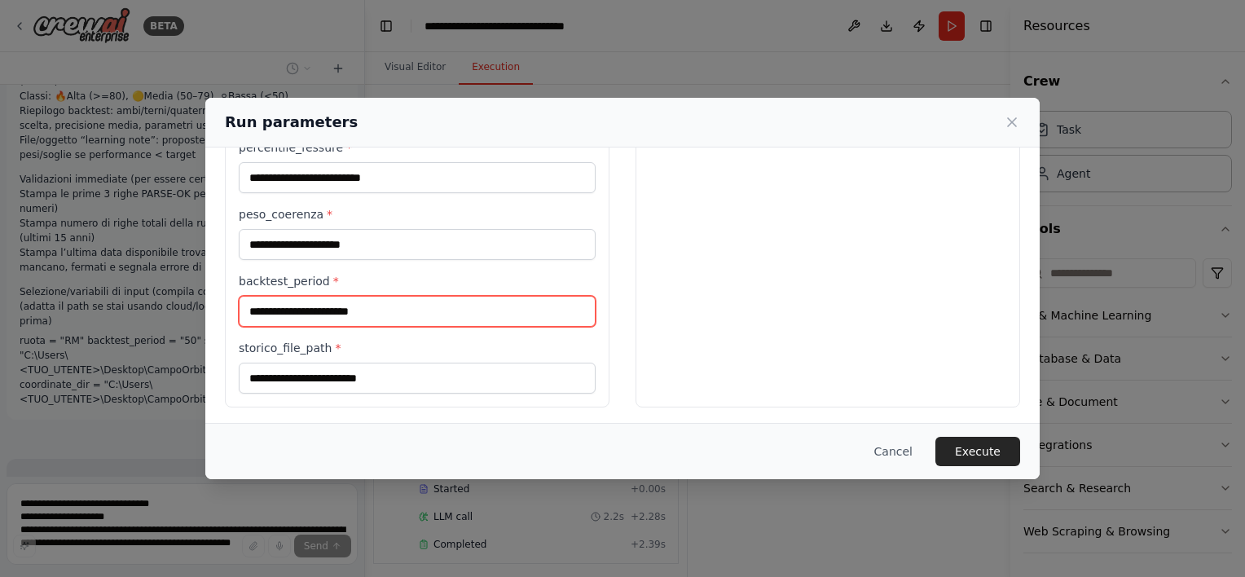
click at [346, 316] on input "backtest_period *" at bounding box center [417, 311] width 357 height 31
click at [346, 312] on input "backtest_period *" at bounding box center [417, 311] width 357 height 31
click at [901, 460] on button "Cancel" at bounding box center [893, 451] width 64 height 29
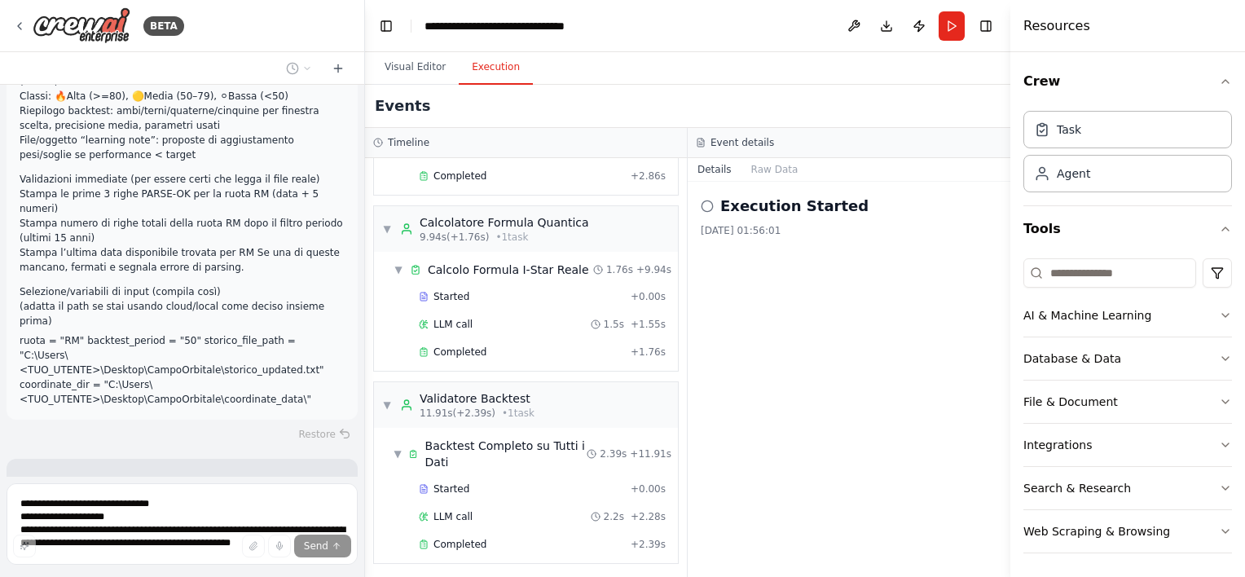
drag, startPoint x: 58, startPoint y: 453, endPoint x: 88, endPoint y: 450, distance: 30.3
click at [947, 23] on button "Run" at bounding box center [952, 25] width 26 height 29
click at [942, 32] on header "**********" at bounding box center [687, 26] width 645 height 52
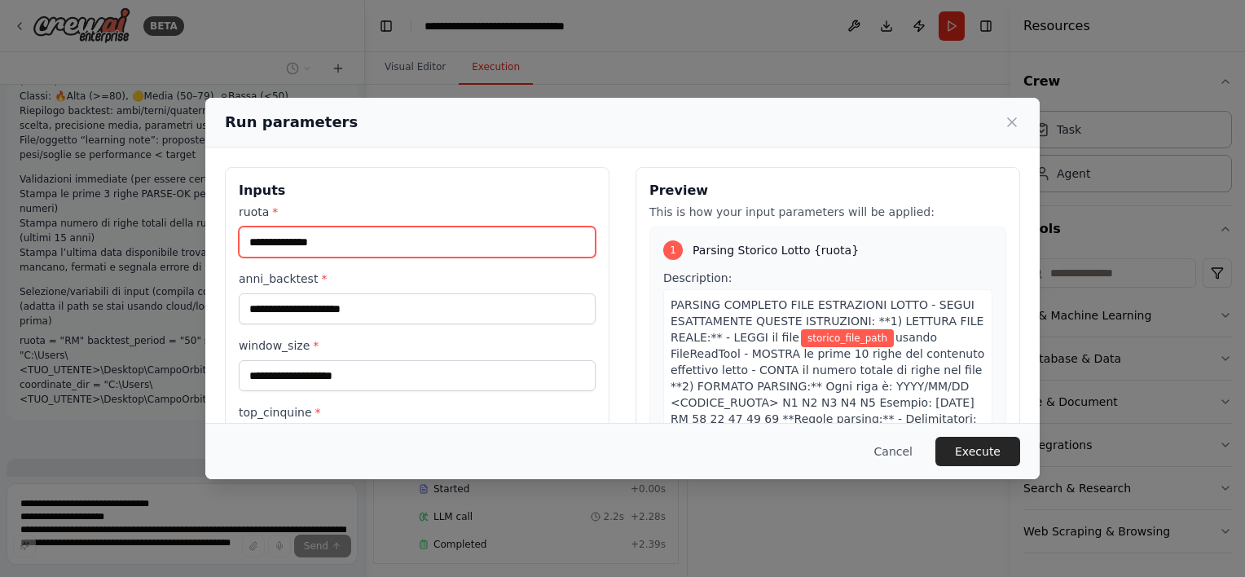
click at [325, 241] on input "ruota *" at bounding box center [417, 242] width 357 height 31
type input "**"
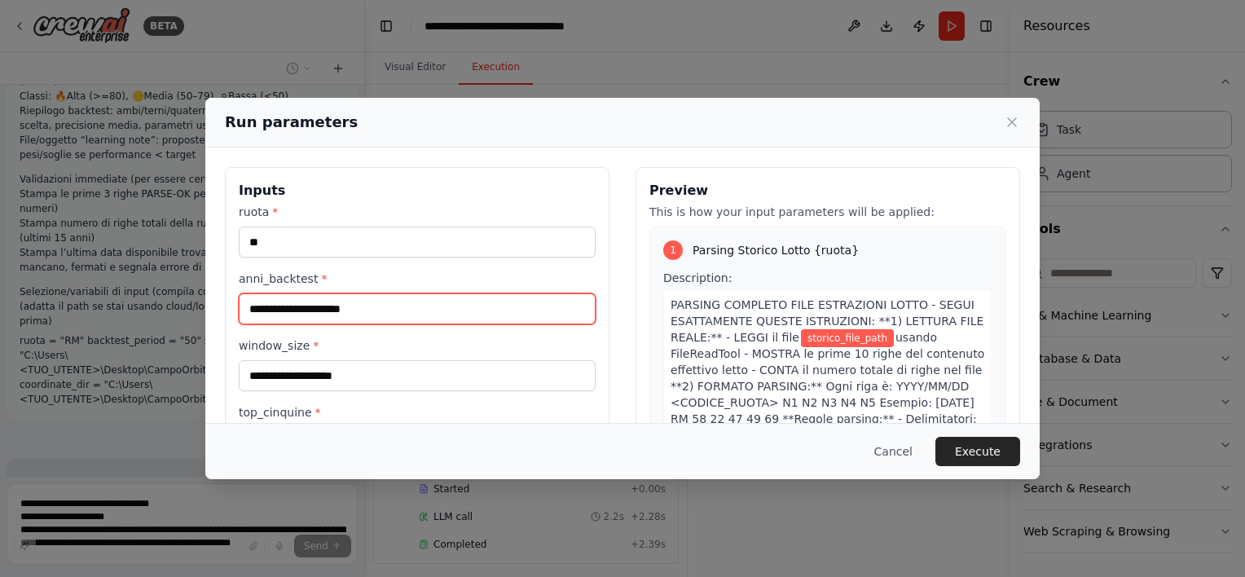
click at [339, 298] on input "anni_backtest *" at bounding box center [417, 308] width 357 height 31
type input "**"
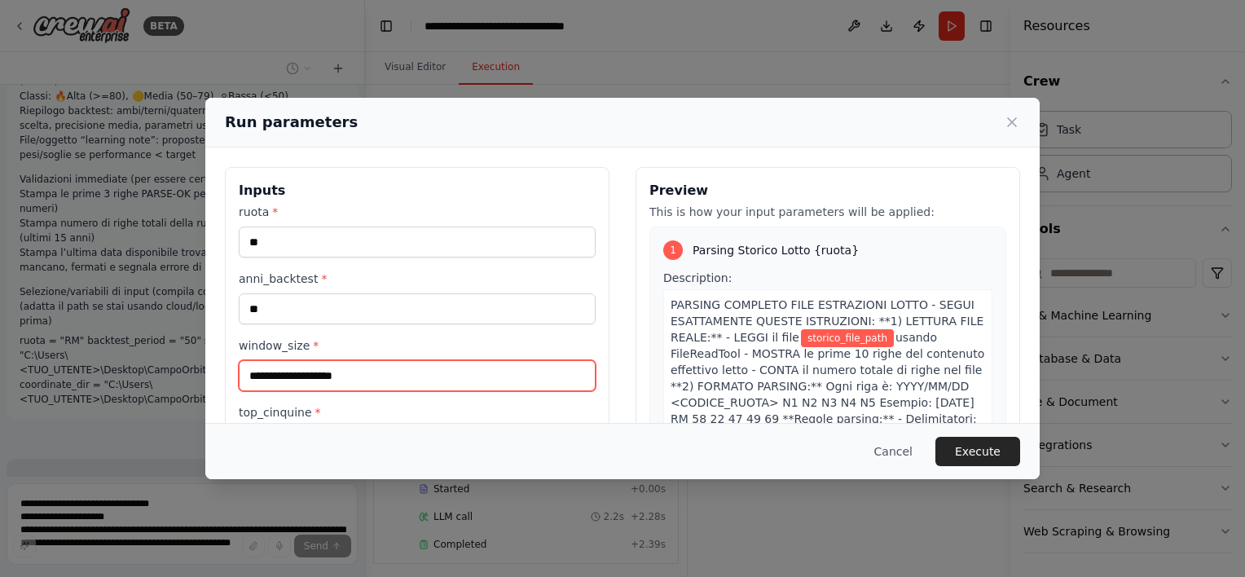
click at [324, 379] on input "window_size *" at bounding box center [417, 375] width 357 height 31
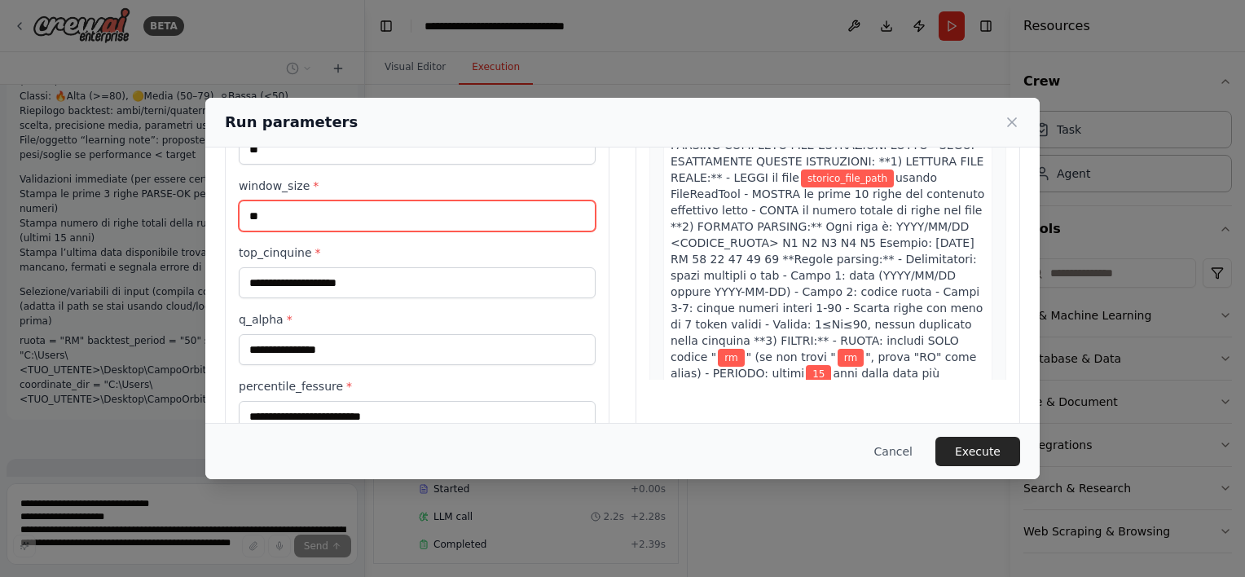
scroll to position [163, 0]
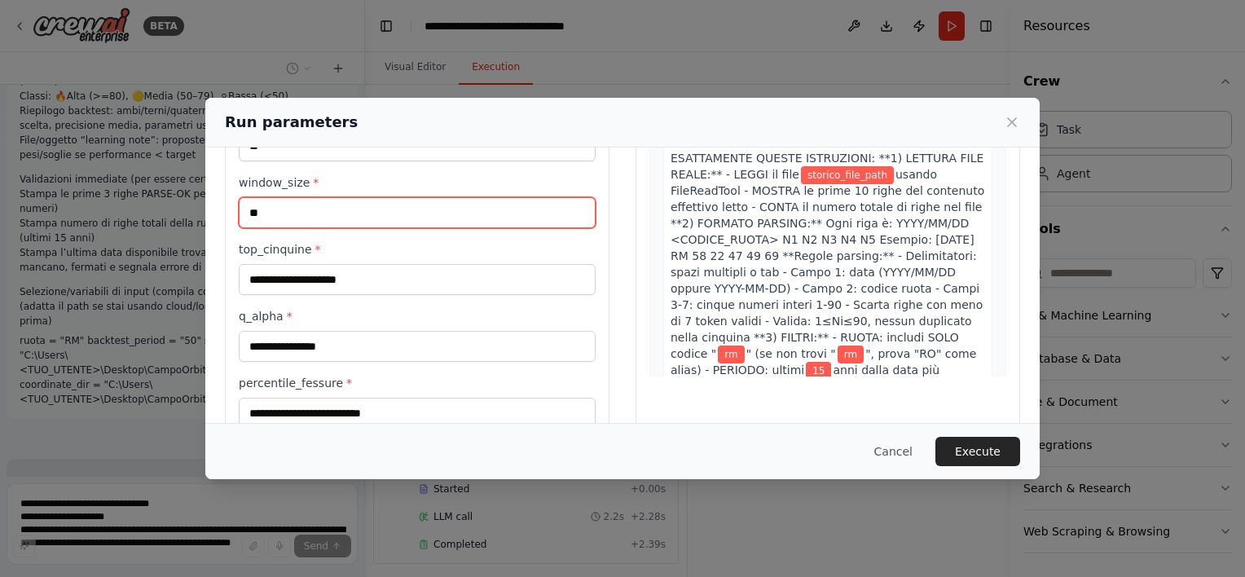
type input "**"
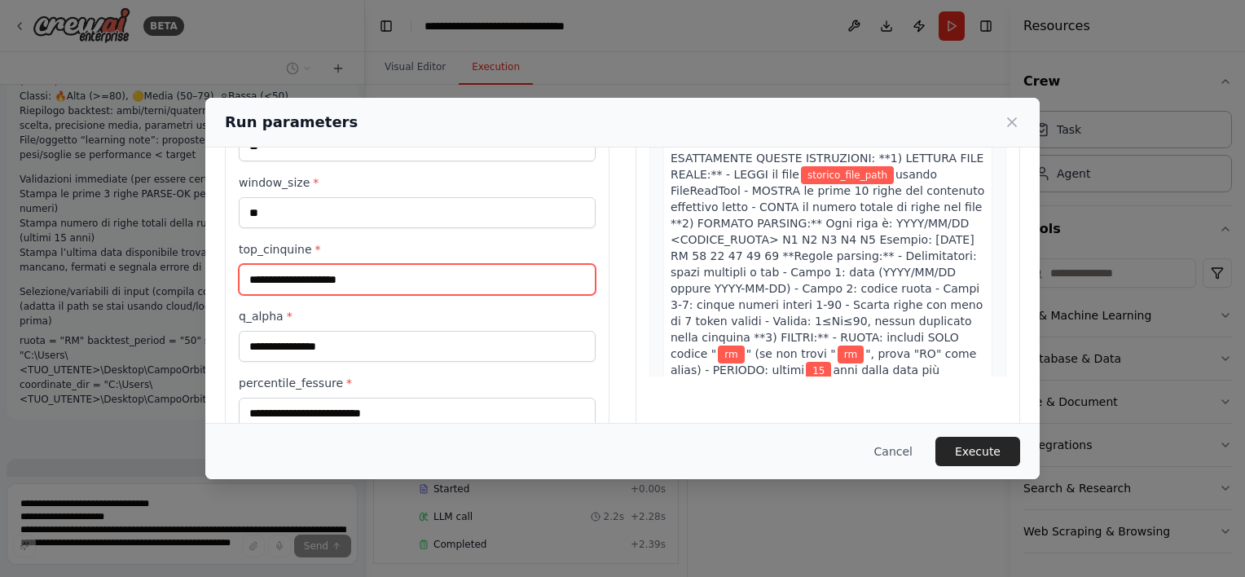
click at [329, 279] on input "top_cinquine *" at bounding box center [417, 279] width 357 height 31
type input "**********"
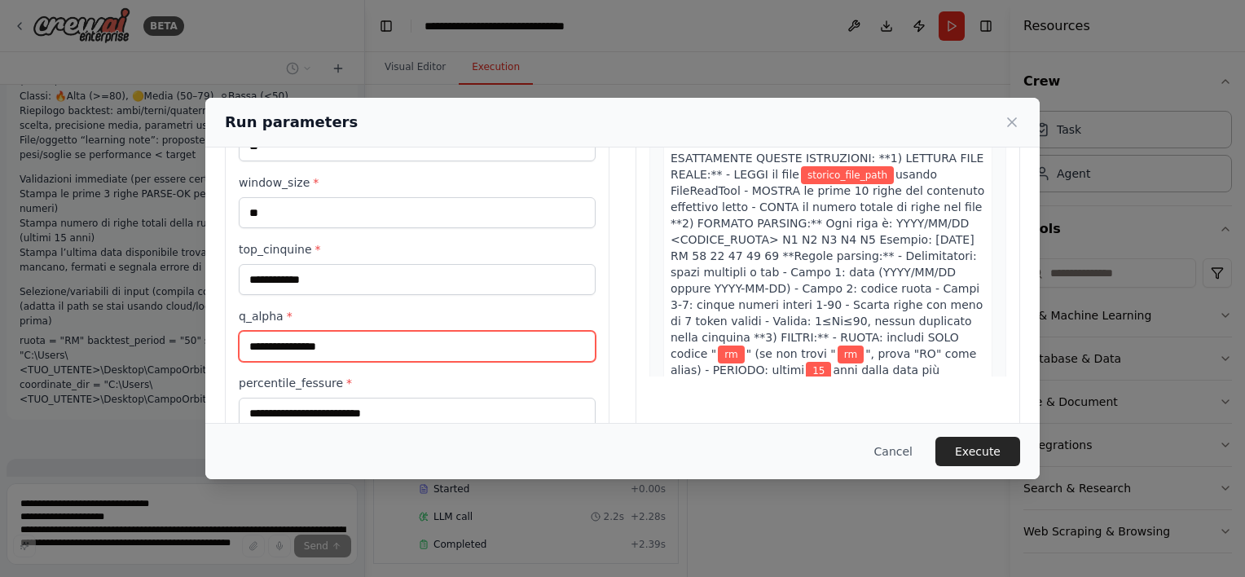
click at [324, 346] on input "q_alpha *" at bounding box center [417, 346] width 357 height 31
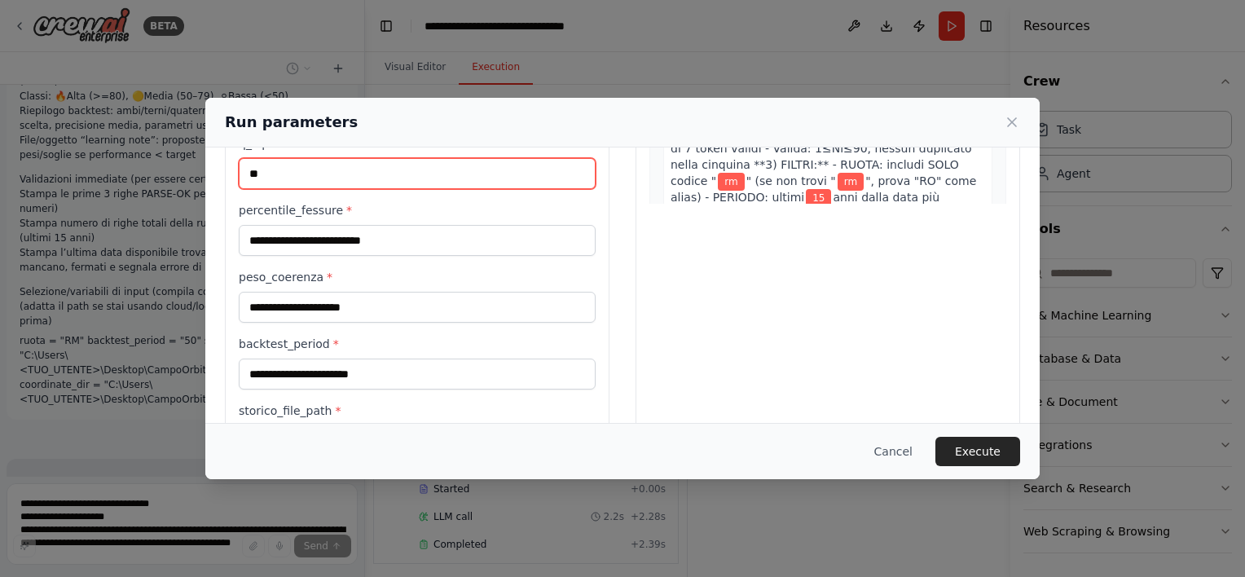
scroll to position [317, 0]
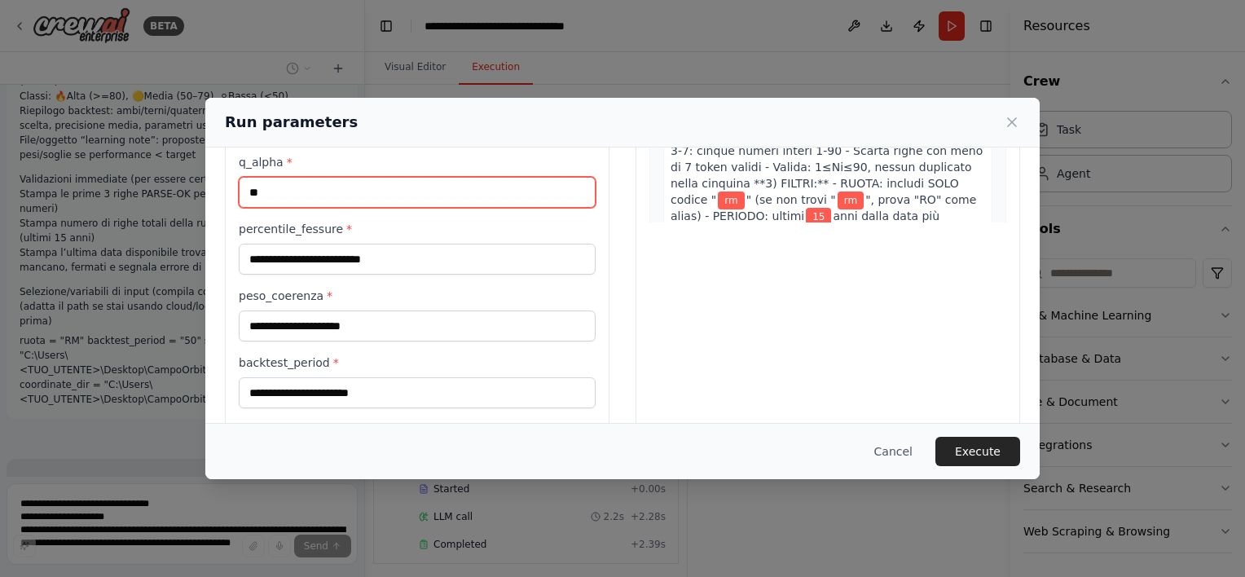
type input "**"
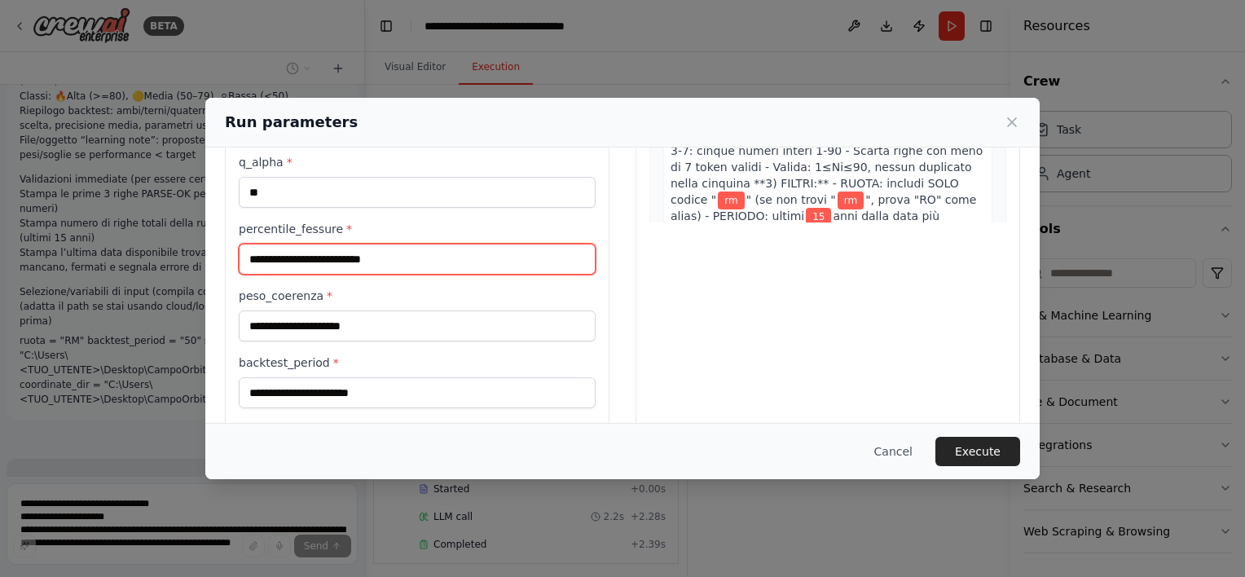
click at [308, 267] on input "percentile_fessure *" at bounding box center [417, 259] width 357 height 31
type input "****"
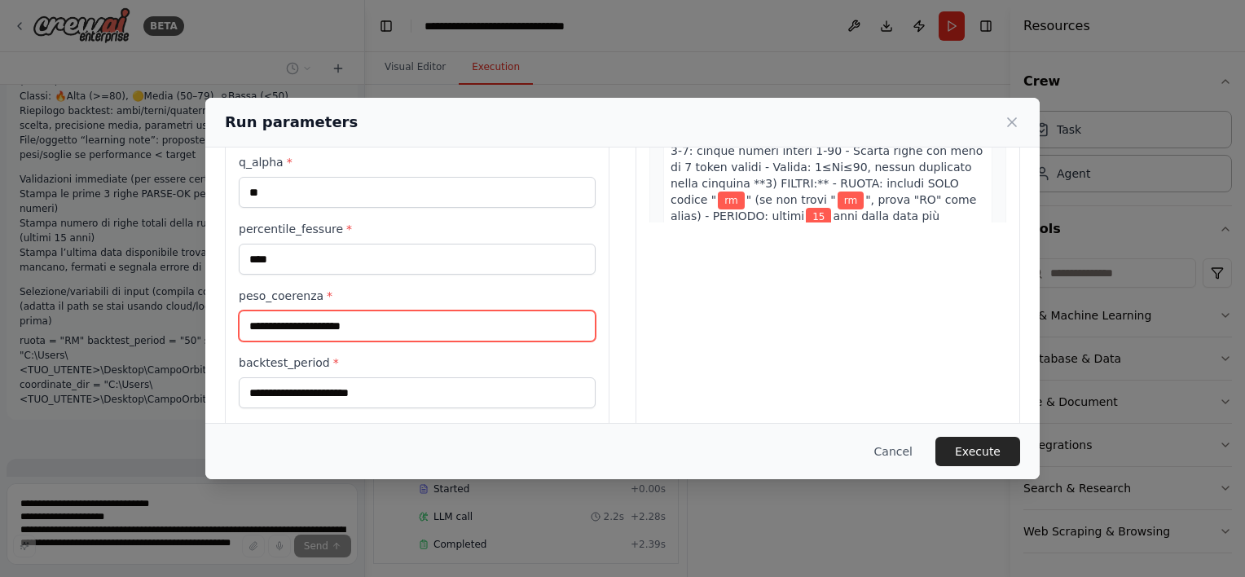
click at [327, 332] on input "peso_coerenza *" at bounding box center [417, 325] width 357 height 31
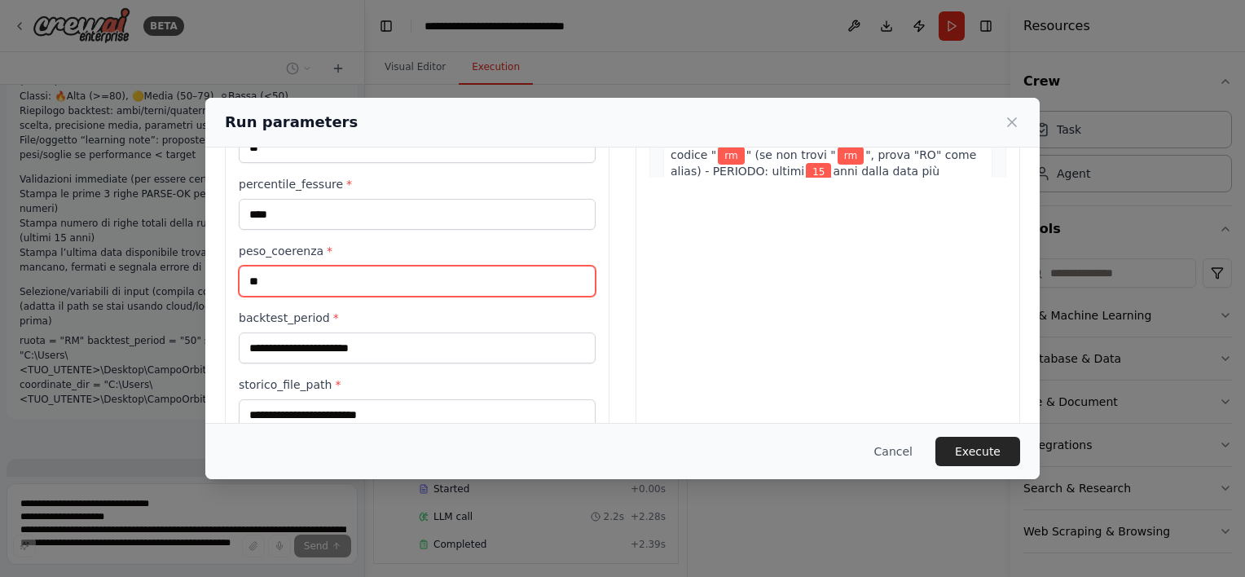
scroll to position [398, 0]
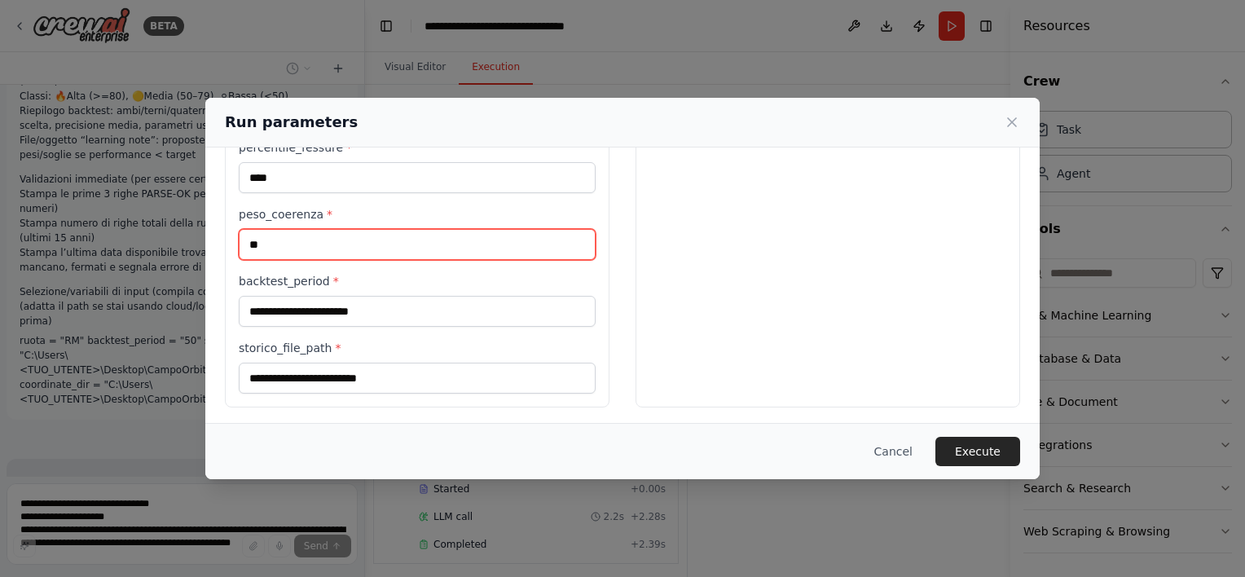
type input "**"
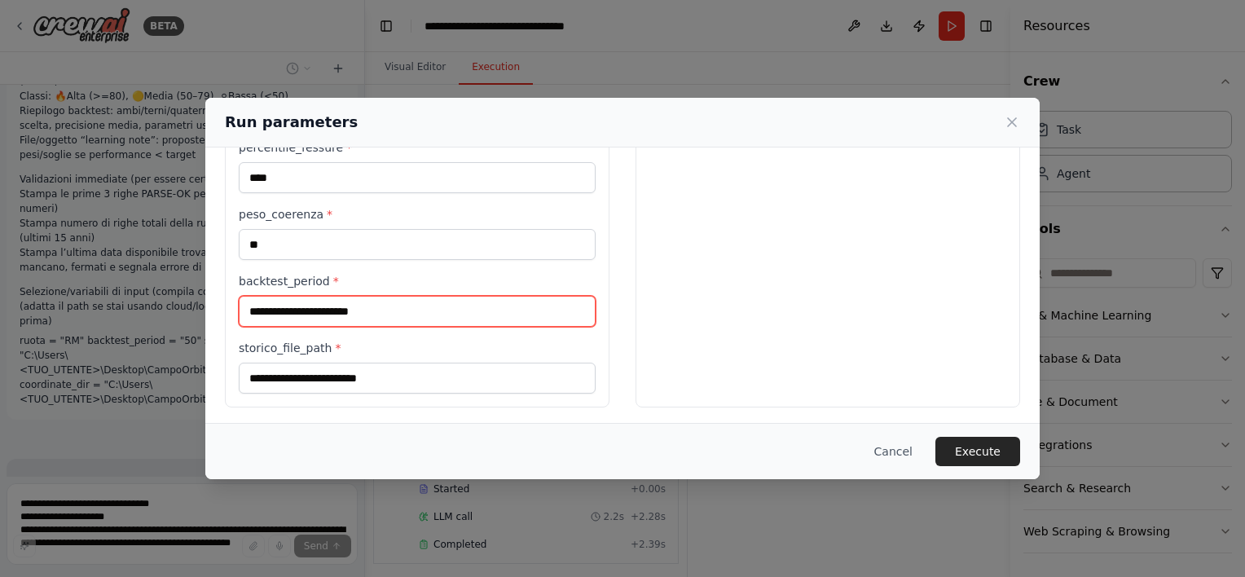
click at [319, 314] on input "backtest_period *" at bounding box center [417, 311] width 357 height 31
type input "***"
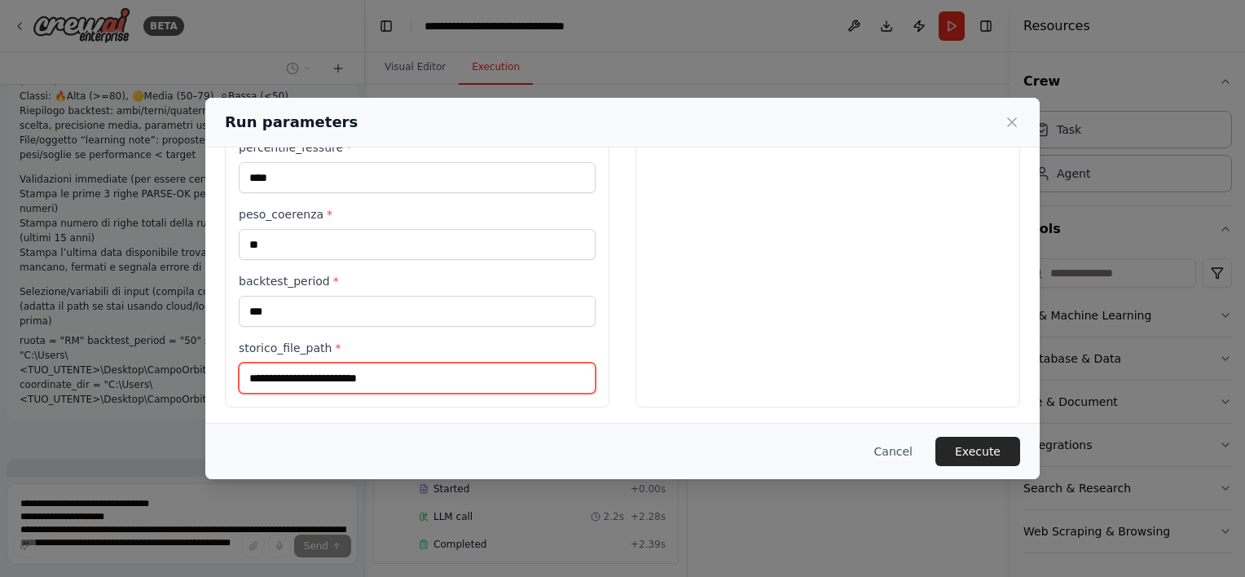
click at [339, 375] on input "storico_file_path *" at bounding box center [417, 378] width 357 height 31
type input "**"
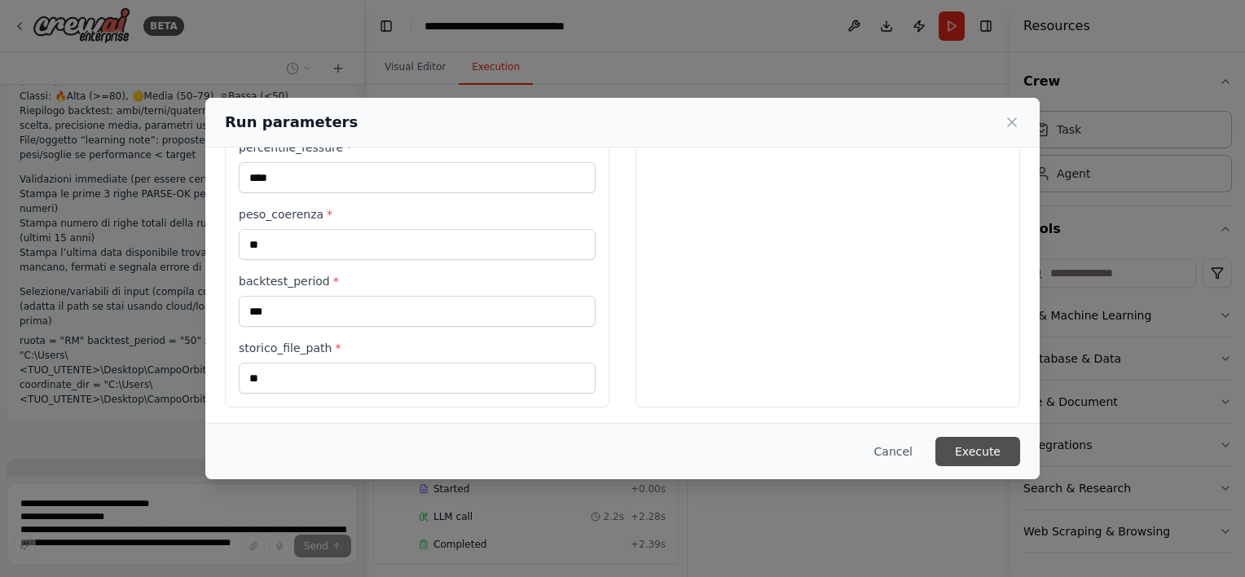
click at [965, 456] on button "Execute" at bounding box center [977, 451] width 85 height 29
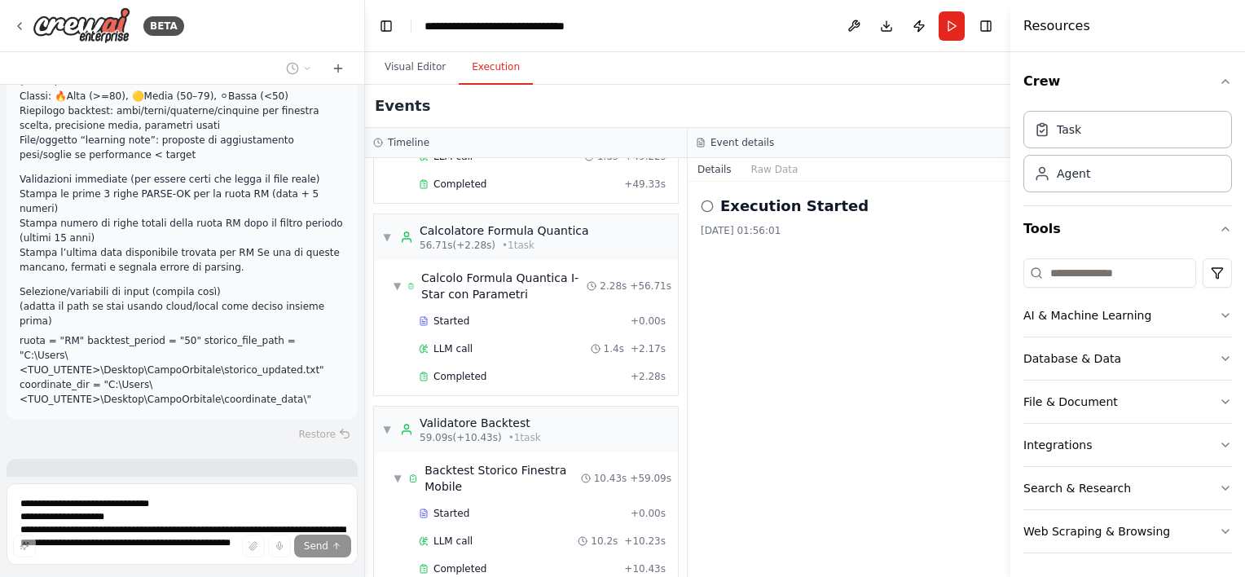
scroll to position [29824, 0]
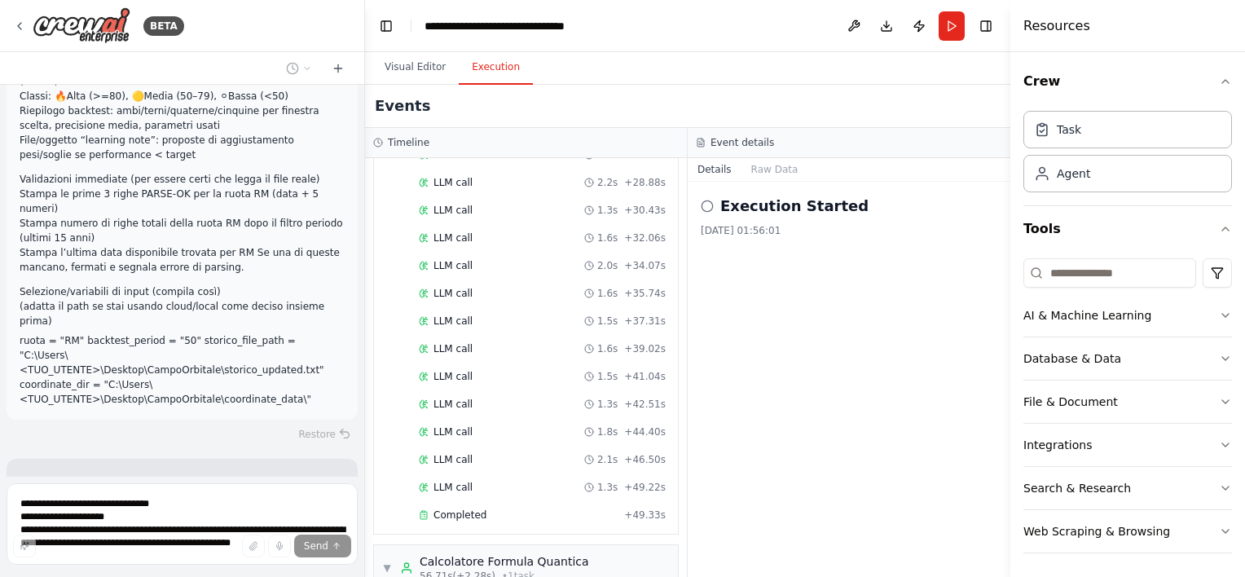
scroll to position [621, 0]
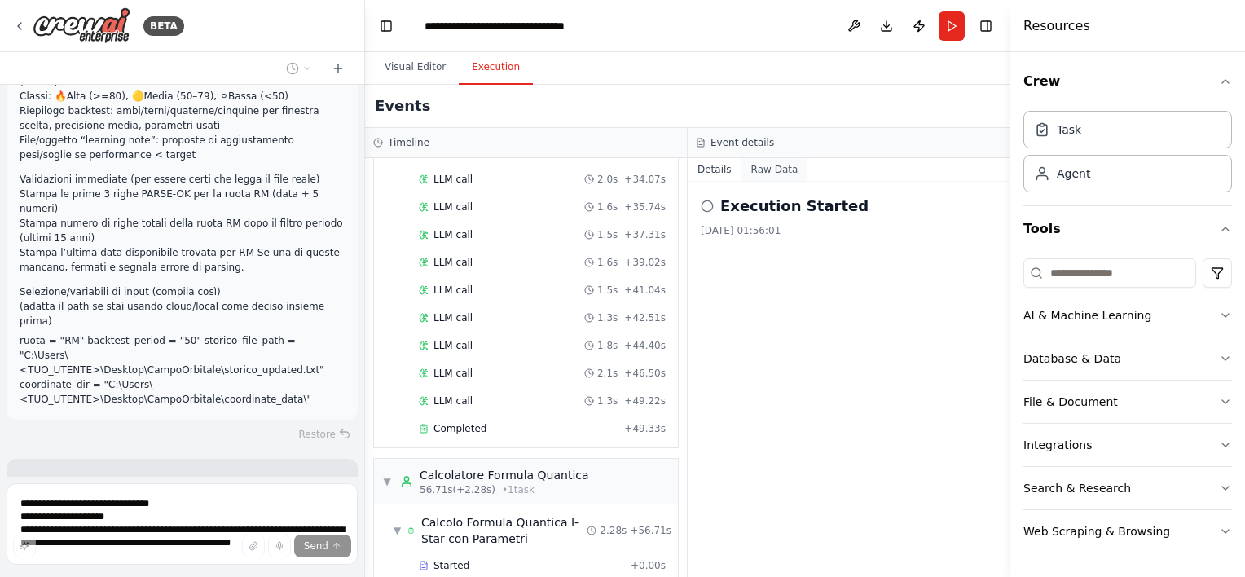
click at [776, 166] on button "Raw Data" at bounding box center [775, 169] width 67 height 23
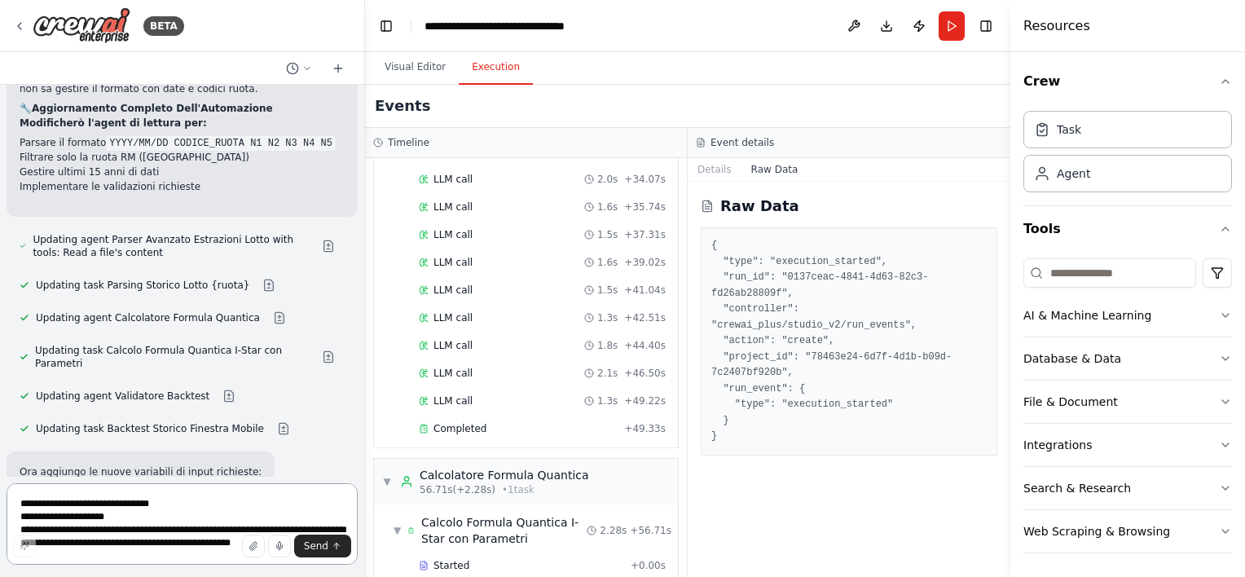
scroll to position [30279, 0]
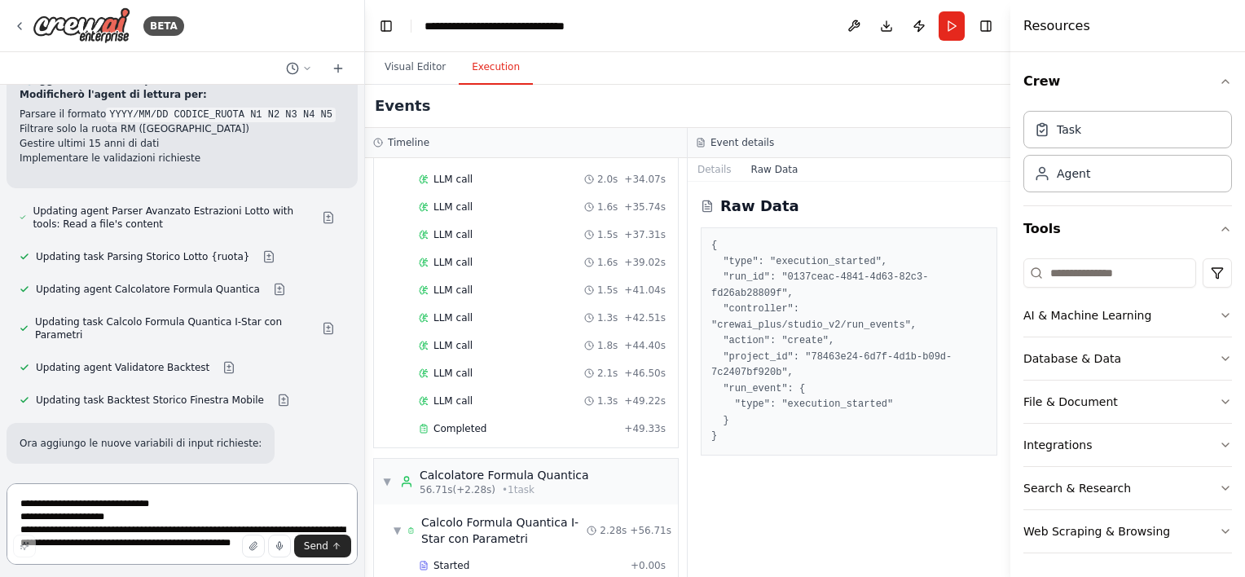
click at [91, 508] on textarea at bounding box center [182, 523] width 351 height 81
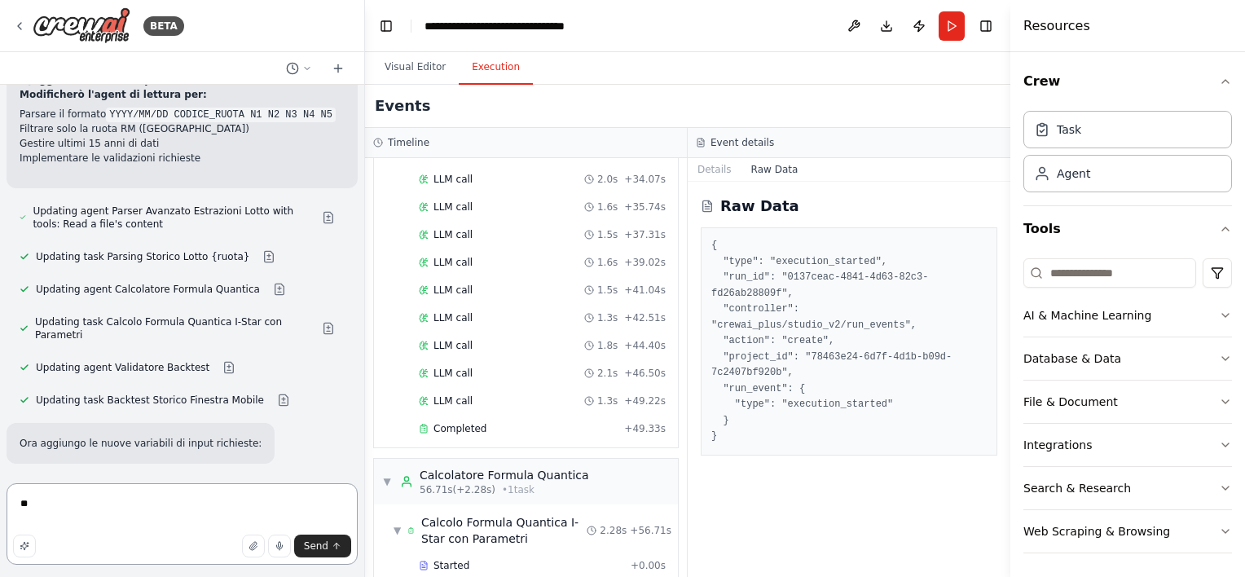
type textarea "*"
type textarea "**"
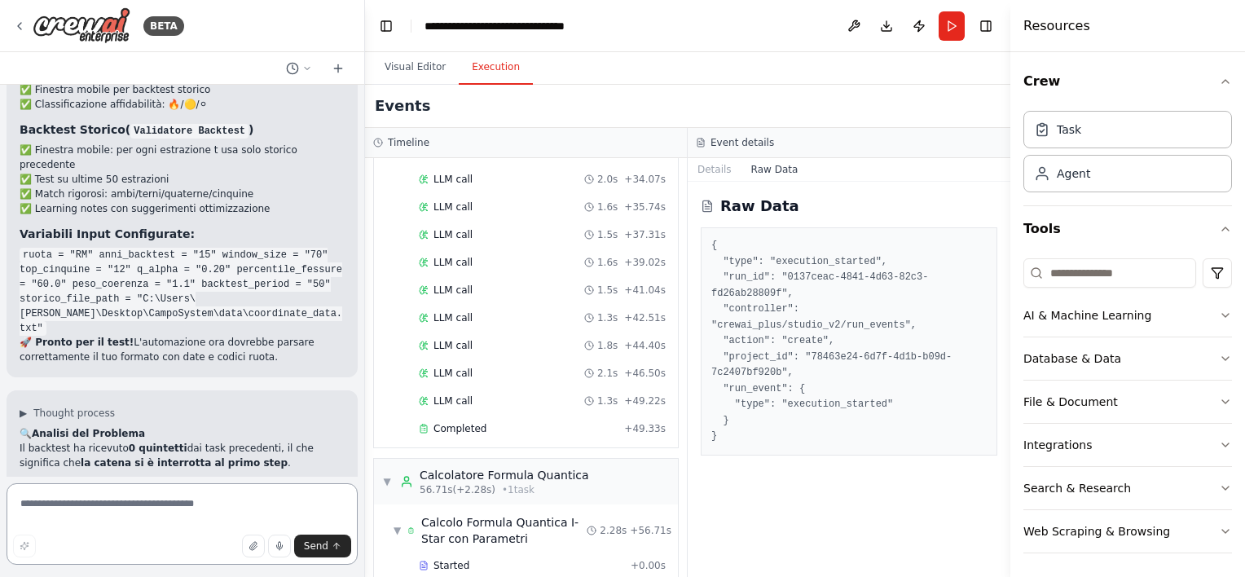
scroll to position [31089, 0]
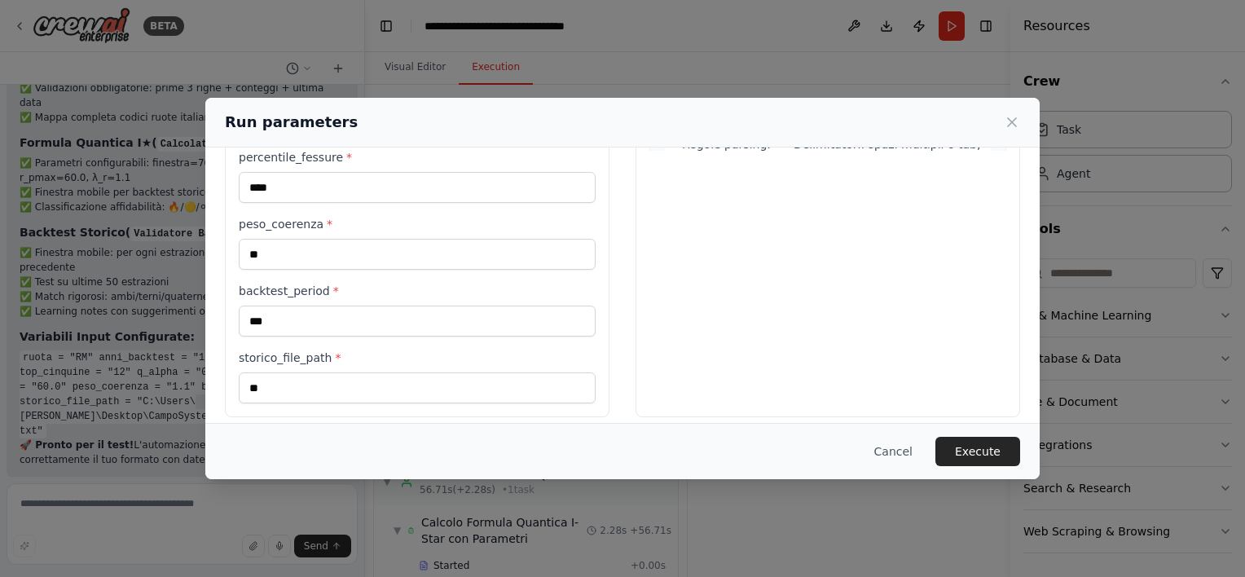
scroll to position [398, 0]
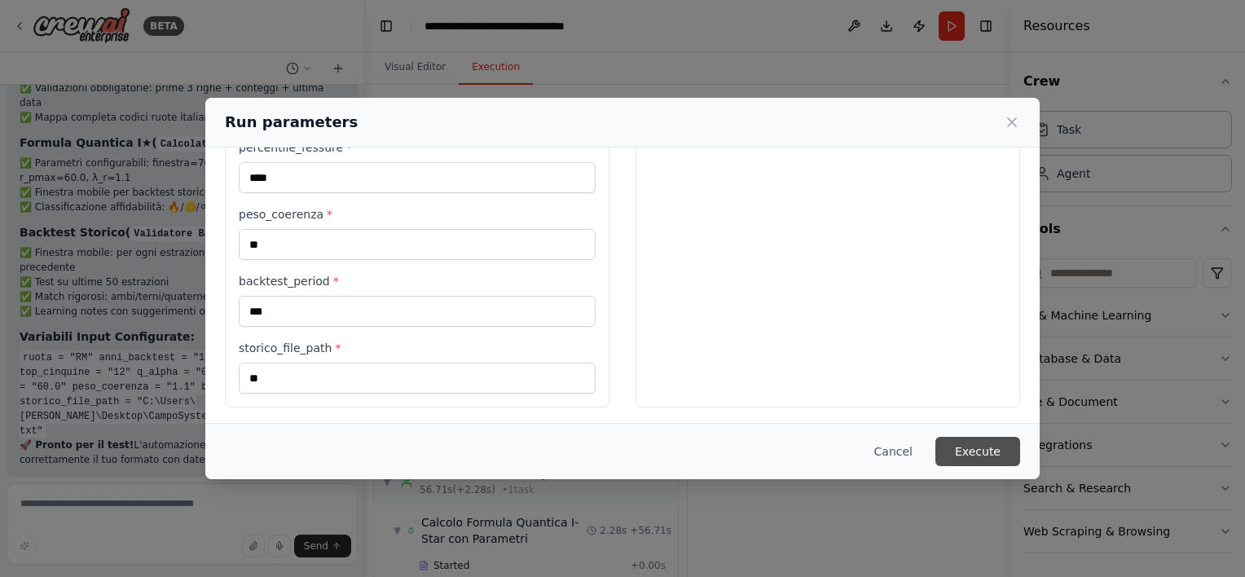
click at [996, 455] on button "Execute" at bounding box center [977, 451] width 85 height 29
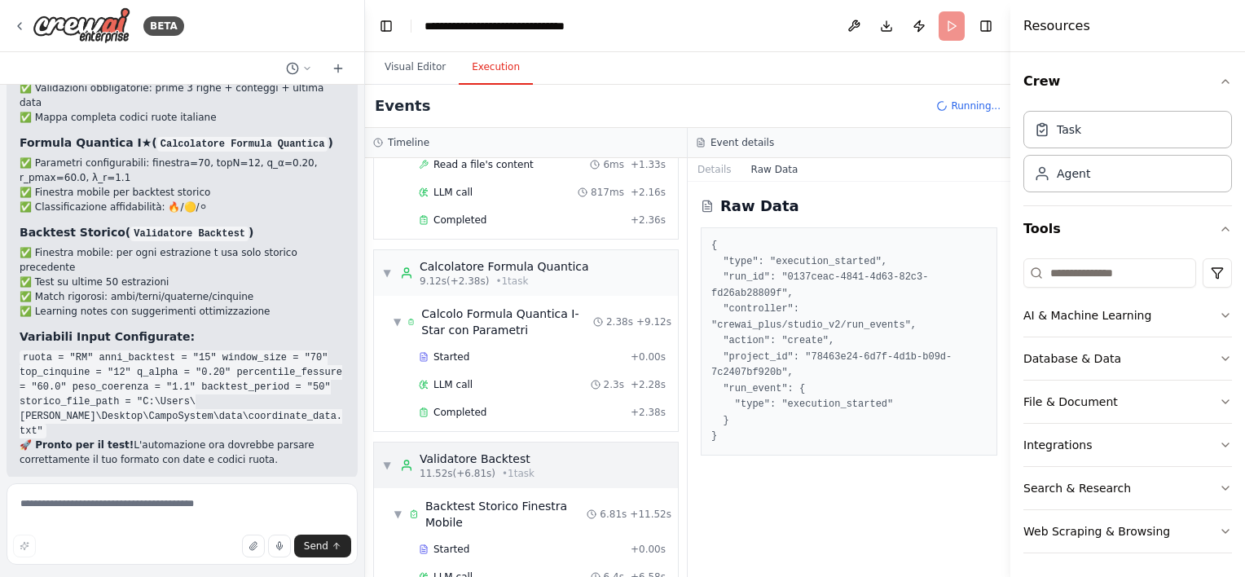
scroll to position [209, 0]
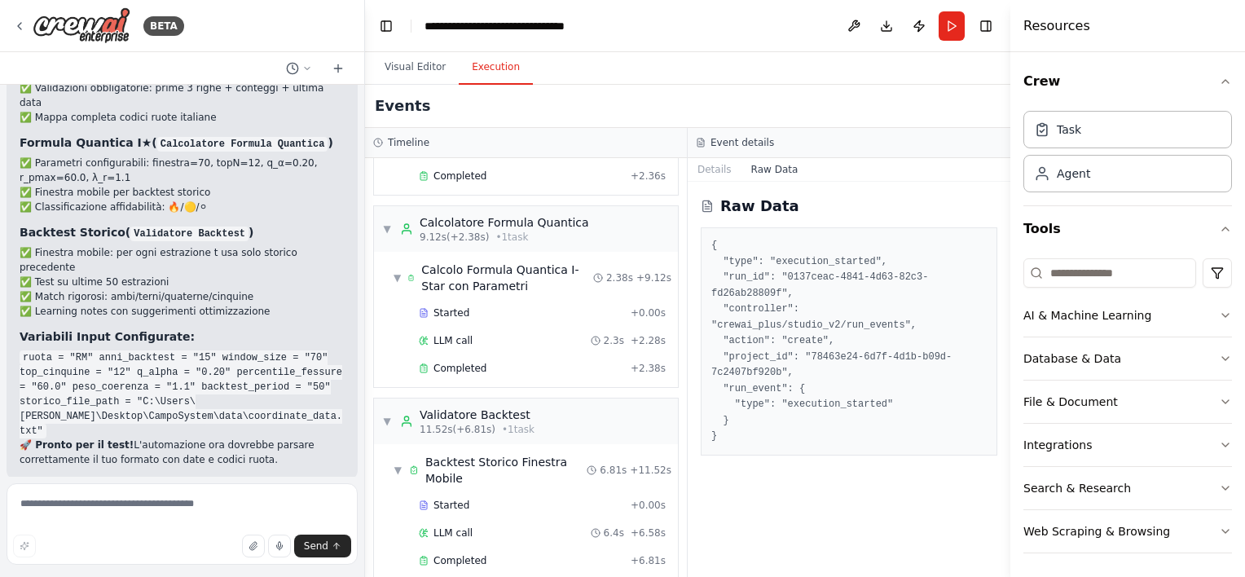
scroll to position [31010, 0]
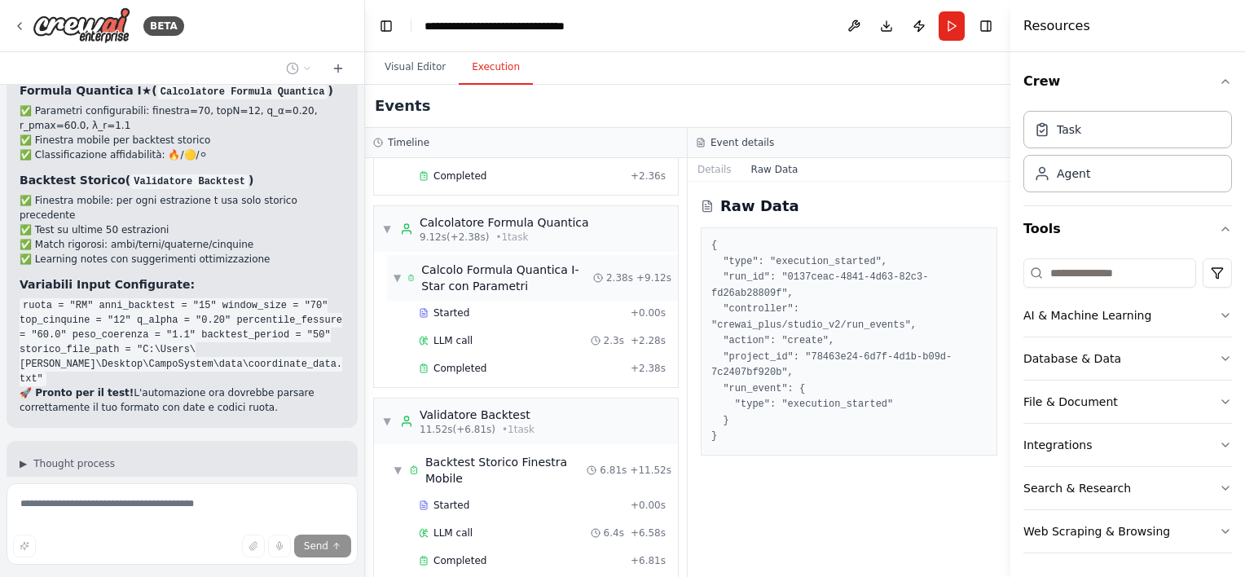
click at [394, 271] on span "▼" at bounding box center [397, 277] width 7 height 13
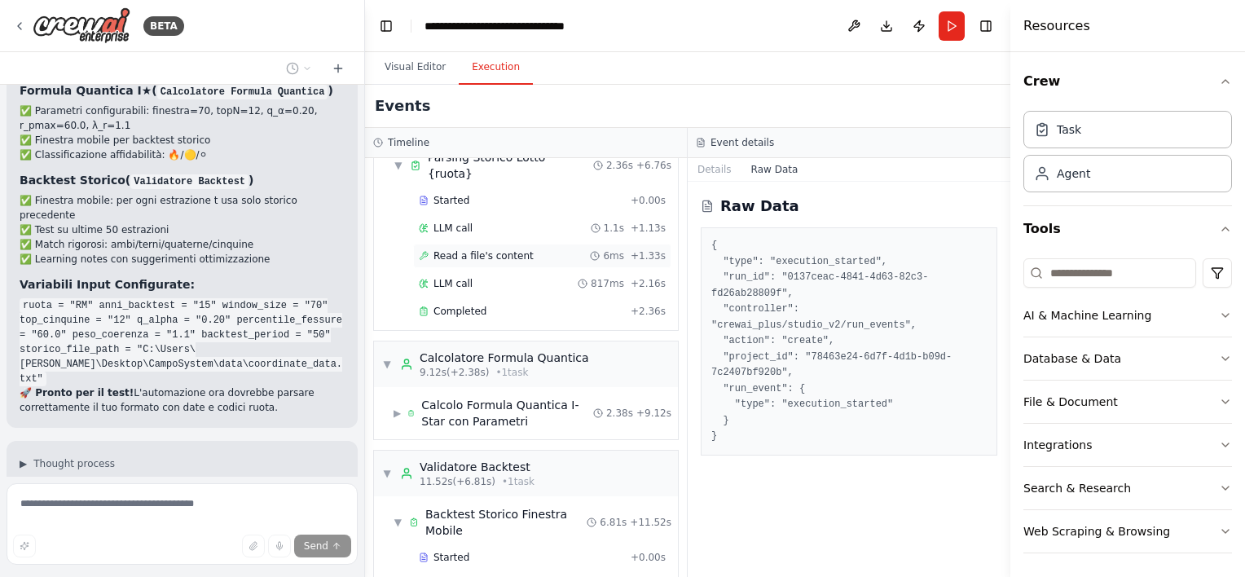
scroll to position [45, 0]
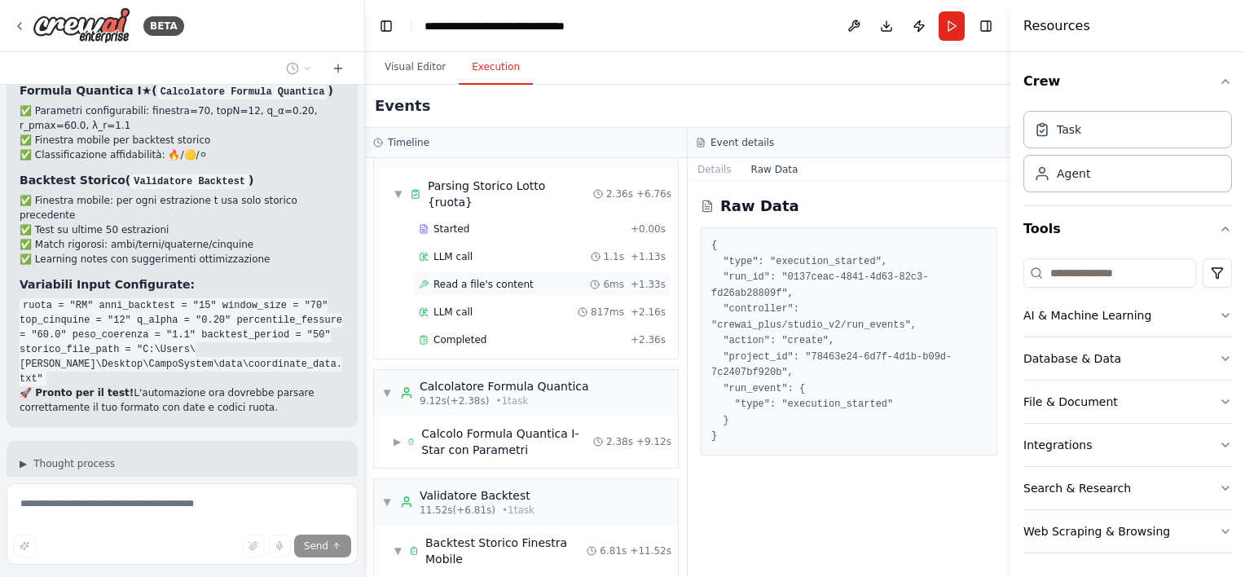
click at [515, 278] on span "Read a file's content" at bounding box center [484, 284] width 100 height 13
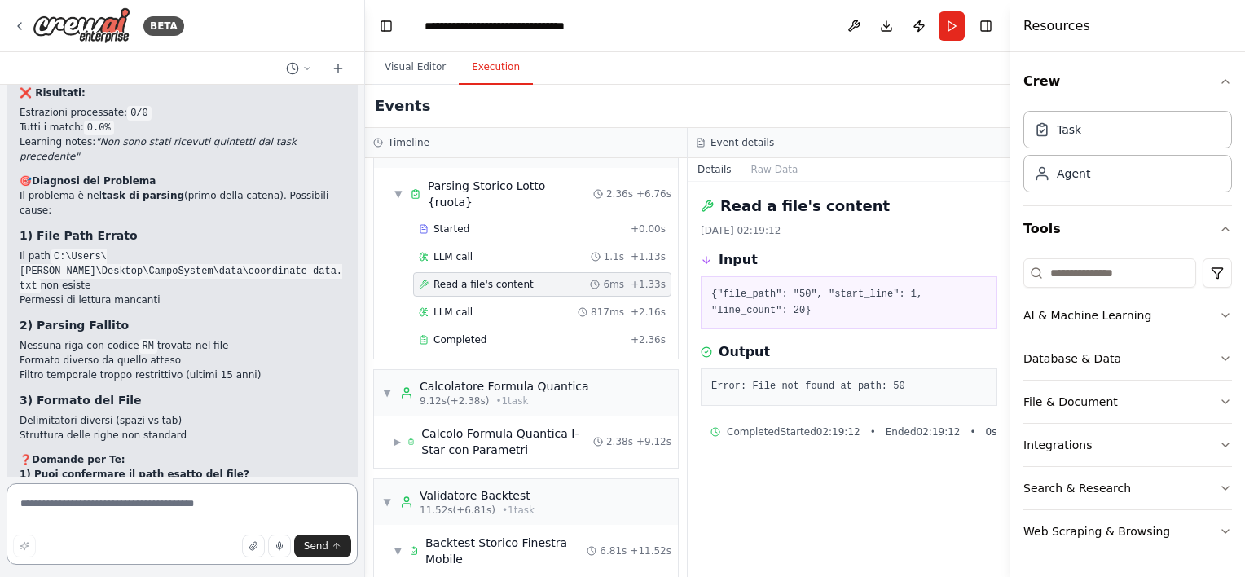
scroll to position [31465, 0]
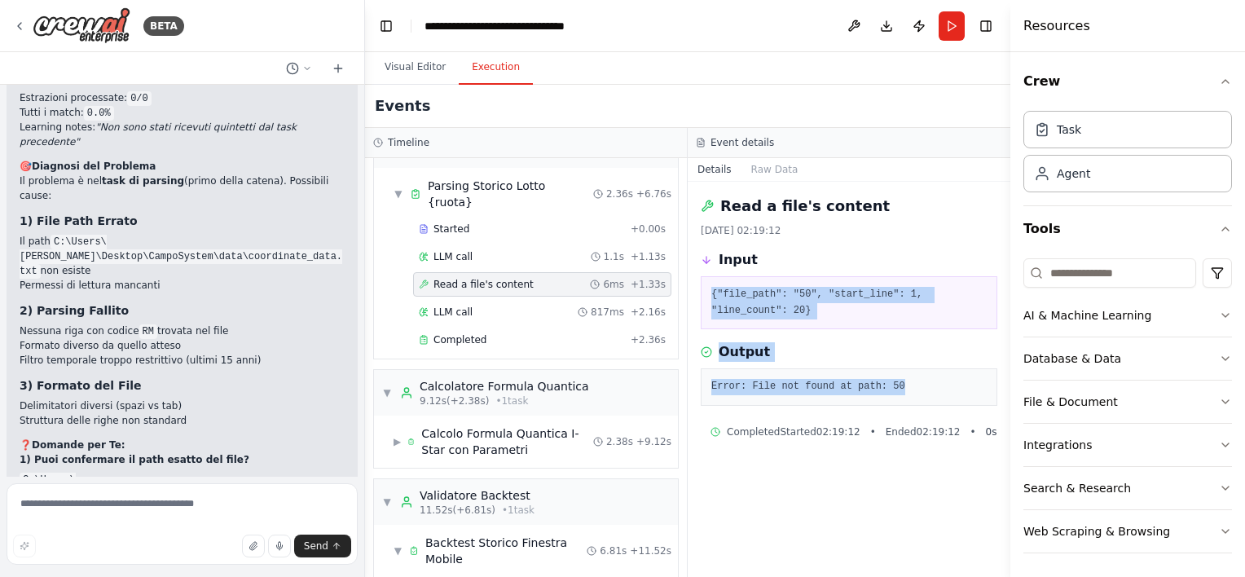
drag, startPoint x: 918, startPoint y: 372, endPoint x: 702, endPoint y: 292, distance: 230.2
click at [702, 292] on div "Read a file's content [DATE] 02:19:12 Input {"file_path": "50", "start_line": 1…" at bounding box center [849, 379] width 323 height 395
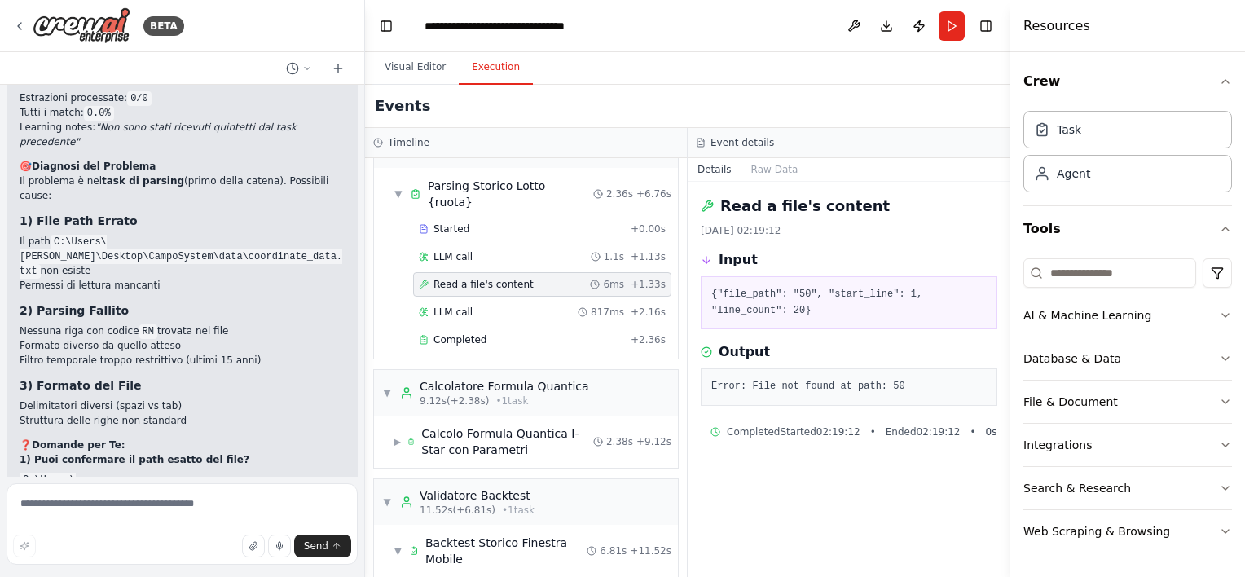
drag, startPoint x: 702, startPoint y: 292, endPoint x: 903, endPoint y: 224, distance: 212.3
click at [903, 224] on div "Read a file's content [DATE] 02:19:12" at bounding box center [849, 216] width 297 height 42
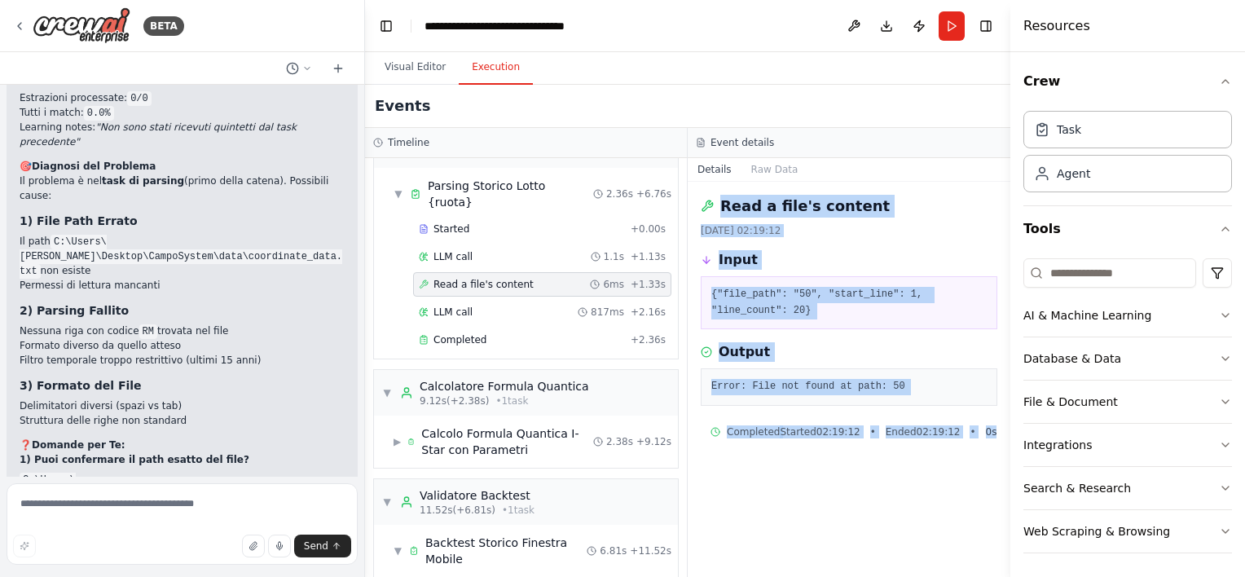
drag, startPoint x: 699, startPoint y: 199, endPoint x: 991, endPoint y: 440, distance: 378.5
click at [991, 440] on div "Read a file's content [DATE] 02:19:12 Input {"file_path": "50", "start_line": 1…" at bounding box center [849, 379] width 323 height 395
copy div "Read a file's content [DATE] 02:19:12 Input {"file_path": "50", "start_line": 1…"
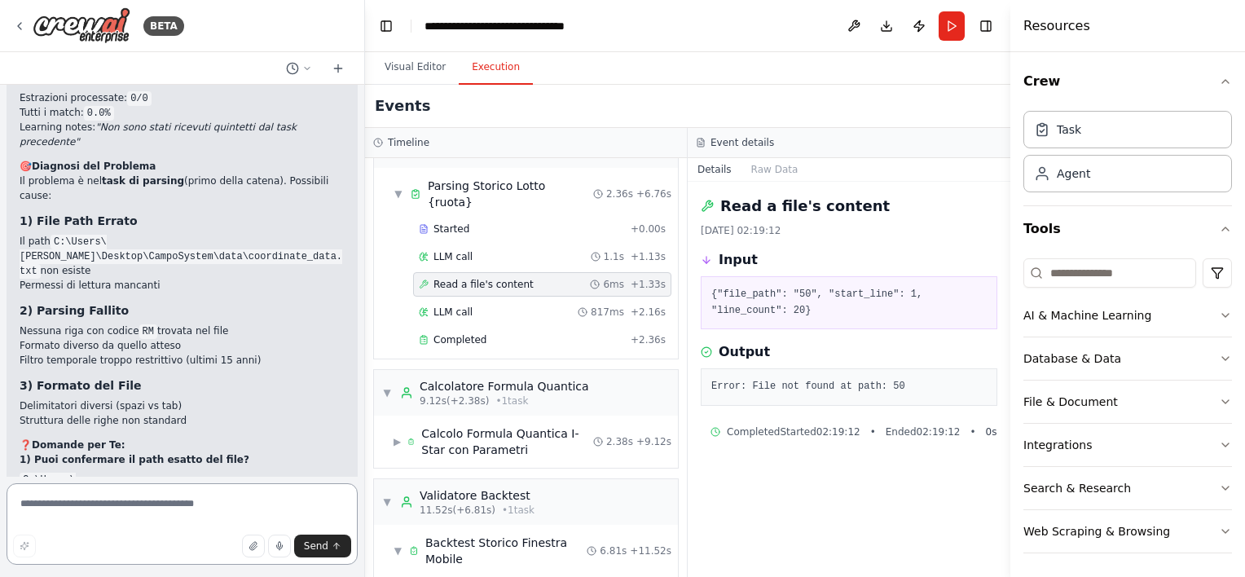
paste textarea "**********"
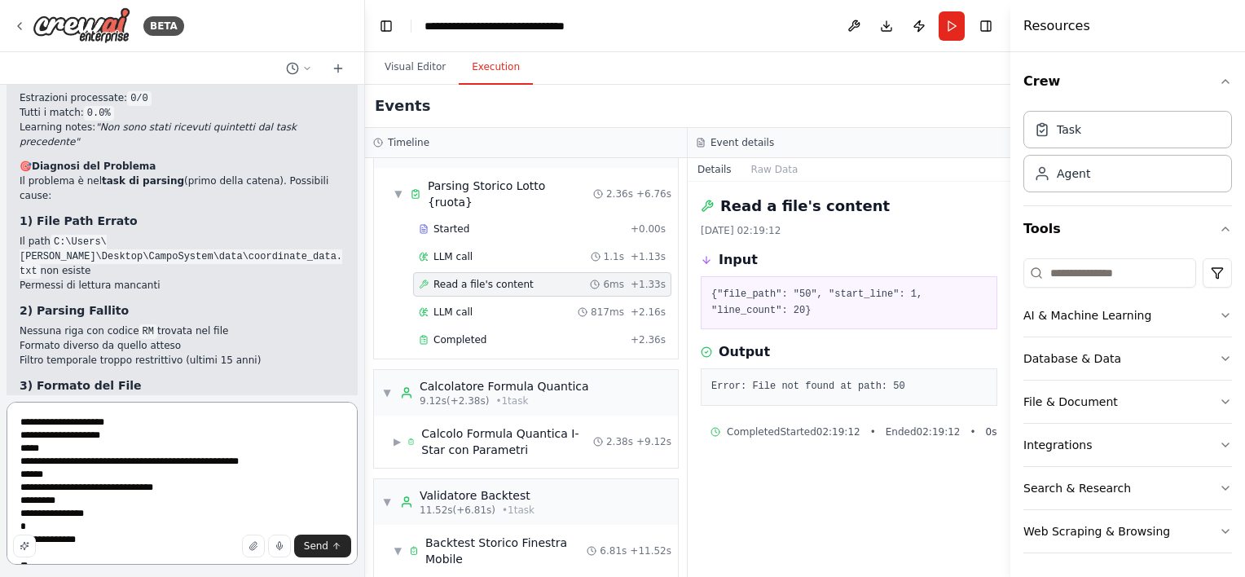
scroll to position [7, 0]
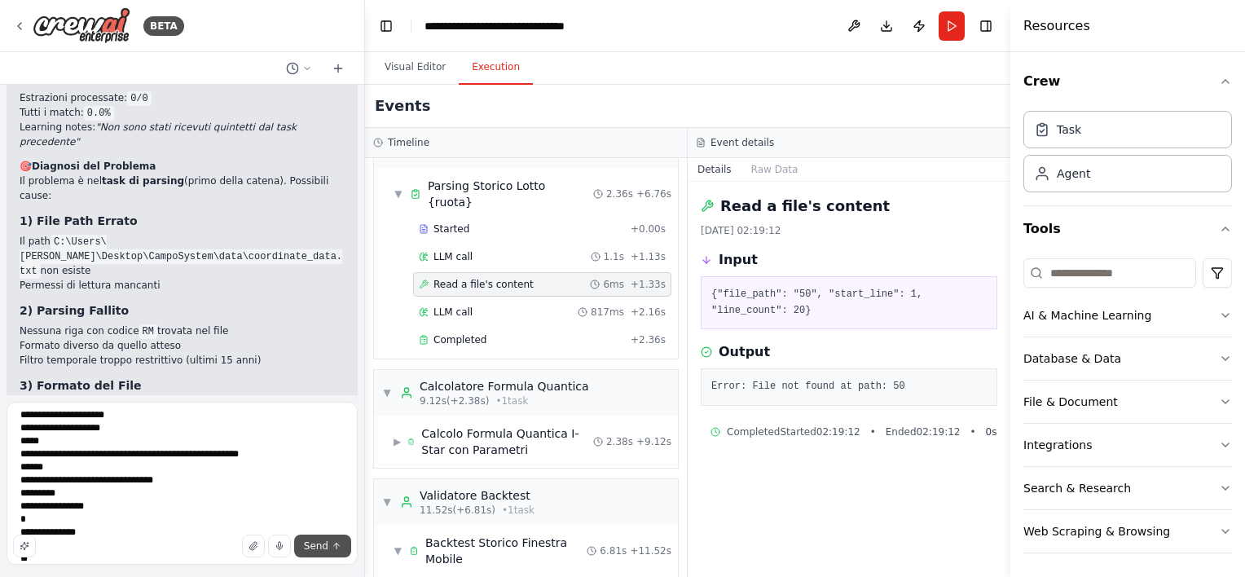
click at [332, 551] on button "Send" at bounding box center [322, 546] width 57 height 23
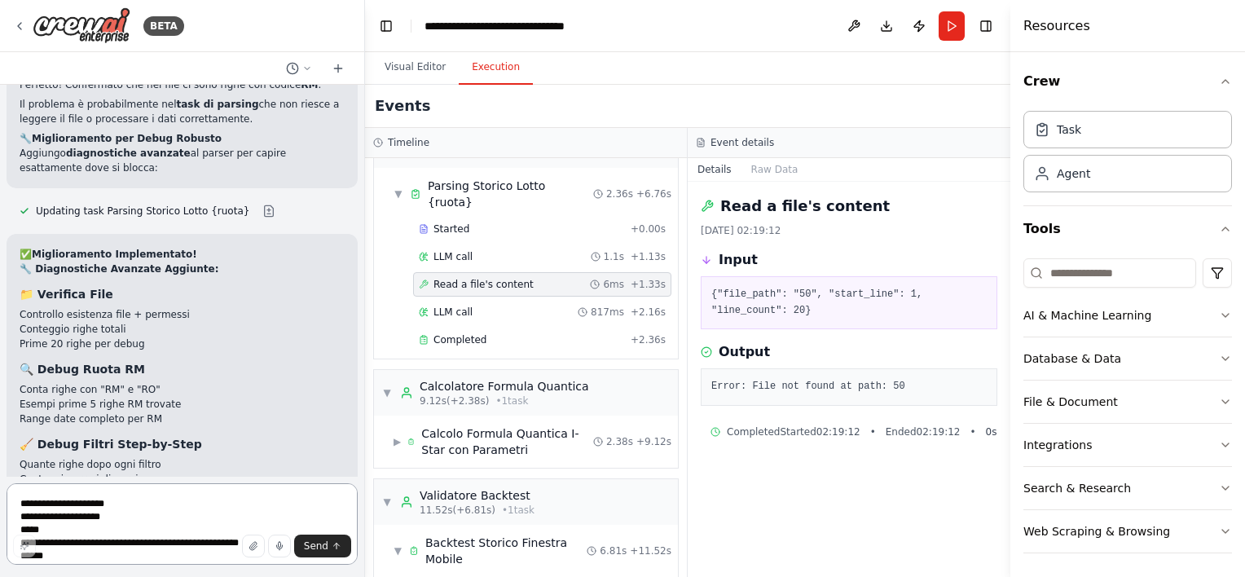
scroll to position [32265, 0]
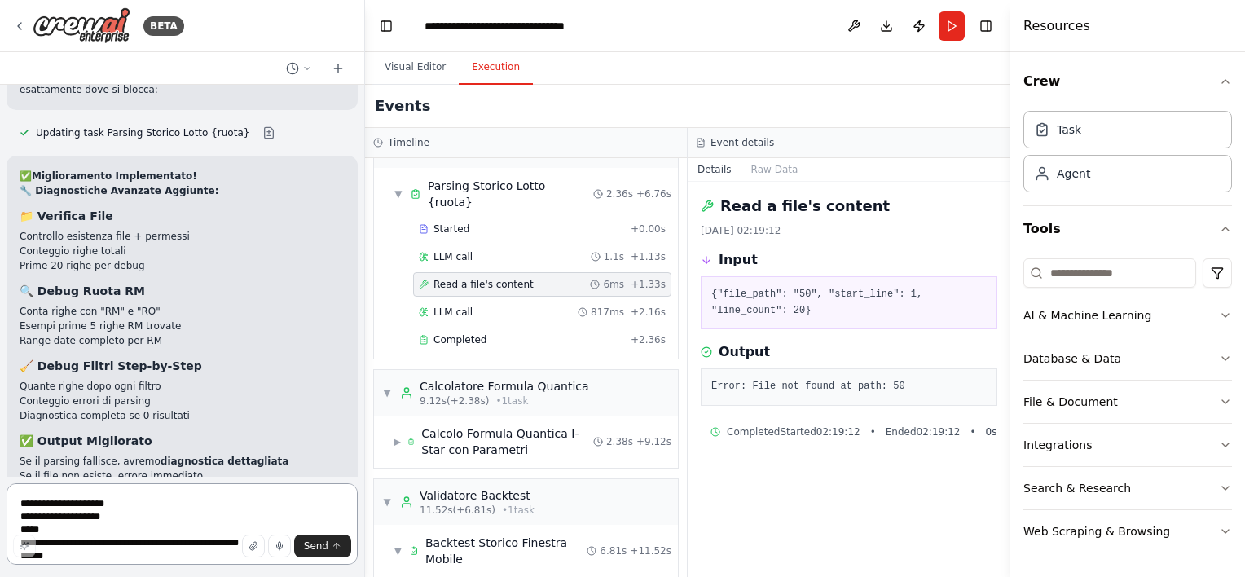
paste textarea "**********"
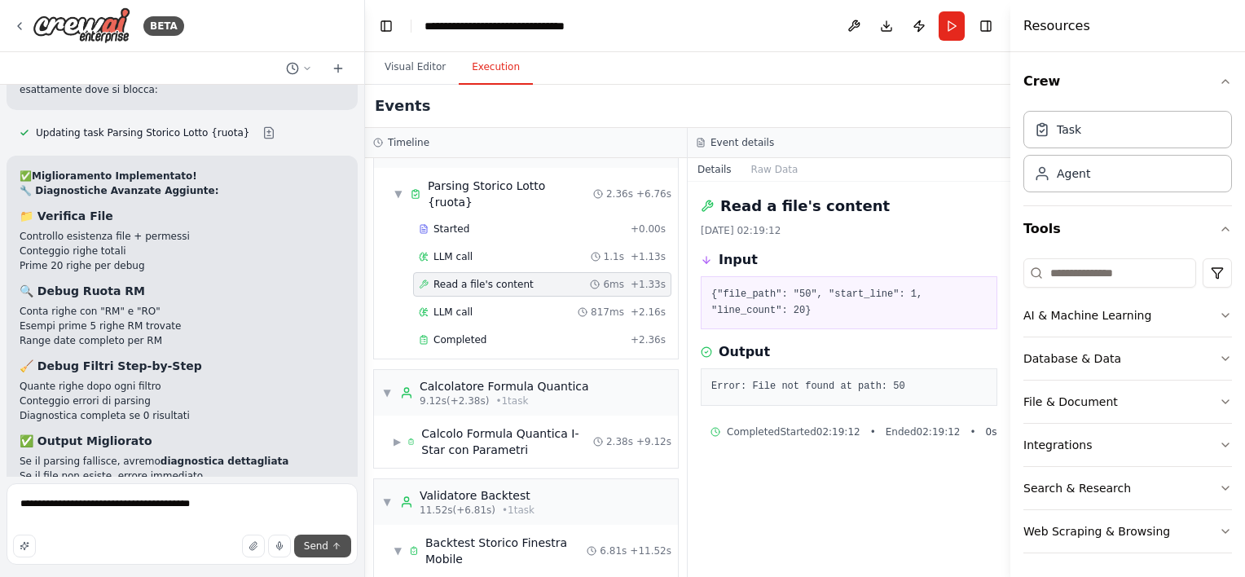
click at [333, 548] on icon "submit" at bounding box center [337, 546] width 10 height 10
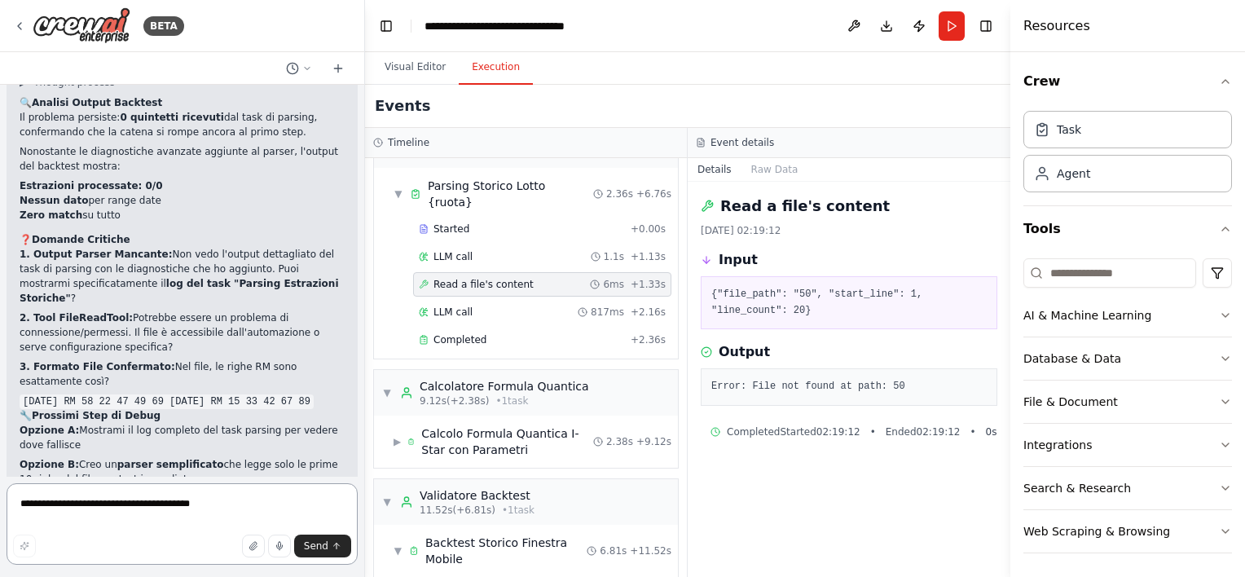
scroll to position [32784, 0]
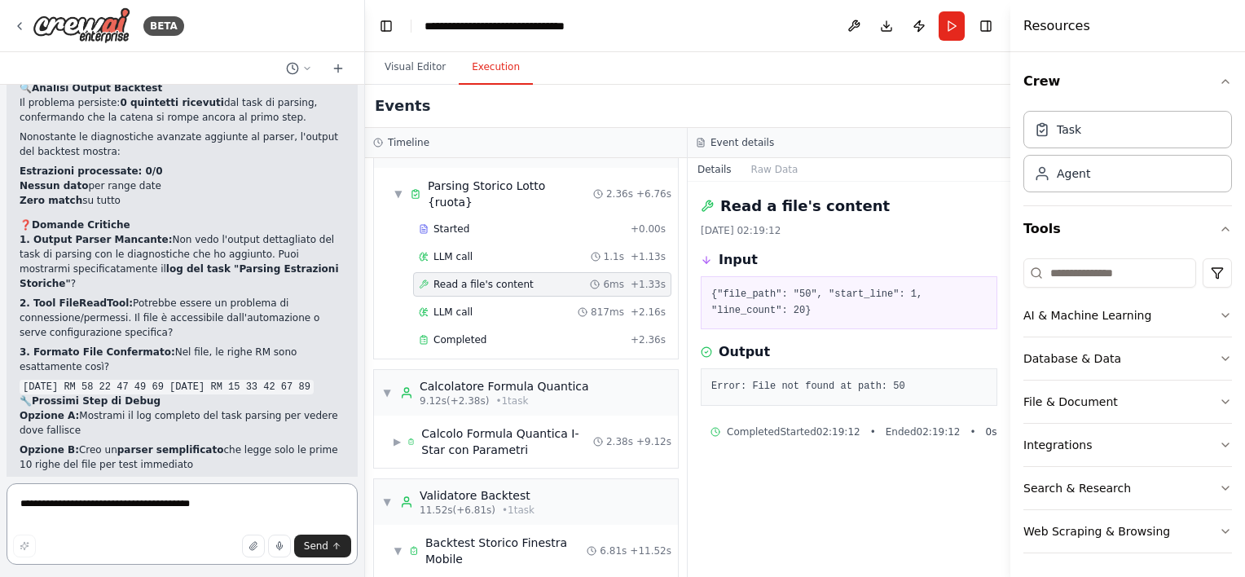
paste textarea
type textarea "**********"
click at [325, 548] on span "Send" at bounding box center [316, 545] width 24 height 13
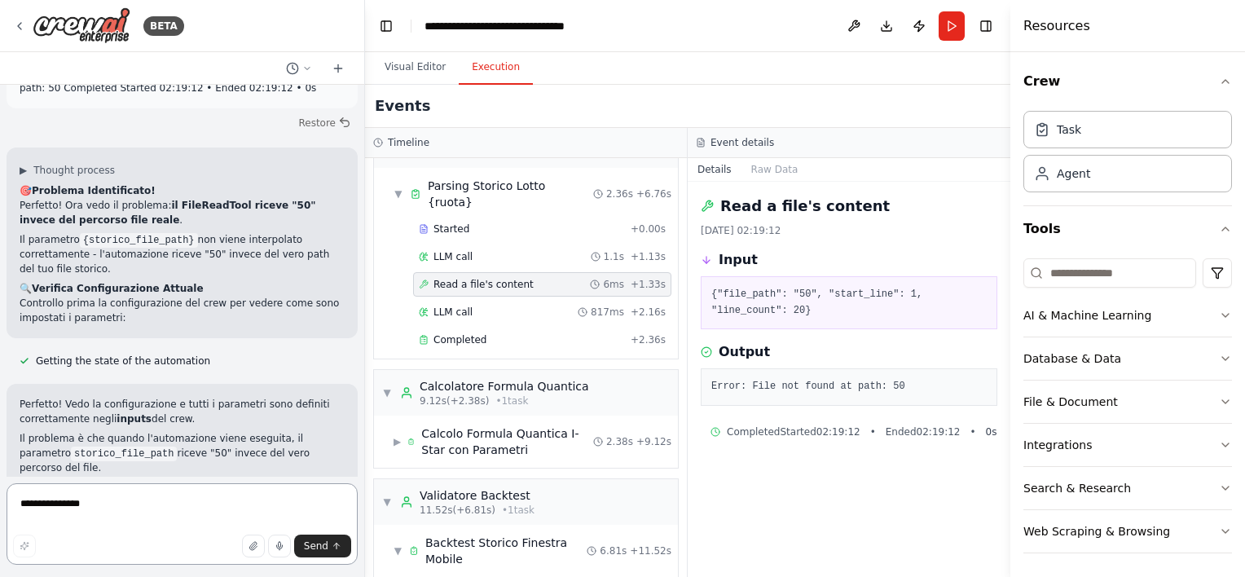
scroll to position [33326, 0]
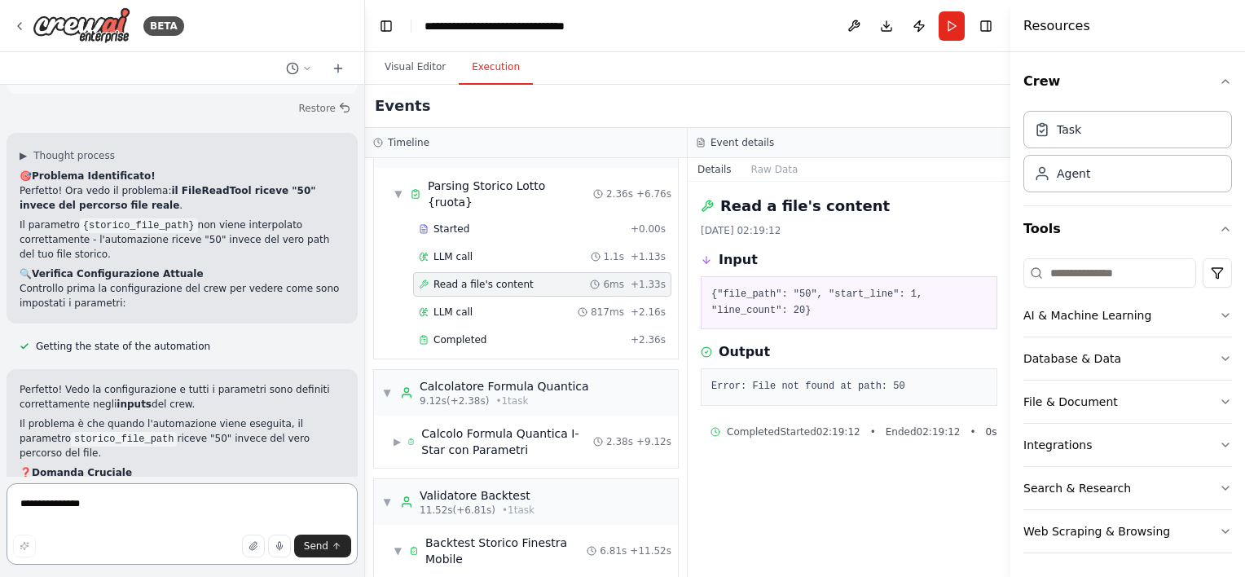
click at [214, 523] on textarea "**********" at bounding box center [182, 523] width 351 height 81
type textarea "**********"
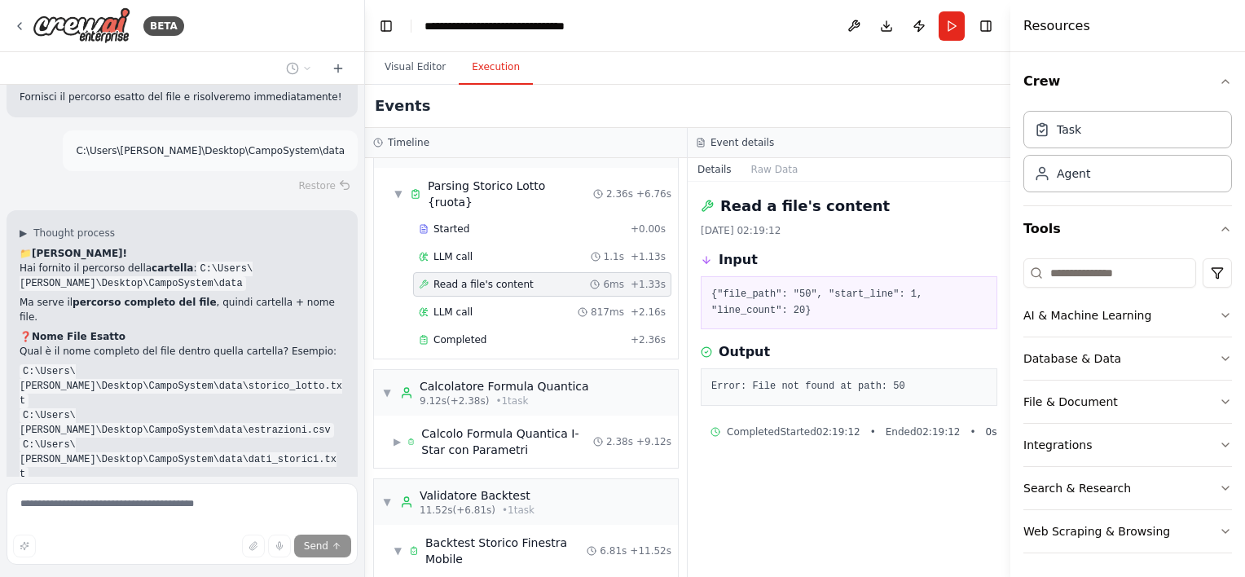
scroll to position [34065, 0]
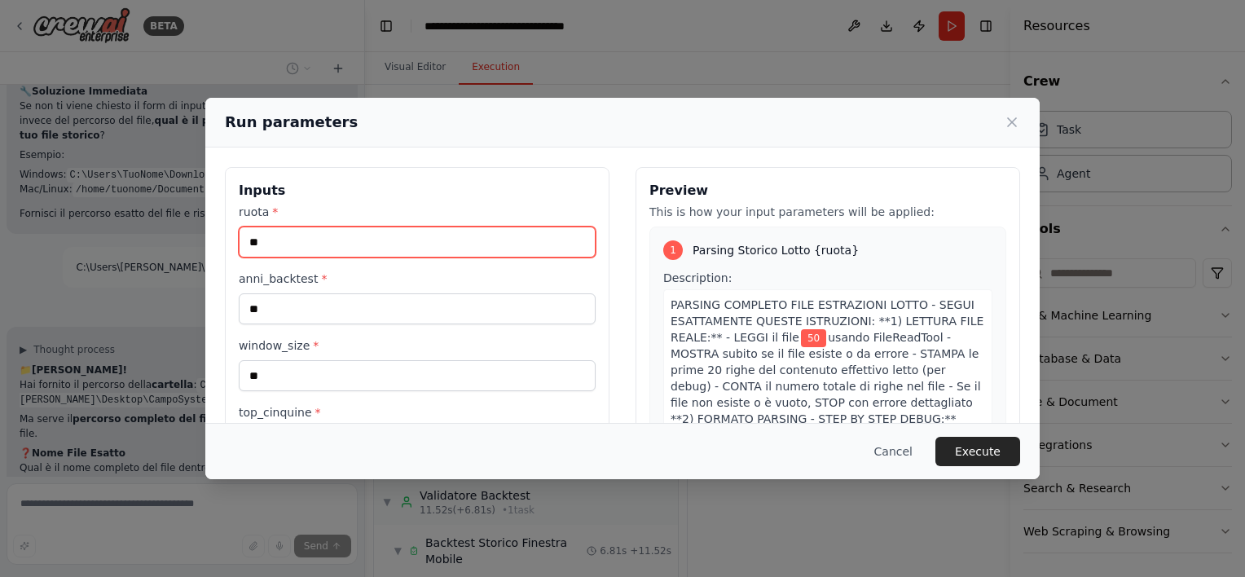
click at [332, 240] on input "**" at bounding box center [417, 242] width 357 height 31
type input "*"
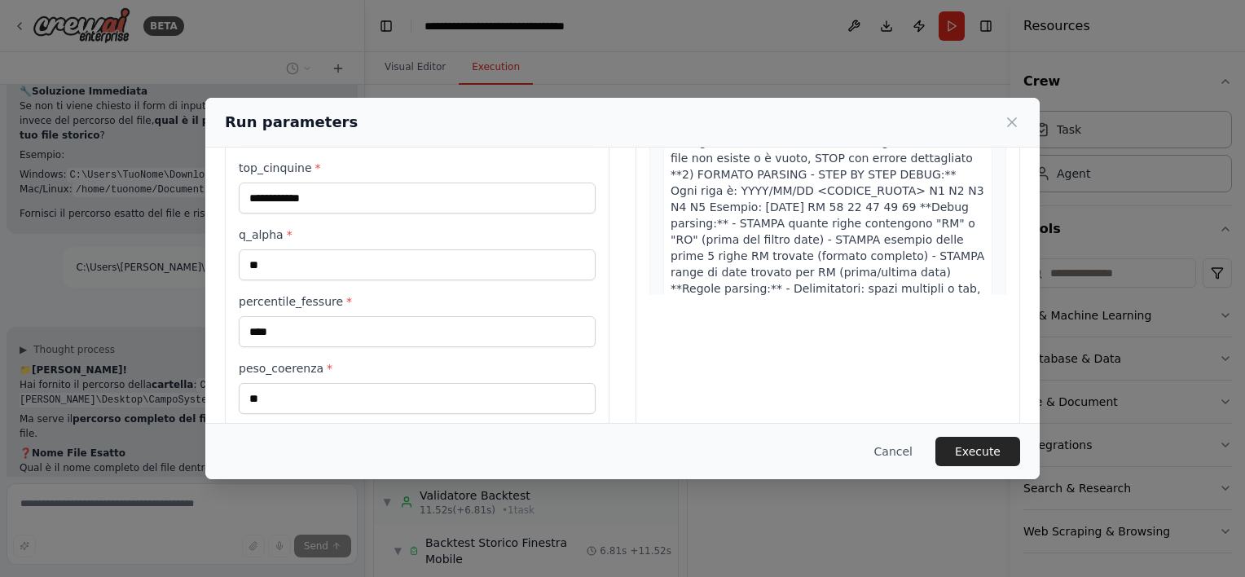
scroll to position [326, 0]
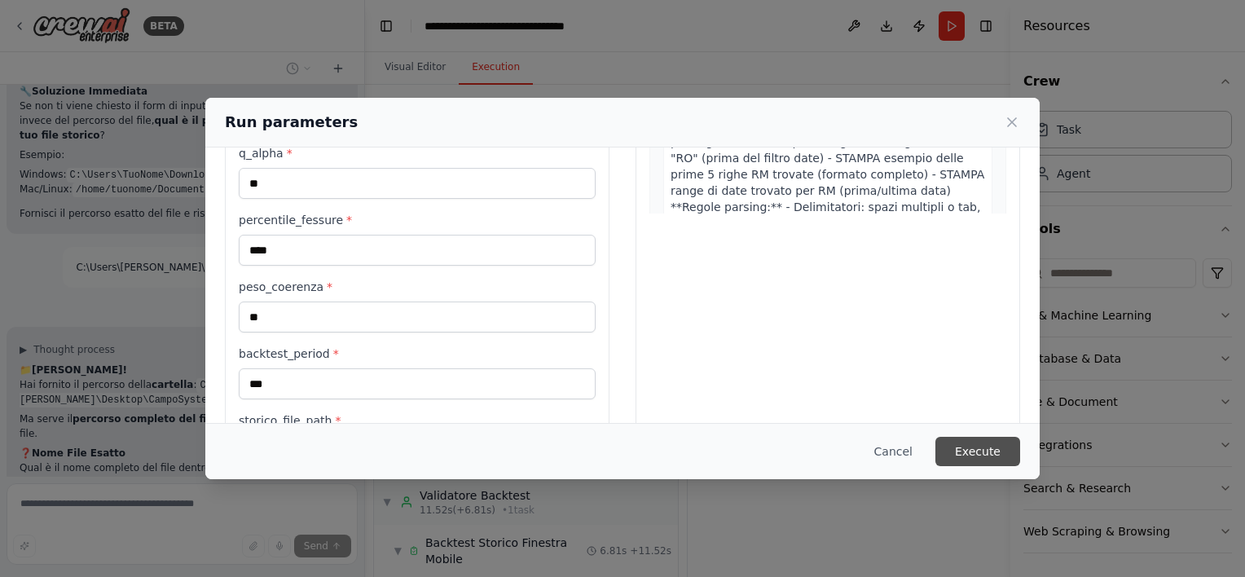
type input "**"
click at [984, 453] on button "Execute" at bounding box center [977, 451] width 85 height 29
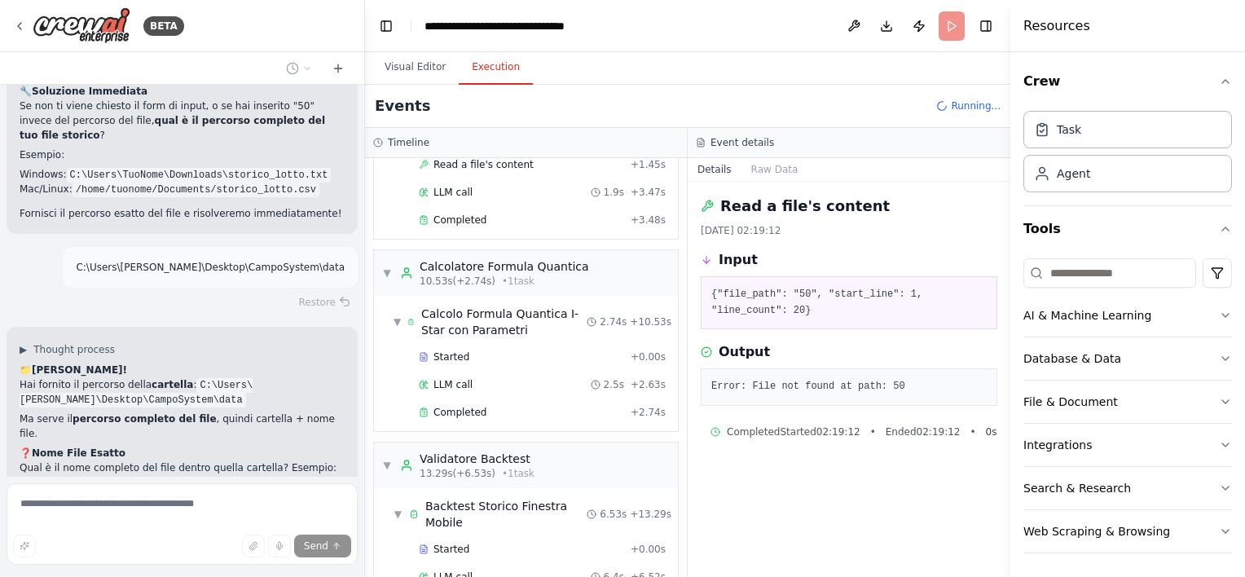
scroll to position [34065, 0]
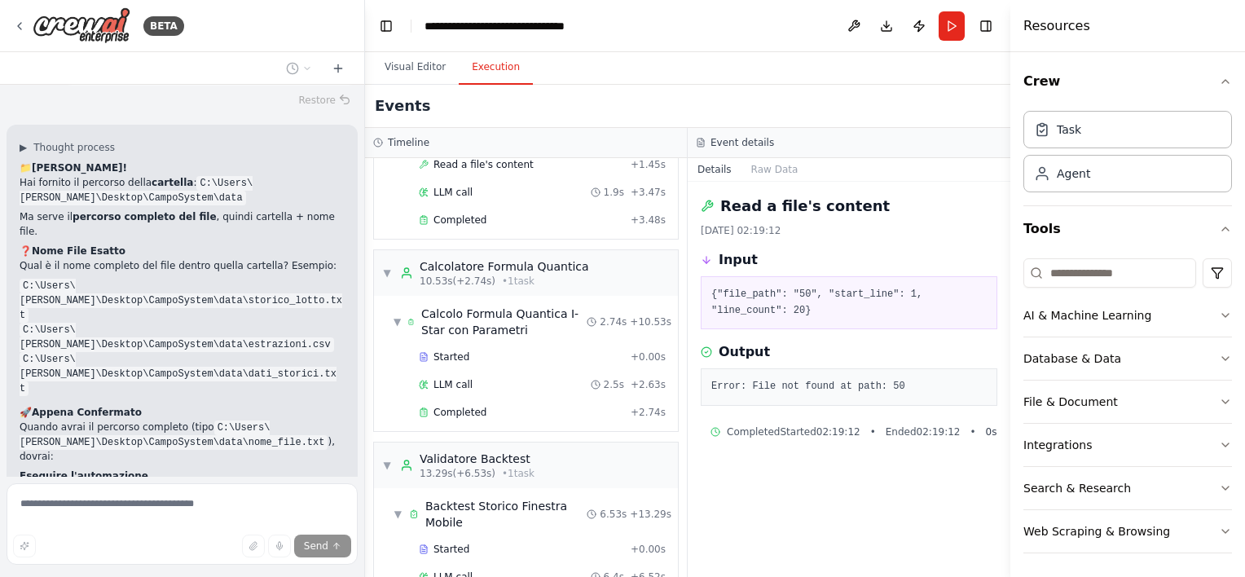
scroll to position [34053, 0]
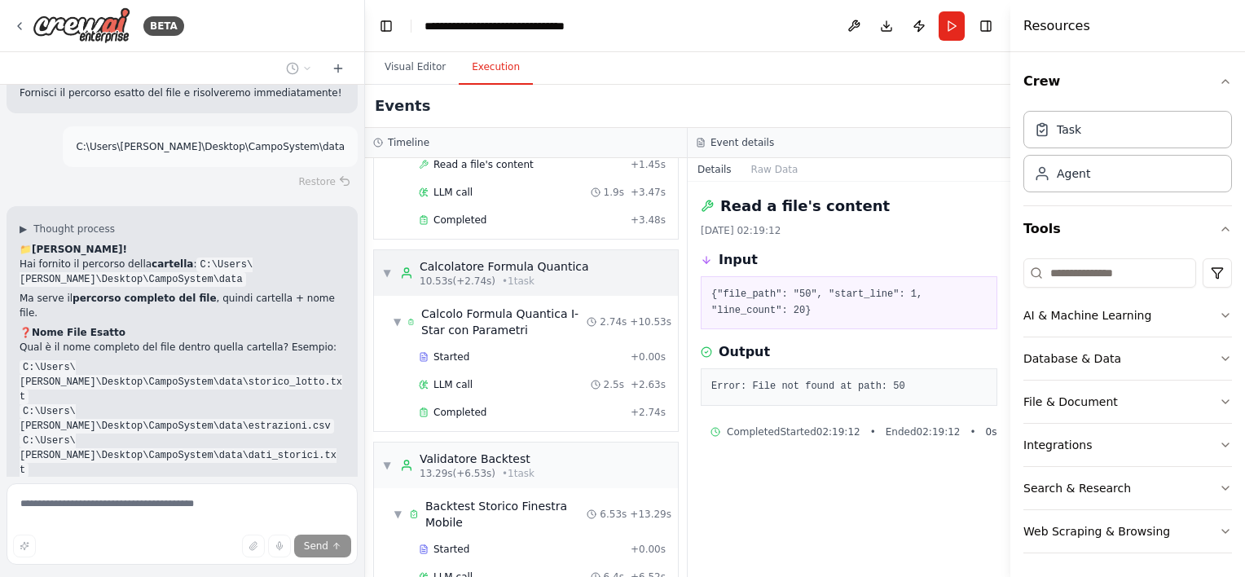
click at [389, 266] on span "▼" at bounding box center [387, 272] width 10 height 13
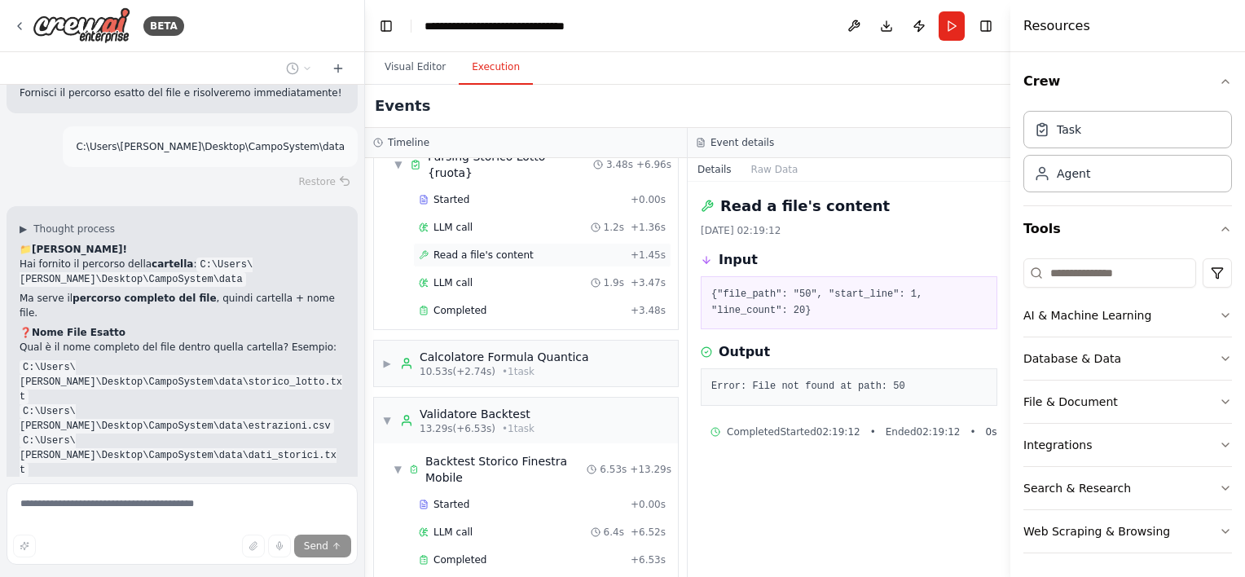
click at [456, 249] on span "Read a file's content" at bounding box center [484, 255] width 100 height 13
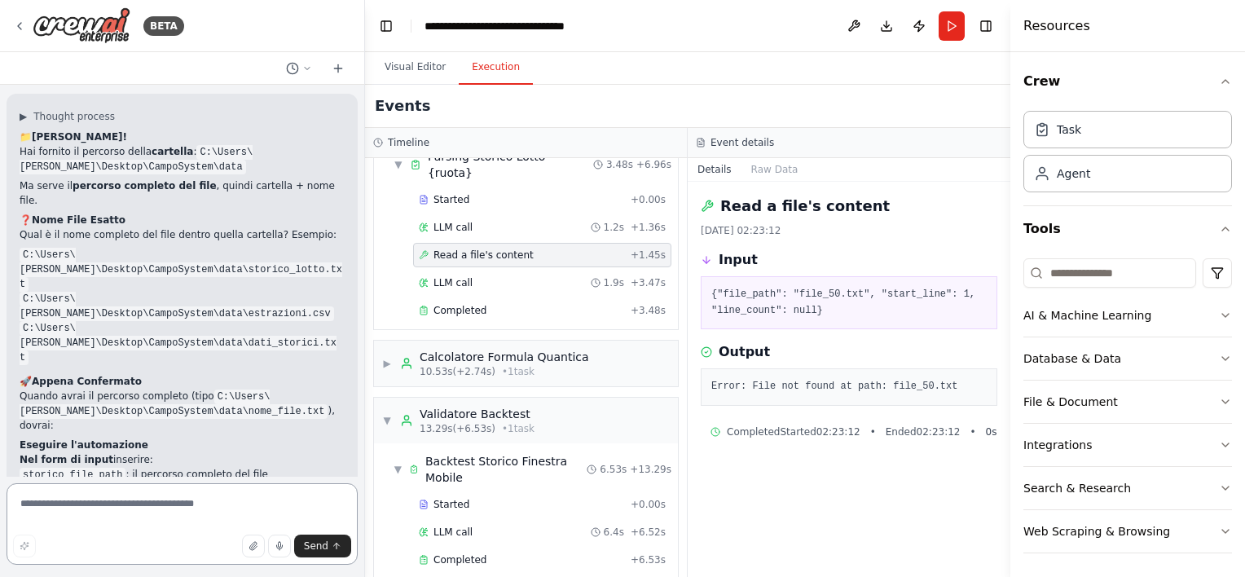
drag, startPoint x: 704, startPoint y: 209, endPoint x: 951, endPoint y: 447, distance: 343.5
click at [951, 447] on div "Read a file's content [DATE] 02:23:12 Input {"file_path": "file_50.txt", "start…" at bounding box center [849, 379] width 323 height 395
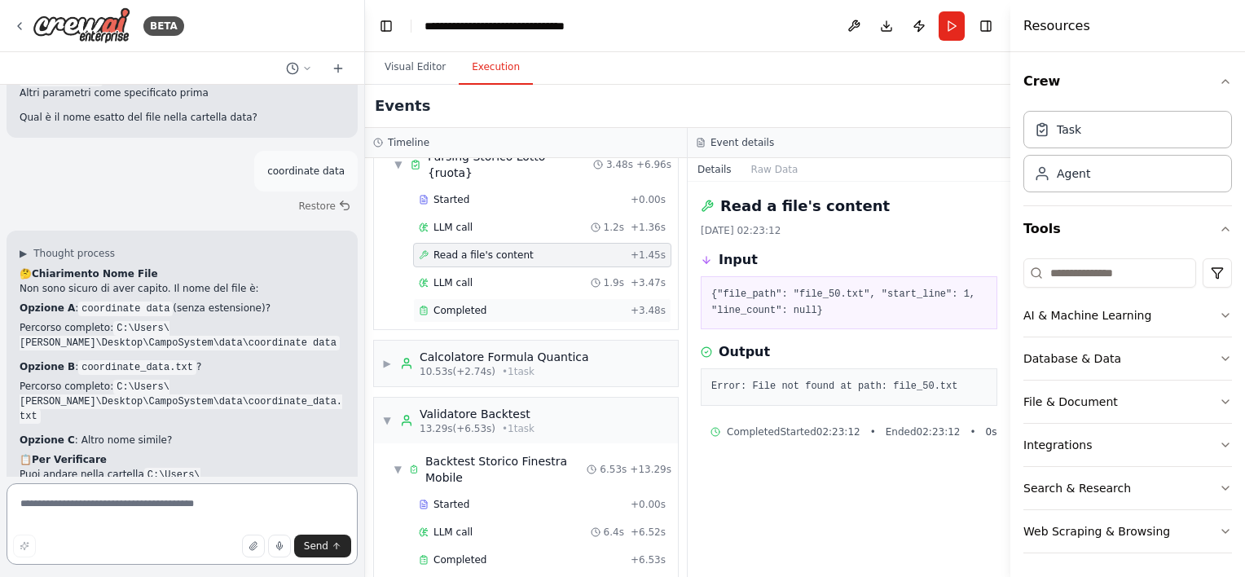
scroll to position [0, 0]
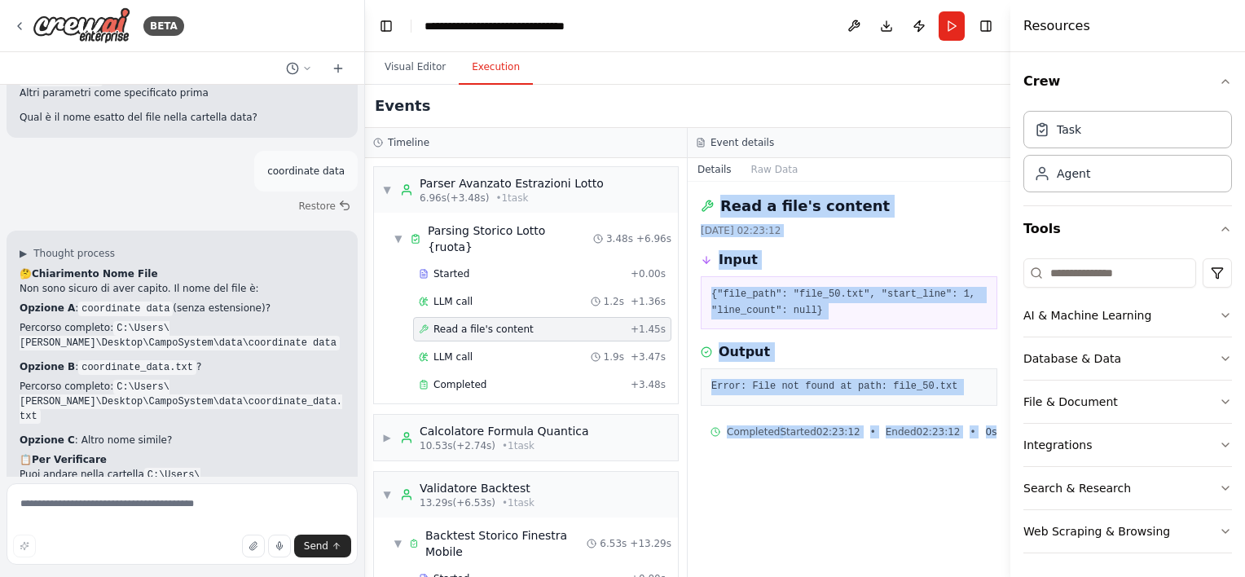
drag, startPoint x: 704, startPoint y: 205, endPoint x: 1000, endPoint y: 464, distance: 393.8
click at [1000, 464] on div "Read a file's content [DATE] 02:23:12 Input {"file_path": "file_50.txt", "start…" at bounding box center [849, 379] width 323 height 395
copy div "Read a file's content [DATE] 02:23:12 Input {"file_path": "file_50.txt", "start…"
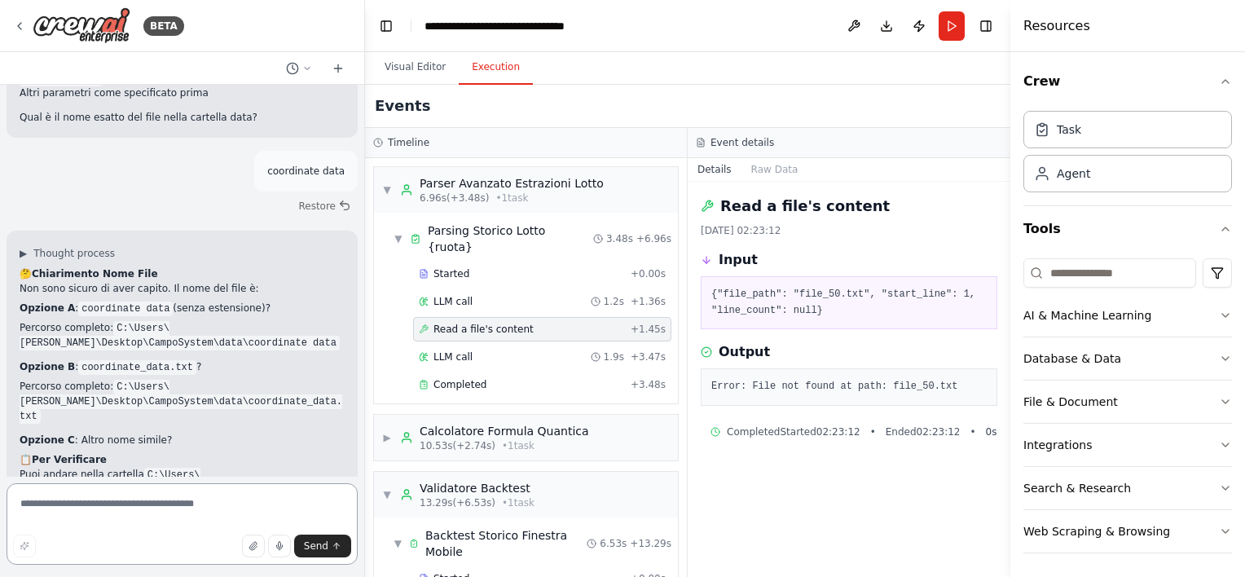
click at [192, 504] on textarea at bounding box center [182, 523] width 351 height 81
paste textarea "**********"
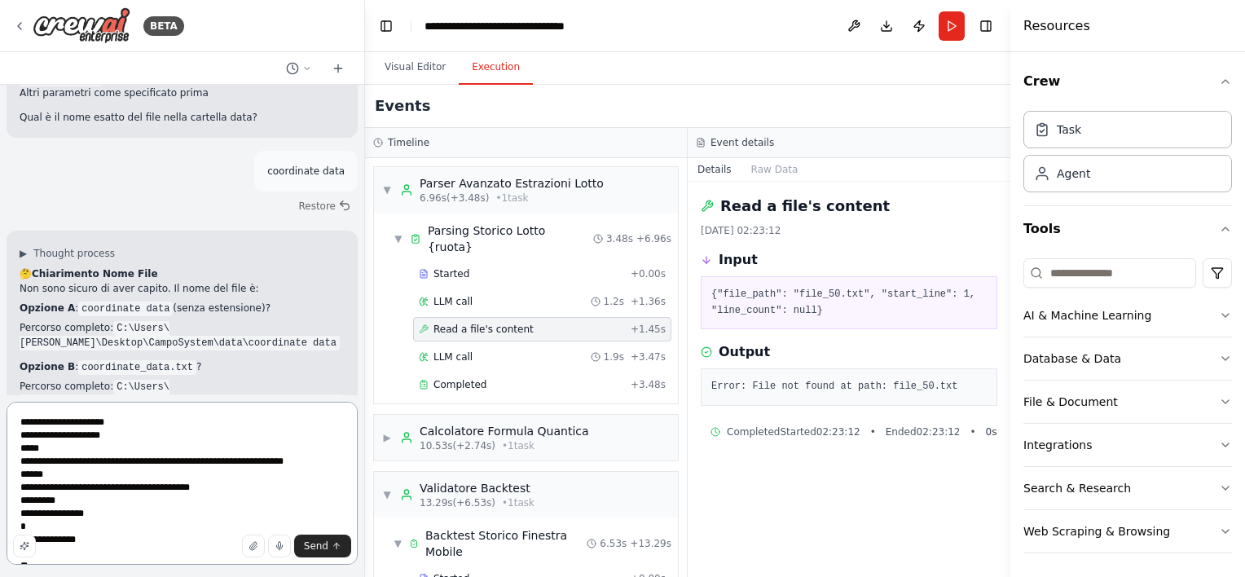
scroll to position [7, 0]
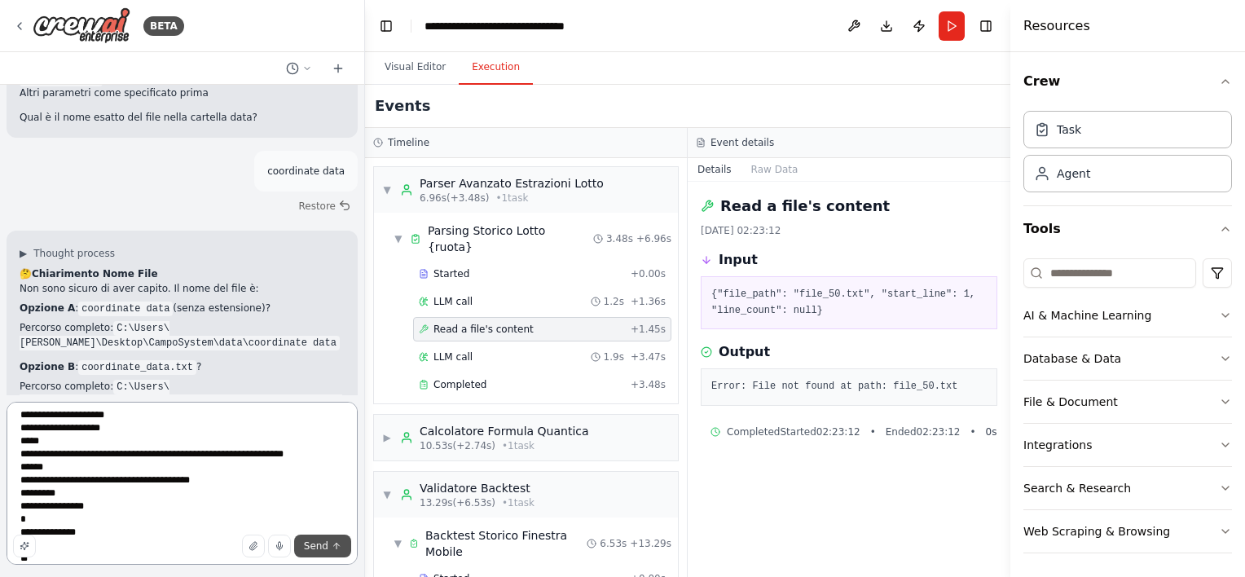
type textarea "**********"
click at [337, 544] on icon "submit" at bounding box center [337, 547] width 0 height 6
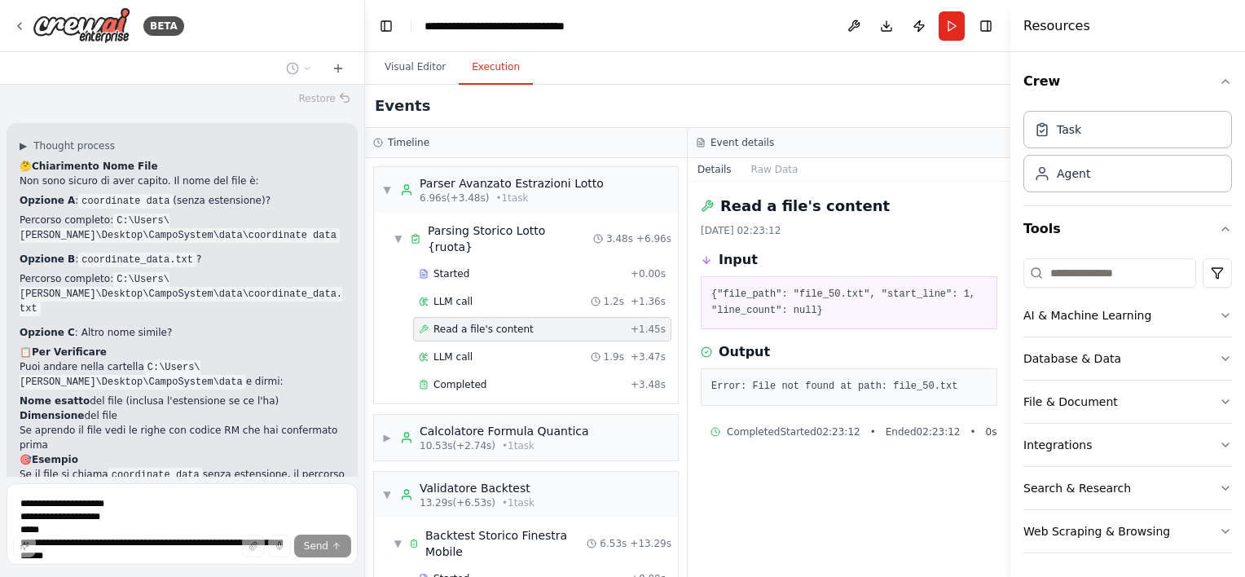
scroll to position [34671, 0]
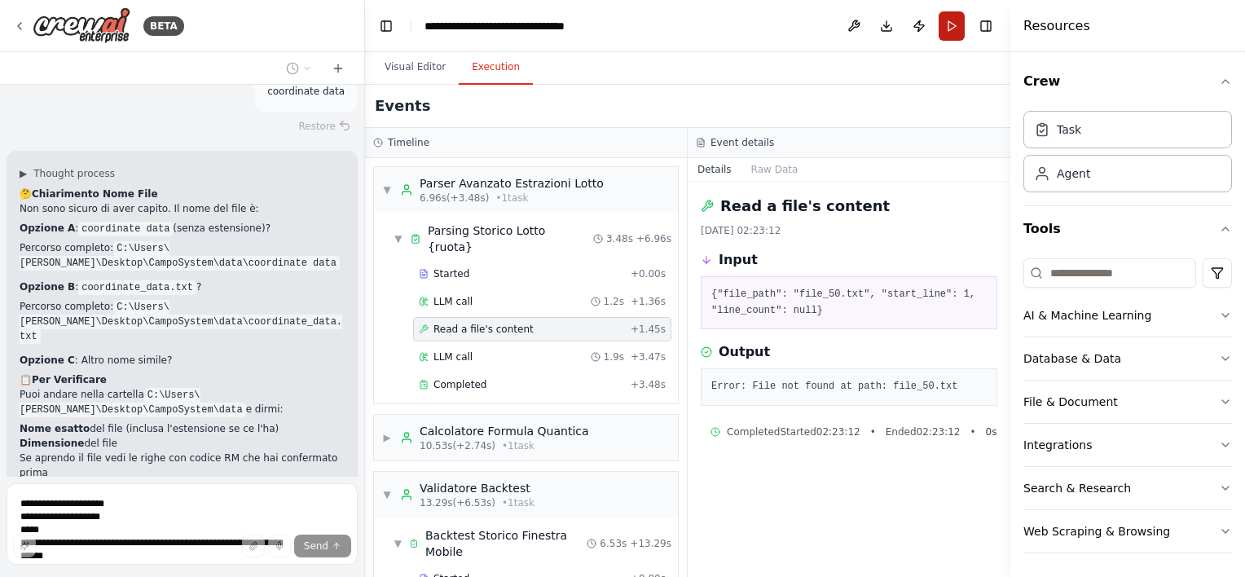
click at [949, 34] on button "Run" at bounding box center [952, 25] width 26 height 29
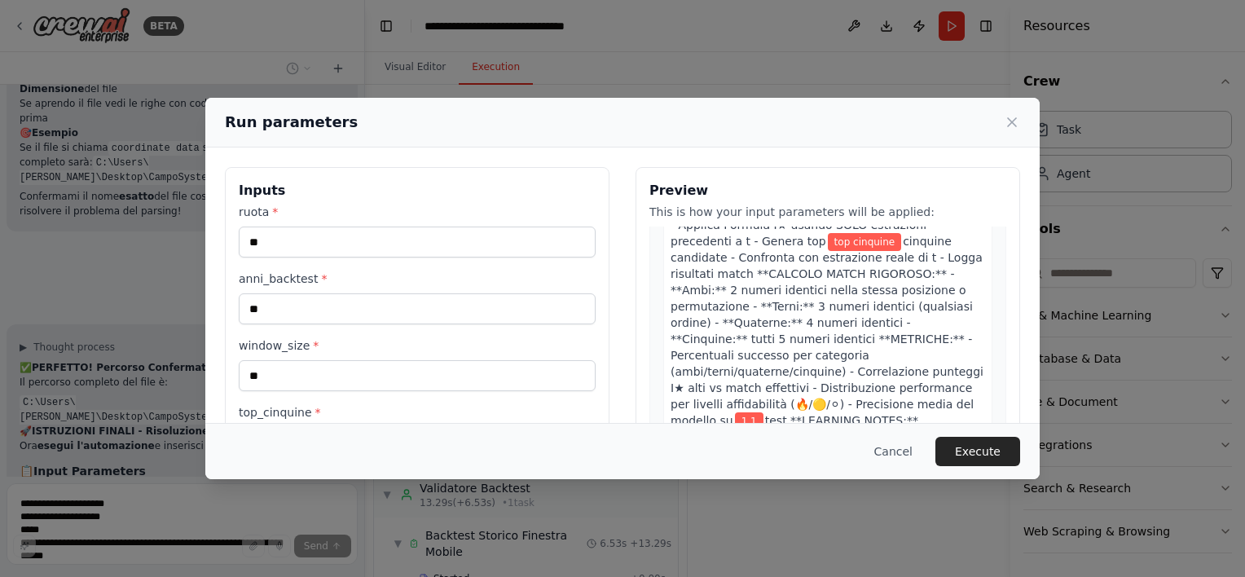
scroll to position [35039, 0]
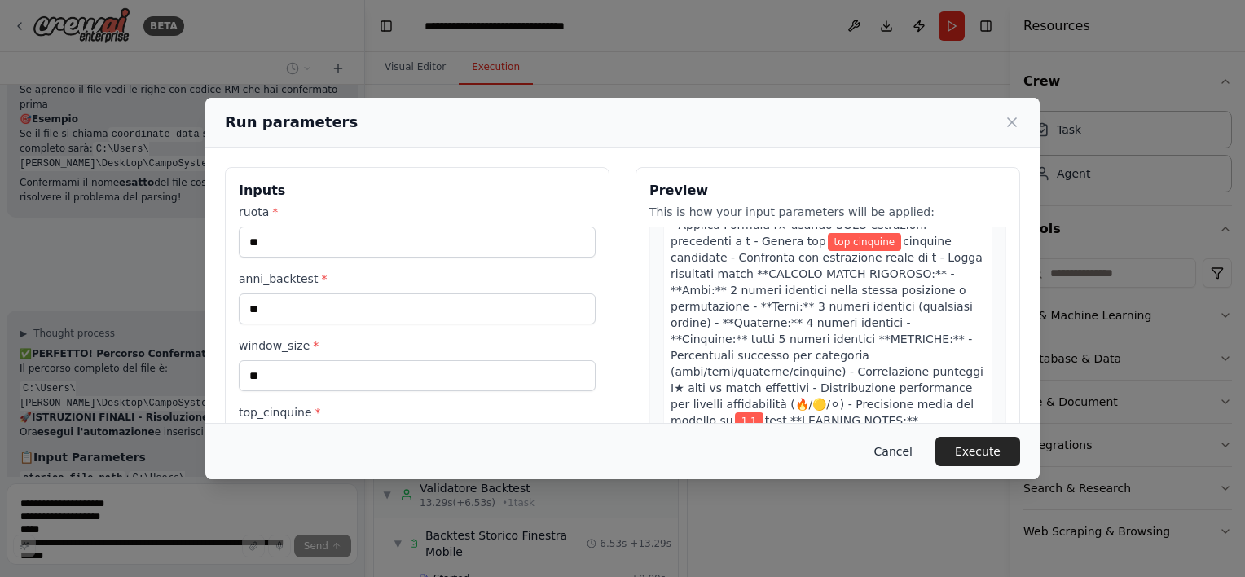
click at [913, 452] on button "Cancel" at bounding box center [893, 451] width 64 height 29
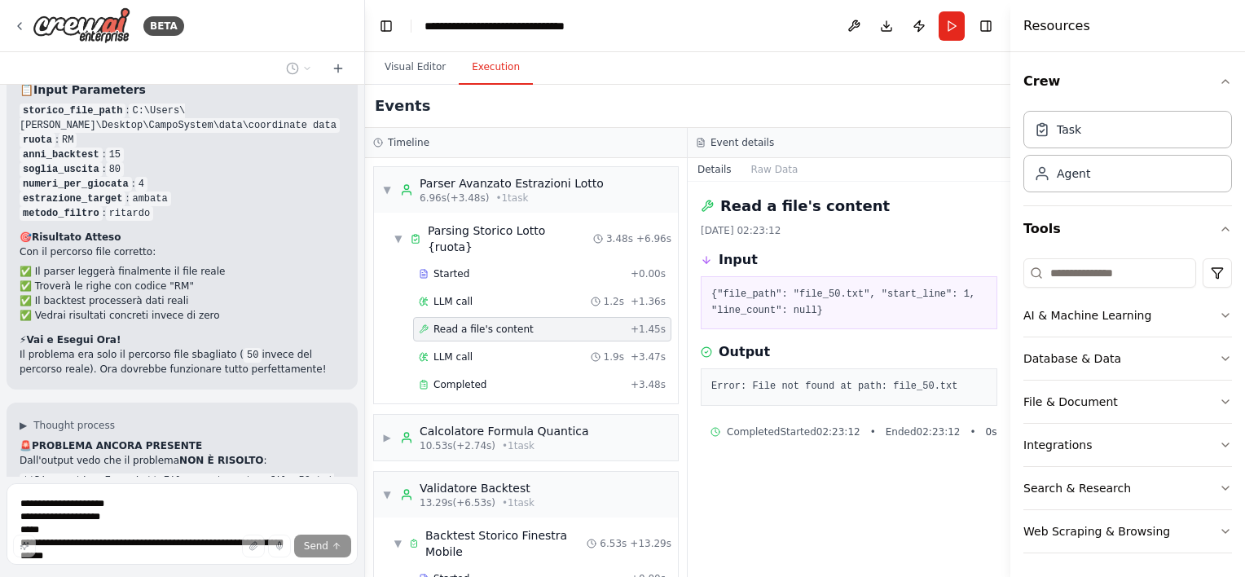
scroll to position [35378, 0]
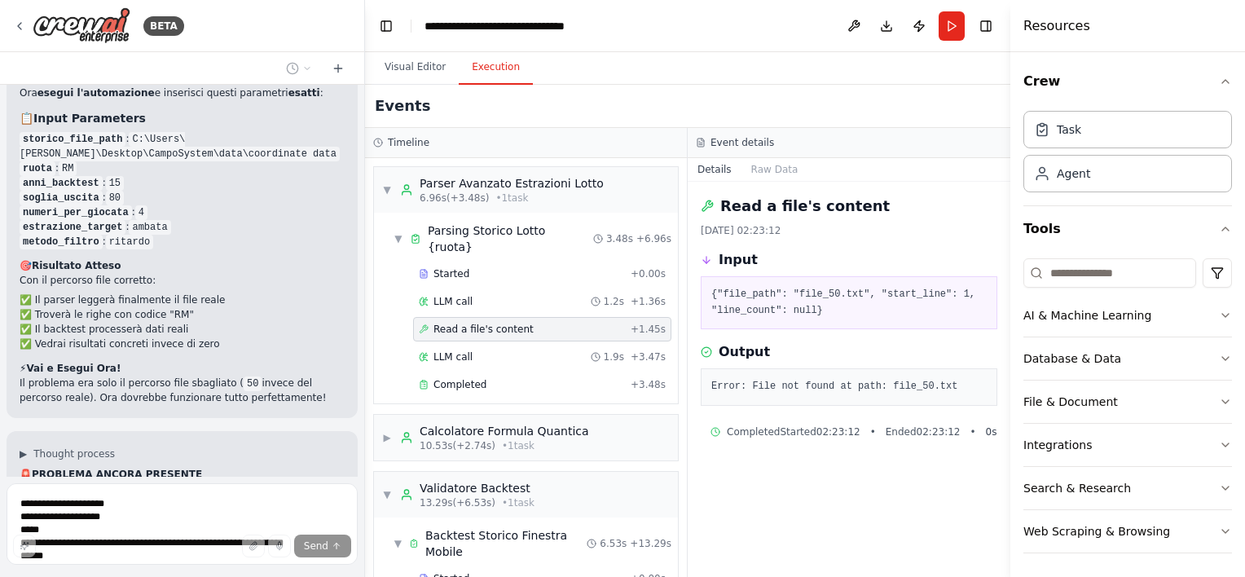
drag, startPoint x: 21, startPoint y: 265, endPoint x: 112, endPoint y: 268, distance: 91.3
copy code "storico_file_path"
drag, startPoint x: 38, startPoint y: 502, endPoint x: 180, endPoint y: 511, distance: 142.1
click at [182, 549] on div "Send" at bounding box center [182, 546] width 338 height 23
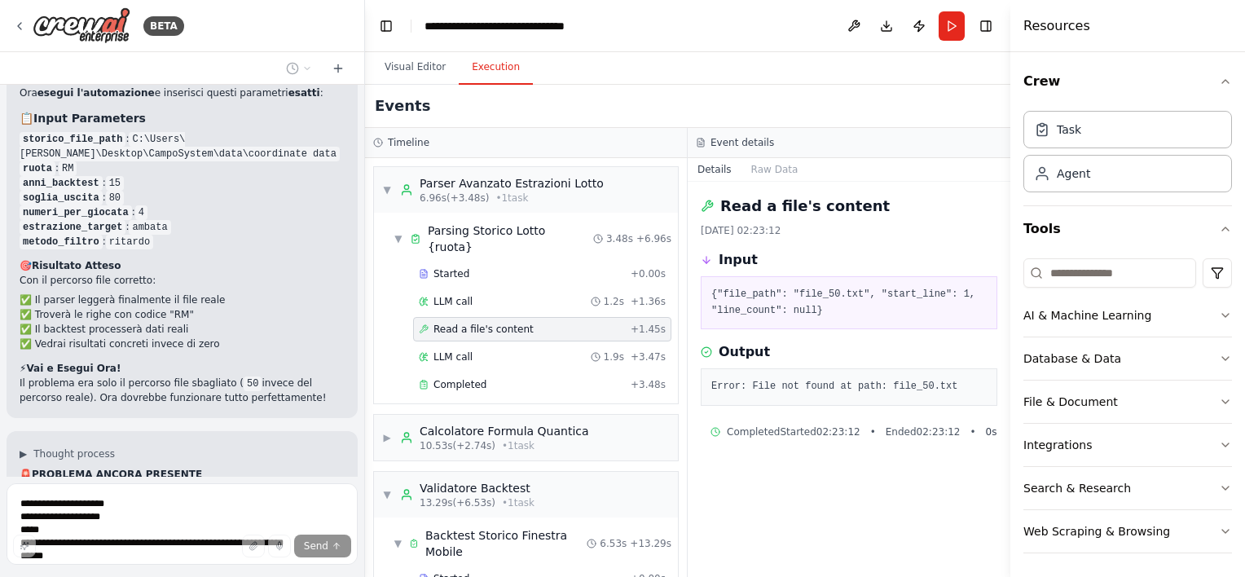
drag, startPoint x: 20, startPoint y: 264, endPoint x: 125, endPoint y: 266, distance: 106.0
drag, startPoint x: 125, startPoint y: 266, endPoint x: 99, endPoint y: 271, distance: 27.2
copy li "storico_file_path :"
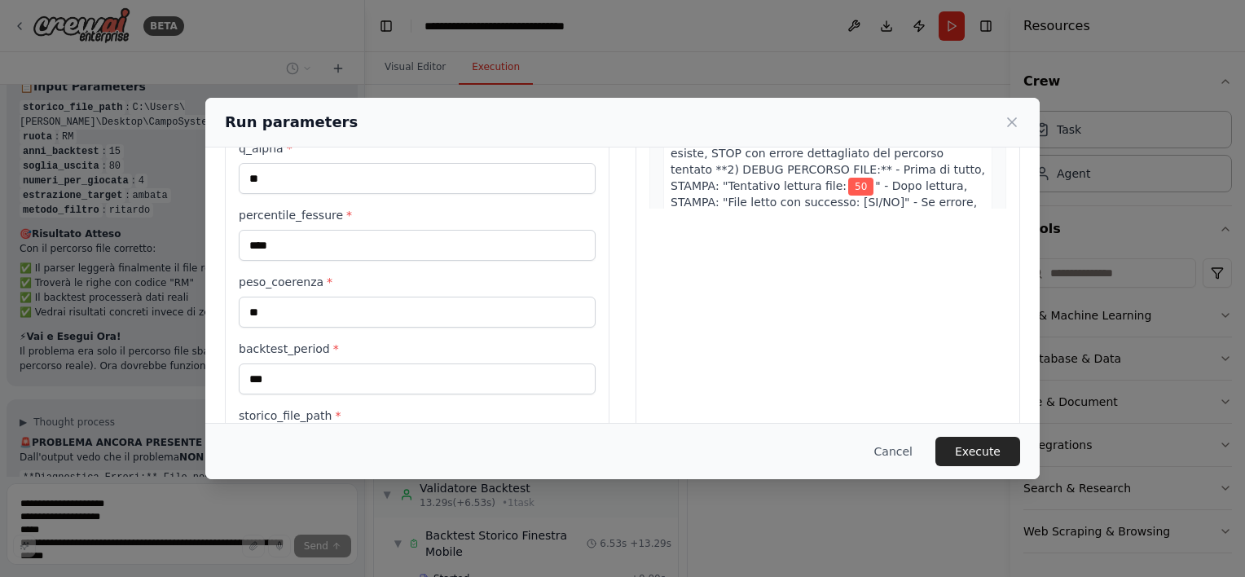
scroll to position [398, 0]
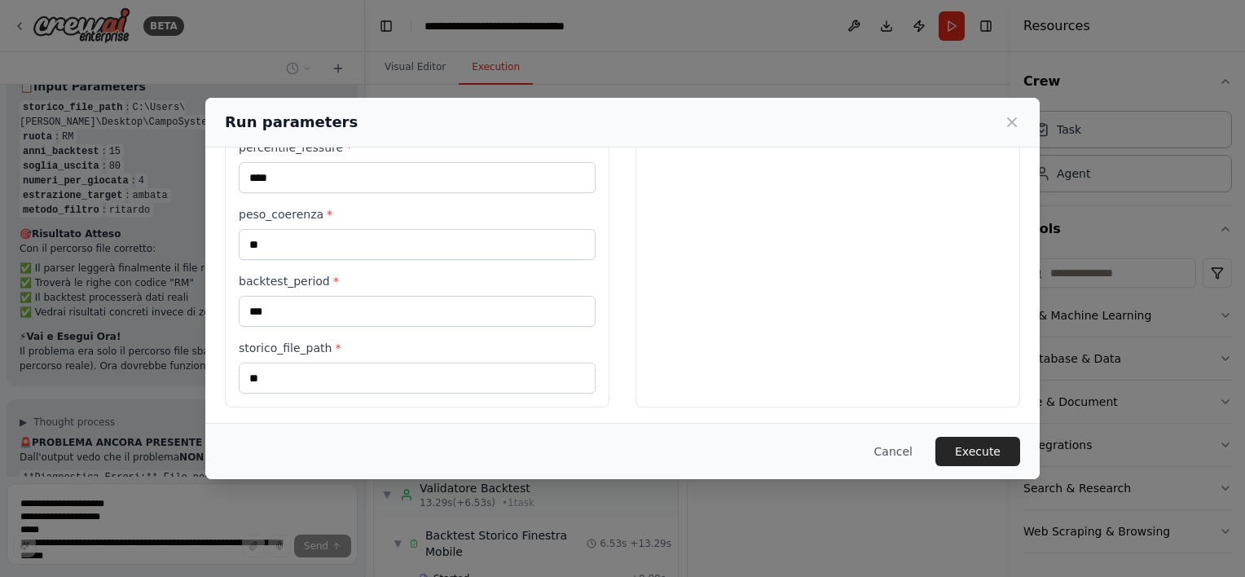
click at [323, 346] on label "storico_file_path *" at bounding box center [417, 348] width 357 height 16
click at [323, 363] on input "**" at bounding box center [417, 378] width 357 height 31
click at [956, 458] on button "Execute" at bounding box center [977, 451] width 85 height 29
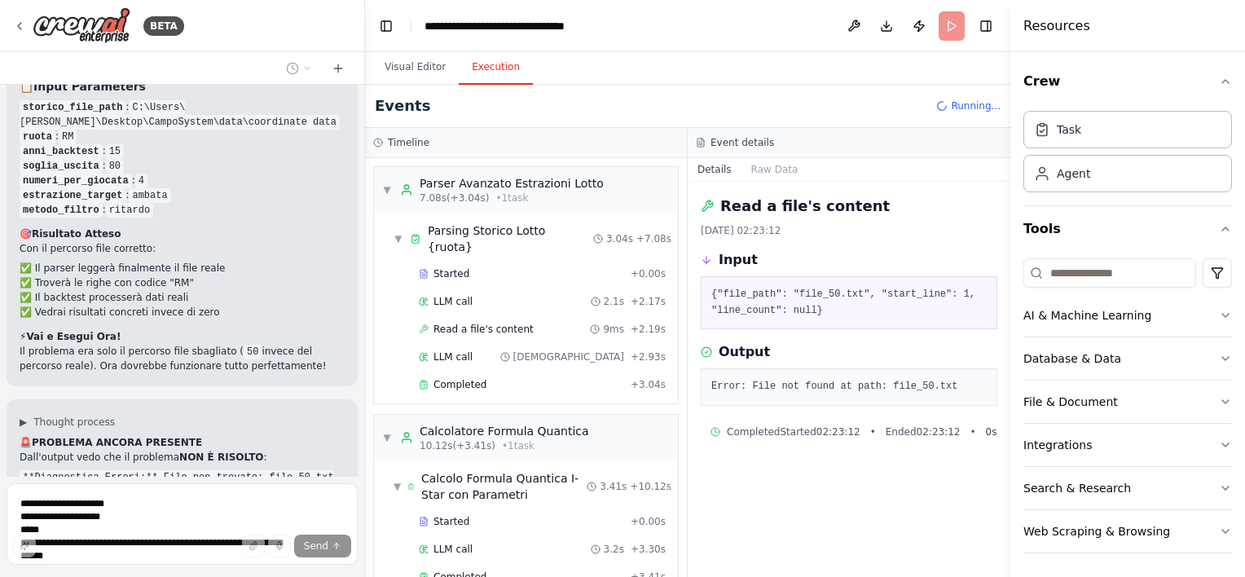
scroll to position [35541, 0]
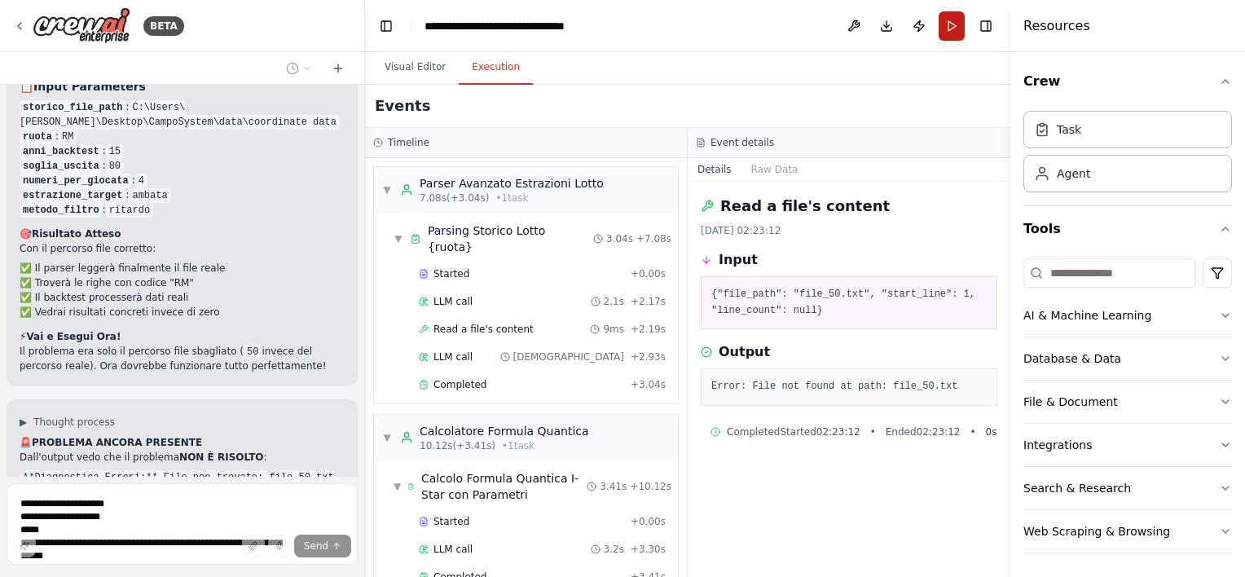
click at [946, 29] on button "Run" at bounding box center [952, 25] width 26 height 29
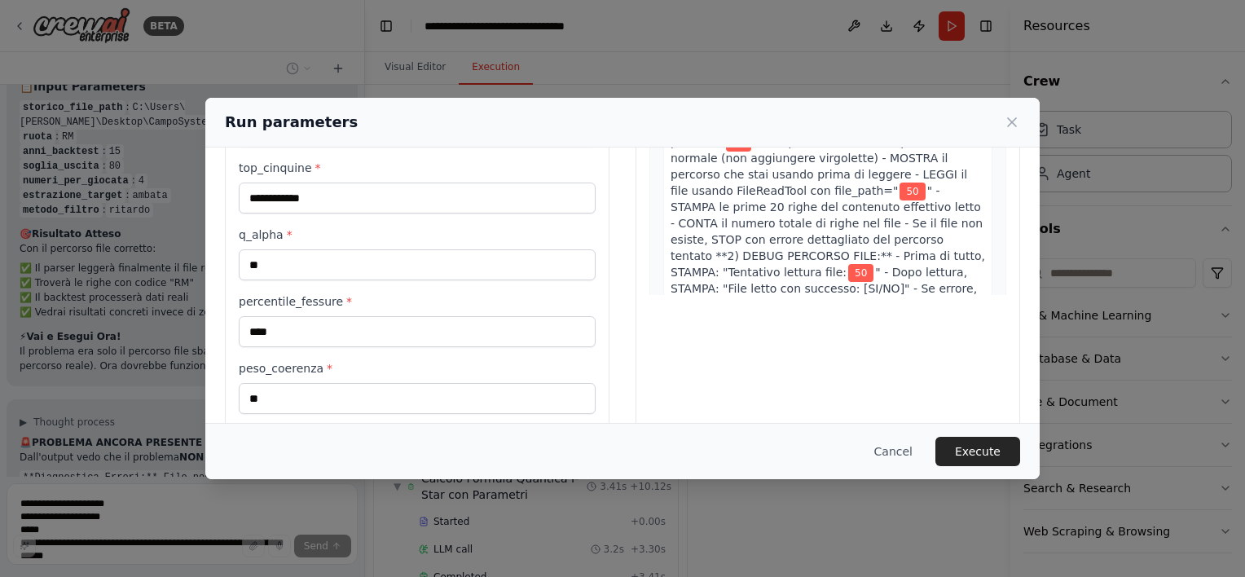
scroll to position [398, 0]
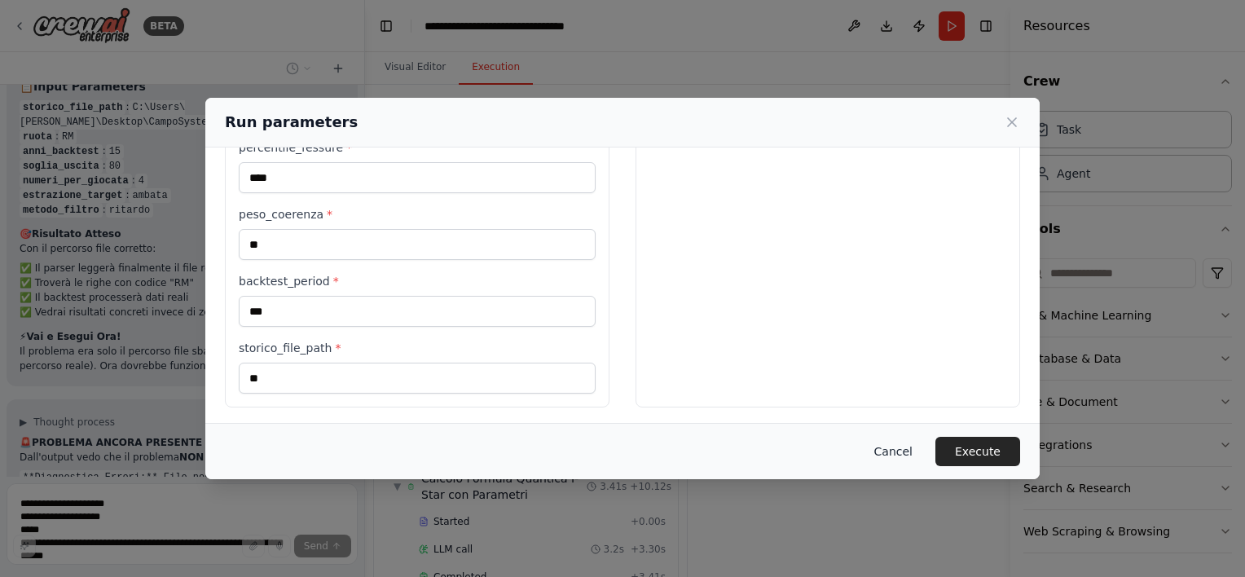
click at [892, 453] on button "Cancel" at bounding box center [893, 451] width 64 height 29
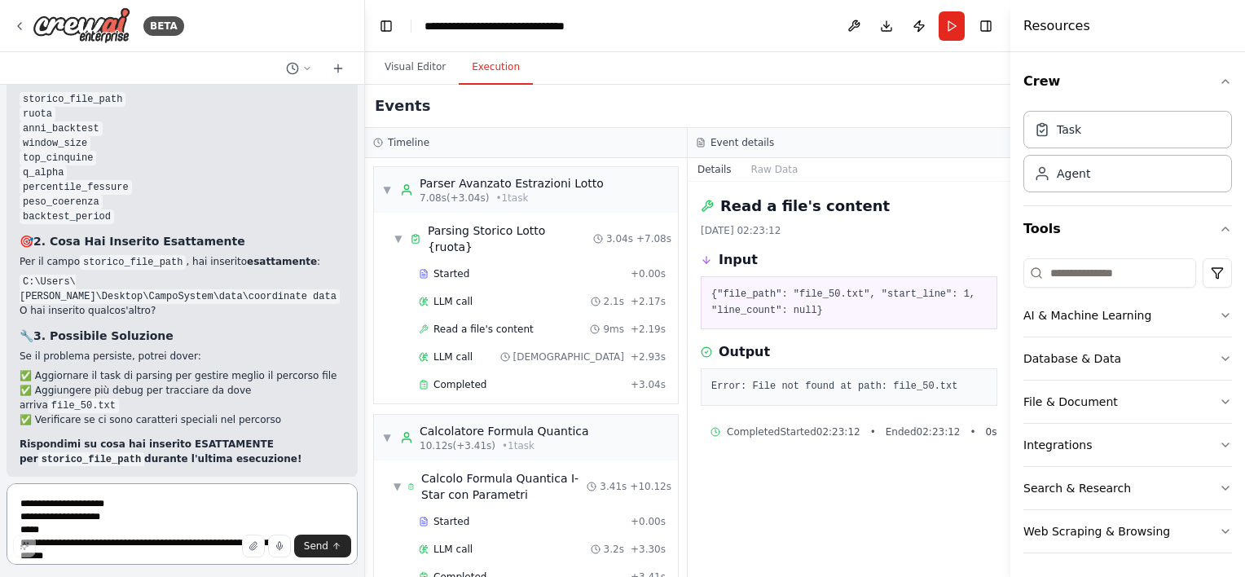
scroll to position [36056, 0]
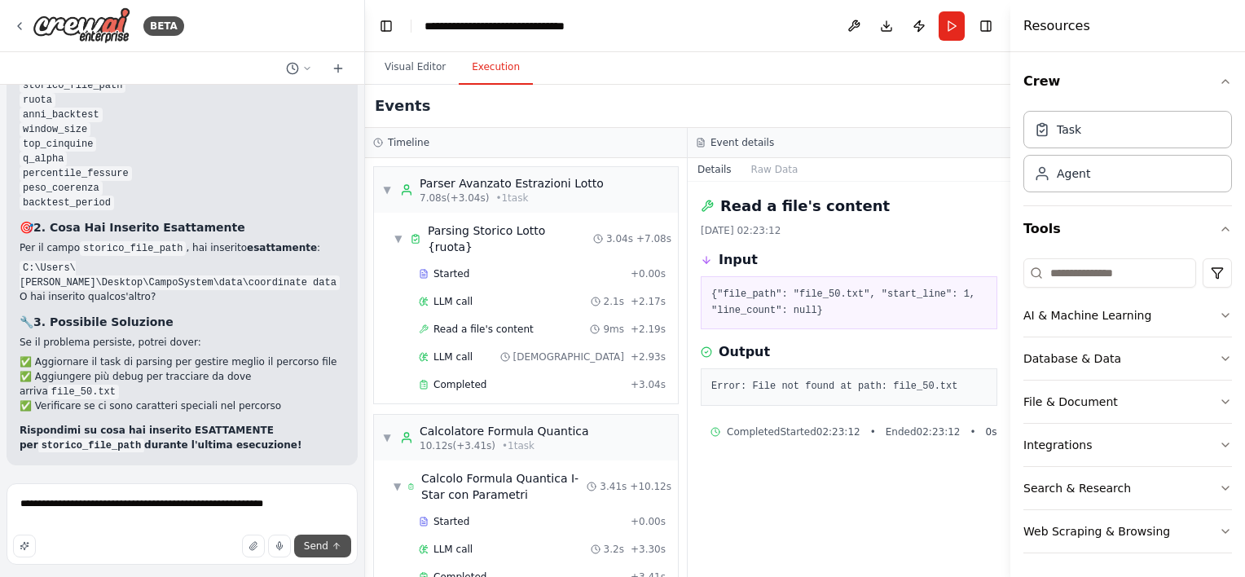
click at [332, 544] on icon "submit" at bounding box center [337, 546] width 10 height 10
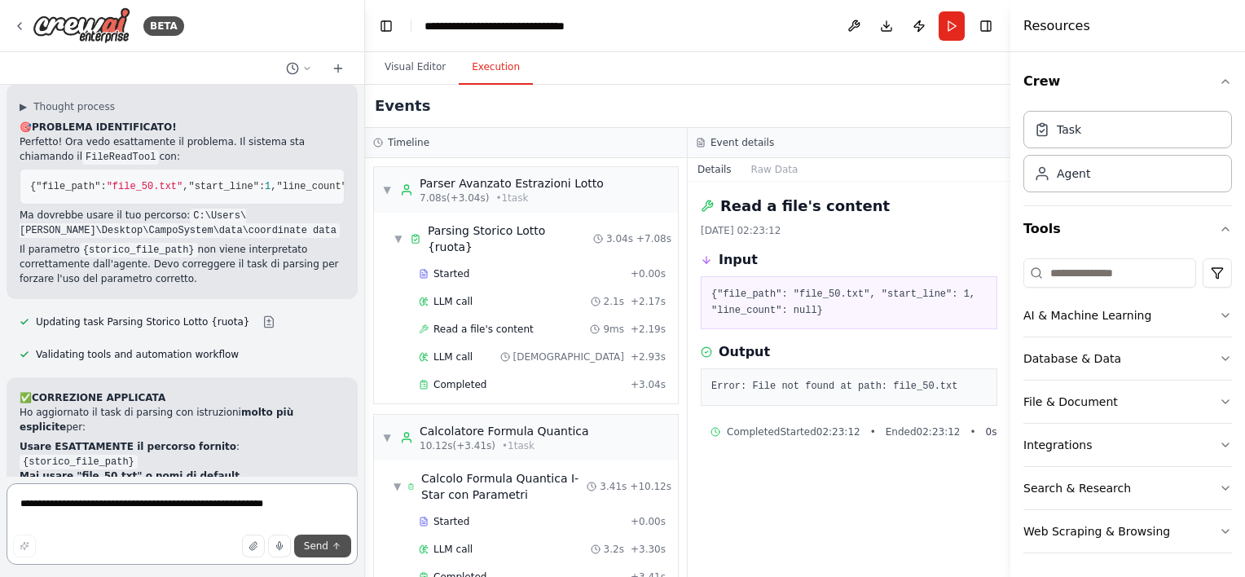
scroll to position [36609, 0]
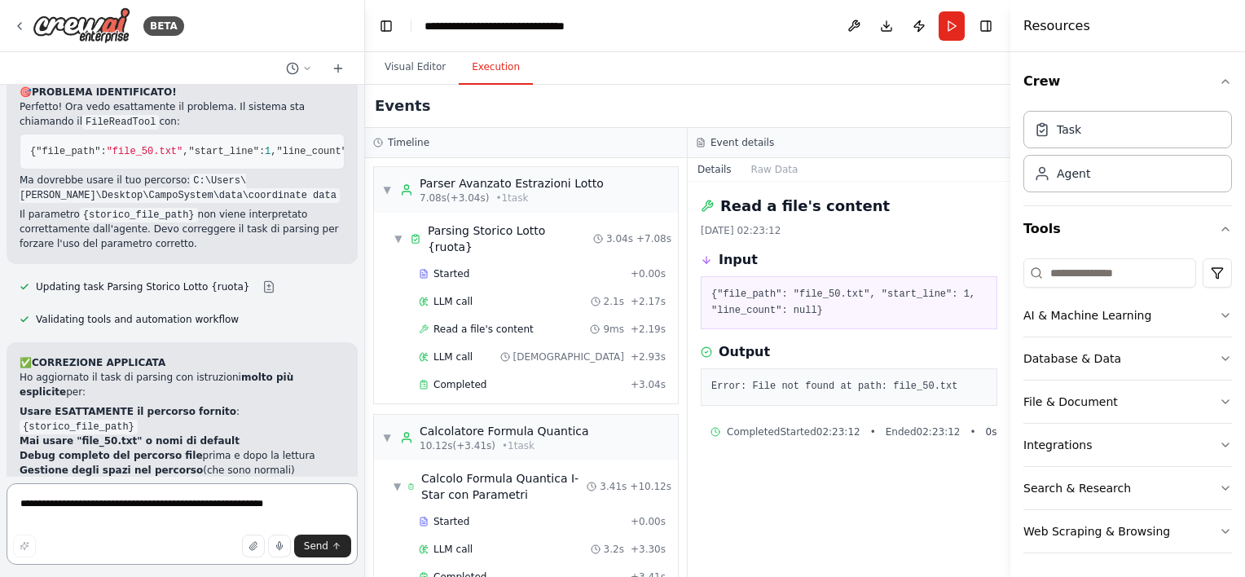
paste textarea
type textarea "**********"
click at [335, 548] on icon "submit" at bounding box center [337, 546] width 10 height 10
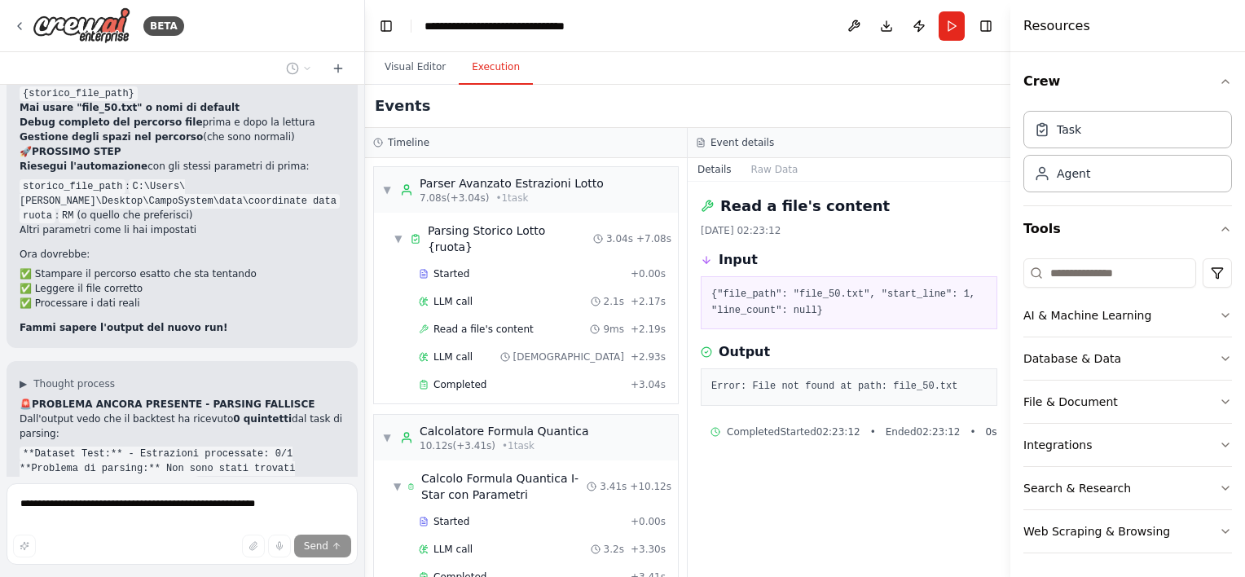
scroll to position [36981, 0]
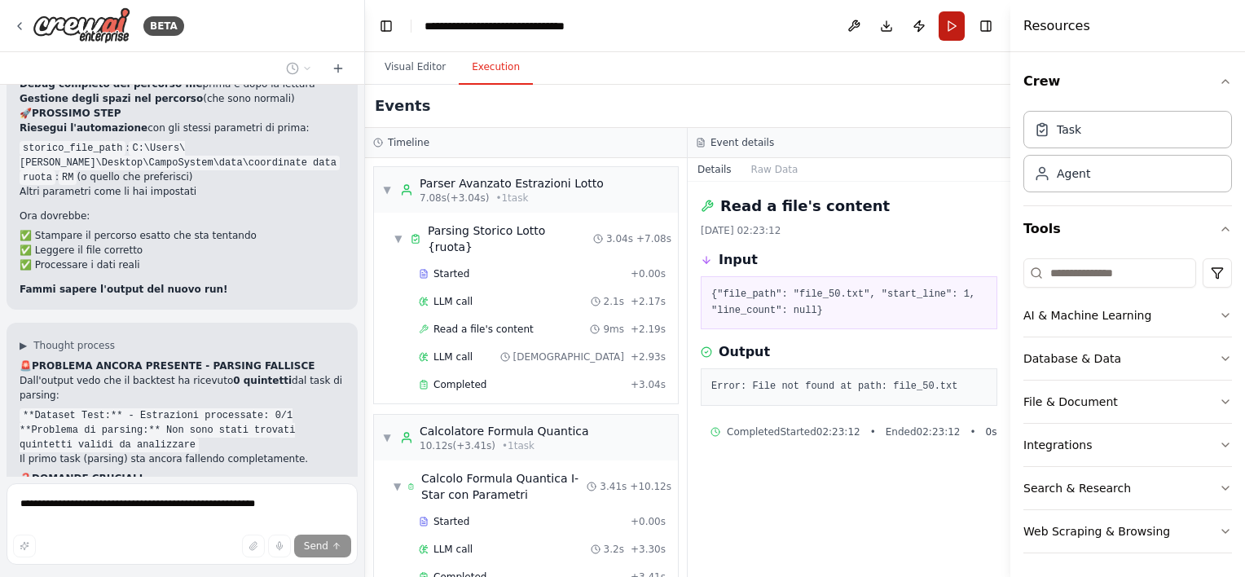
click at [945, 30] on button "Run" at bounding box center [952, 25] width 26 height 29
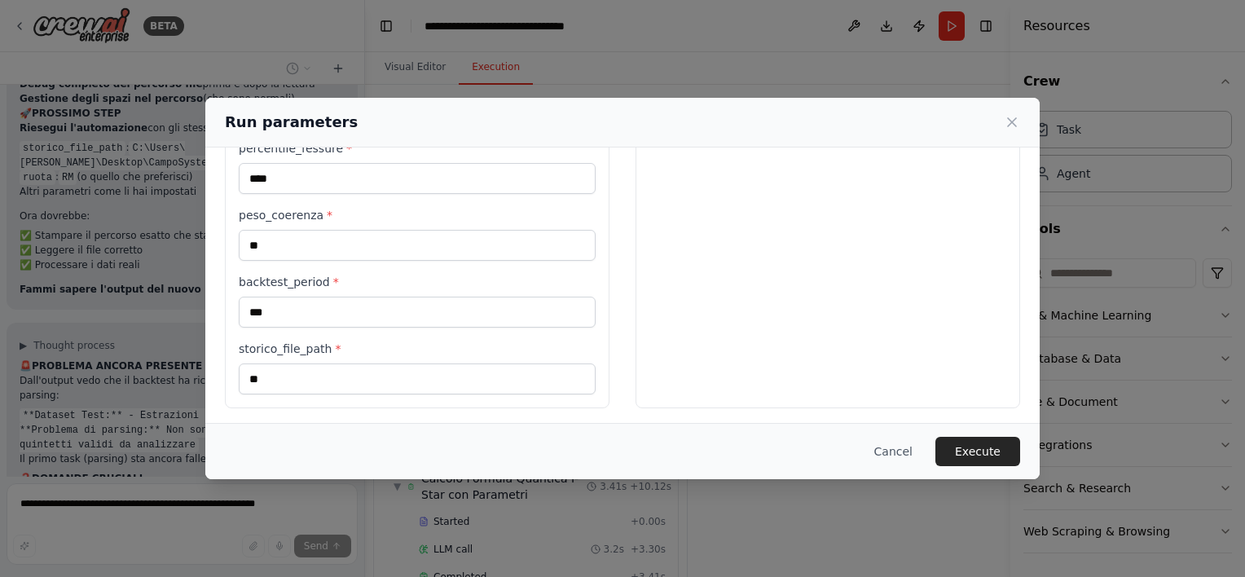
scroll to position [398, 0]
click at [321, 353] on div "storico_file_path * **" at bounding box center [417, 367] width 357 height 54
click at [319, 350] on label "storico_file_path *" at bounding box center [417, 348] width 357 height 16
click at [319, 363] on input "**" at bounding box center [417, 378] width 357 height 31
click at [886, 451] on button "Cancel" at bounding box center [893, 451] width 64 height 29
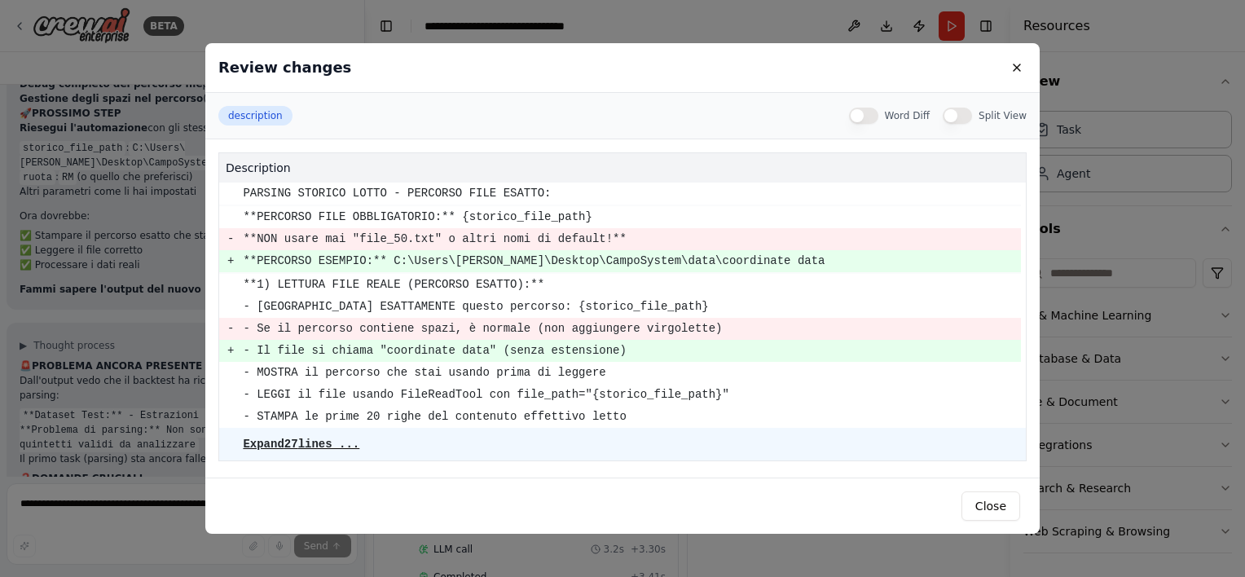
click at [556, 303] on pre "- [GEOGRAPHIC_DATA] ESATTAMENTE questo percorso: {storico_file_path}" at bounding box center [631, 307] width 777 height 20
click at [351, 447] on pre "Expand 27 lines ..." at bounding box center [301, 444] width 117 height 13
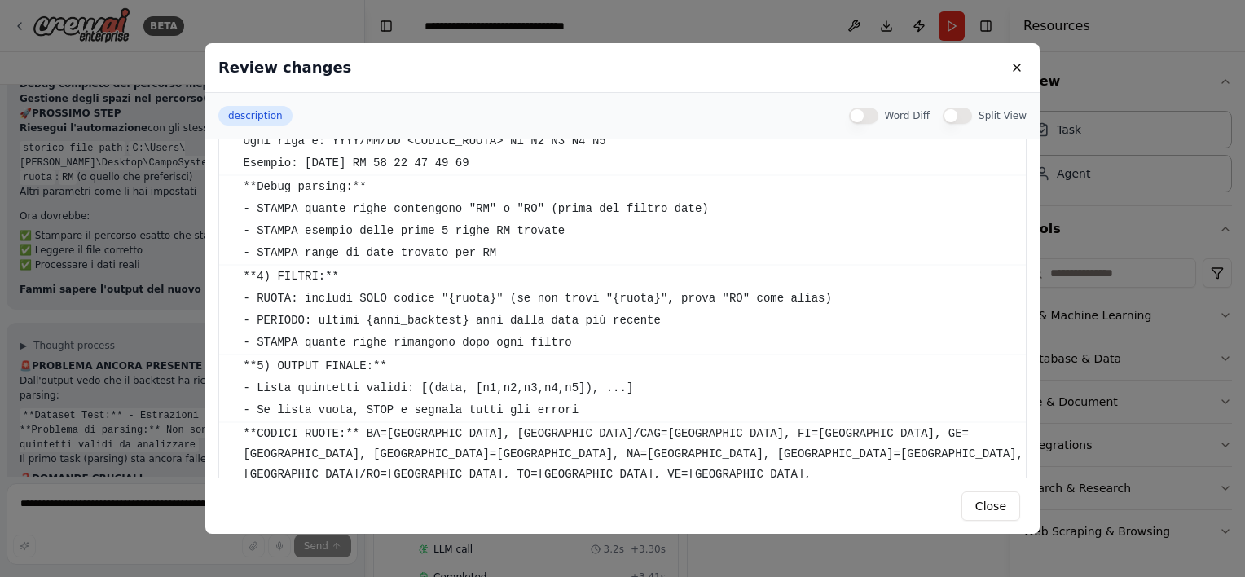
scroll to position [456, 0]
click at [985, 502] on button "Close" at bounding box center [991, 505] width 59 height 29
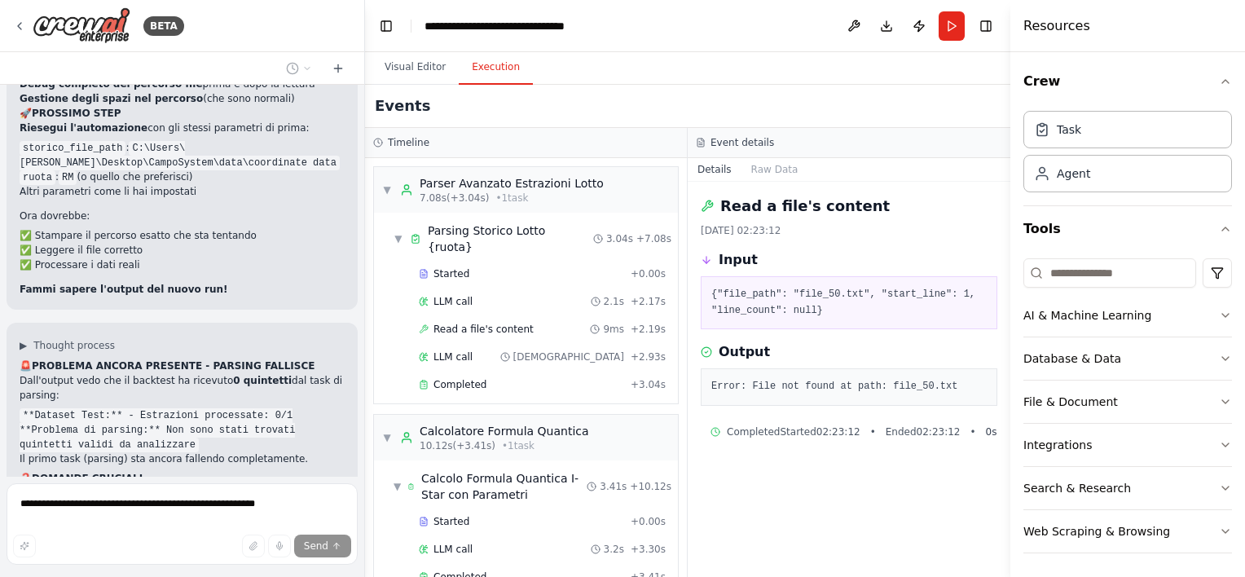
click at [952, 40] on header "**********" at bounding box center [687, 26] width 645 height 52
click at [955, 35] on button "Run" at bounding box center [952, 25] width 26 height 29
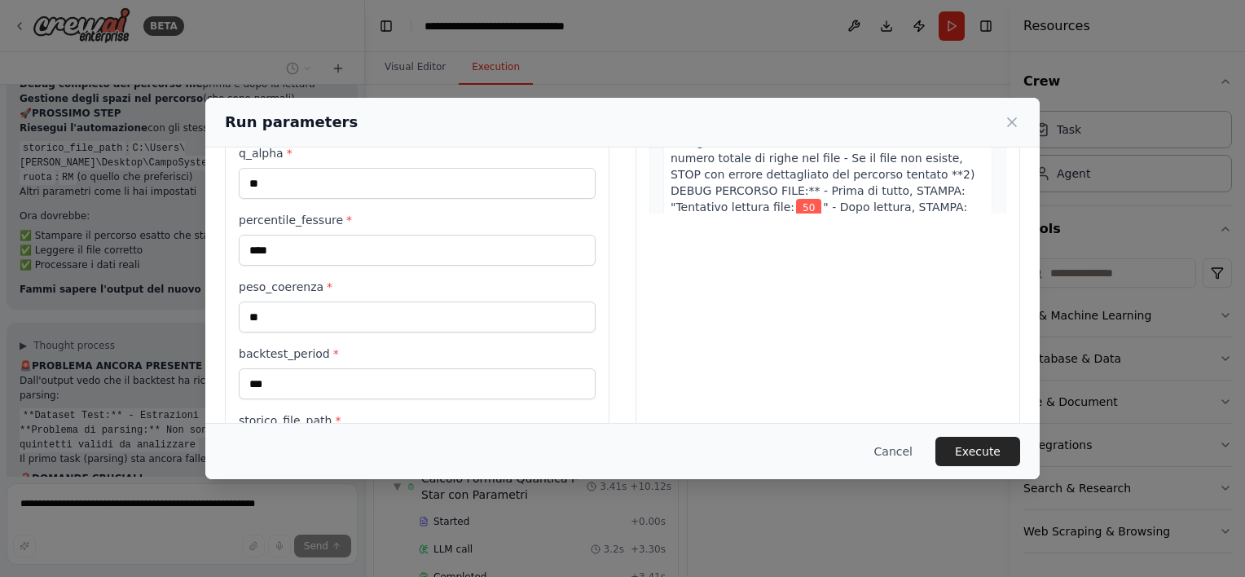
scroll to position [398, 0]
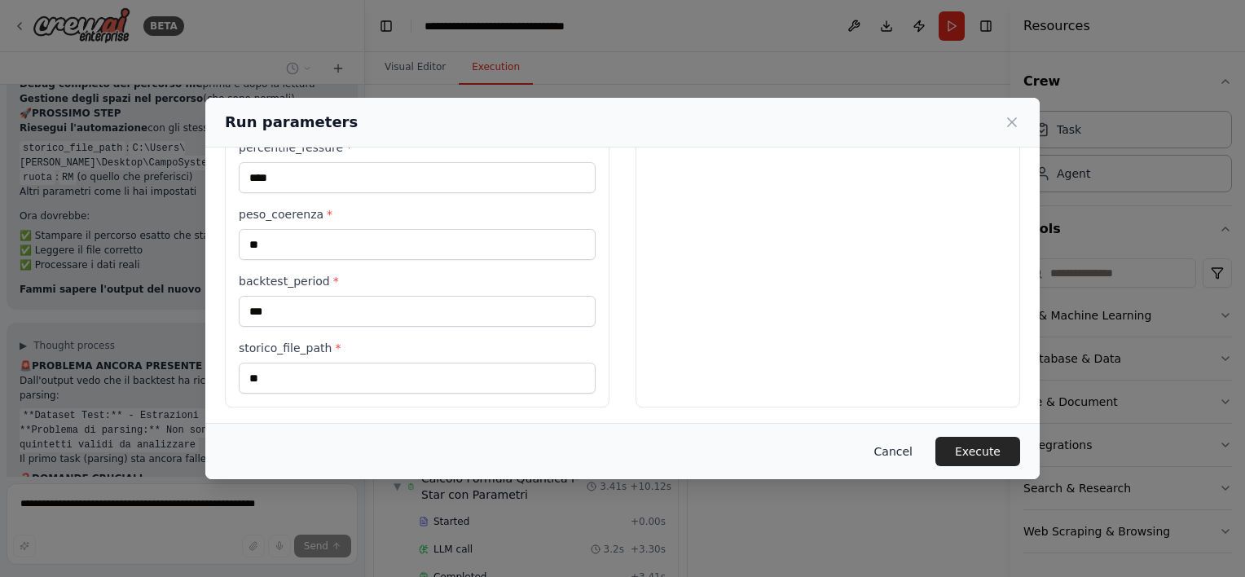
click at [893, 454] on button "Cancel" at bounding box center [893, 451] width 64 height 29
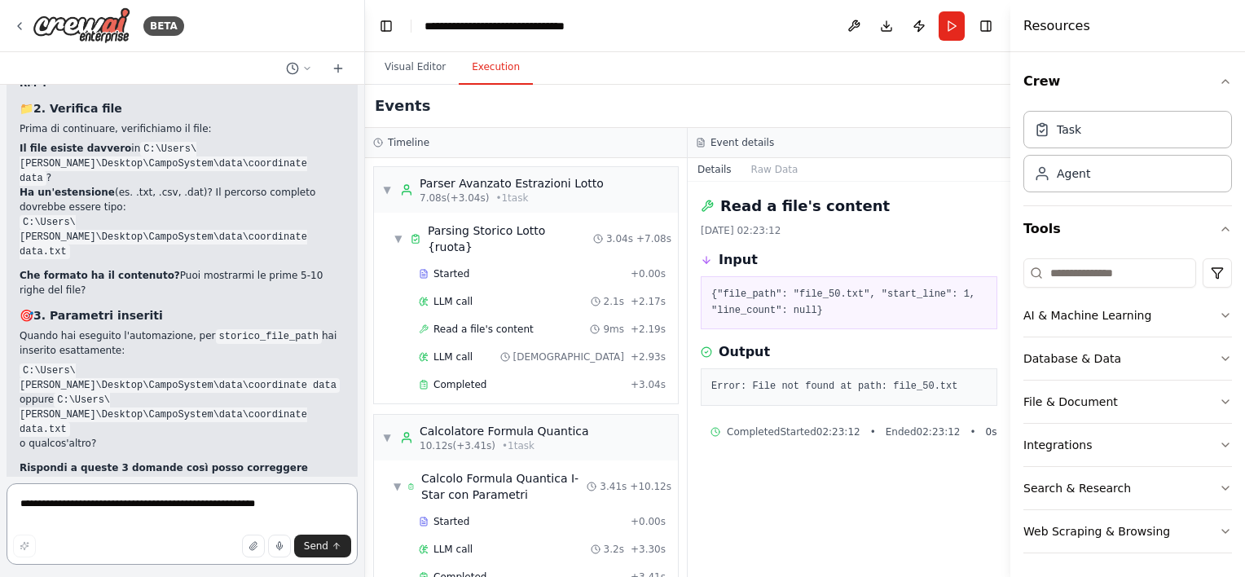
scroll to position [37531, 0]
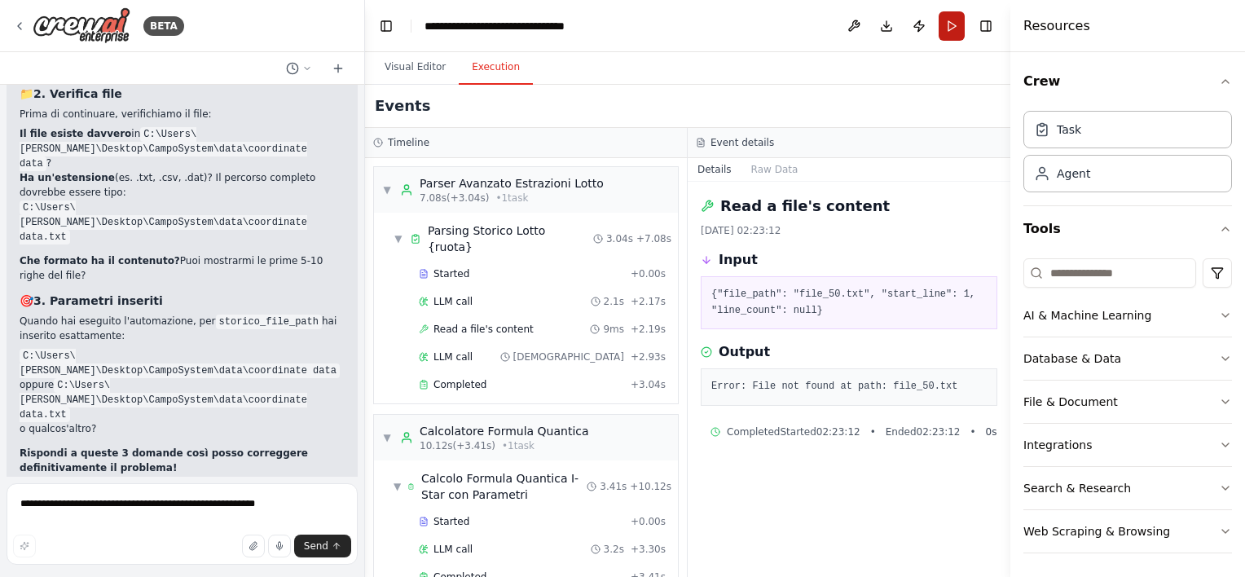
click at [942, 33] on button "Run" at bounding box center [952, 25] width 26 height 29
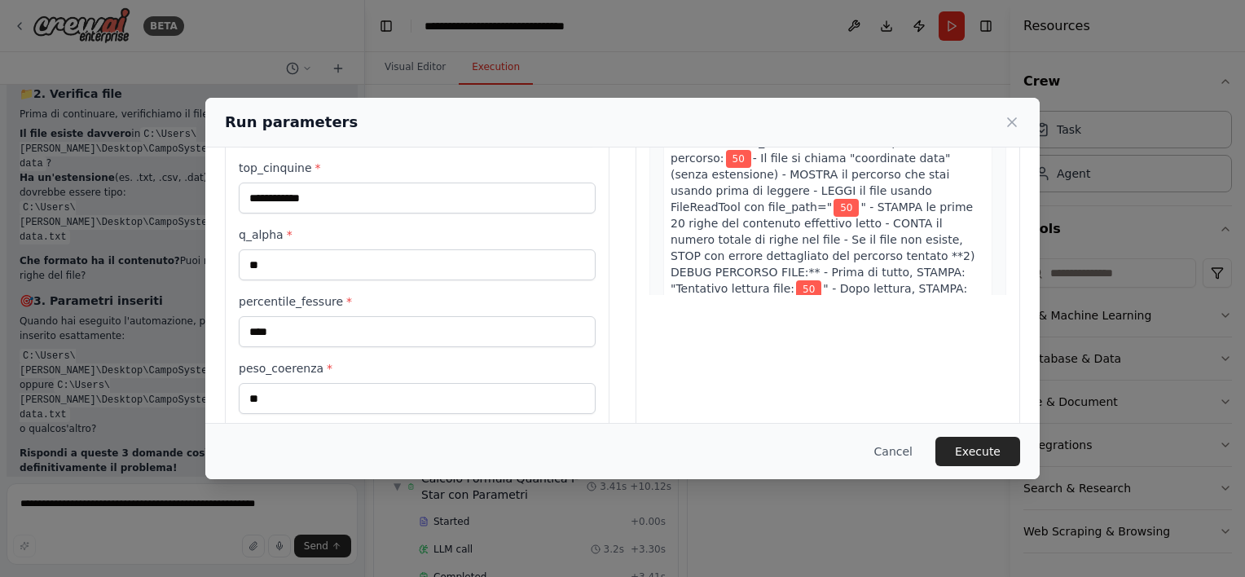
scroll to position [398, 0]
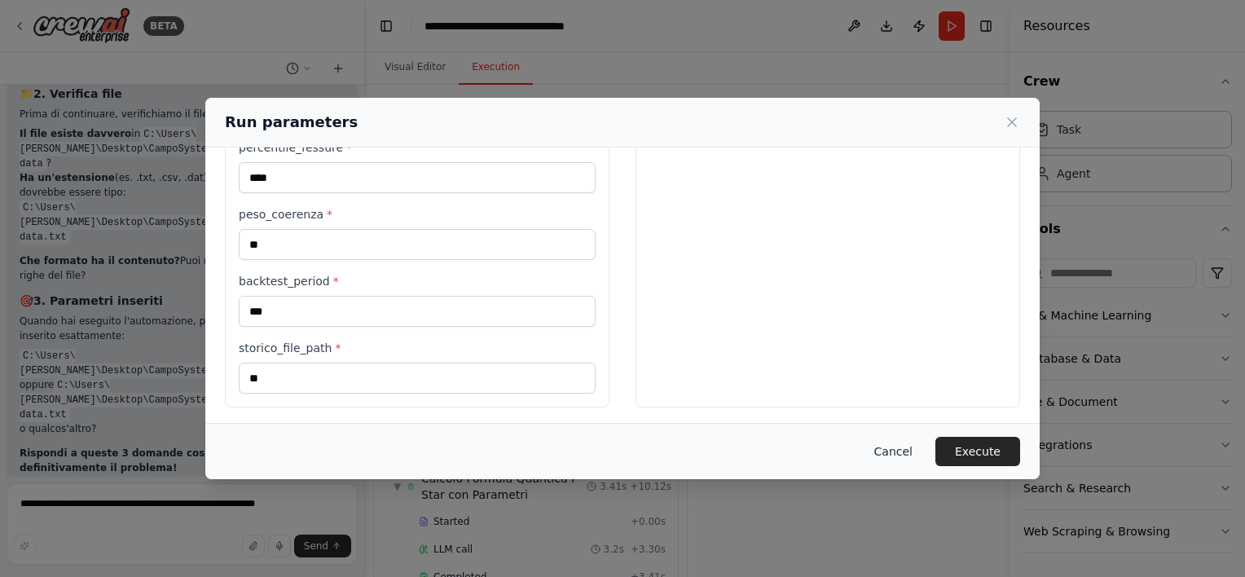
click at [909, 450] on button "Cancel" at bounding box center [893, 451] width 64 height 29
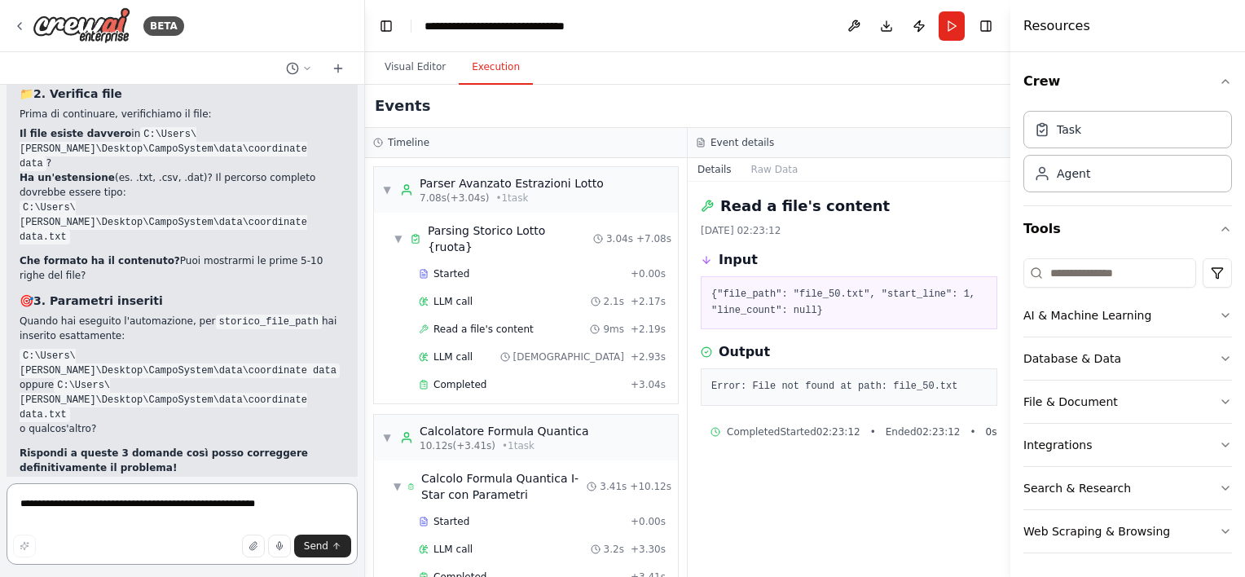
click at [77, 507] on textarea "**********" at bounding box center [182, 523] width 351 height 81
type textarea "**********"
click at [258, 549] on icon "button" at bounding box center [254, 546] width 10 height 10
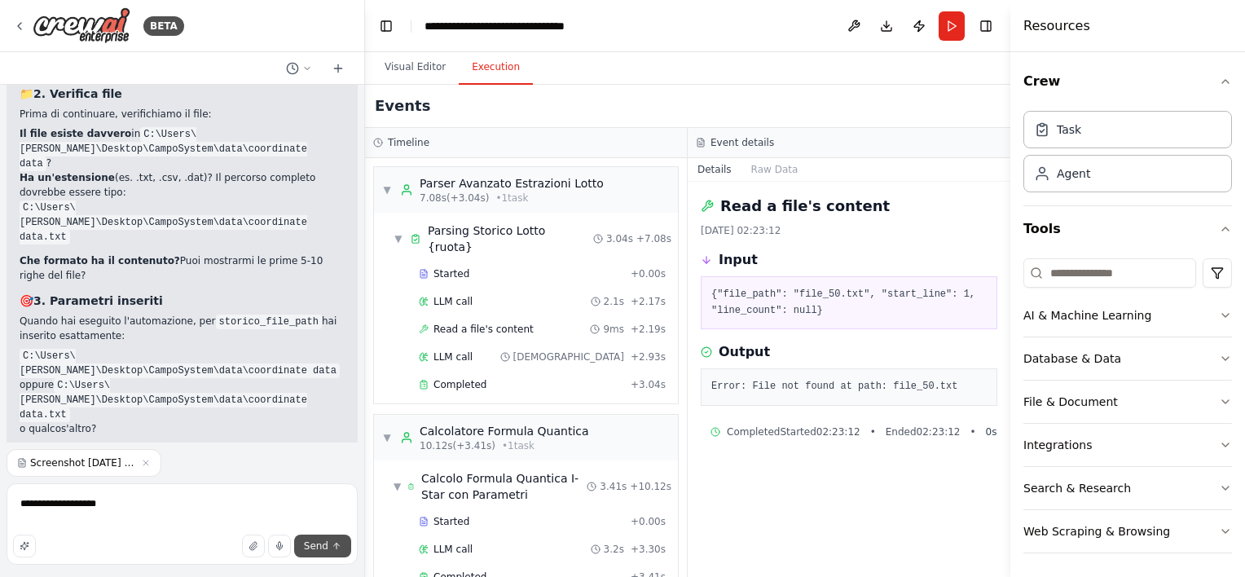
click at [337, 548] on icon "submit" at bounding box center [337, 547] width 0 height 6
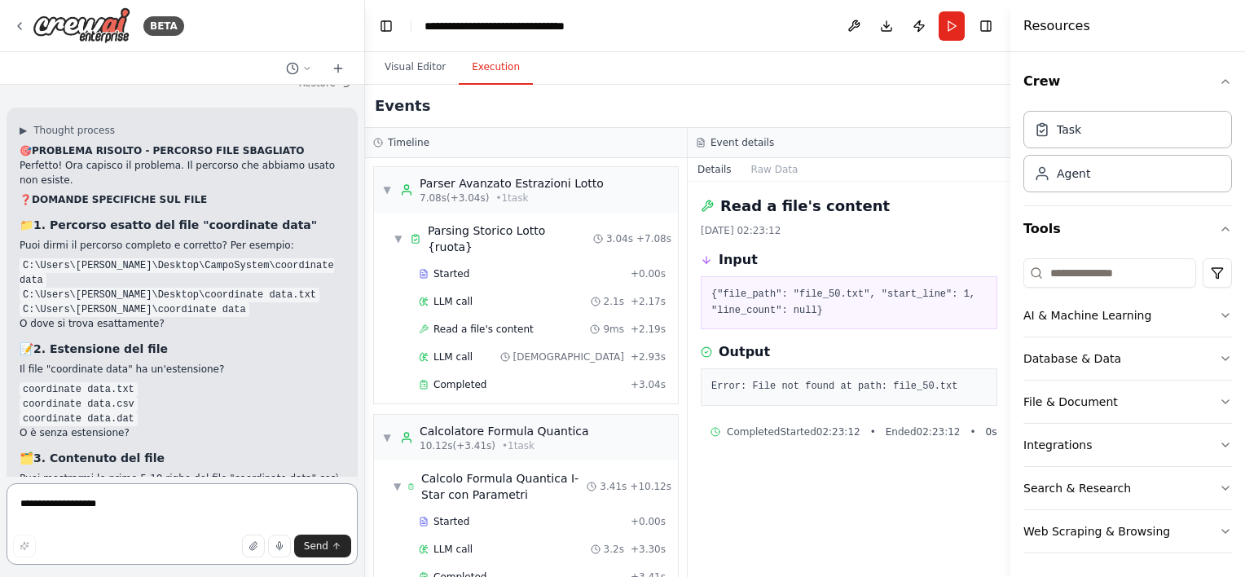
scroll to position [38018, 0]
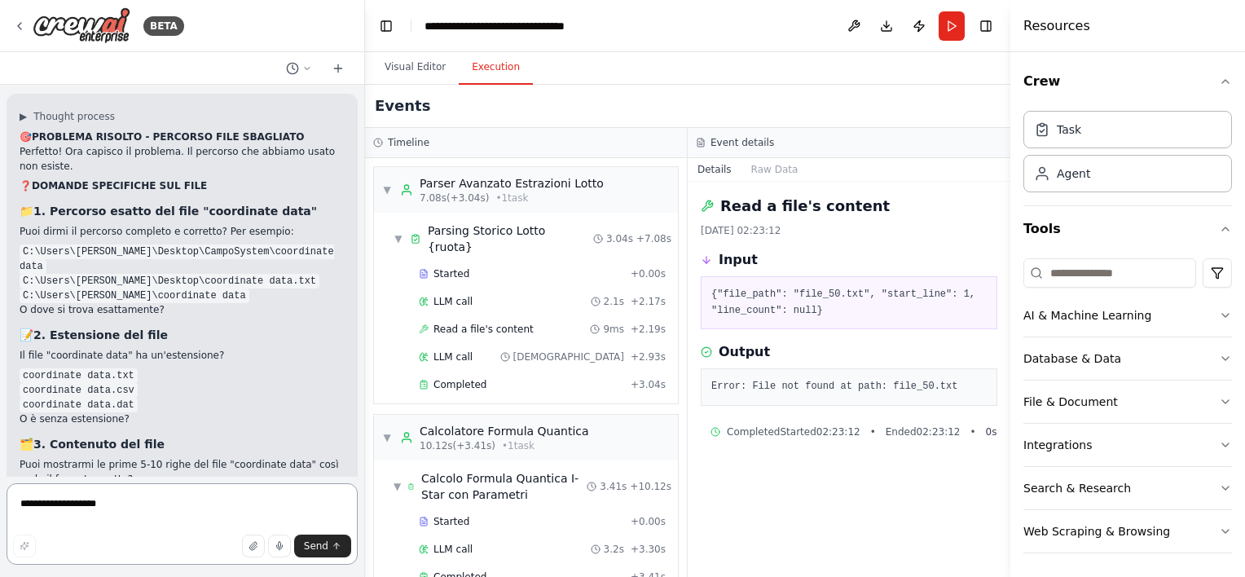
click at [99, 518] on textarea "**********" at bounding box center [182, 523] width 351 height 81
click at [963, 28] on button "Run" at bounding box center [952, 25] width 26 height 29
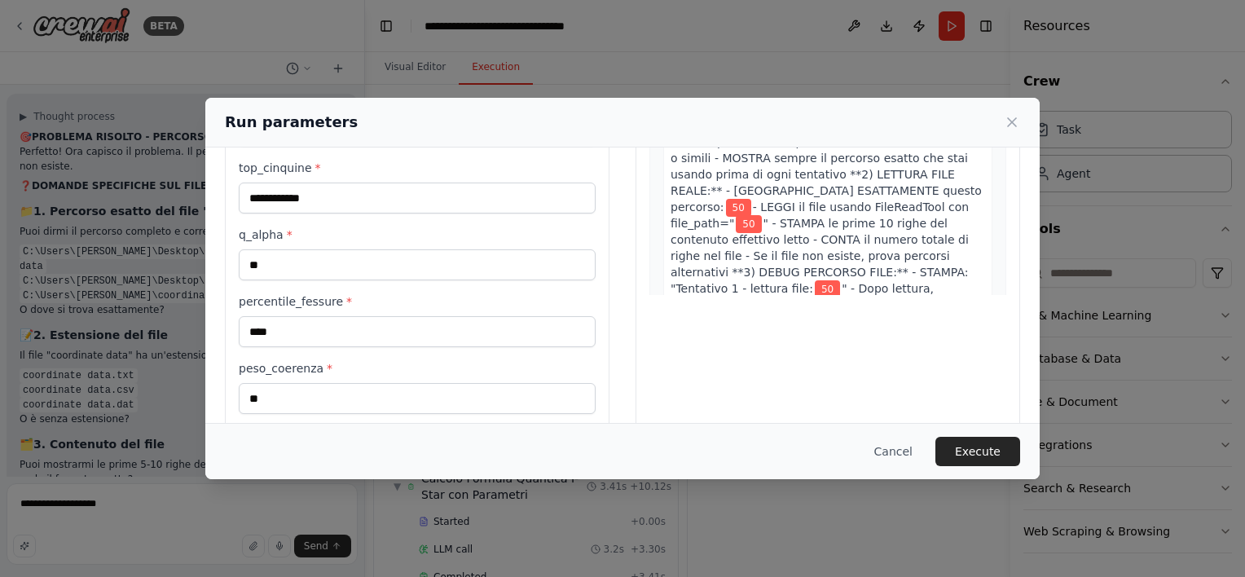
scroll to position [398, 0]
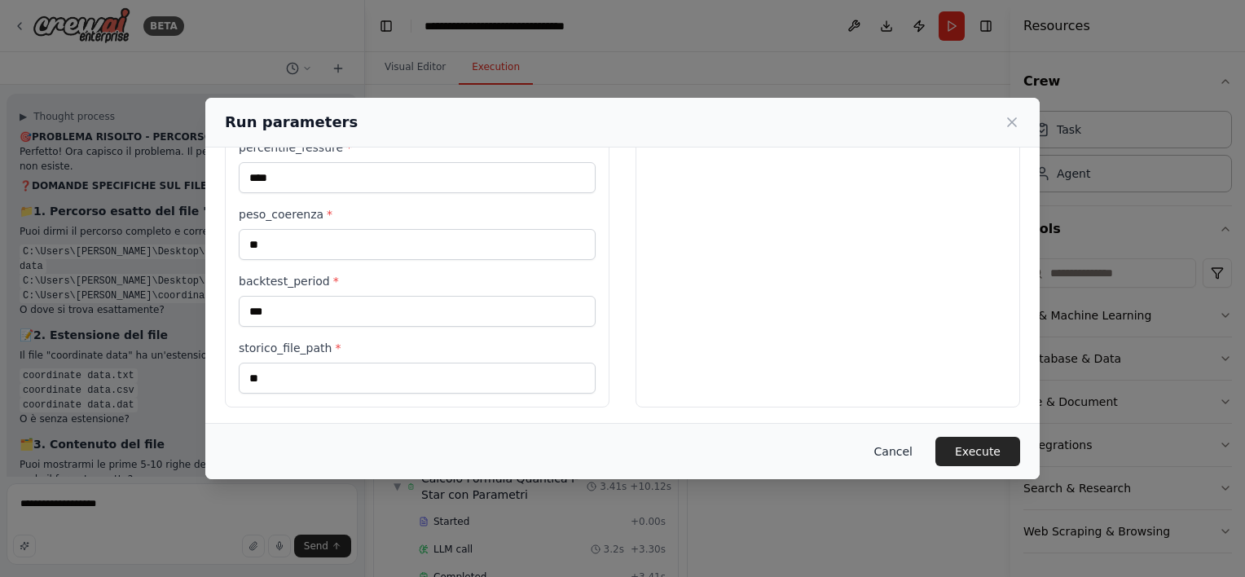
click at [909, 452] on button "Cancel" at bounding box center [893, 451] width 64 height 29
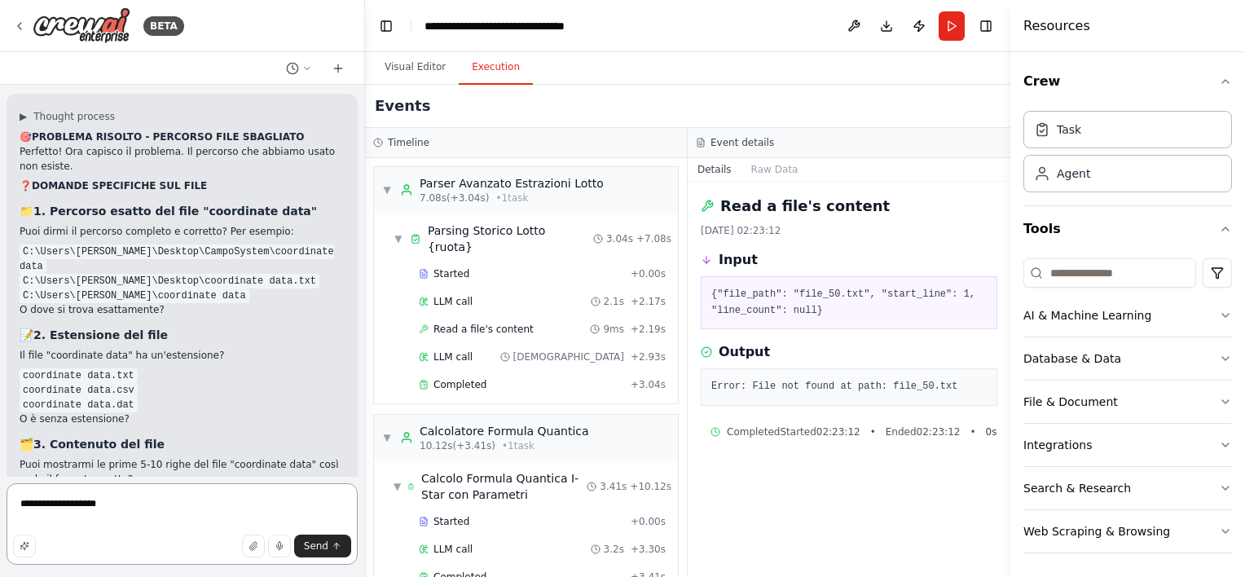
click at [127, 511] on textarea "**********" at bounding box center [182, 523] width 351 height 81
type textarea "**********"
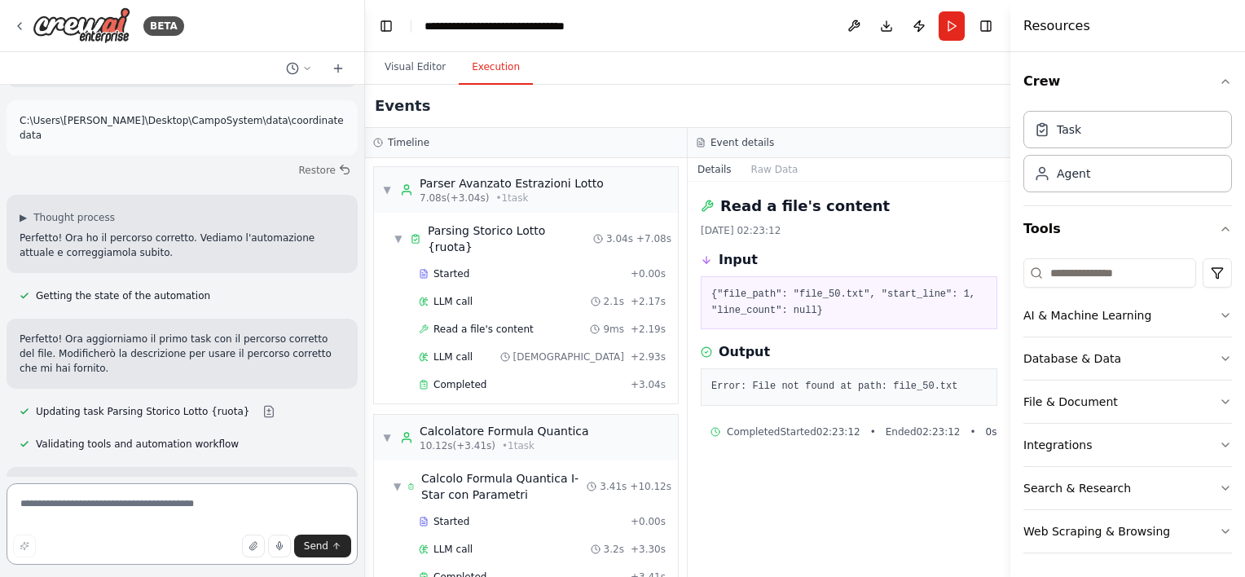
scroll to position [38432, 0]
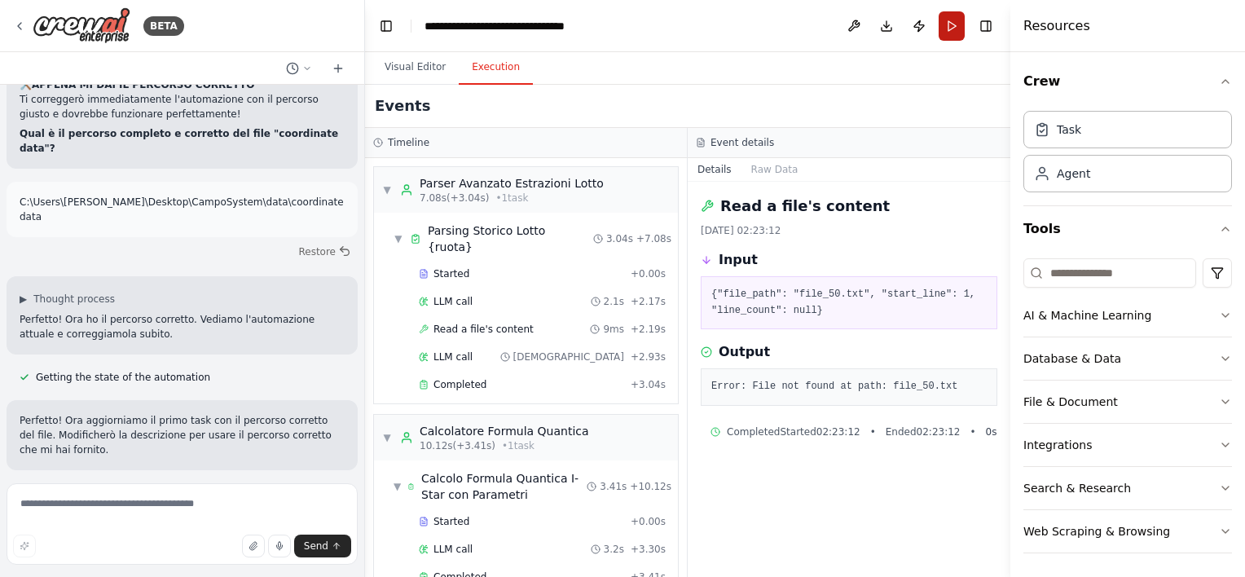
click at [940, 29] on button "Run" at bounding box center [952, 25] width 26 height 29
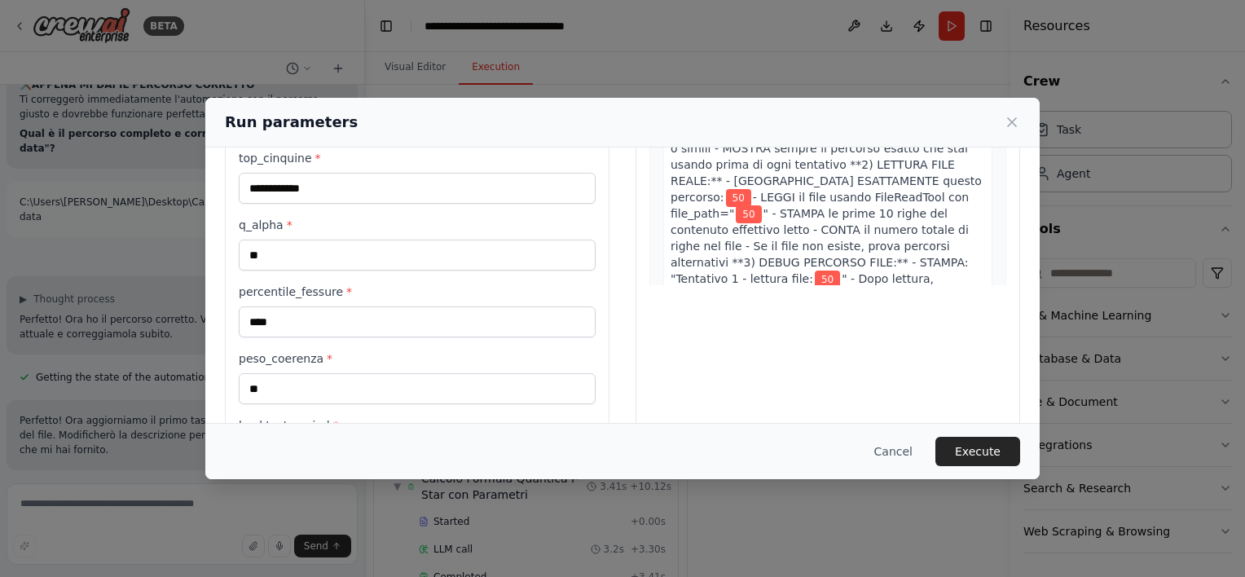
scroll to position [235, 0]
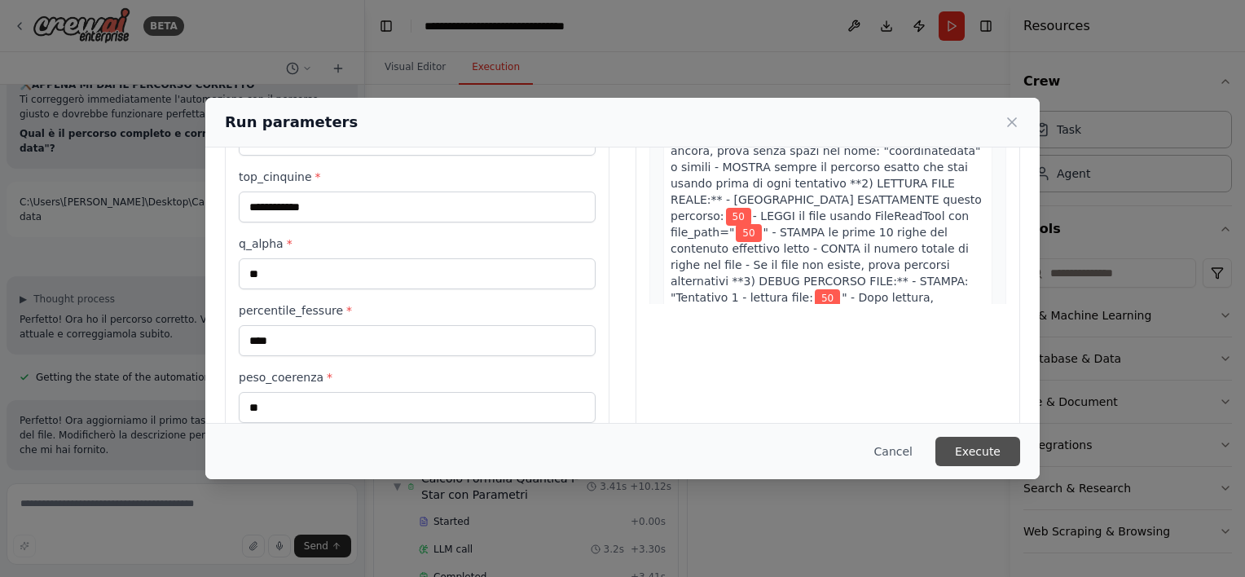
click at [955, 450] on button "Execute" at bounding box center [977, 451] width 85 height 29
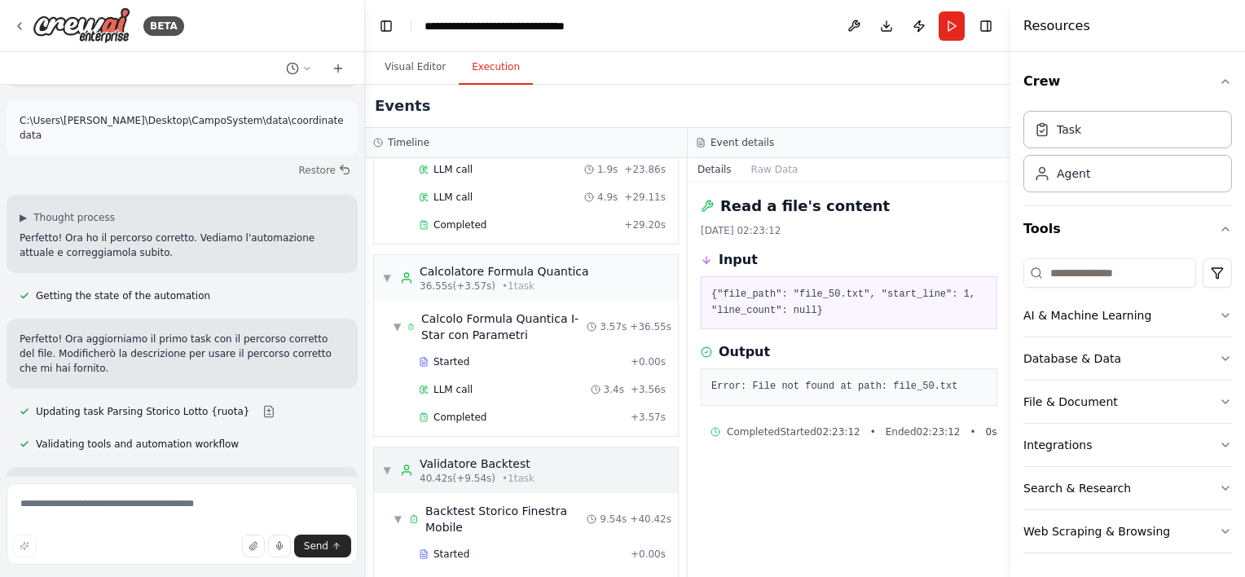
scroll to position [646, 0]
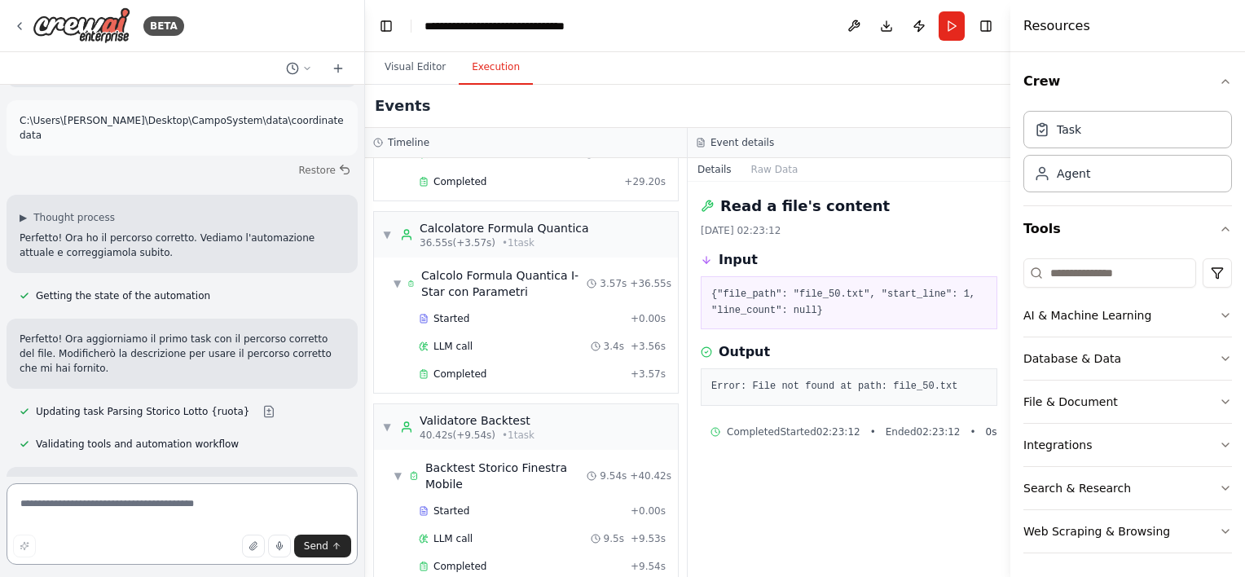
click at [158, 514] on textarea at bounding box center [182, 523] width 351 height 81
type textarea "**********"
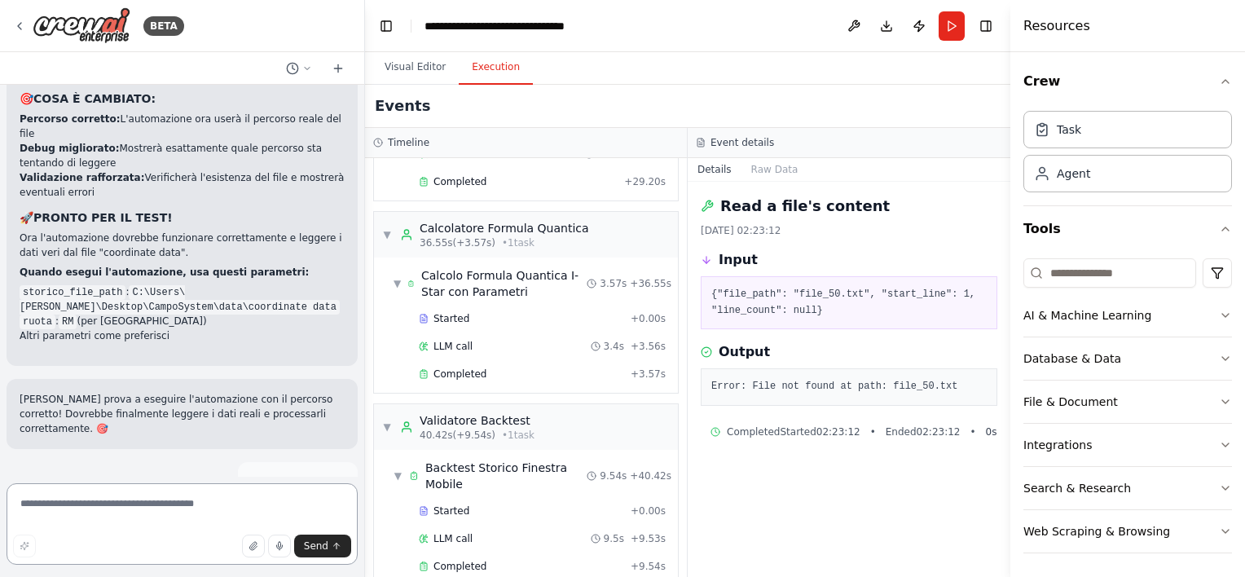
scroll to position [39038, 0]
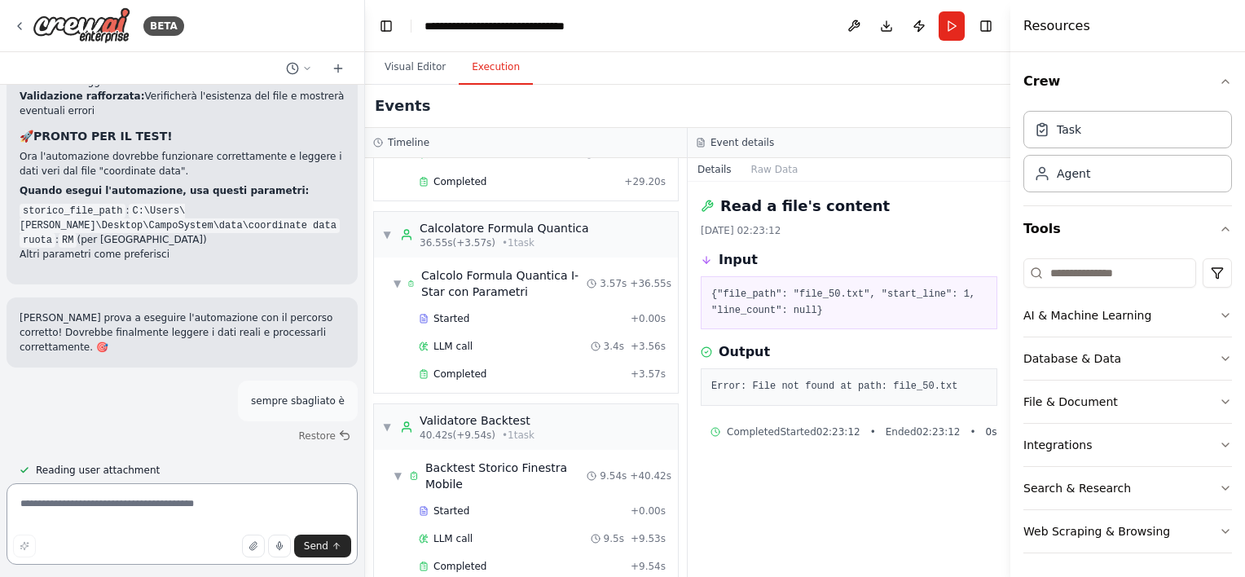
click at [187, 504] on textarea at bounding box center [182, 523] width 351 height 81
type textarea "**********"
click at [329, 542] on button "Send" at bounding box center [322, 546] width 57 height 23
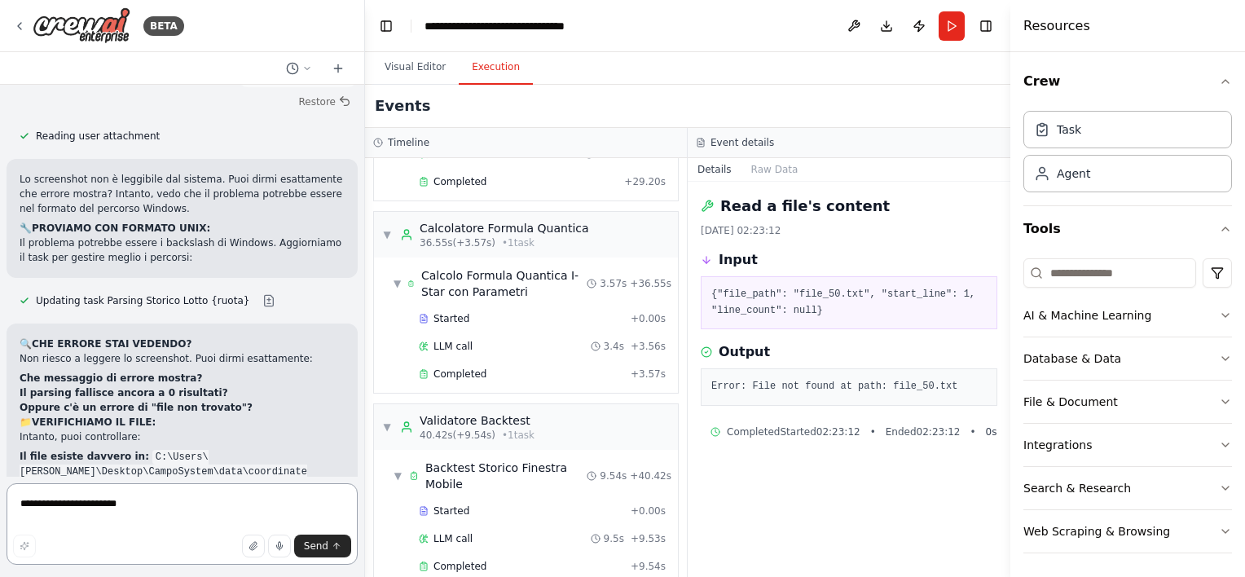
scroll to position [39400, 0]
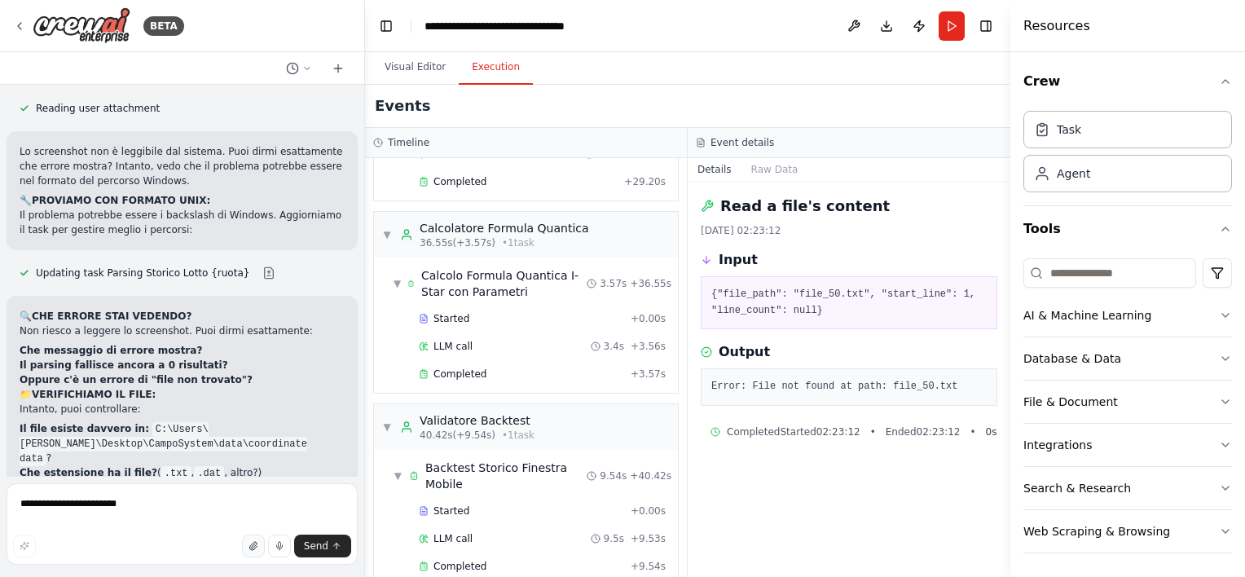
click at [256, 547] on icon "button" at bounding box center [252, 546] width 7 height 8
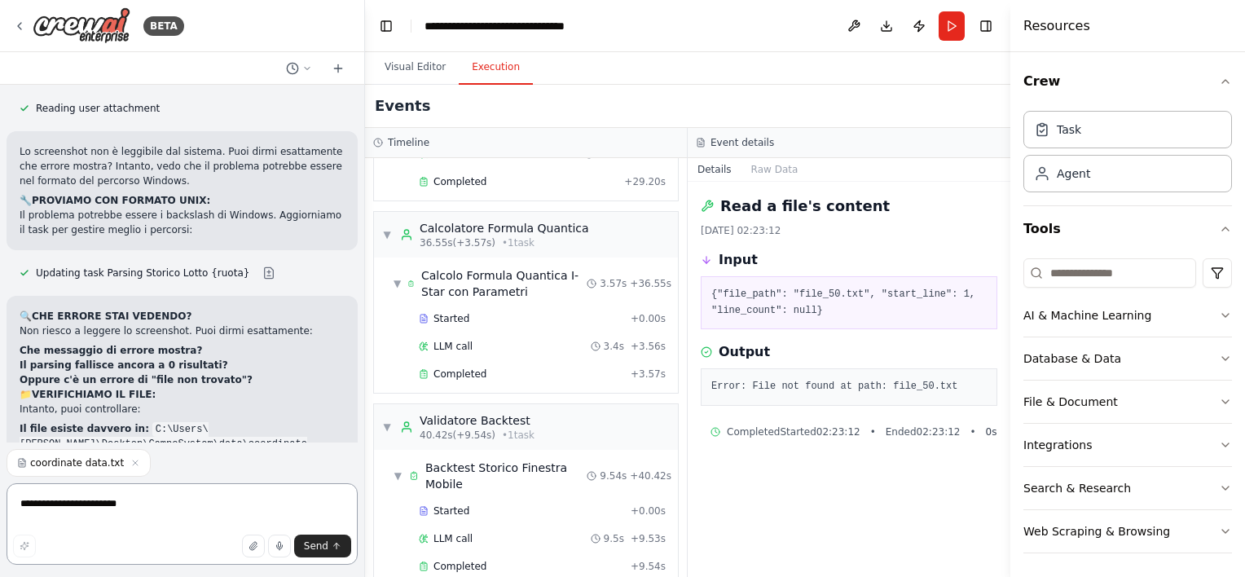
click at [340, 557] on textarea "**********" at bounding box center [182, 523] width 351 height 81
click at [343, 547] on button "Send" at bounding box center [322, 546] width 57 height 23
click at [328, 548] on button "Send" at bounding box center [322, 546] width 57 height 23
click at [341, 551] on button "Send" at bounding box center [322, 546] width 57 height 23
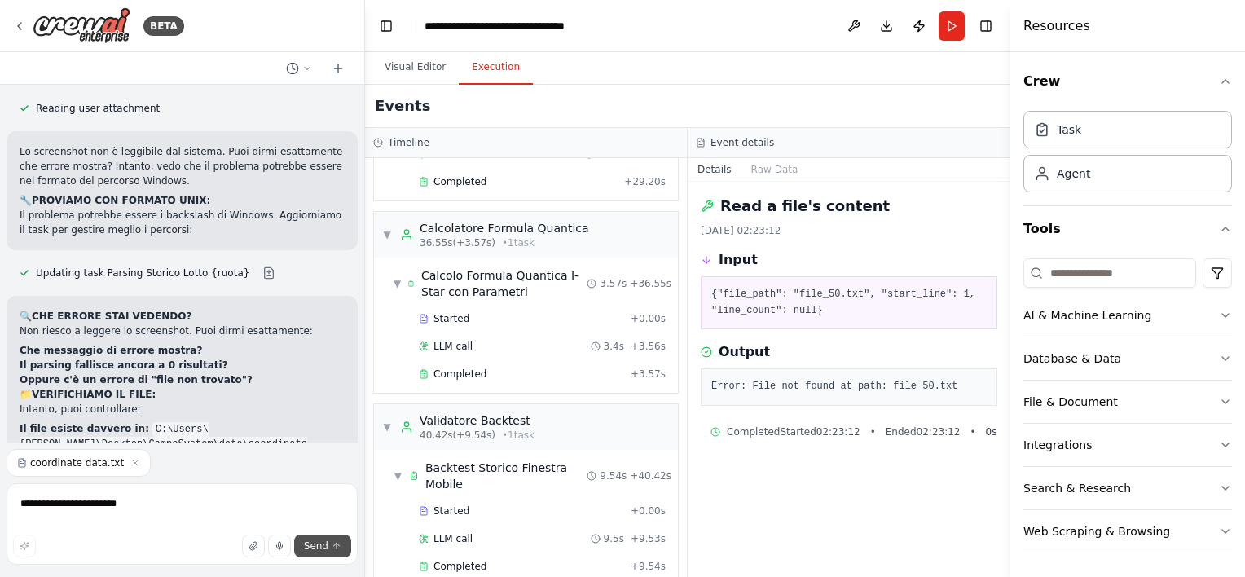
click at [341, 551] on button "Send" at bounding box center [322, 546] width 57 height 23
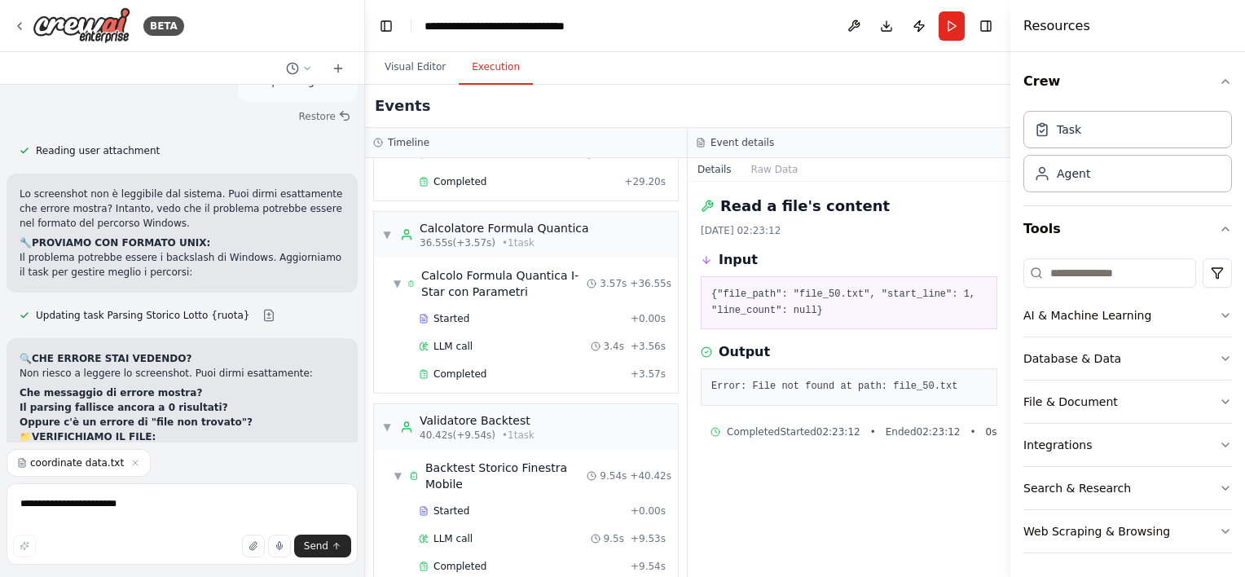
scroll to position [39434, 0]
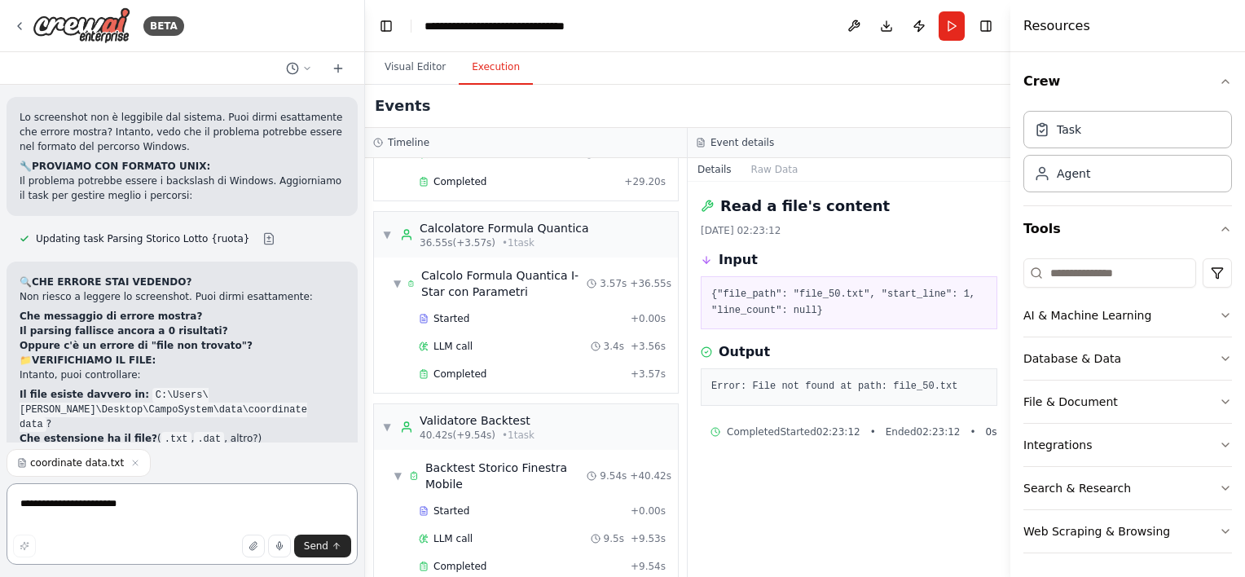
click at [224, 514] on textarea "**********" at bounding box center [182, 523] width 351 height 81
type textarea "*"
click at [336, 552] on button "Send" at bounding box center [322, 546] width 57 height 23
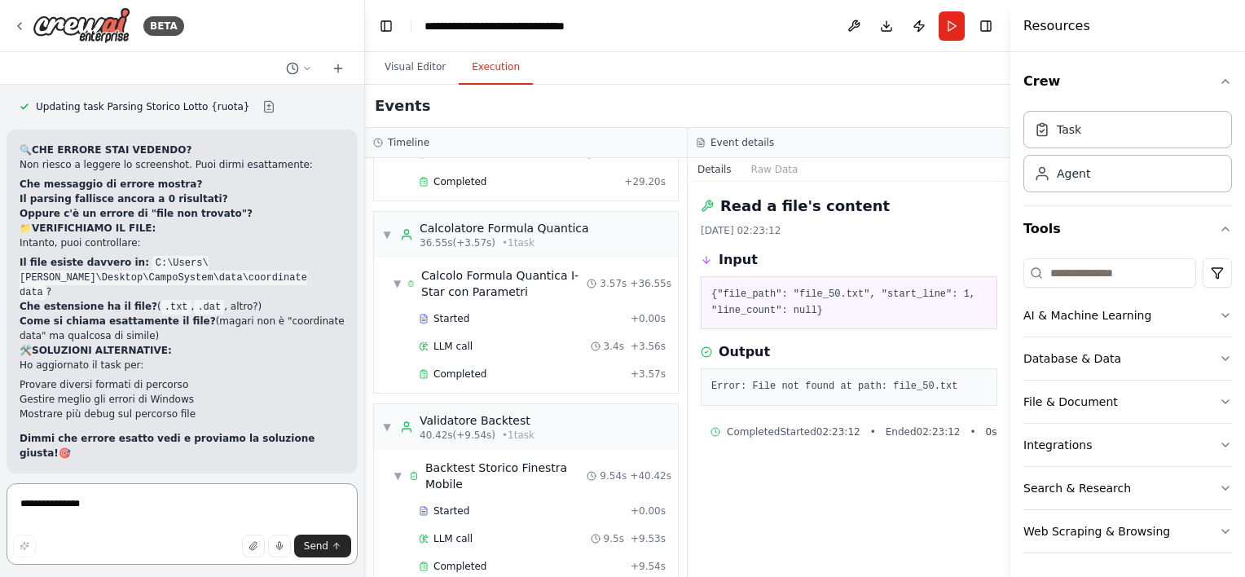
scroll to position [39582, 0]
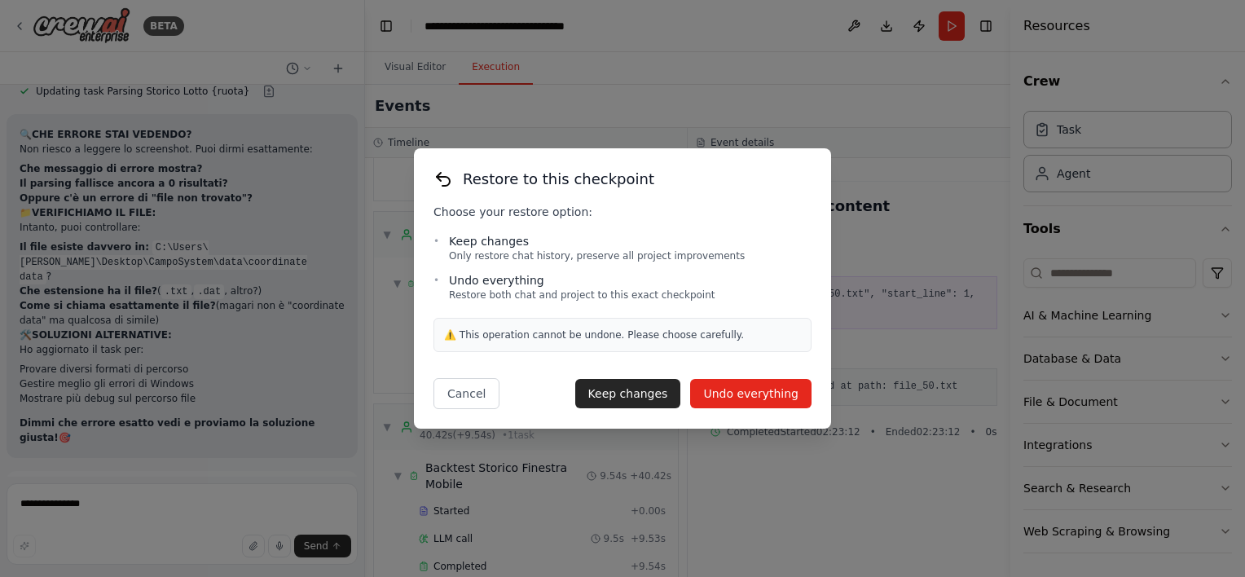
click at [740, 401] on button "Undo everything" at bounding box center [750, 393] width 121 height 29
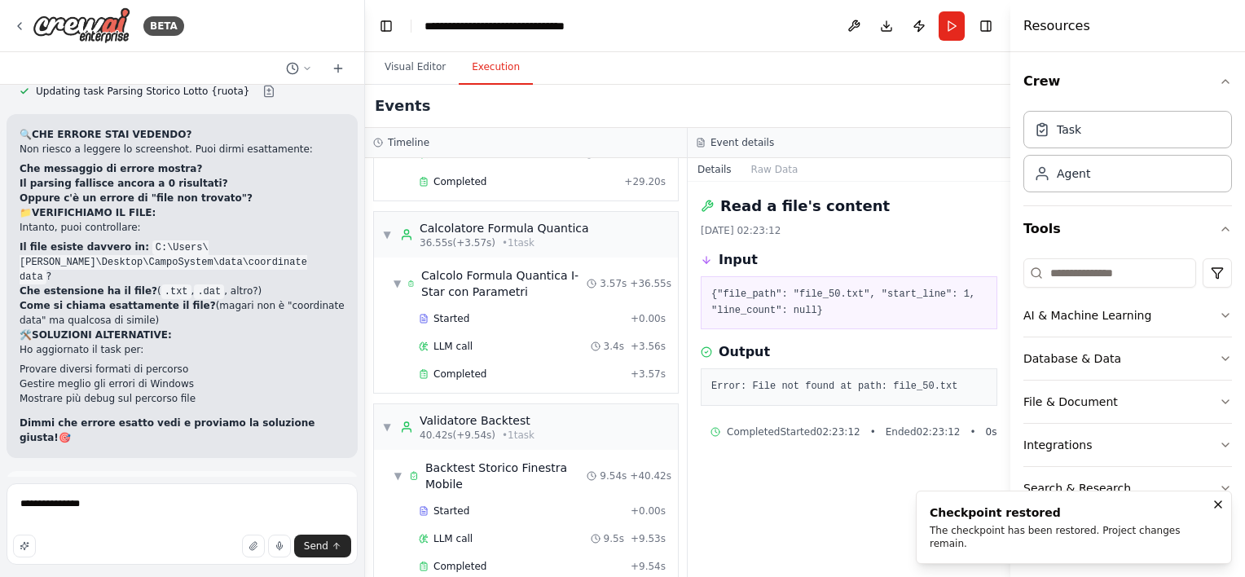
scroll to position [39400, 0]
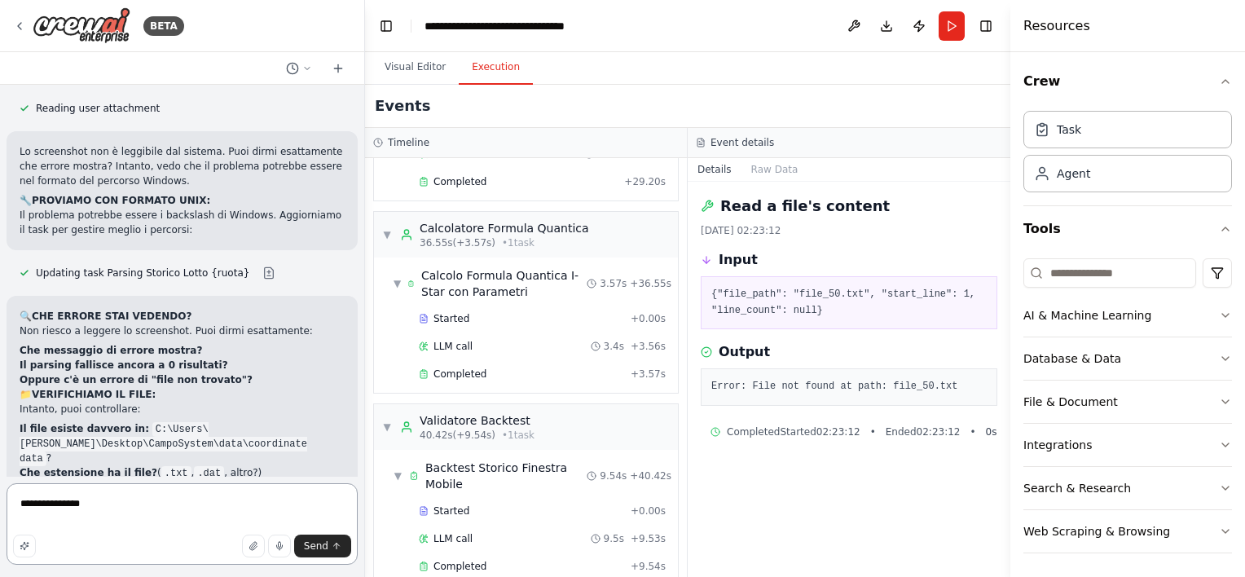
click at [100, 512] on textarea "**********" at bounding box center [182, 523] width 351 height 81
type textarea "*"
type textarea "**********"
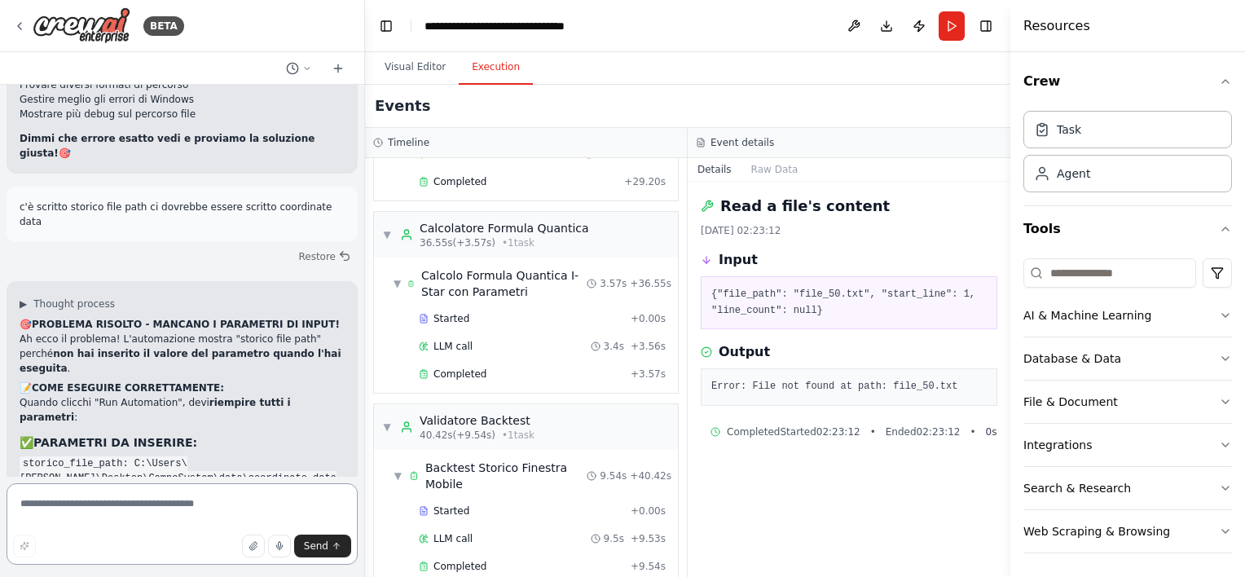
scroll to position [39895, 0]
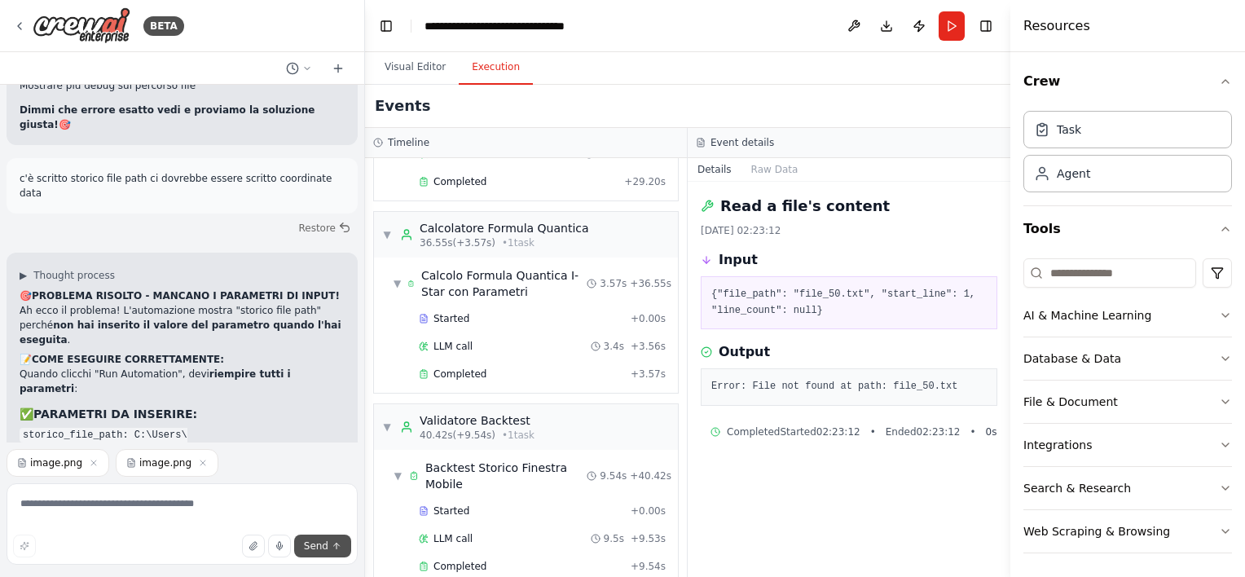
click at [324, 552] on span "Send" at bounding box center [316, 545] width 24 height 13
click at [332, 548] on icon "submit" at bounding box center [337, 546] width 10 height 10
click at [205, 517] on textarea at bounding box center [182, 523] width 351 height 81
type textarea "*"
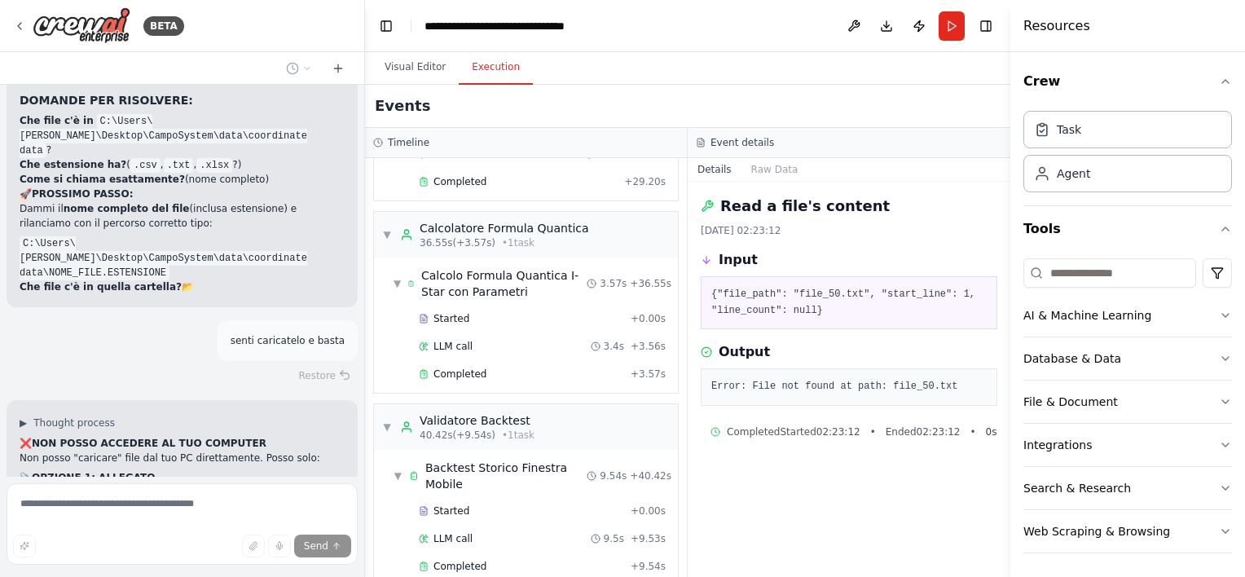
scroll to position [40878, 0]
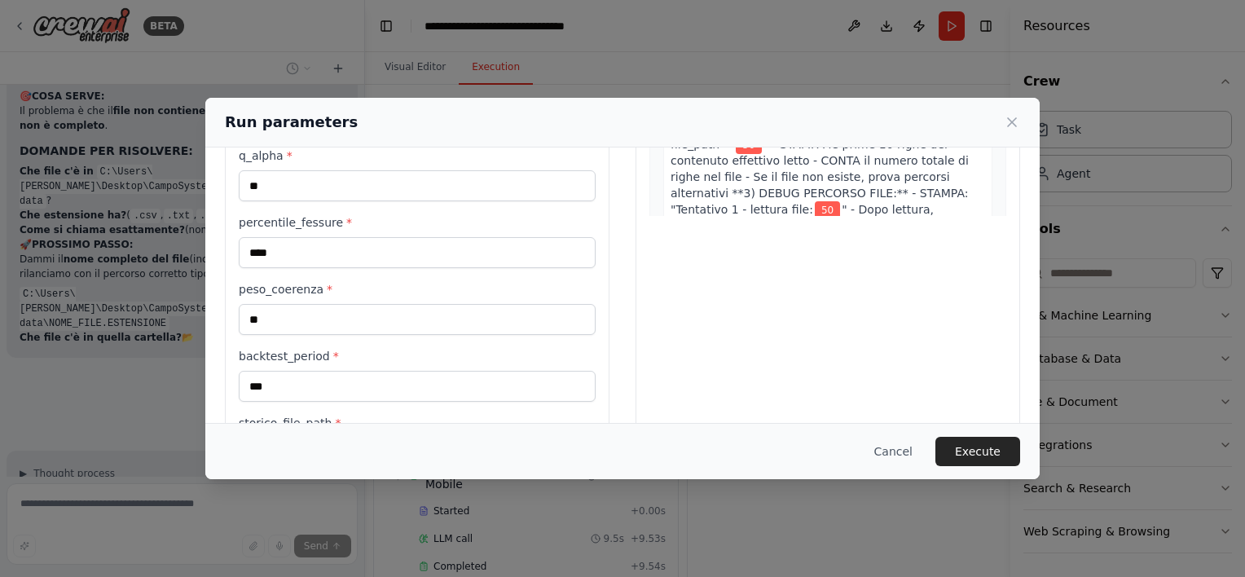
scroll to position [398, 0]
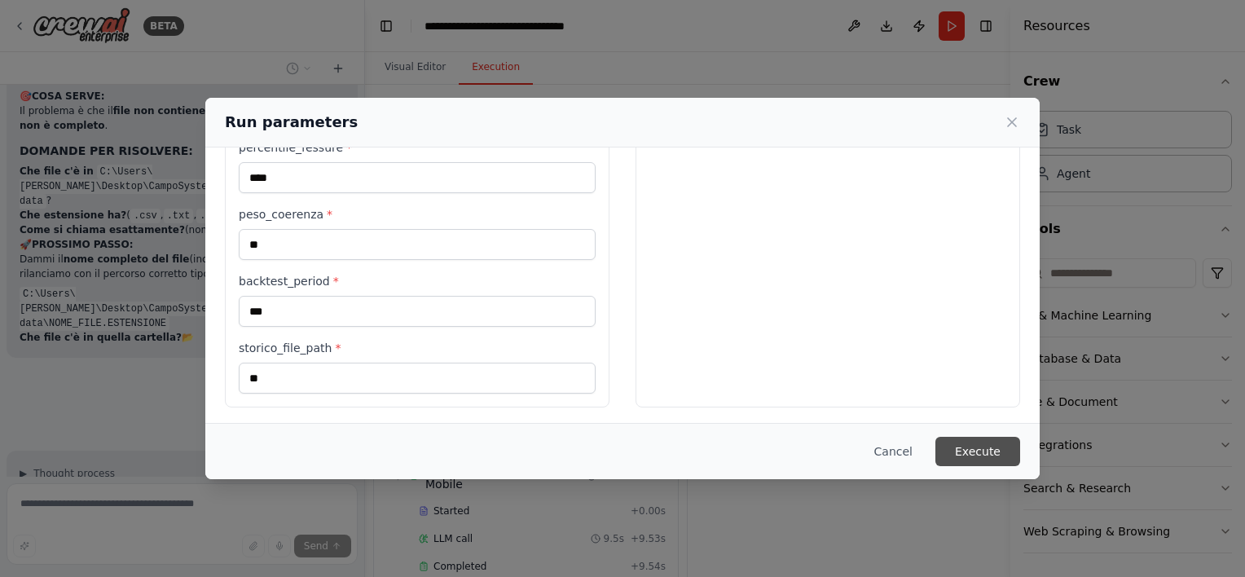
click at [1000, 440] on button "Execute" at bounding box center [977, 451] width 85 height 29
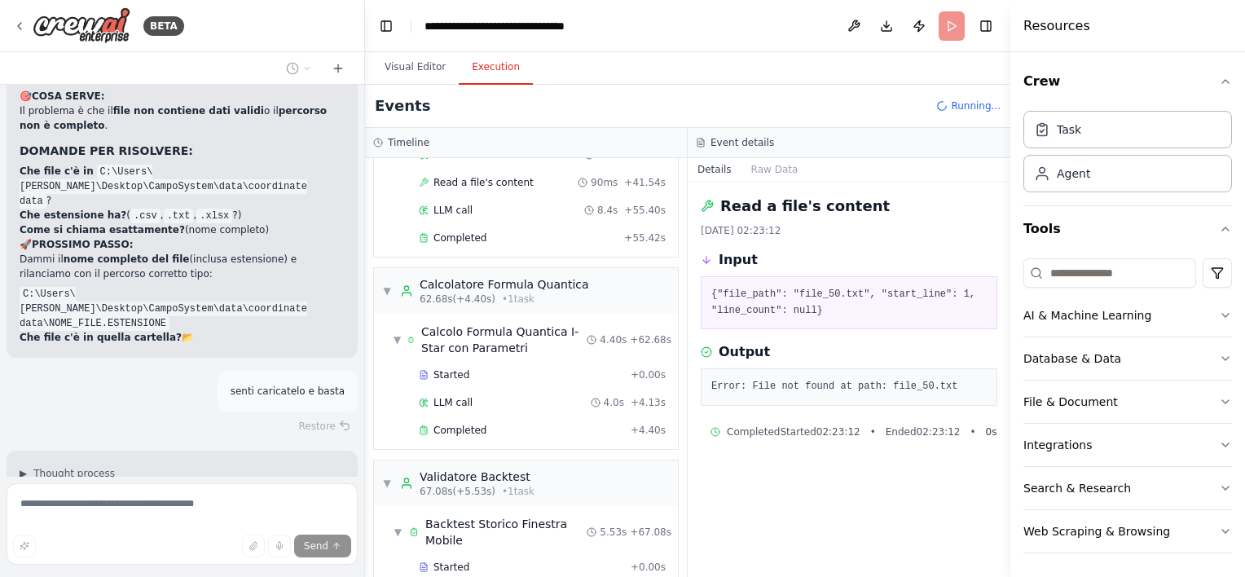
scroll to position [40878, 0]
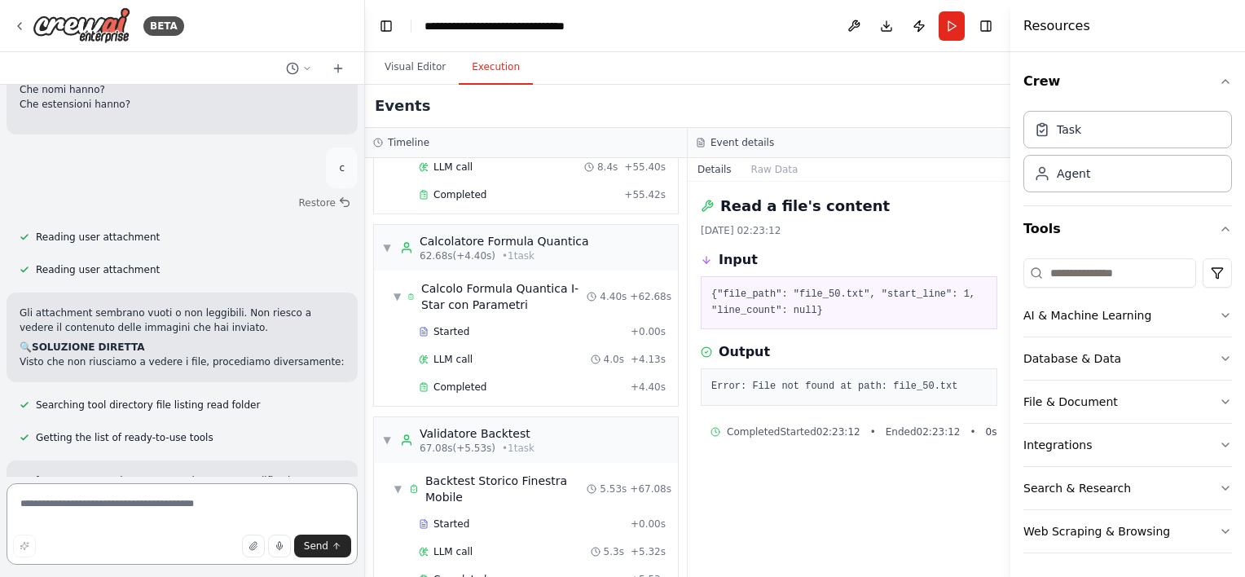
scroll to position [41951, 0]
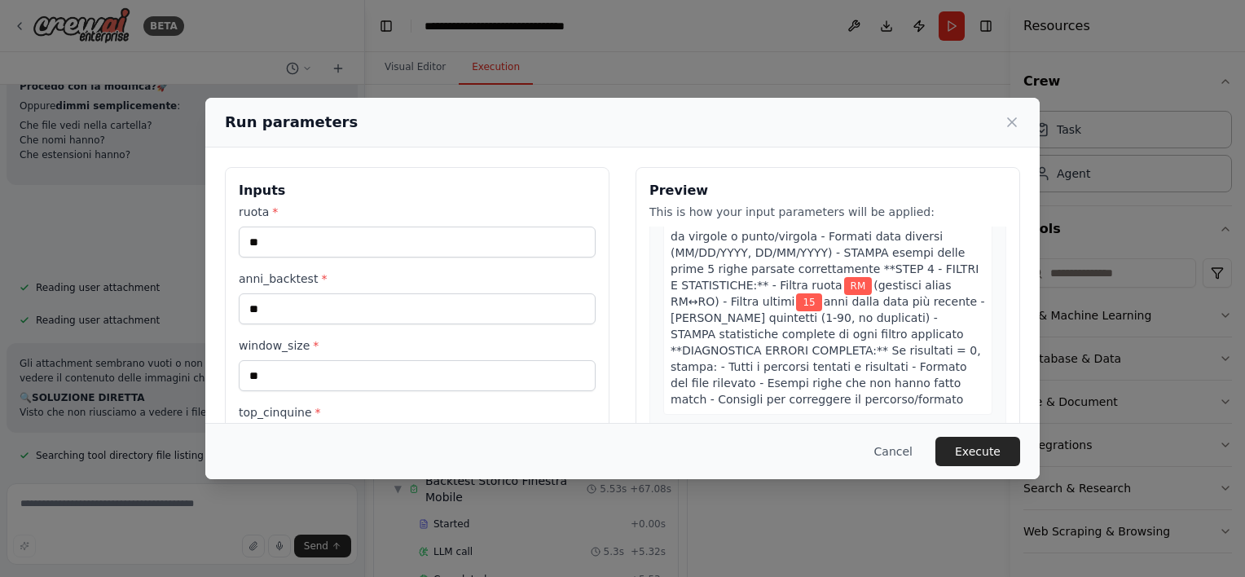
scroll to position [570, 0]
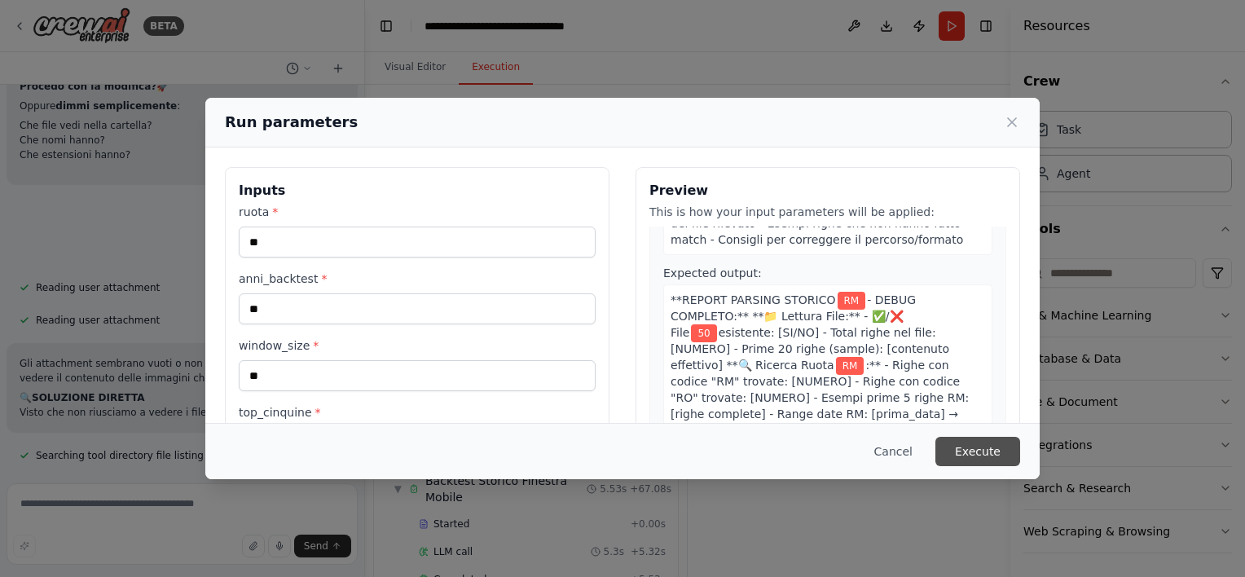
click at [986, 443] on button "Execute" at bounding box center [977, 451] width 85 height 29
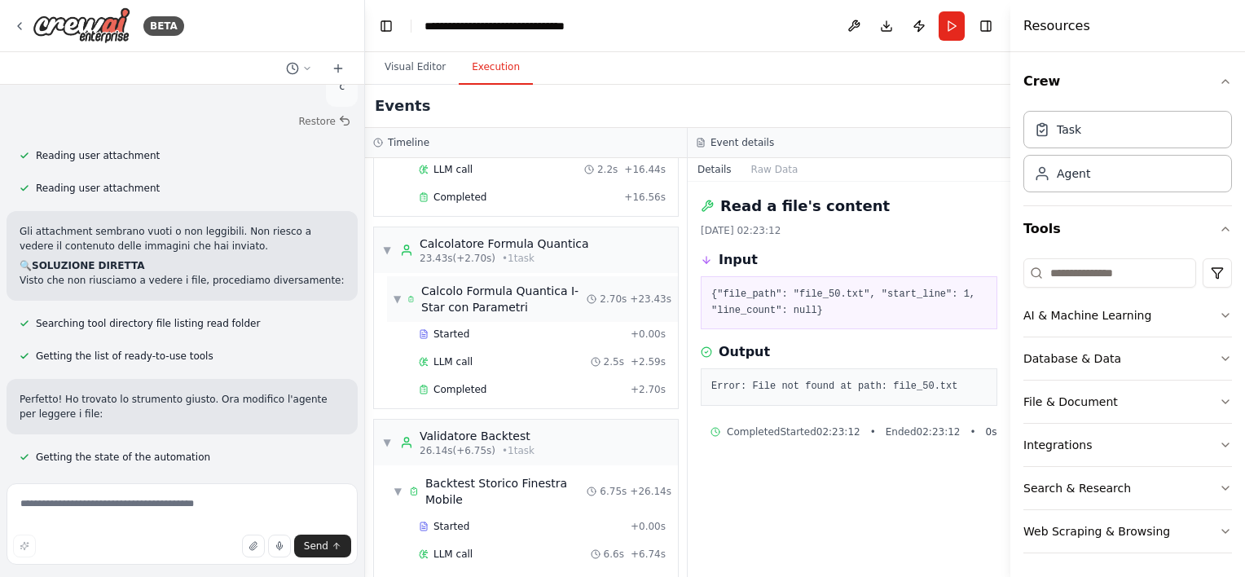
scroll to position [537, 0]
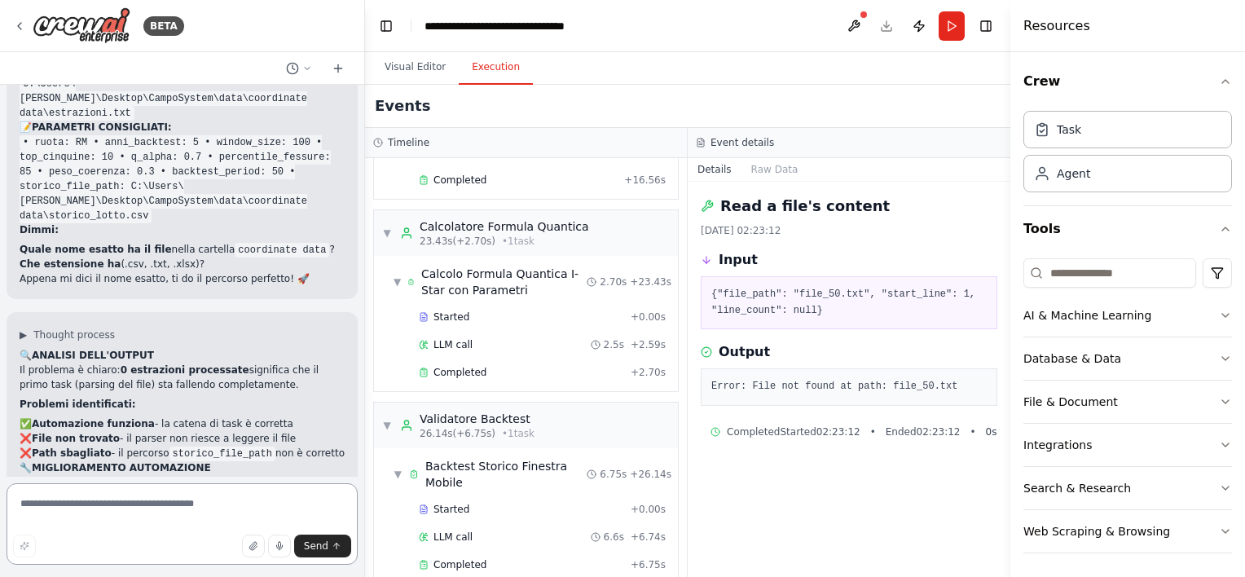
scroll to position [42578, 0]
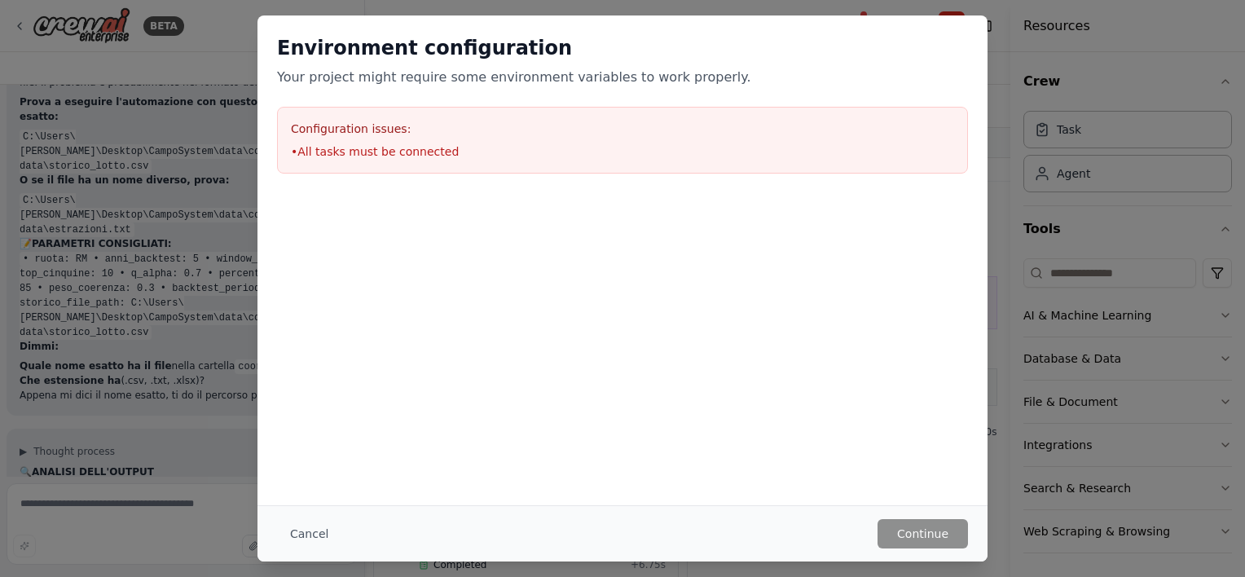
click at [385, 371] on div "Environment configuration Your project might require some environment variables…" at bounding box center [622, 260] width 730 height 490
click at [397, 154] on li "• All tasks must be connected" at bounding box center [622, 151] width 663 height 16
click at [306, 538] on button "Cancel" at bounding box center [309, 533] width 64 height 29
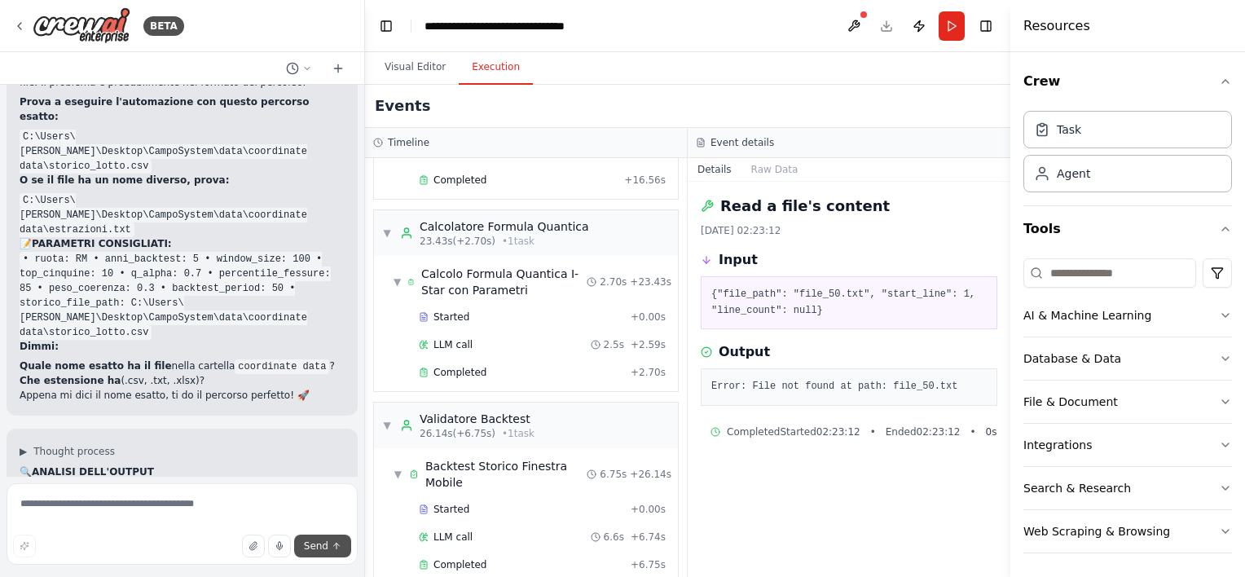
click at [326, 548] on span "Send" at bounding box center [316, 545] width 24 height 13
click at [132, 511] on textarea at bounding box center [182, 523] width 351 height 81
type textarea "**********"
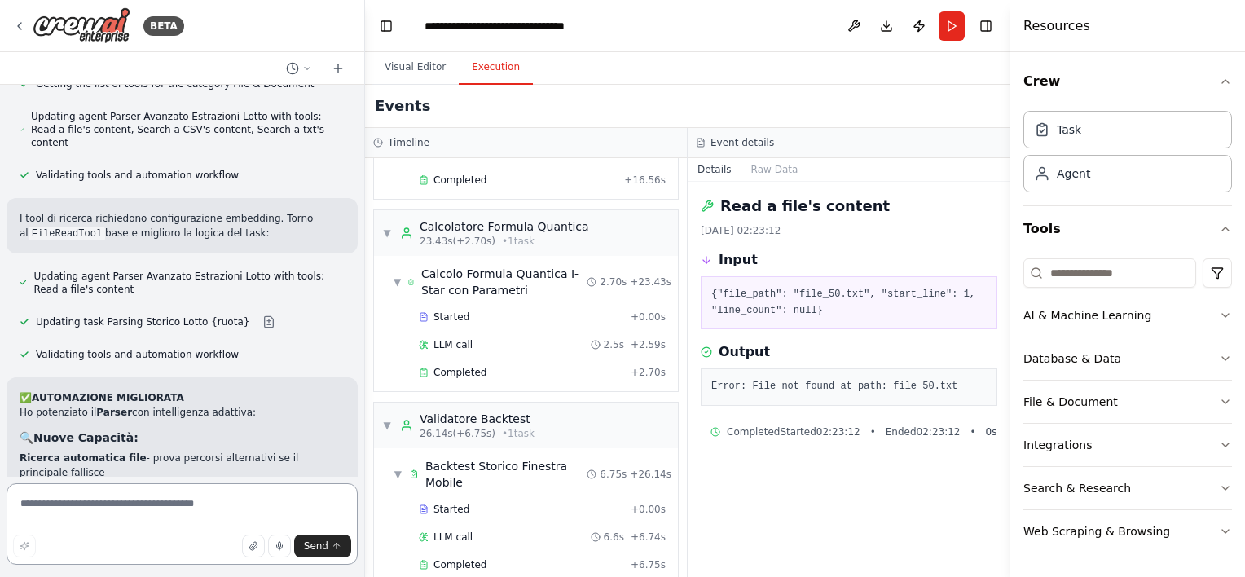
scroll to position [43196, 0]
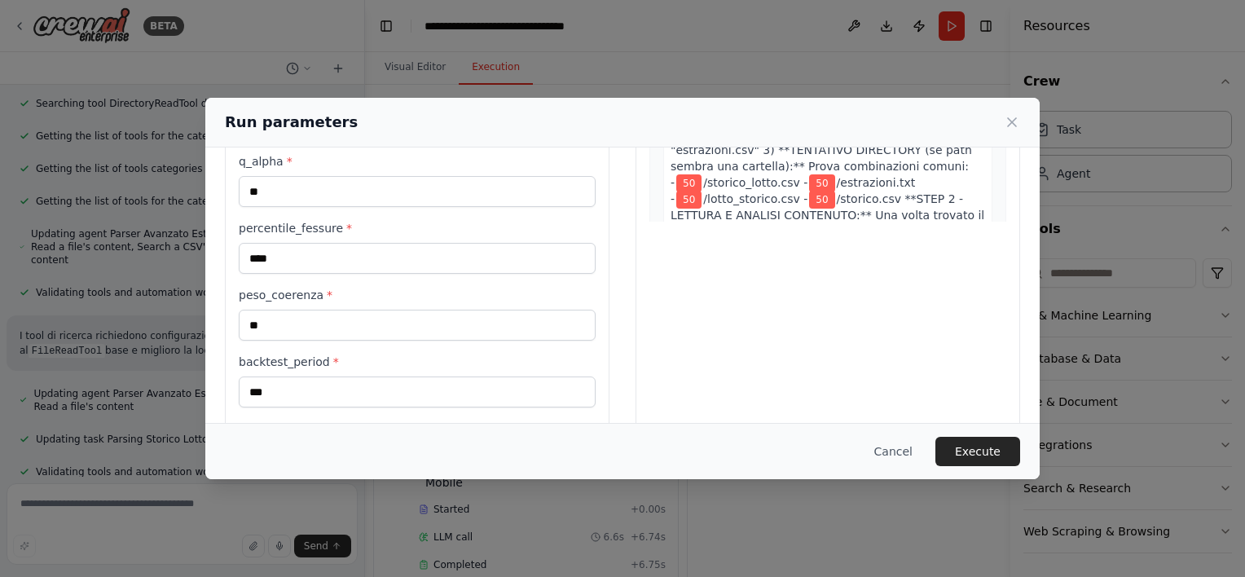
scroll to position [398, 0]
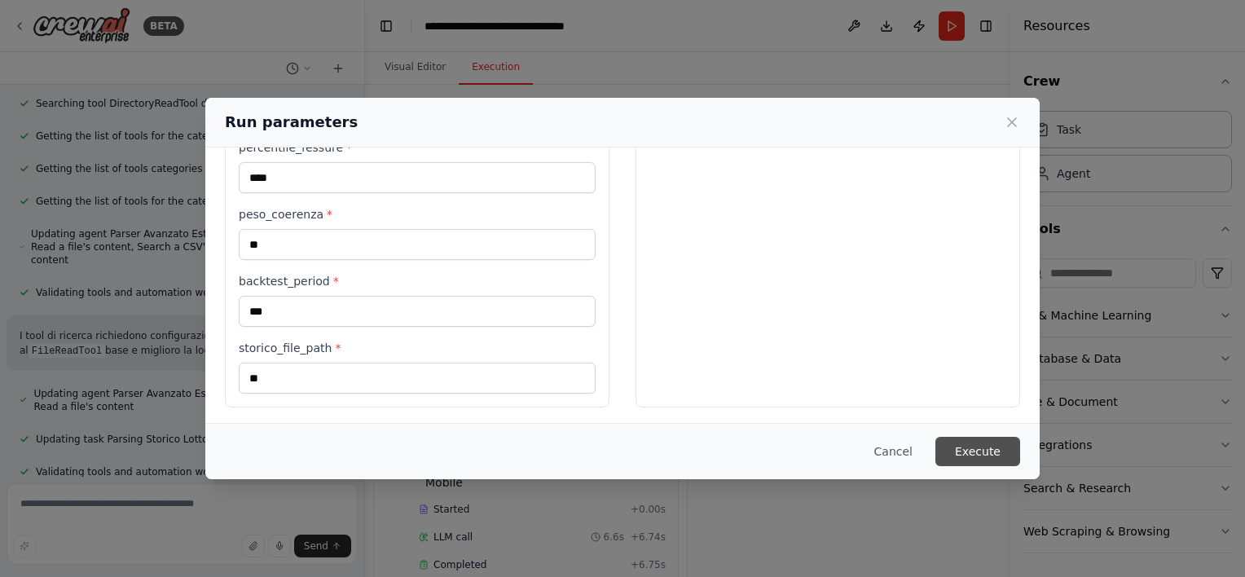
click at [957, 456] on button "Execute" at bounding box center [977, 451] width 85 height 29
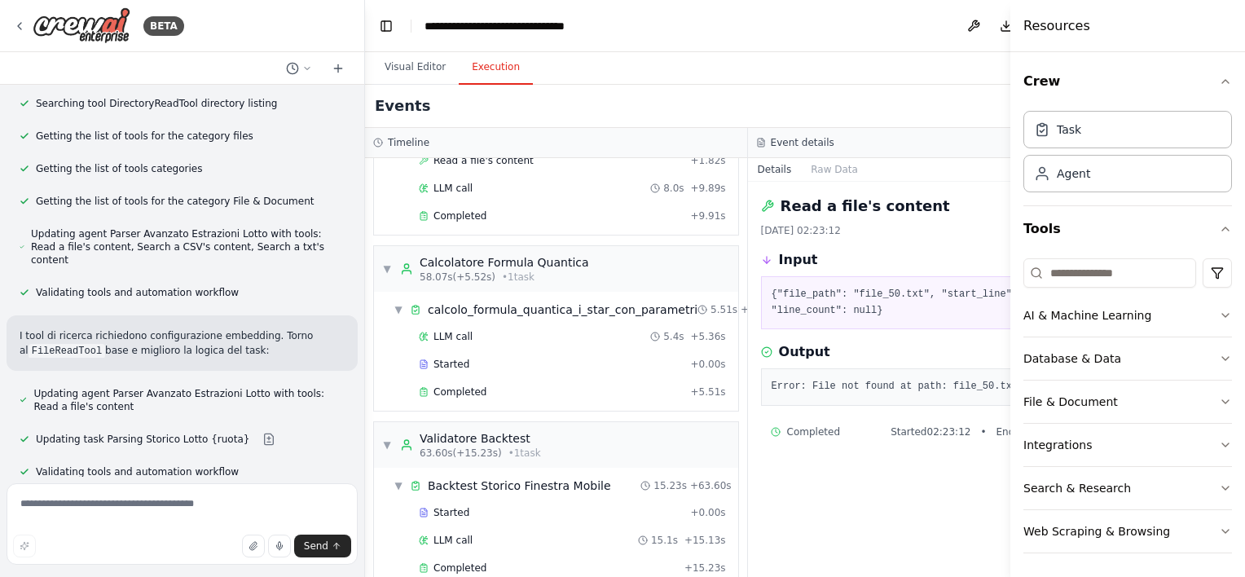
scroll to position [43196, 0]
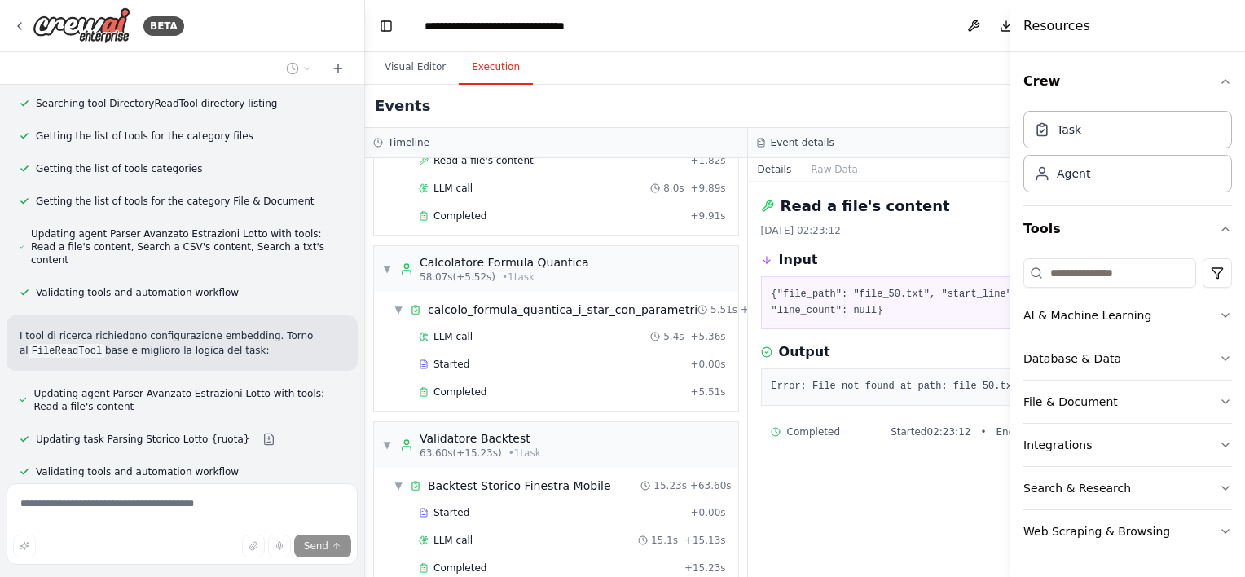
scroll to position [43116, 0]
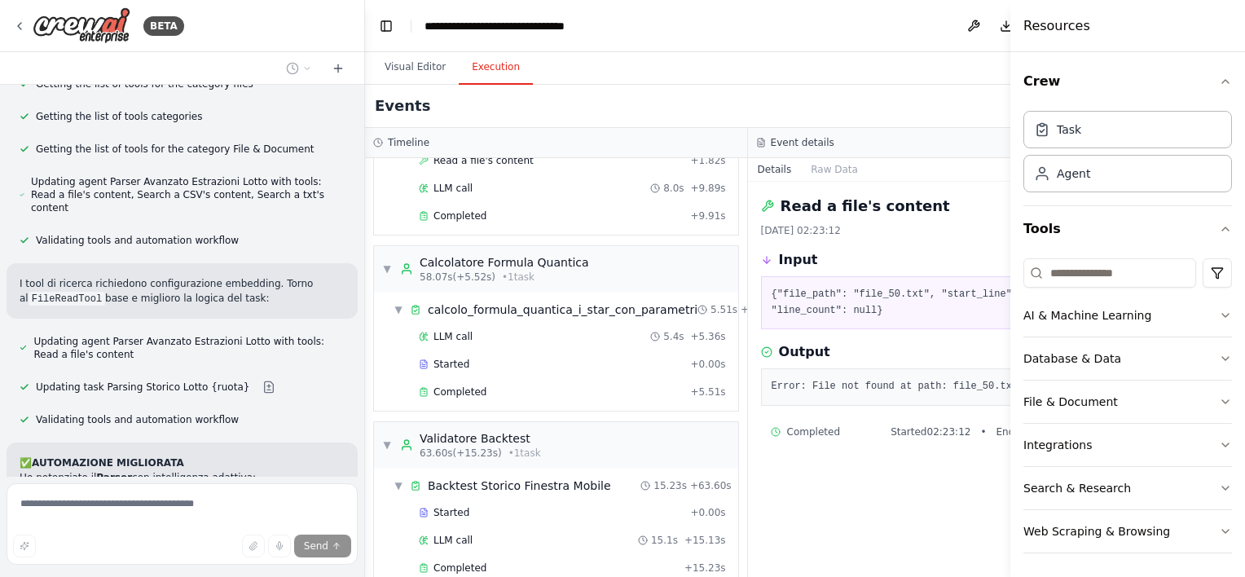
click at [0, 433] on html "BETA Nome file e dove metterlo Nome: coordinate_data.txt Percorso locale tipico…" at bounding box center [622, 288] width 1245 height 577
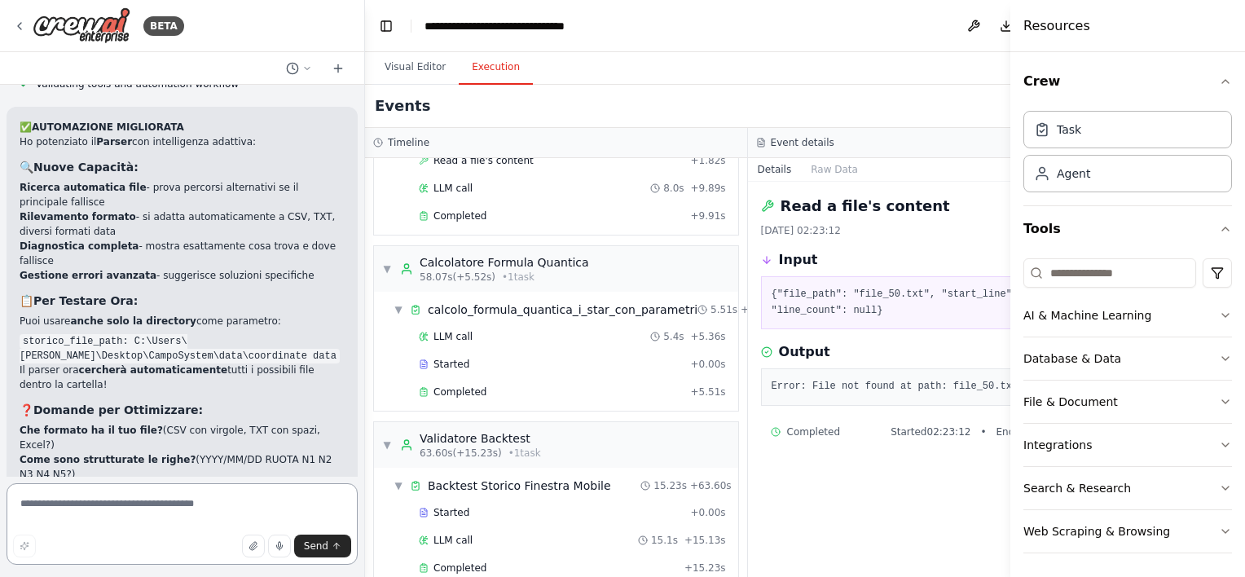
scroll to position [43611, 0]
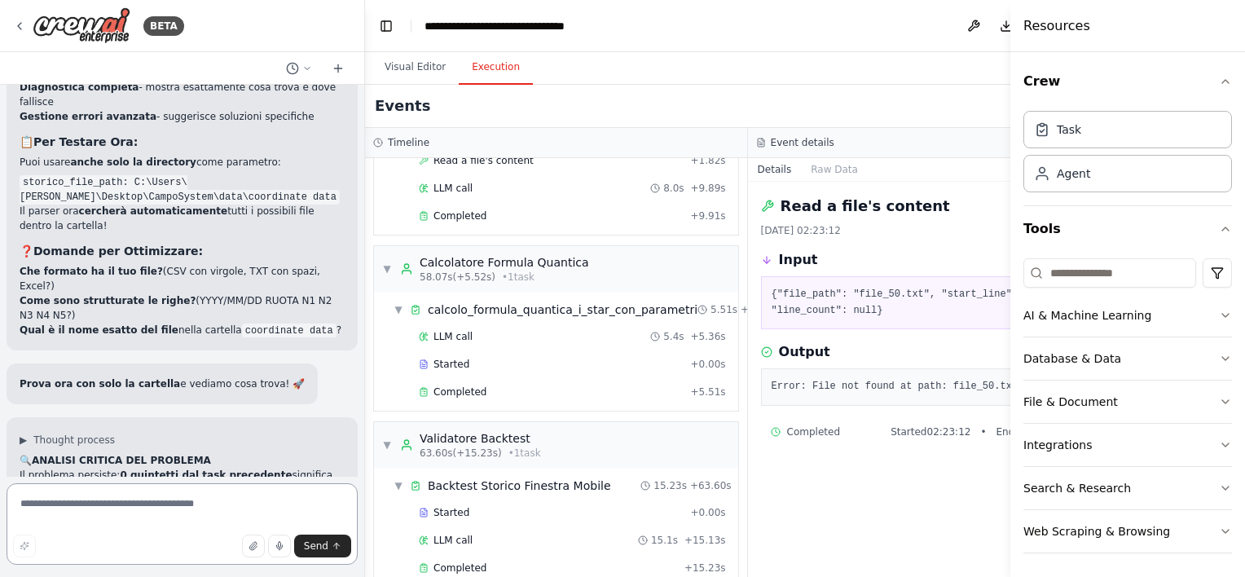
click at [81, 504] on textarea at bounding box center [182, 523] width 351 height 81
paste textarea "**********"
type textarea "**********"
click at [339, 557] on button "Send" at bounding box center [322, 546] width 57 height 23
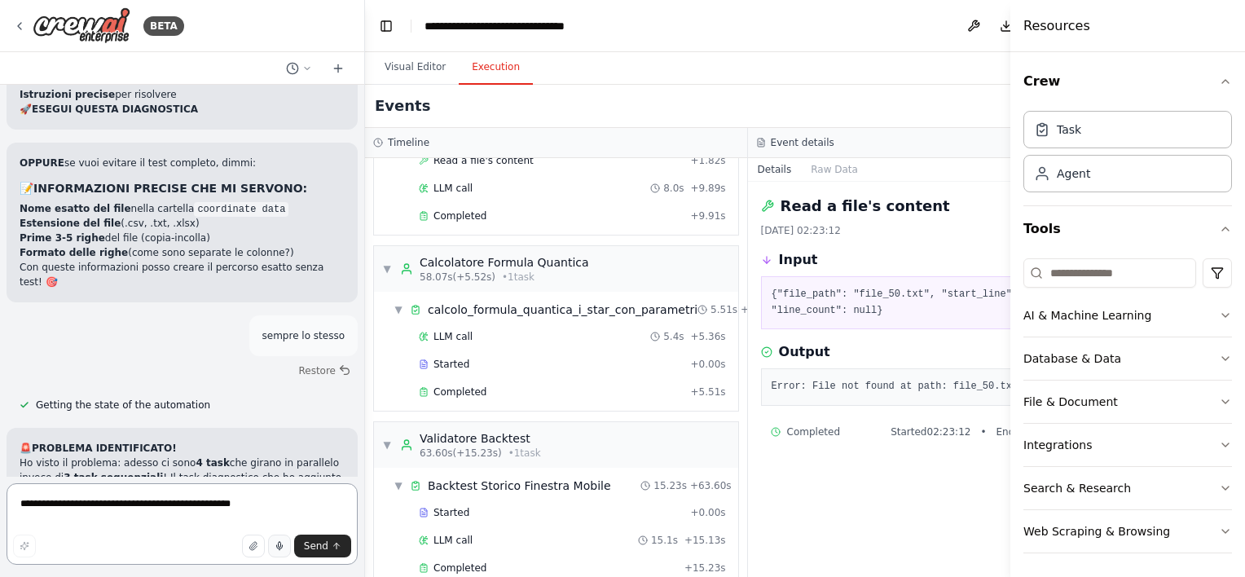
scroll to position [44399, 0]
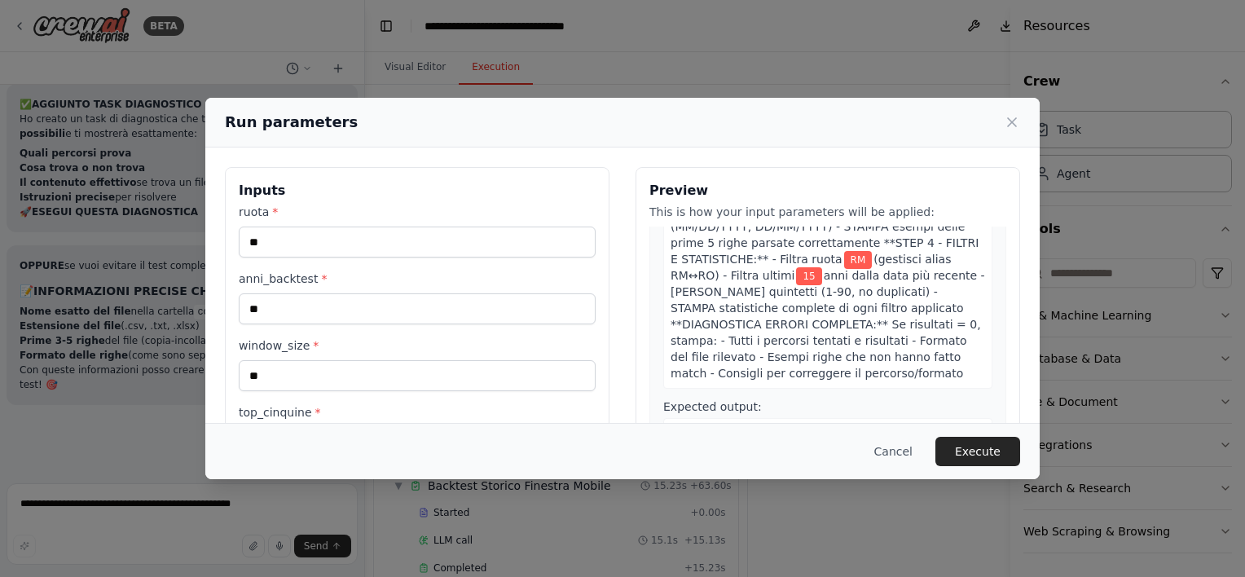
scroll to position [652, 0]
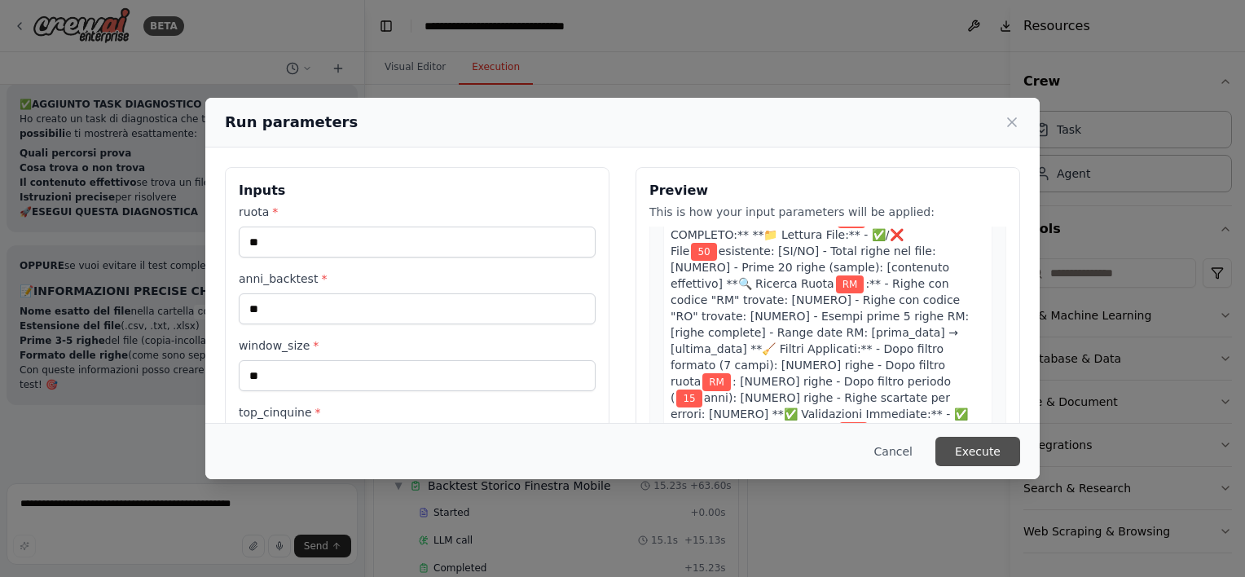
click at [1002, 460] on button "Execute" at bounding box center [977, 451] width 85 height 29
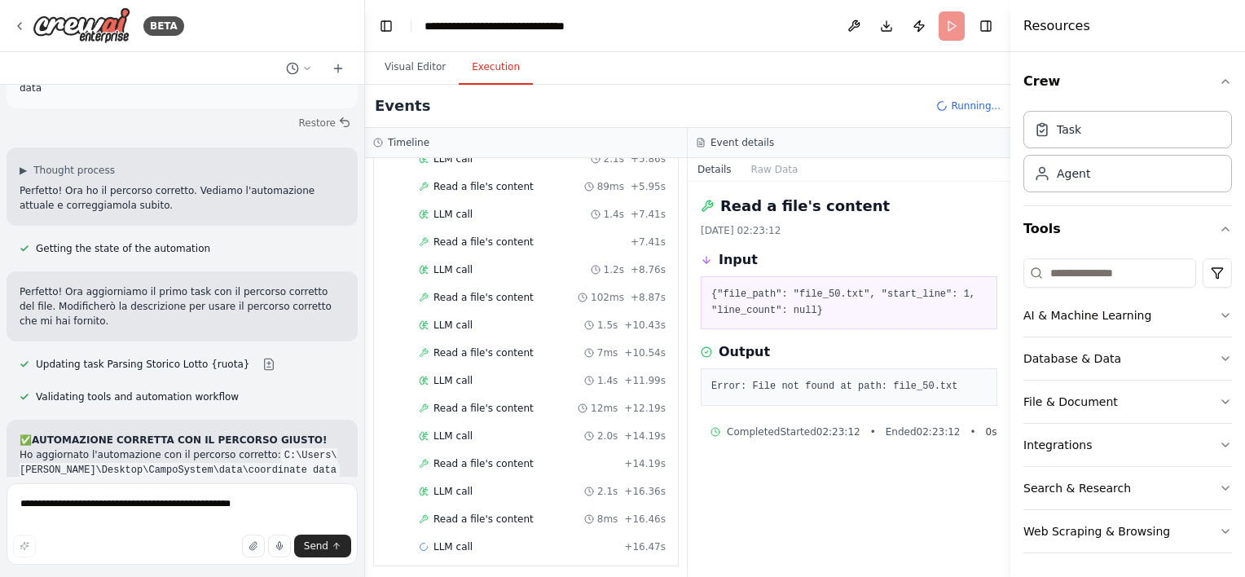
scroll to position [38183, 0]
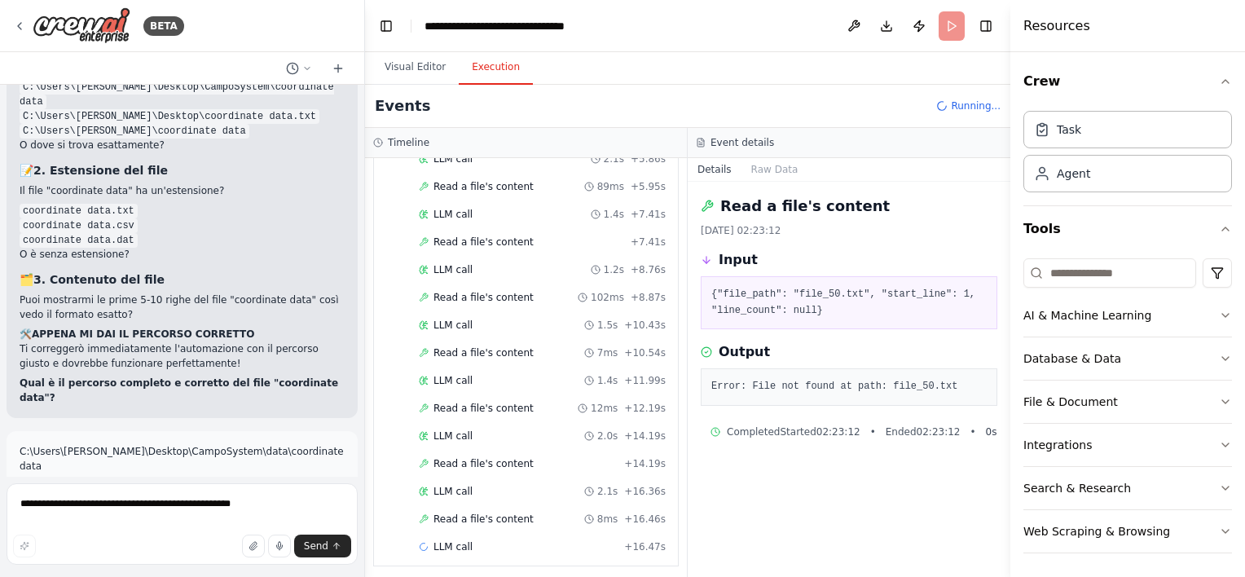
drag, startPoint x: 319, startPoint y: 448, endPoint x: 37, endPoint y: 364, distance: 293.4
click at [37, 364] on div "Nome file e dove metterlo Nome: coordinate_data.txt Percorso locale tipico: Des…" at bounding box center [182, 281] width 364 height 392
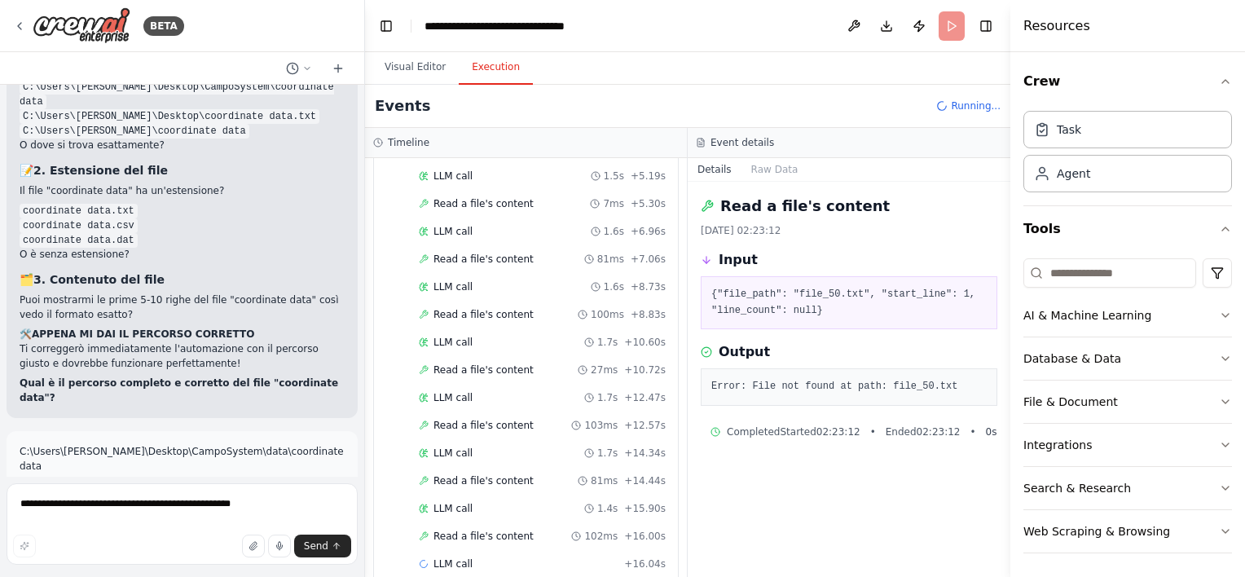
scroll to position [904, 0]
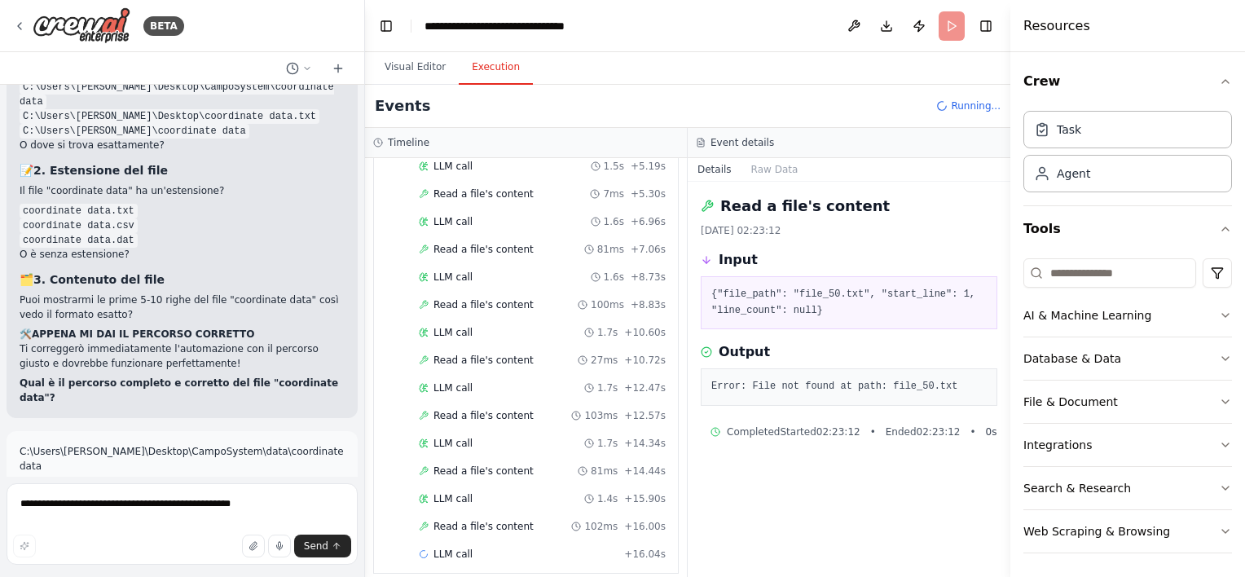
click at [359, 405] on div at bounding box center [362, 288] width 7 height 577
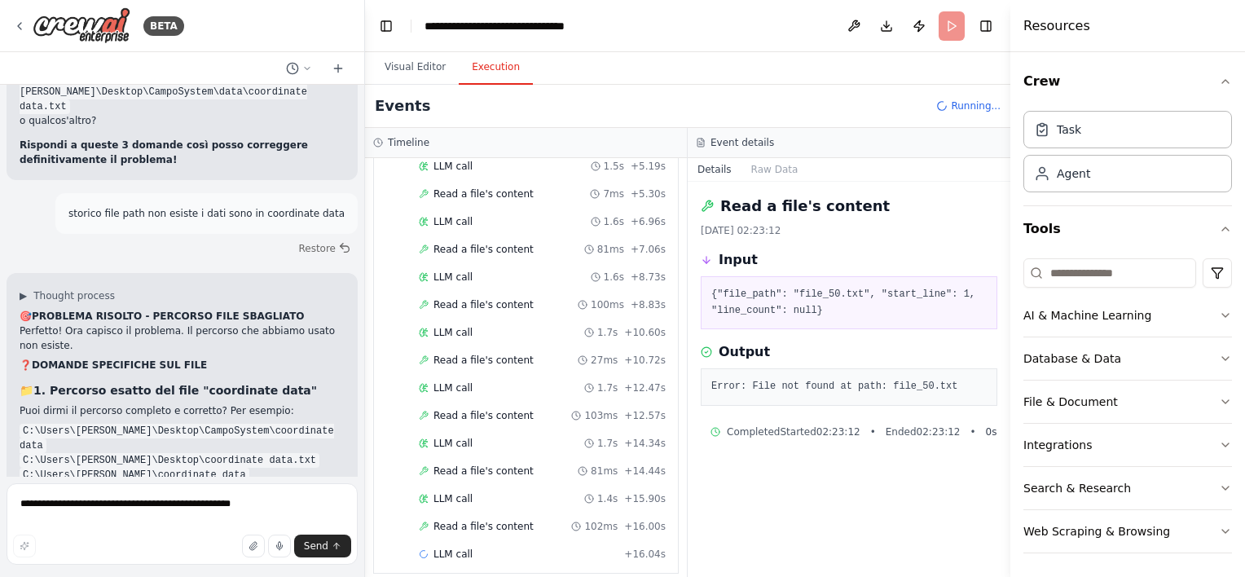
scroll to position [44267, 0]
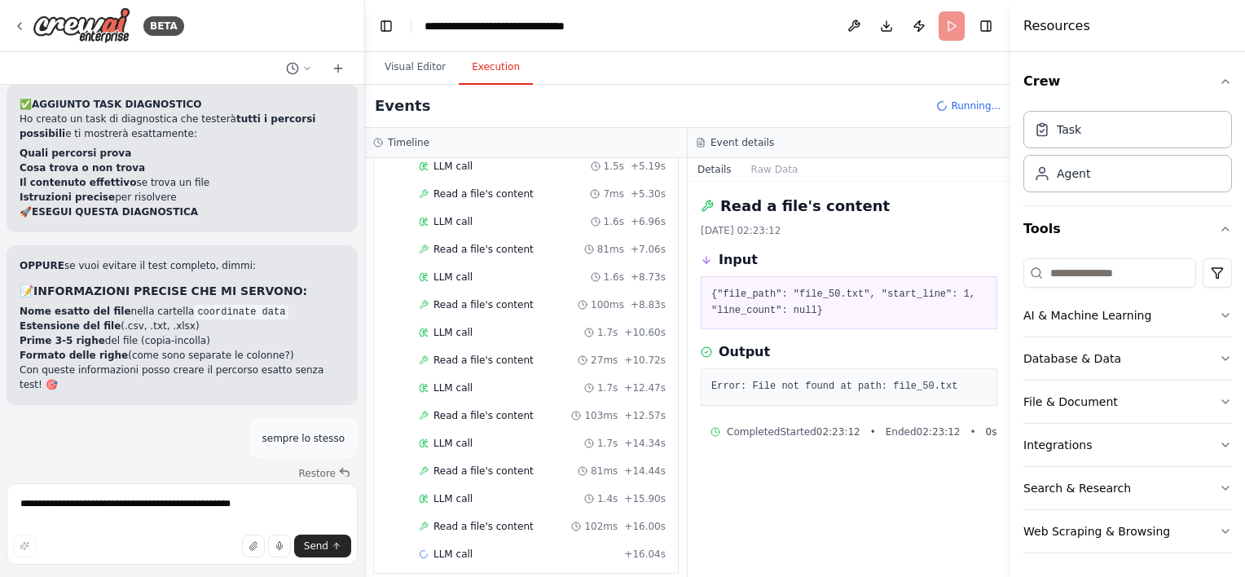
click at [375, 500] on div "▼ Parsing Storico Lotto {ruota} Started + 0.00s LLM call 1.9s + 2.01s Read a fi…" at bounding box center [526, 278] width 304 height 590
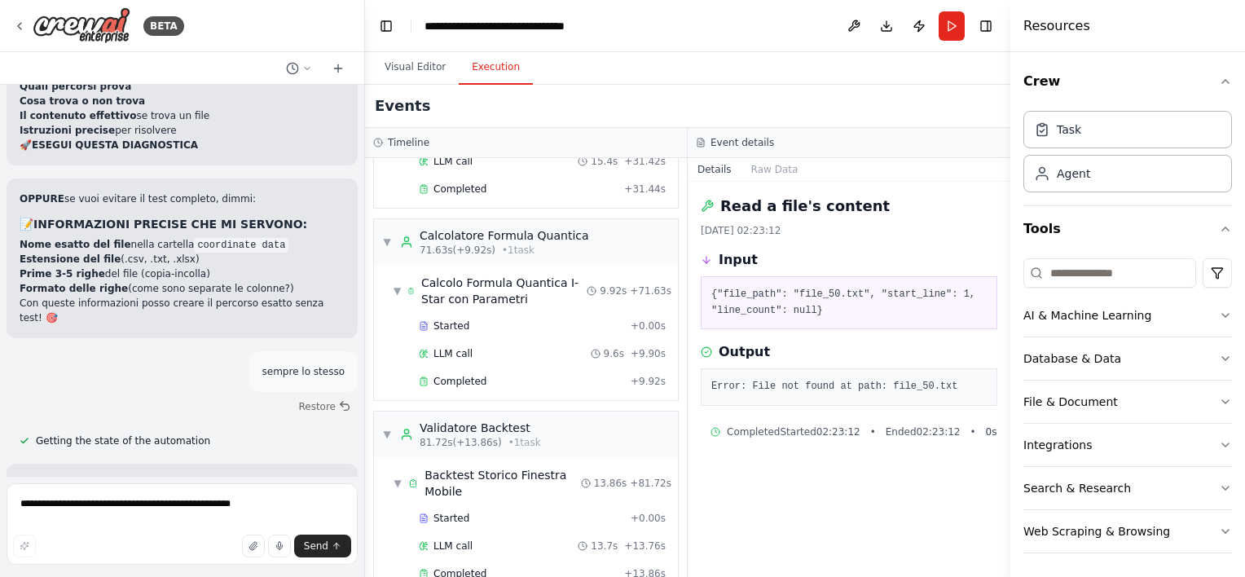
scroll to position [44399, 0]
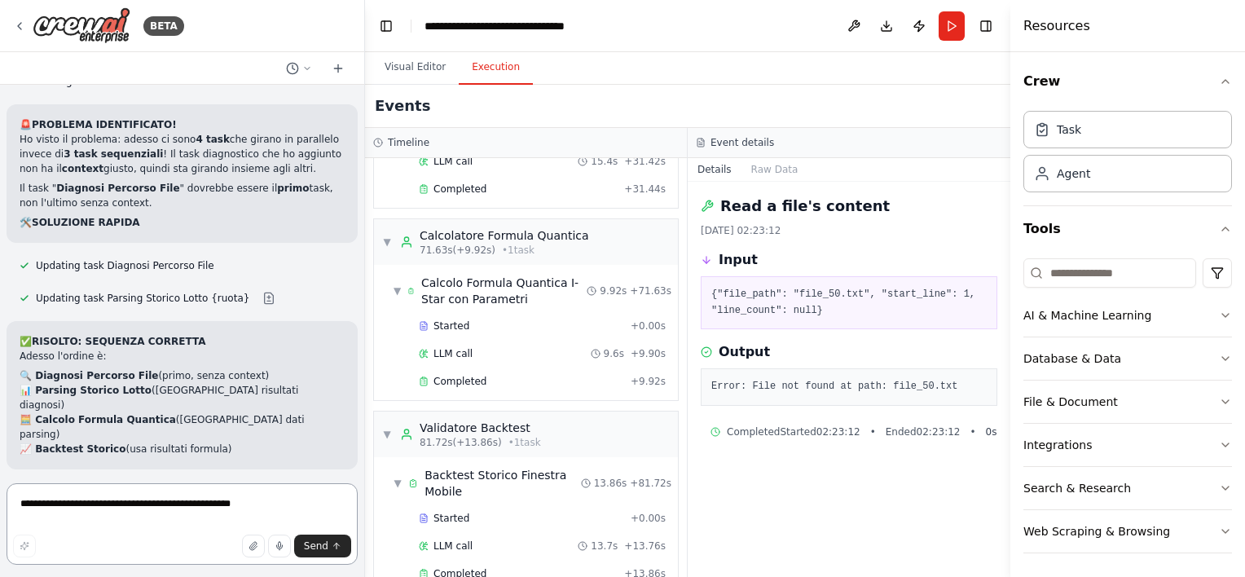
scroll to position [44774, 0]
